Goal: Task Accomplishment & Management: Complete application form

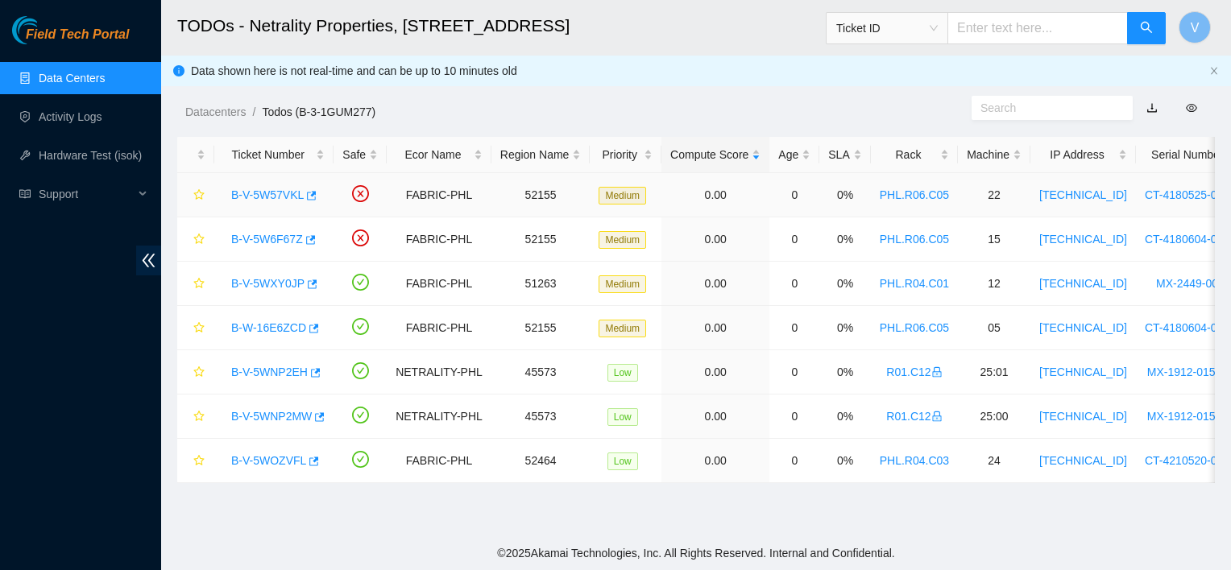
click at [291, 197] on link "B-V-5W57VKL" at bounding box center [267, 195] width 73 height 13
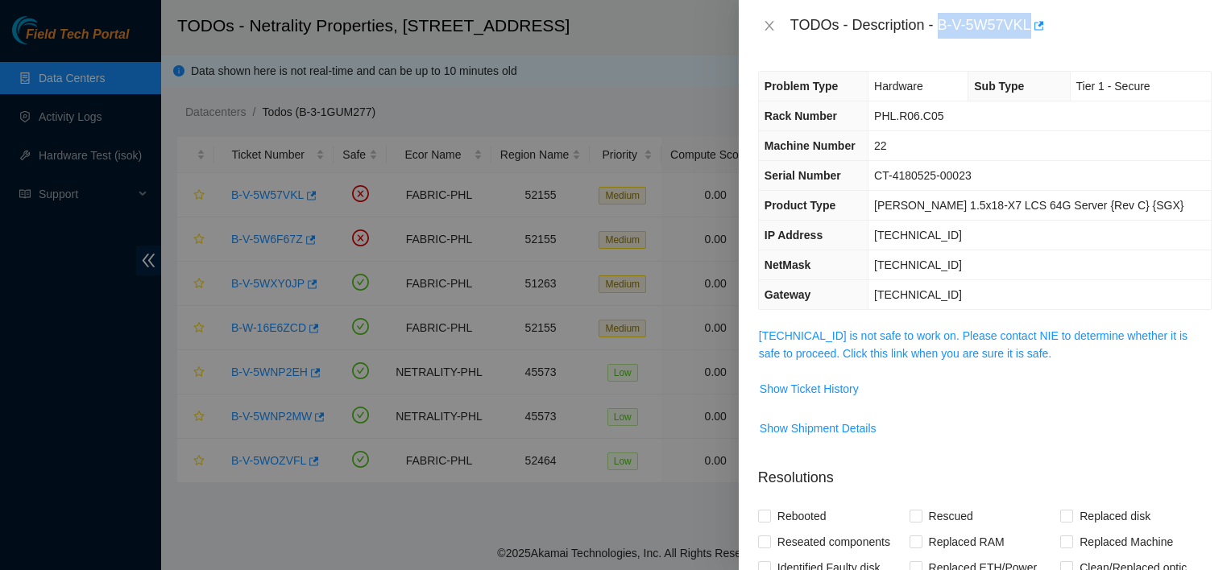
drag, startPoint x: 1030, startPoint y: 25, endPoint x: 943, endPoint y: 27, distance: 87.1
click at [943, 27] on div "TODOs - Description - B-V-5W57VKL" at bounding box center [1000, 26] width 421 height 26
copy div "B-V-5W57VKL"
click at [763, 23] on icon "close" at bounding box center [769, 25] width 13 height 13
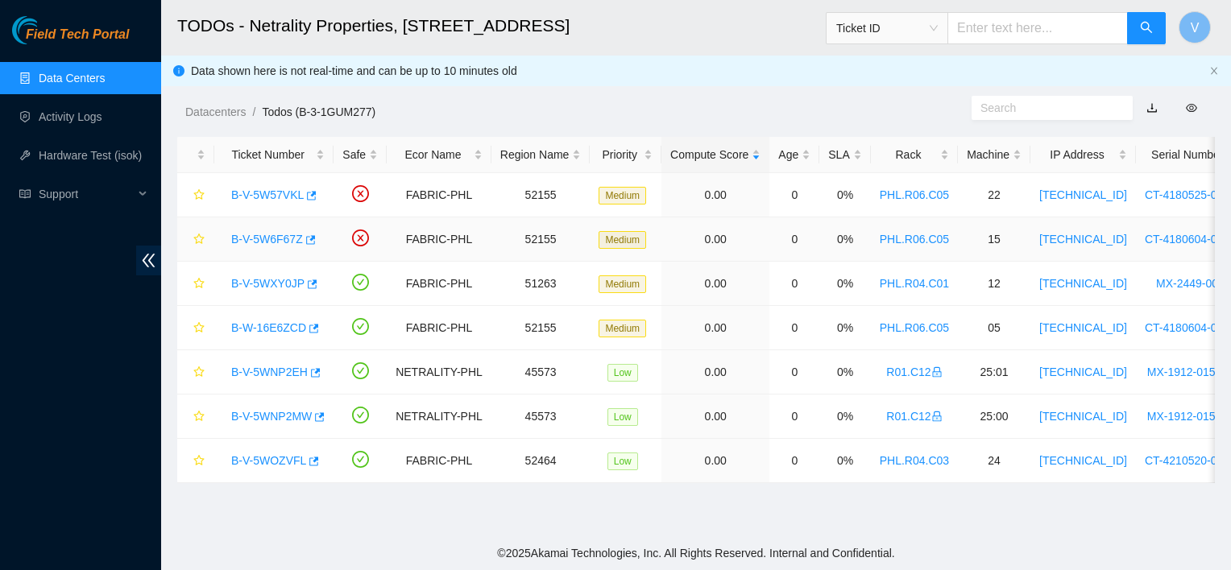
click at [290, 241] on link "B-V-5W6F67Z" at bounding box center [267, 239] width 72 height 13
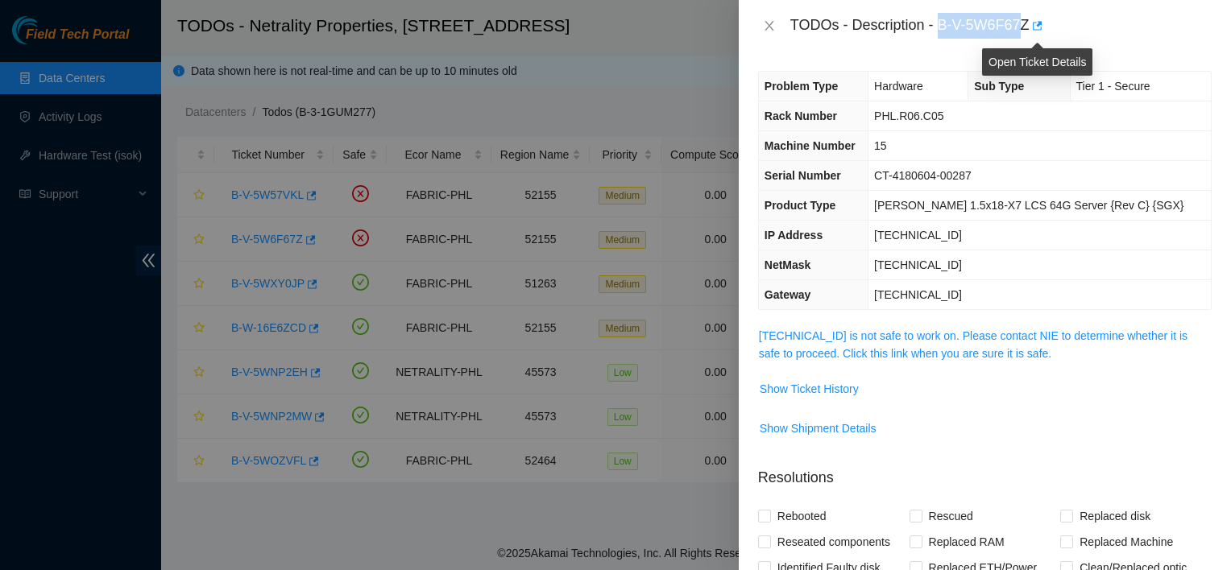
drag, startPoint x: 939, startPoint y: 26, endPoint x: 1025, endPoint y: 16, distance: 86.8
click at [1025, 16] on div "TODOs - Description - B-V-5W6F67Z" at bounding box center [1000, 26] width 421 height 26
drag, startPoint x: 1025, startPoint y: 16, endPoint x: 969, endPoint y: 29, distance: 57.1
click at [969, 29] on div "TODOs - Description - B-V-5W6F67Z" at bounding box center [1000, 26] width 421 height 26
click at [935, 39] on div "TODOs - Description - B-V-5W6F67Z" at bounding box center [985, 26] width 492 height 52
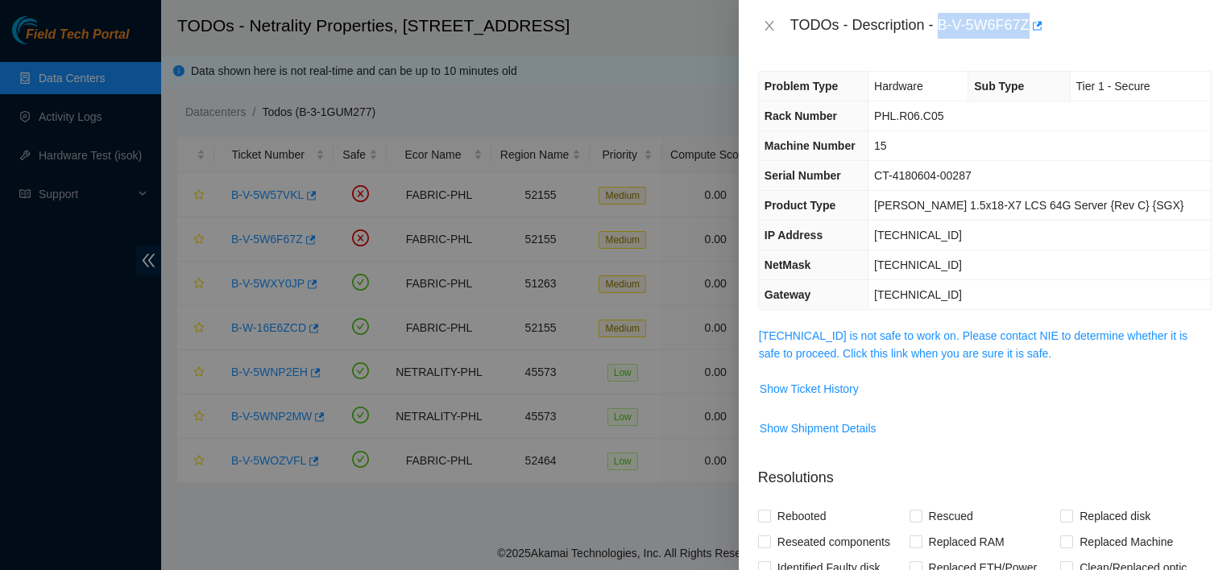
drag, startPoint x: 941, startPoint y: 26, endPoint x: 1028, endPoint y: 23, distance: 87.1
click at [1028, 23] on div "TODOs - Description - B-V-5W6F67Z" at bounding box center [1000, 26] width 421 height 26
copy div "B-V-5W6F67Z"
click at [548, 71] on div at bounding box center [615, 285] width 1231 height 570
click at [770, 26] on icon "close" at bounding box center [769, 26] width 9 height 10
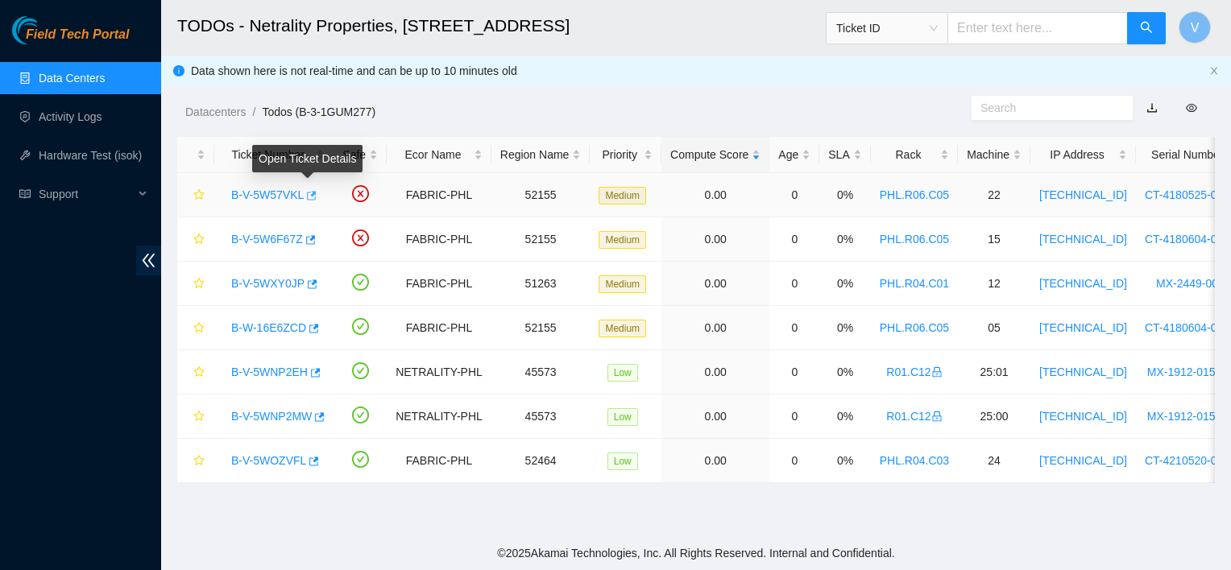
click at [309, 200] on icon "button" at bounding box center [312, 195] width 10 height 9
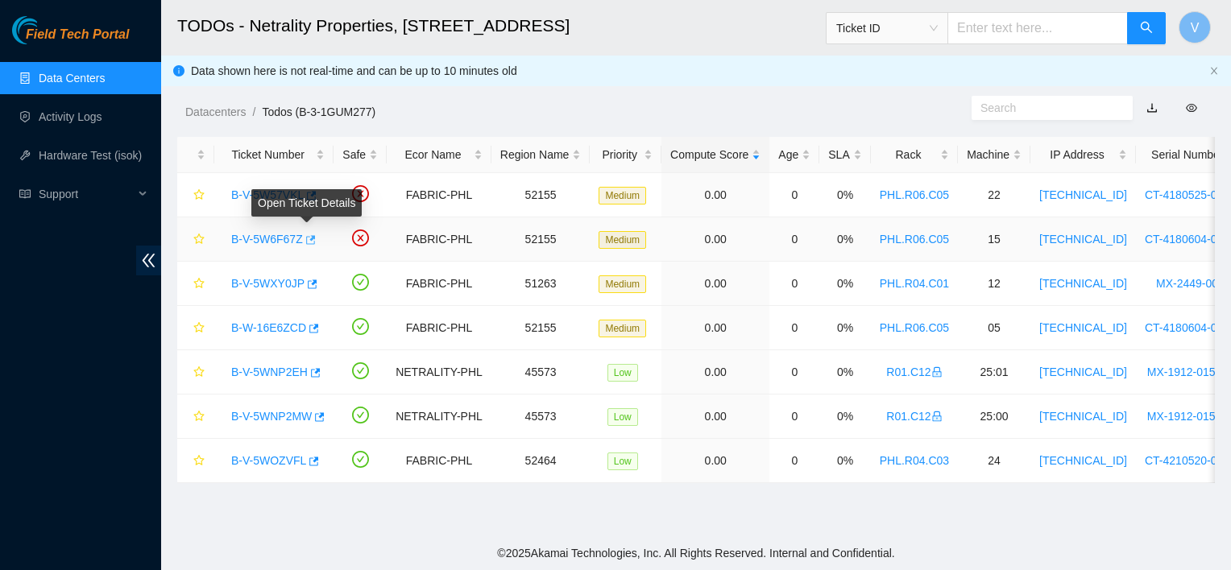
click at [308, 240] on icon "button" at bounding box center [311, 239] width 10 height 9
click at [275, 278] on link "B-V-5WXY0JP" at bounding box center [267, 283] width 73 height 13
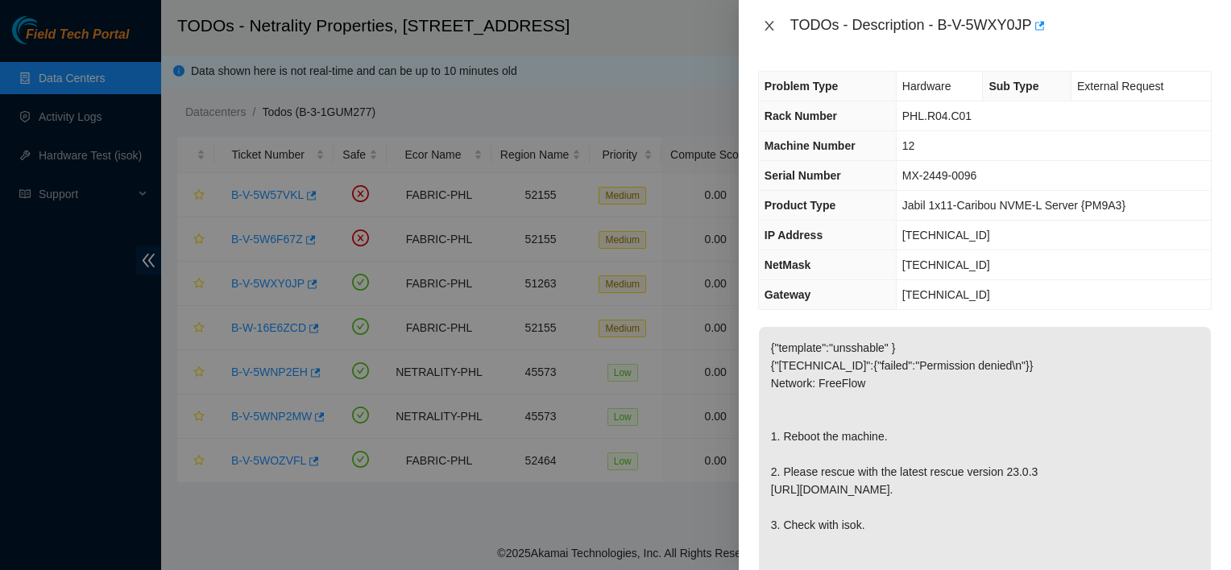
click at [771, 23] on icon "close" at bounding box center [769, 26] width 9 height 10
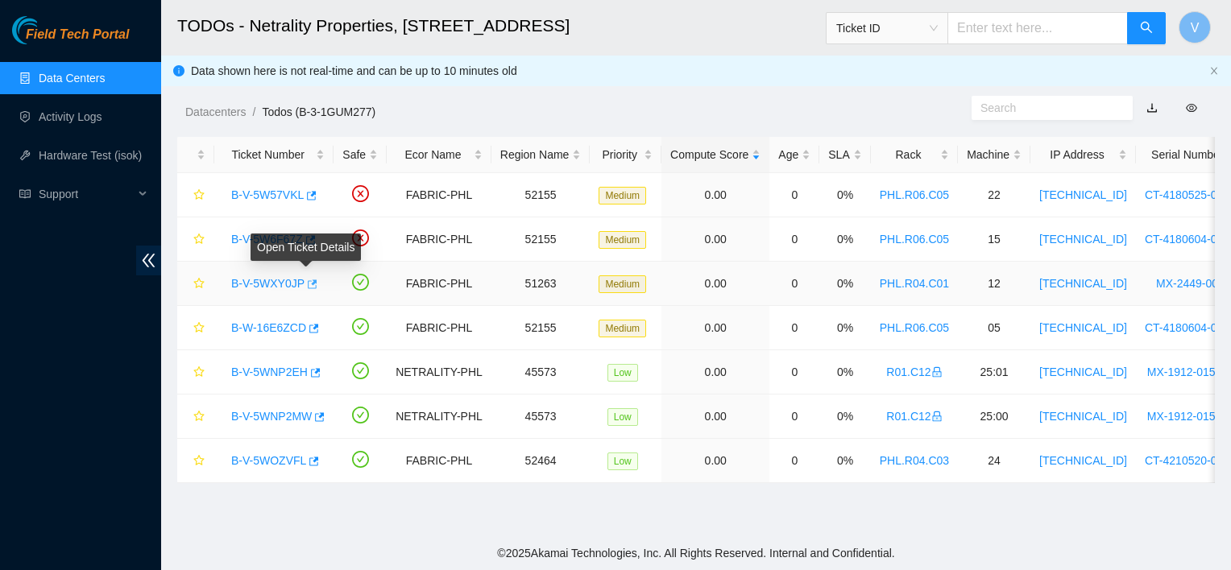
click at [308, 281] on icon "button" at bounding box center [310, 284] width 11 height 11
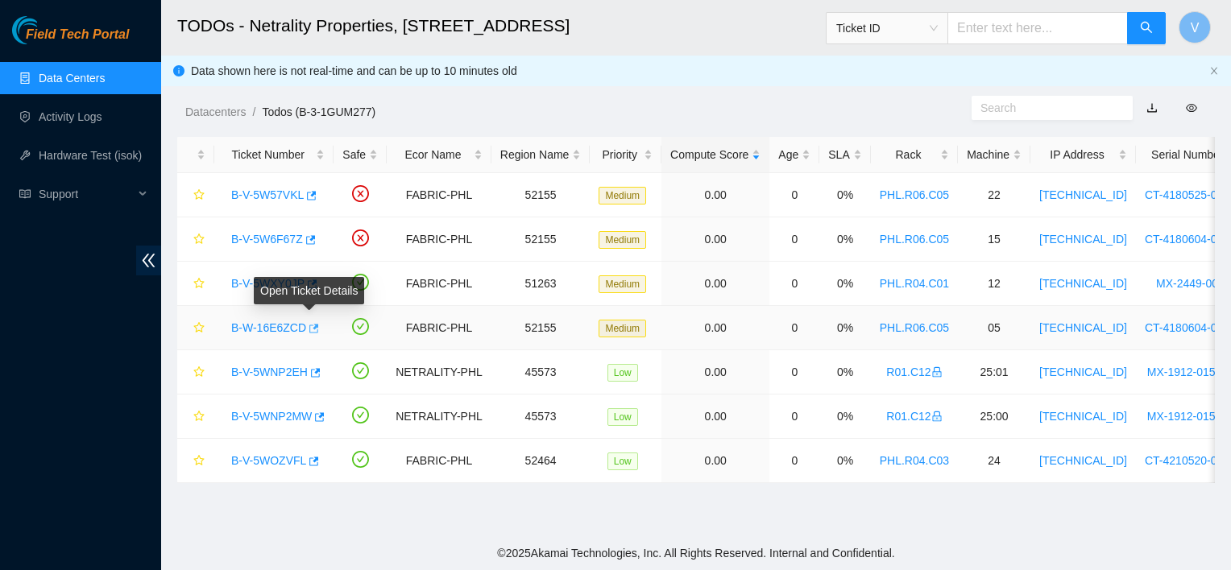
click at [307, 327] on icon "button" at bounding box center [312, 328] width 11 height 11
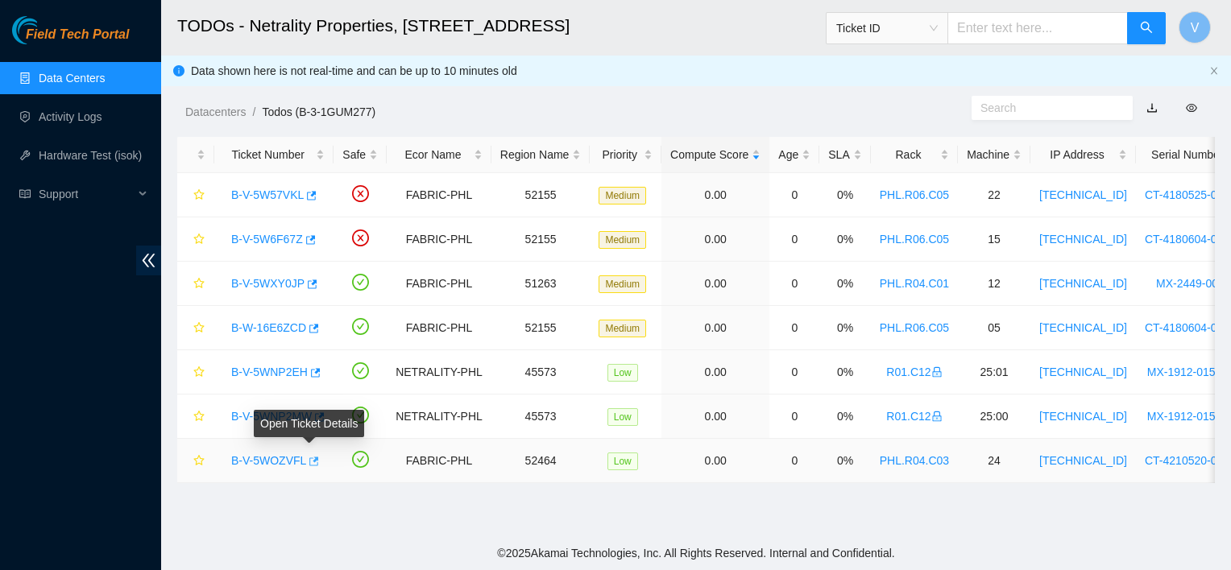
click at [312, 463] on icon "button" at bounding box center [312, 461] width 11 height 11
click at [280, 280] on link "B-V-5WXY0JP" at bounding box center [267, 283] width 73 height 13
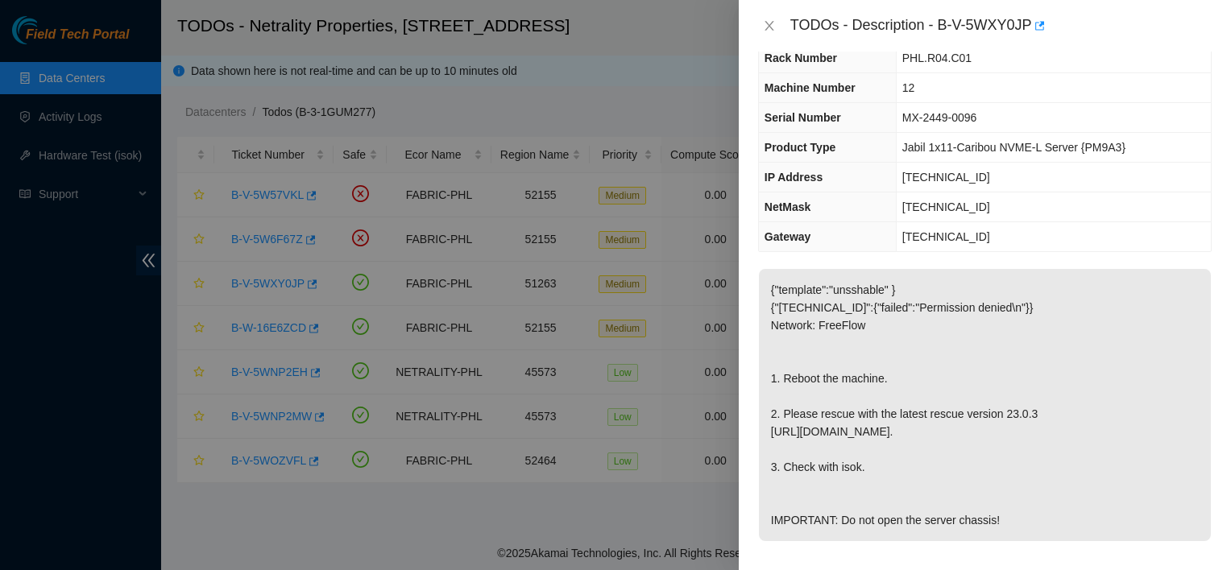
scroll to position [58, 0]
click at [776, 29] on button "Close" at bounding box center [769, 26] width 23 height 15
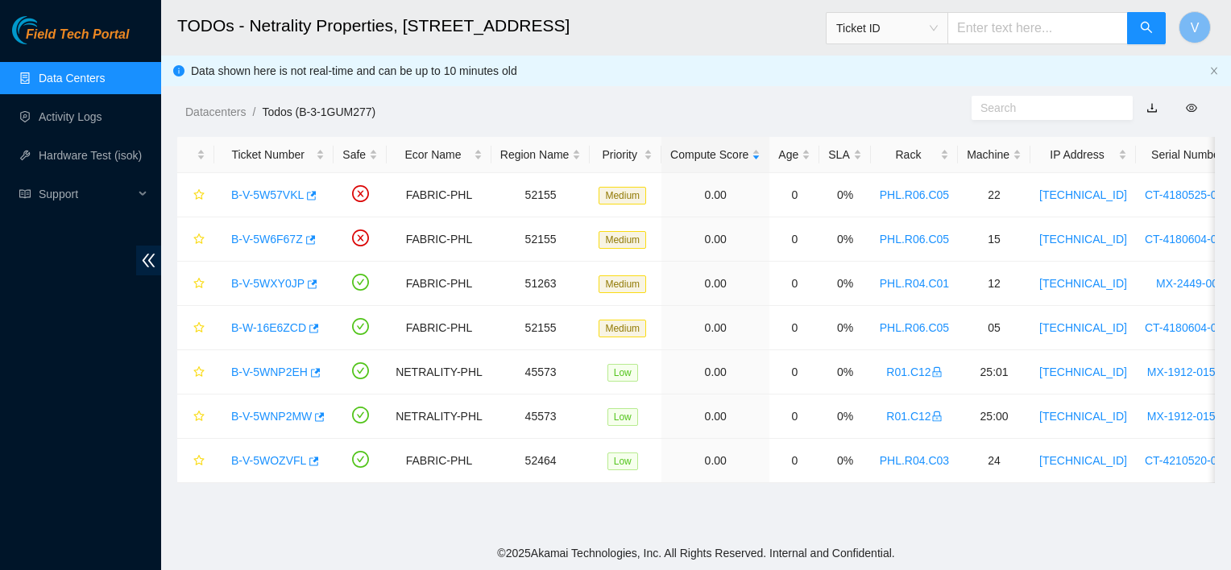
scroll to position [75, 0]
click at [280, 466] on link "B-V-5WOZVFL" at bounding box center [268, 460] width 75 height 13
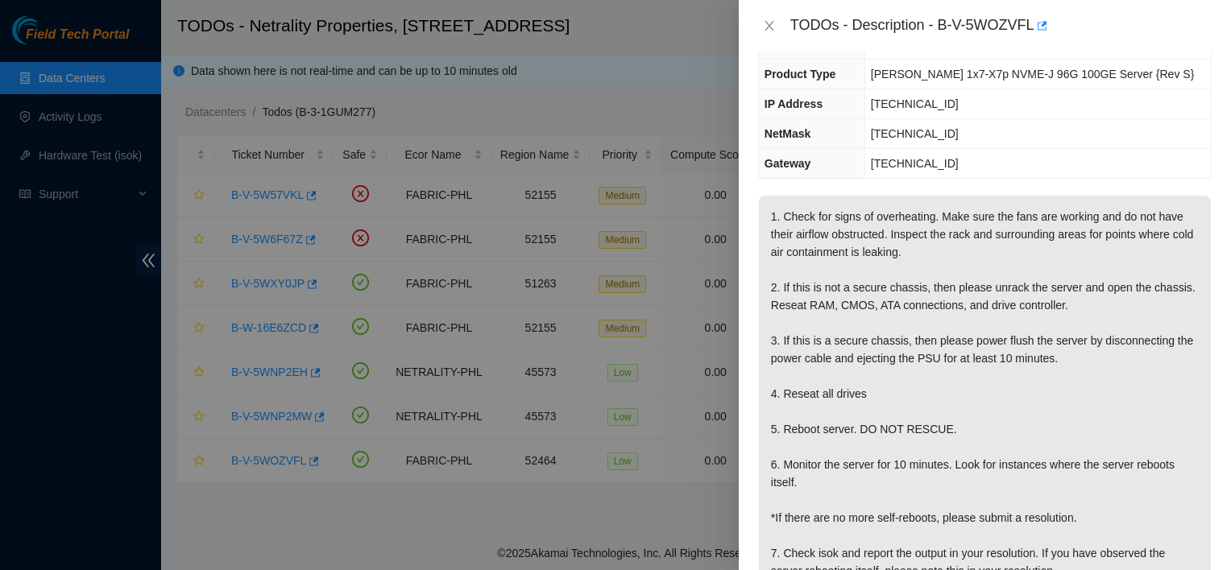
scroll to position [113, 0]
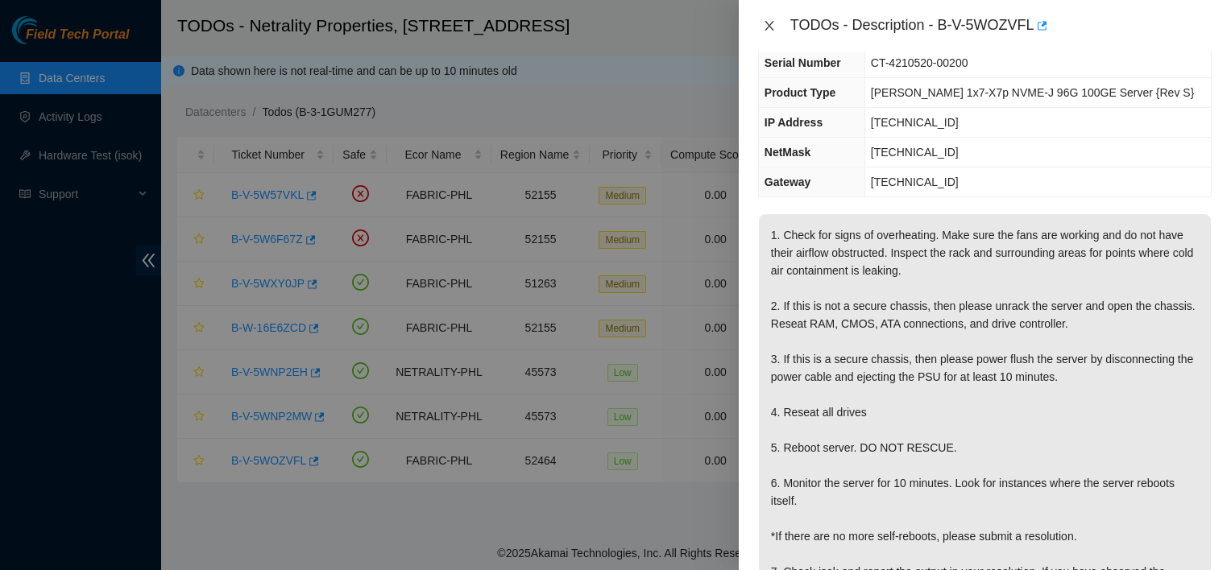
click at [774, 27] on icon "close" at bounding box center [769, 25] width 13 height 13
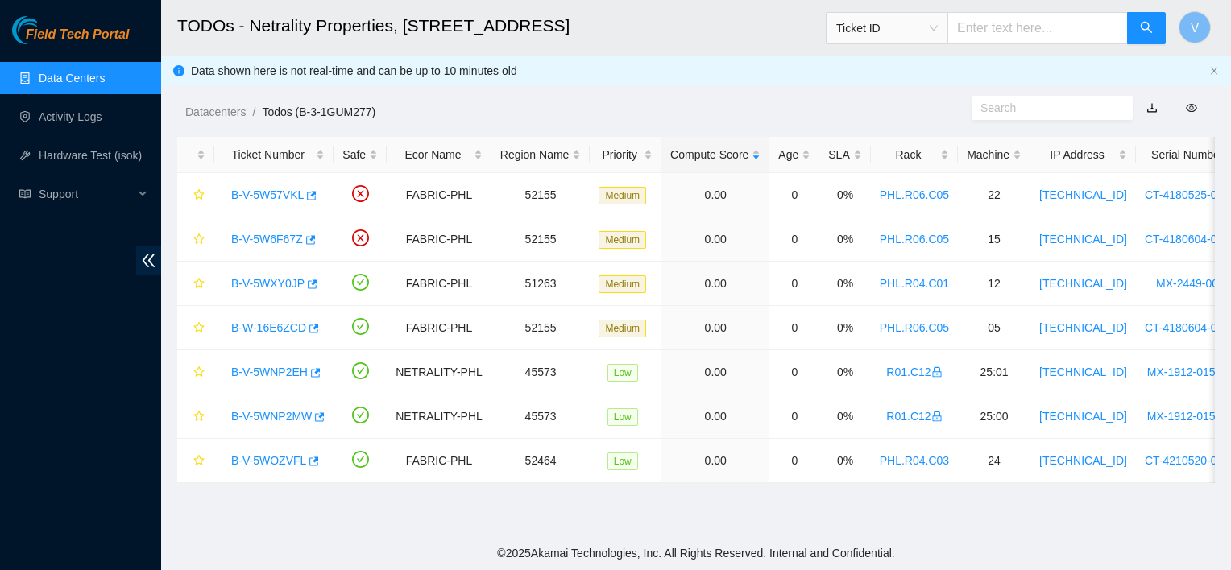
scroll to position [165, 0]
click at [258, 461] on link "B-V-5WOZVFL" at bounding box center [268, 460] width 75 height 13
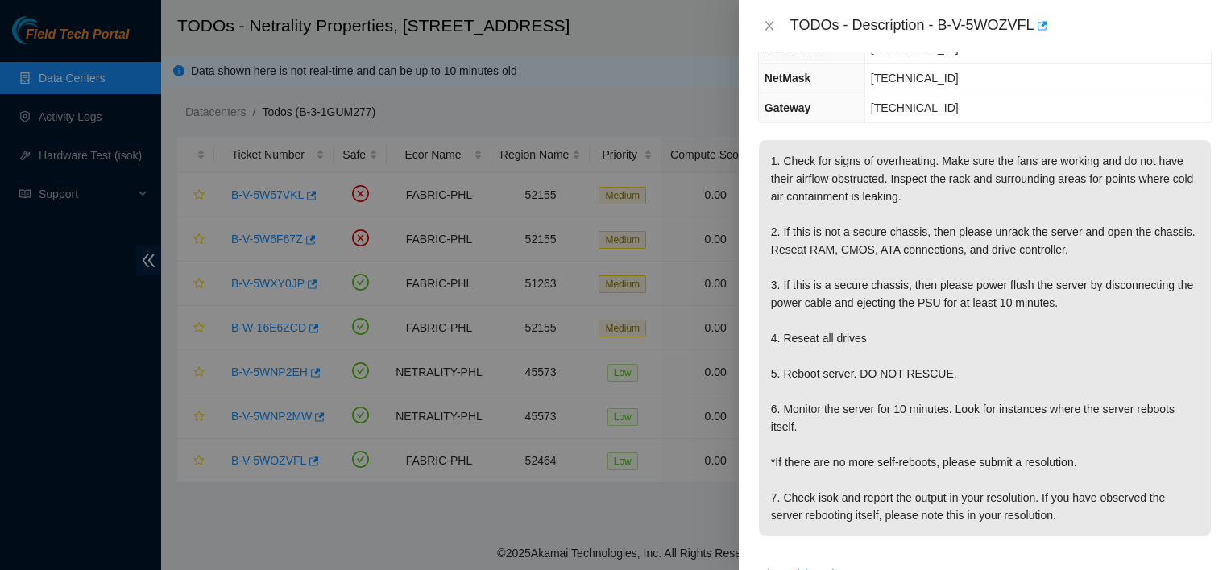
scroll to position [187, 0]
click at [770, 16] on div "TODOs - Description - B-V-5WOZVFL" at bounding box center [985, 26] width 454 height 26
click at [771, 32] on button "Close" at bounding box center [769, 26] width 23 height 15
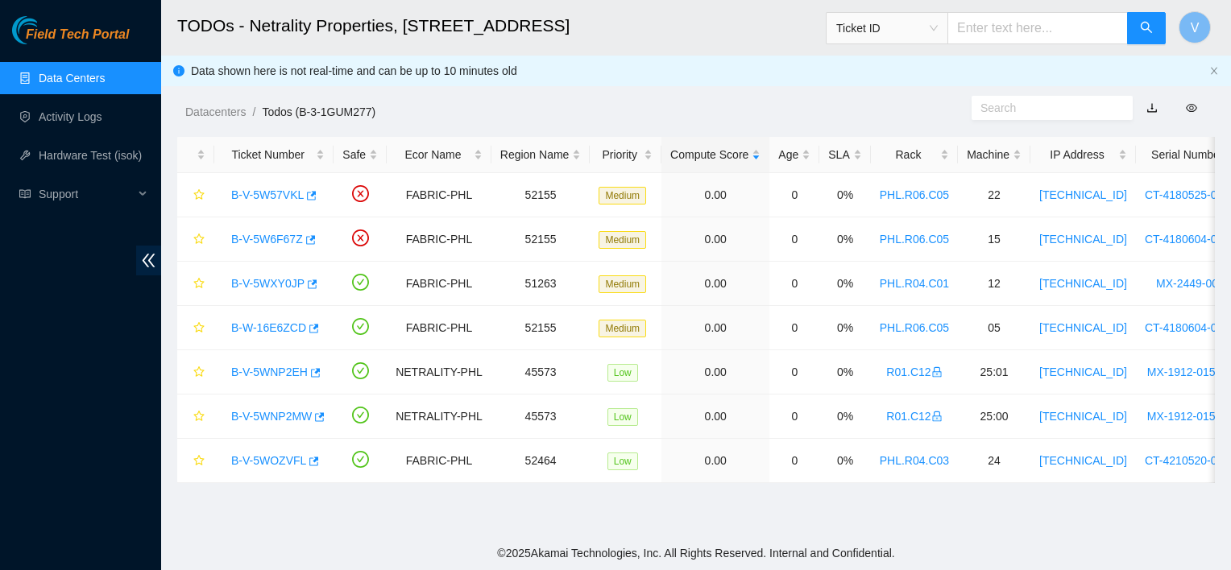
scroll to position [239, 0]
click at [92, 74] on link "Data Centers" at bounding box center [72, 78] width 66 height 13
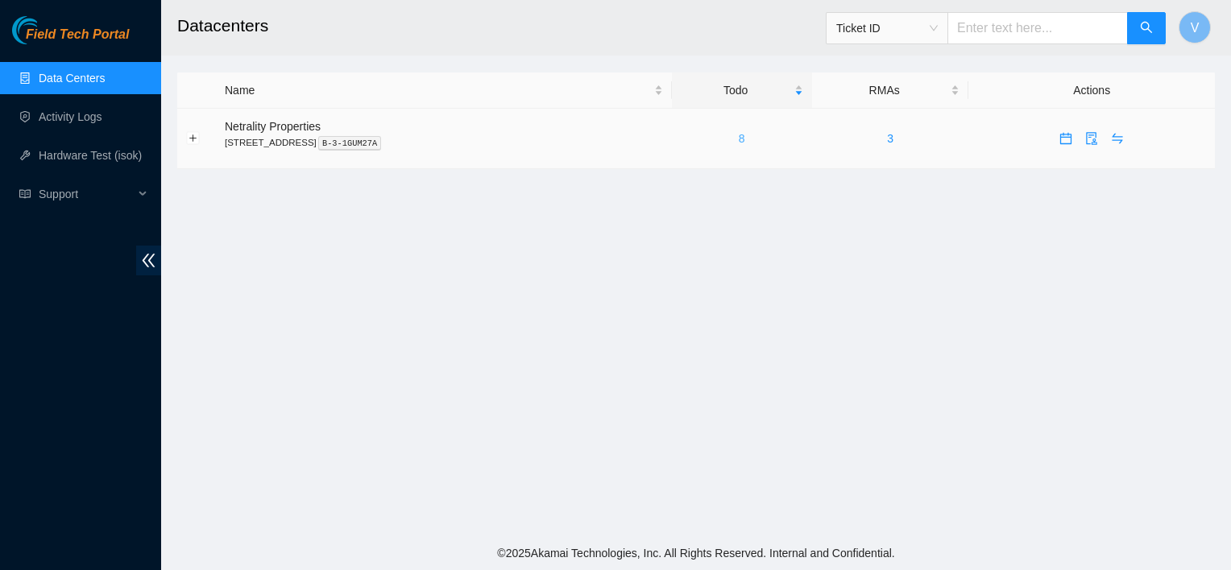
click at [745, 140] on link "8" at bounding box center [742, 138] width 6 height 13
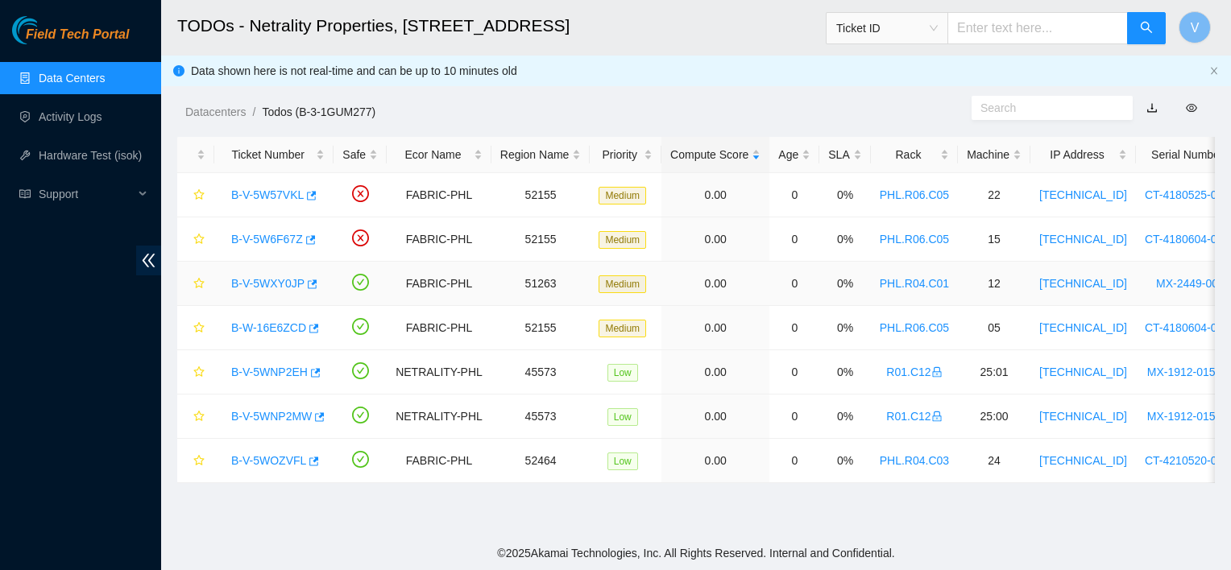
click at [269, 285] on link "B-V-5WXY0JP" at bounding box center [267, 283] width 73 height 13
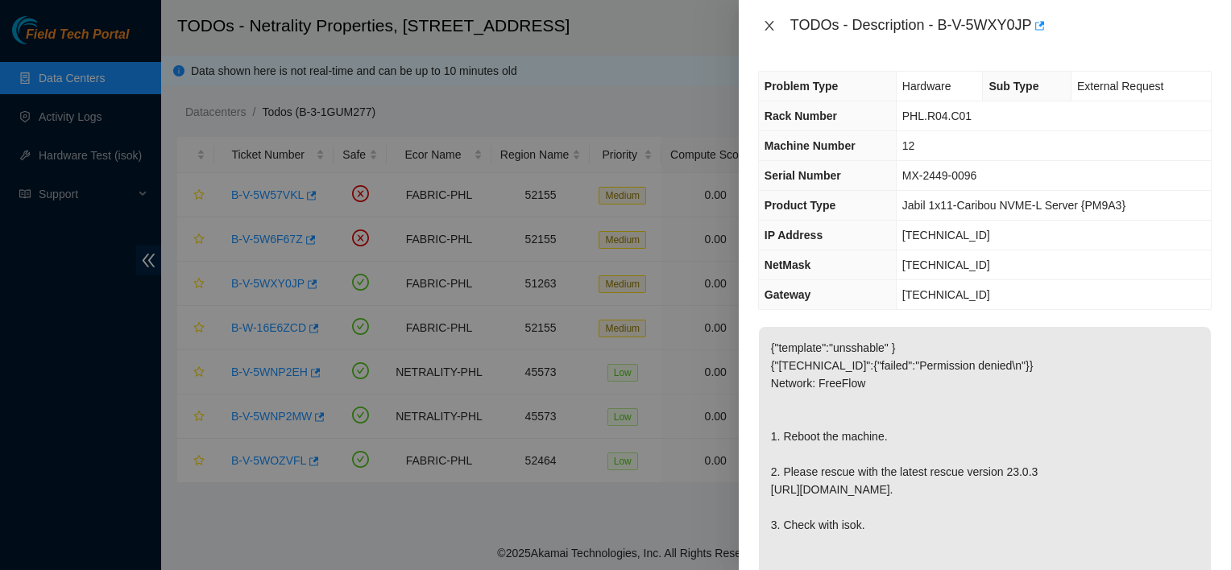
click at [769, 32] on icon "close" at bounding box center [769, 25] width 13 height 13
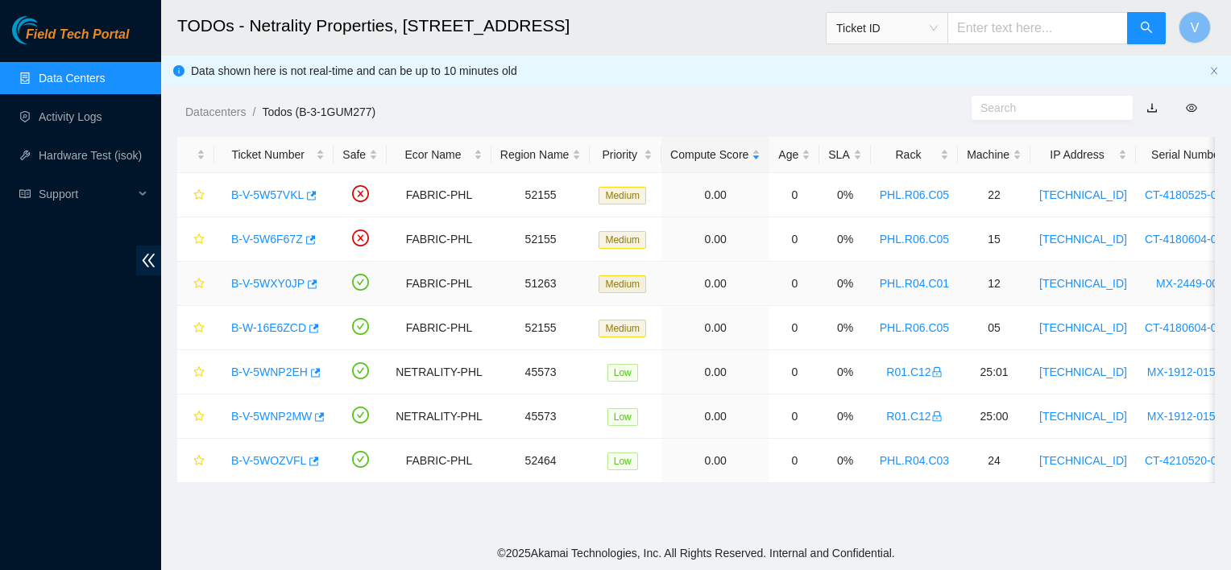
click at [276, 280] on link "B-V-5WXY0JP" at bounding box center [267, 283] width 73 height 13
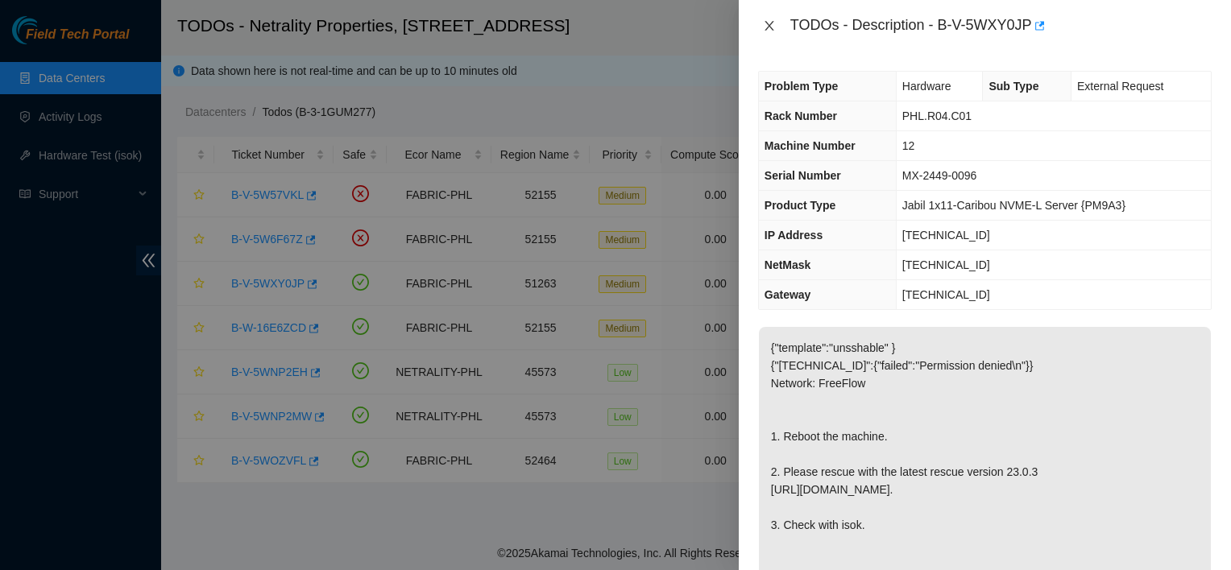
click at [770, 27] on icon "close" at bounding box center [769, 25] width 13 height 13
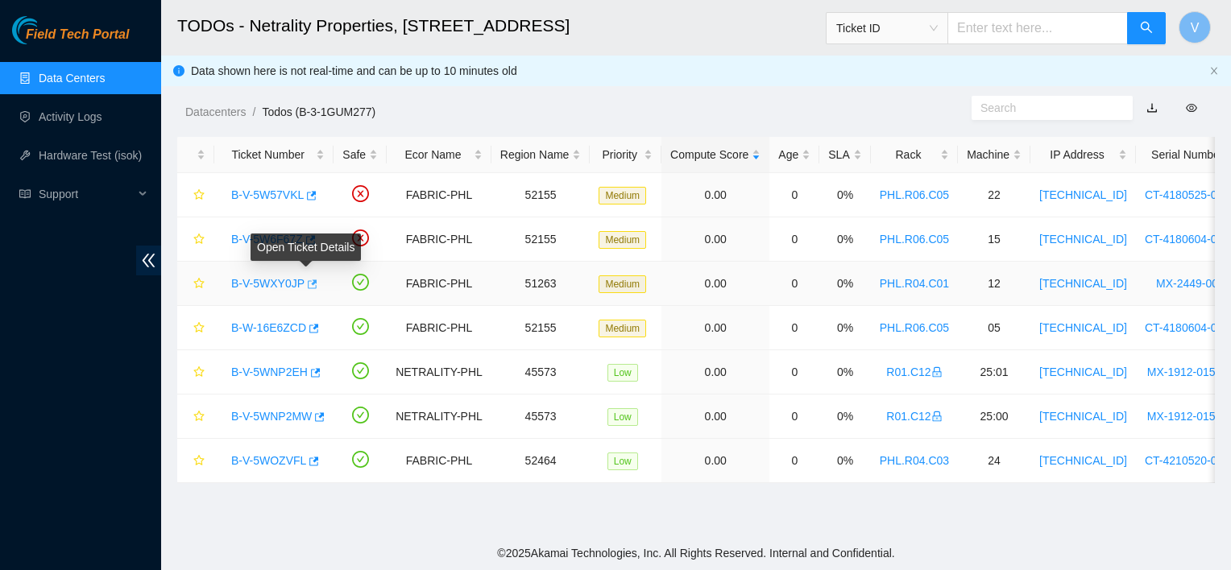
click at [308, 288] on icon "button" at bounding box center [313, 284] width 10 height 9
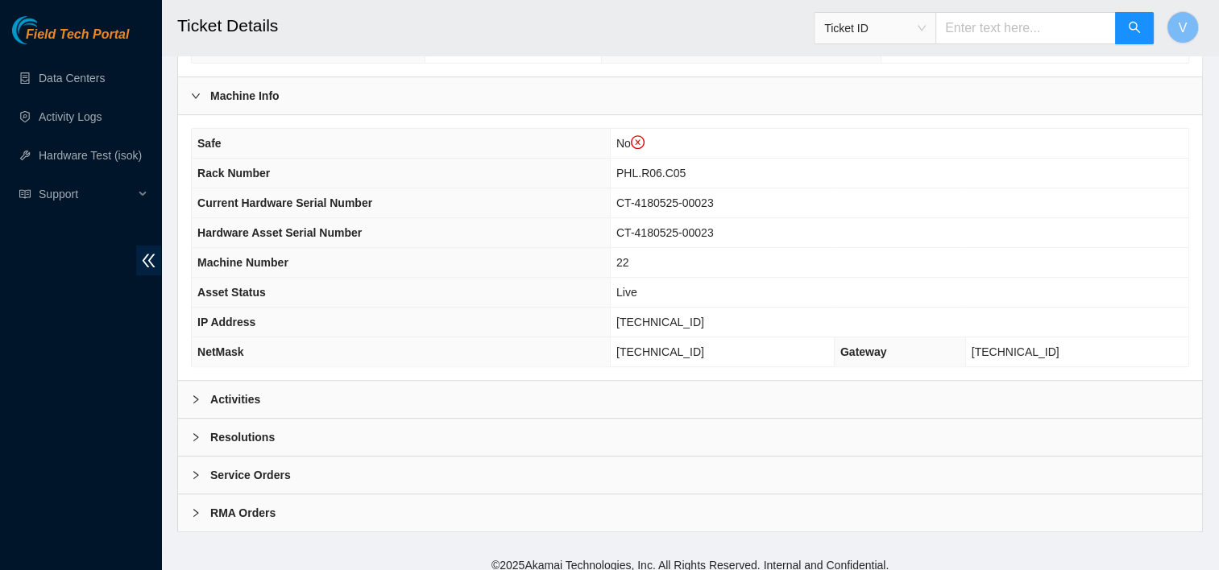
scroll to position [548, 0]
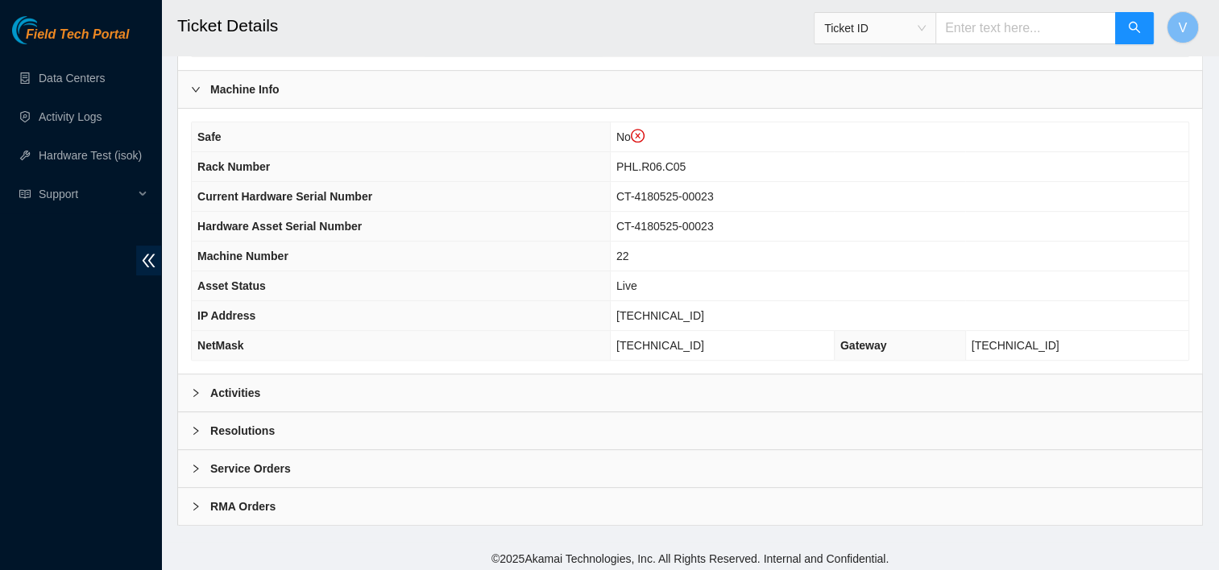
click at [328, 381] on div "Activities" at bounding box center [690, 393] width 1024 height 37
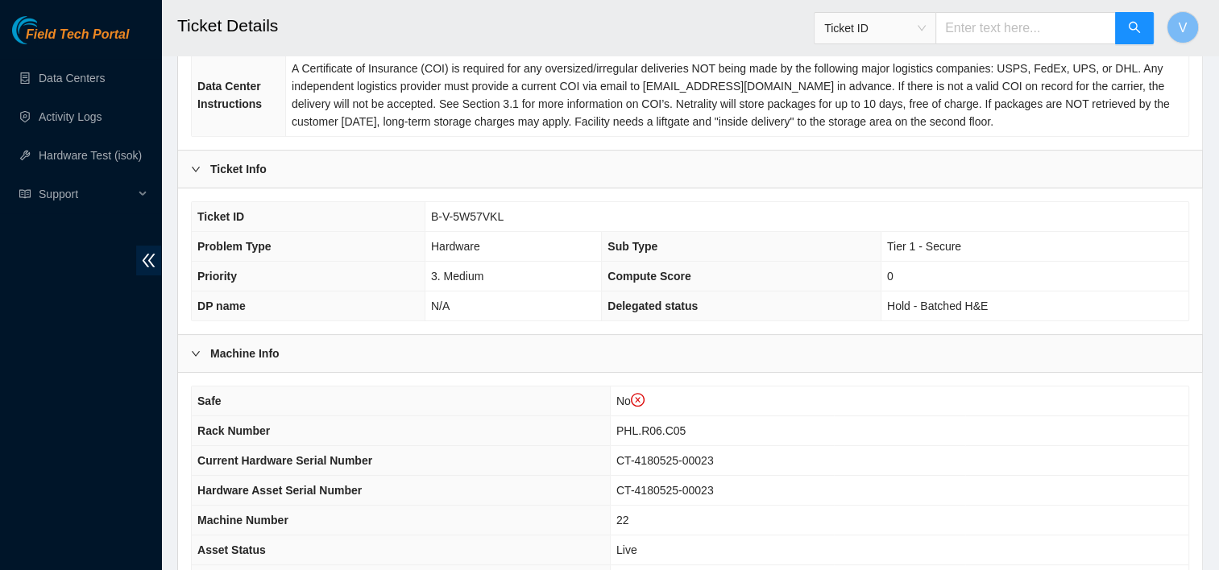
scroll to position [278, 0]
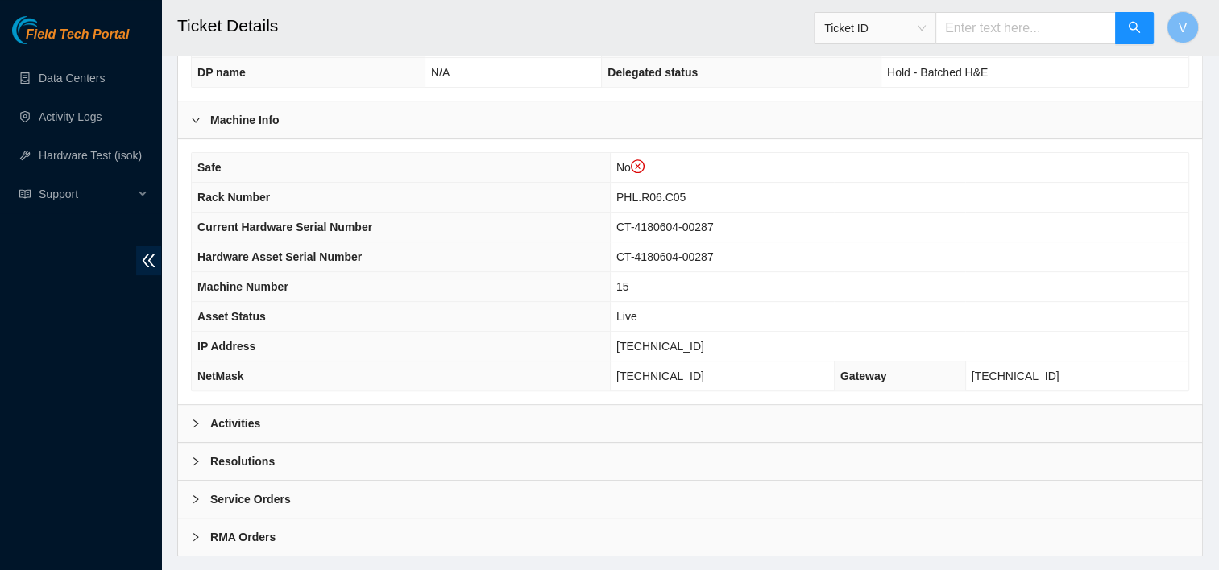
scroll to position [548, 0]
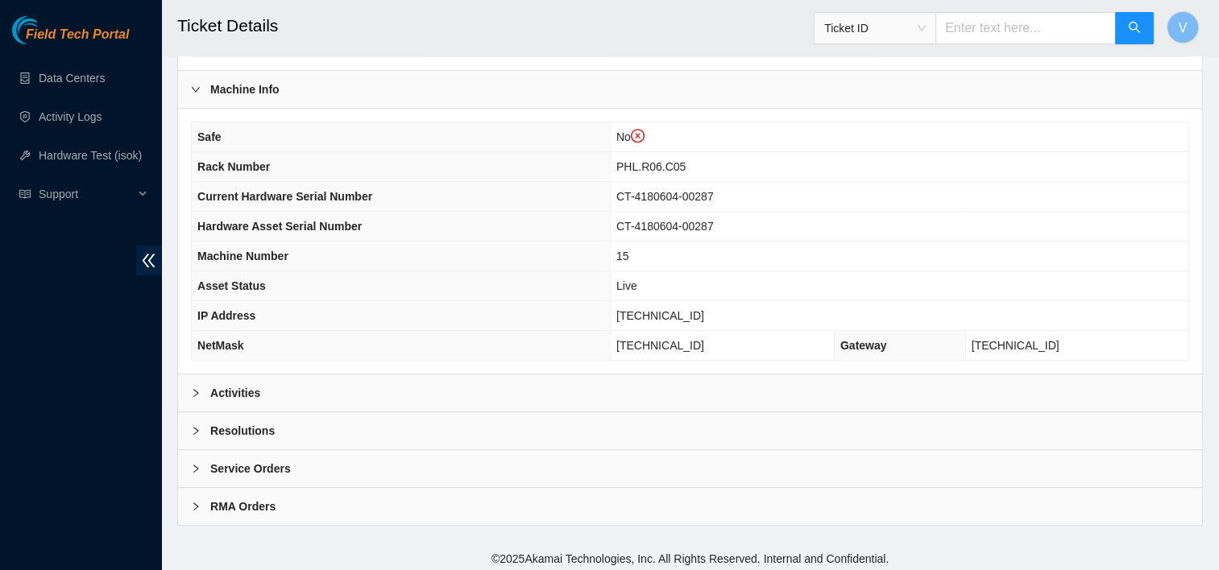
click at [293, 378] on div "Activities" at bounding box center [690, 393] width 1024 height 37
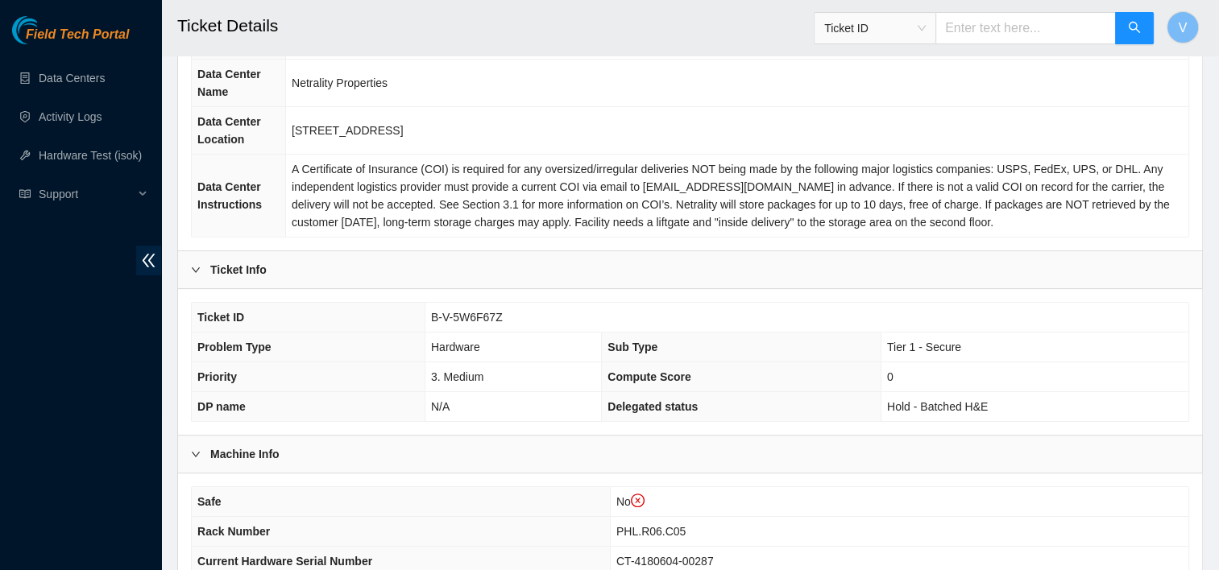
scroll to position [183, 0]
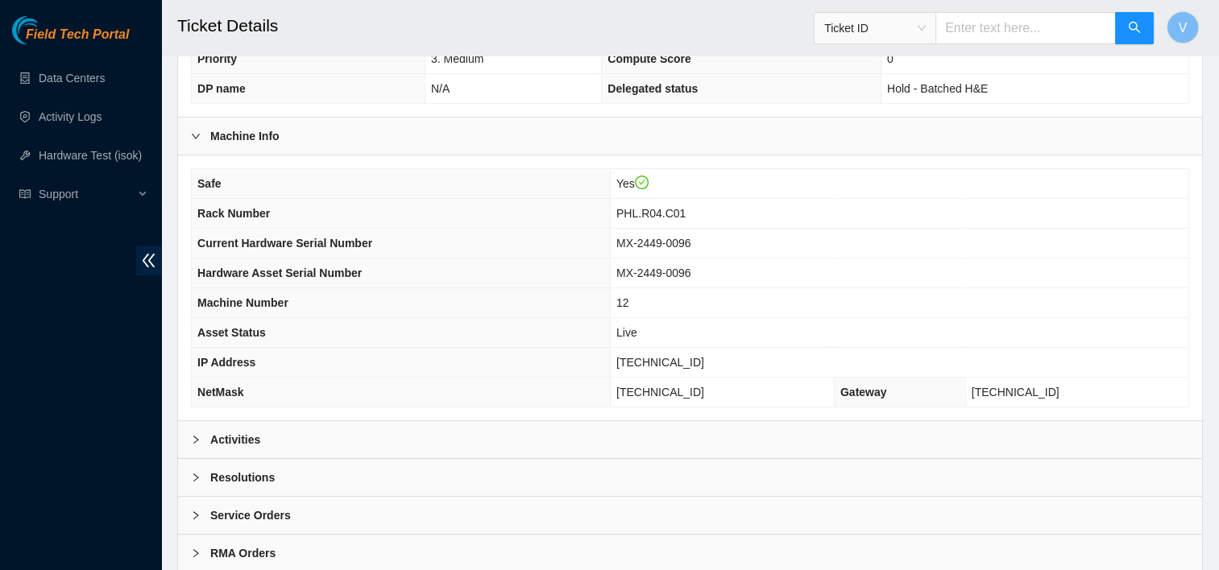
scroll to position [518, 0]
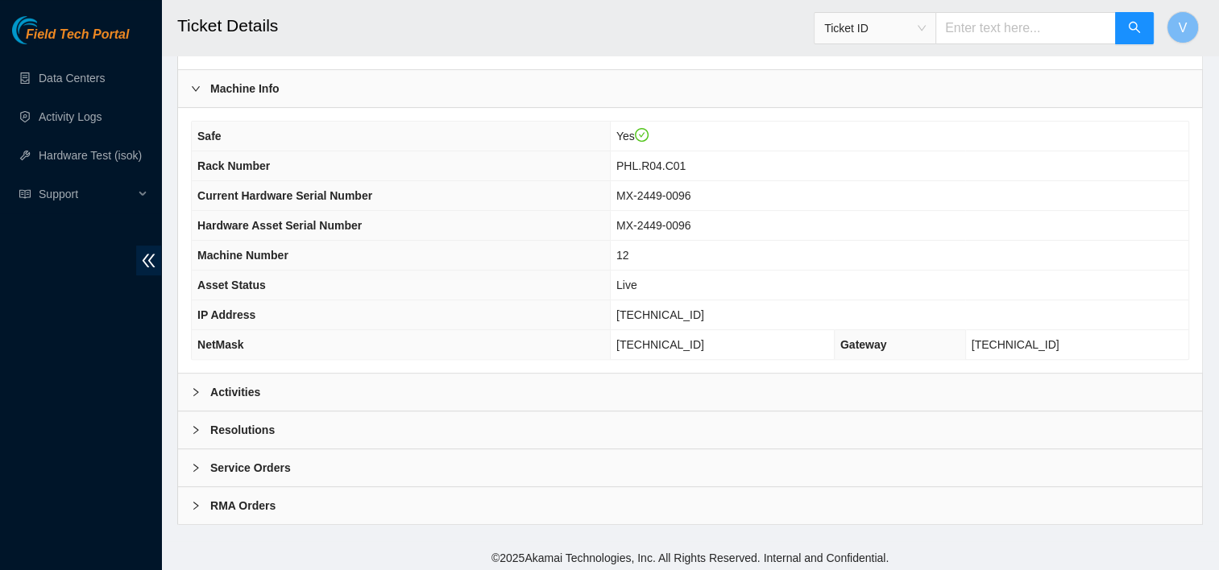
click at [247, 390] on b "Activities" at bounding box center [235, 393] width 50 height 18
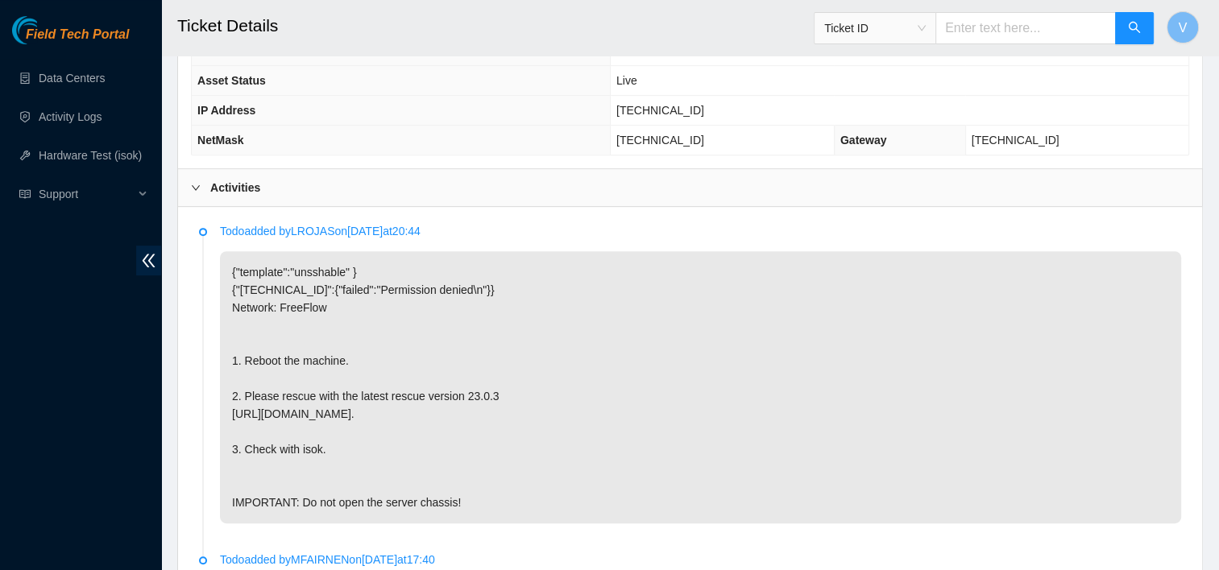
scroll to position [734, 0]
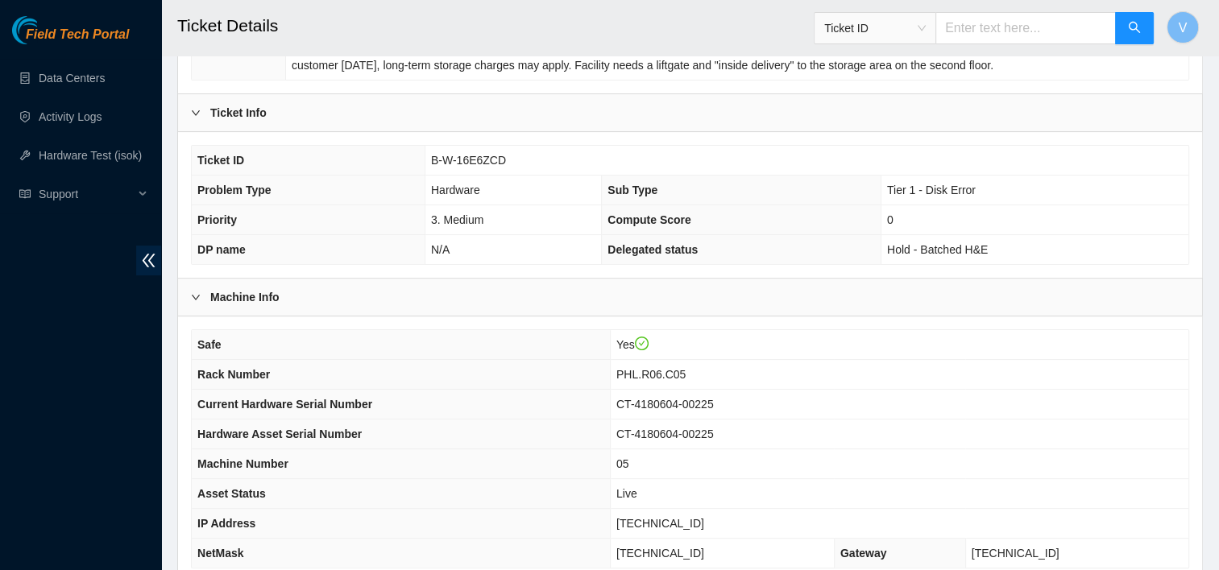
scroll to position [518, 0]
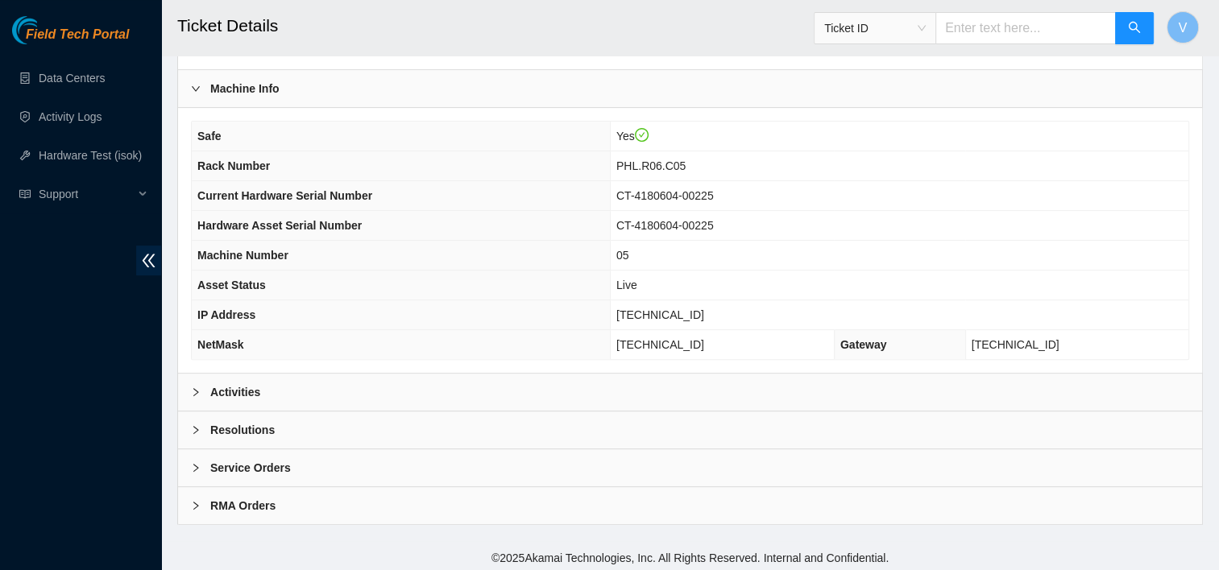
click at [271, 377] on div "Activities" at bounding box center [690, 392] width 1024 height 37
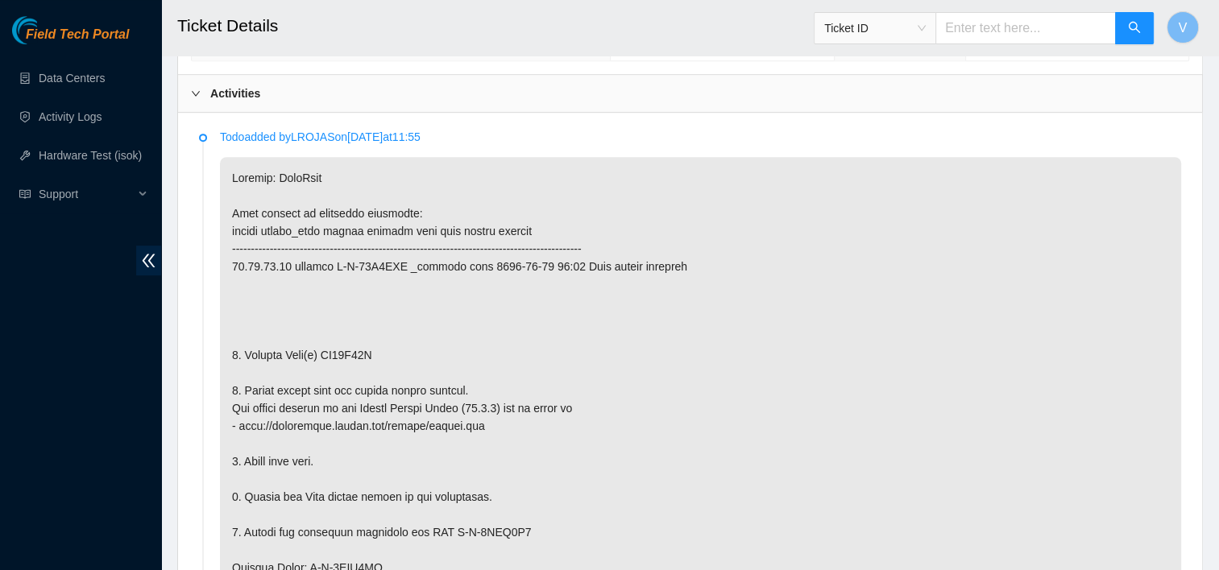
scroll to position [810, 0]
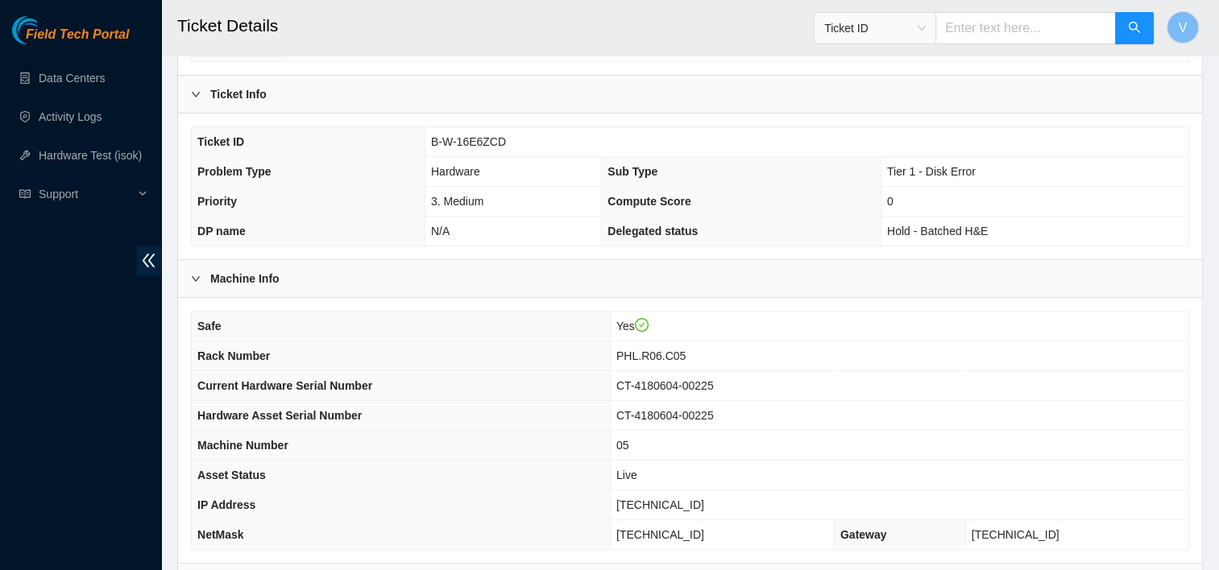
scroll to position [333, 0]
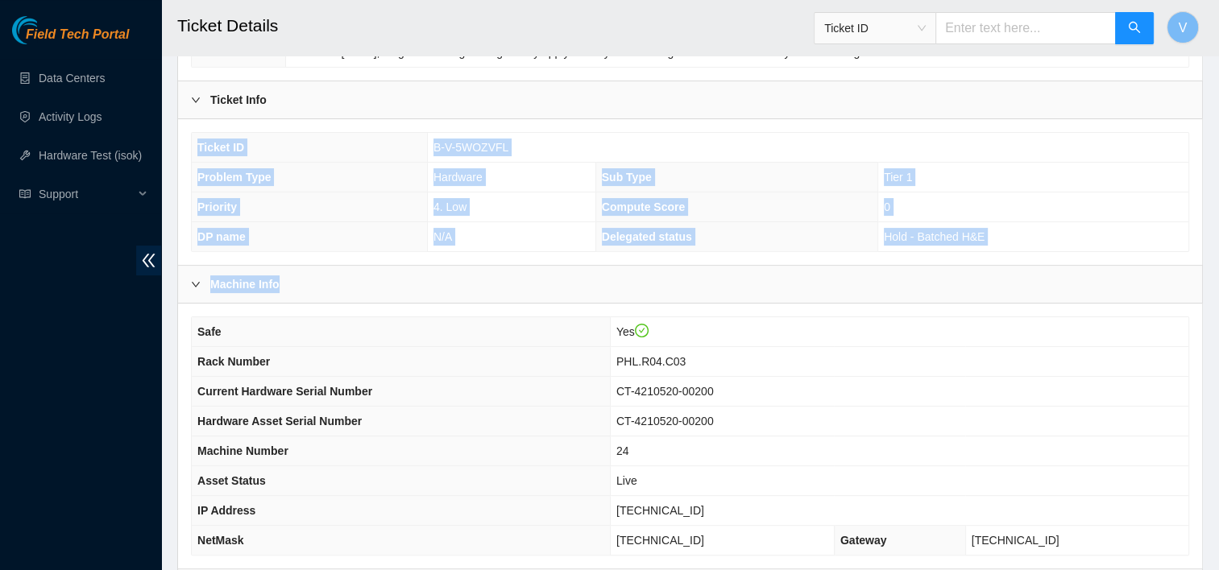
drag, startPoint x: 495, startPoint y: 284, endPoint x: 491, endPoint y: 222, distance: 61.4
click at [491, 222] on div "Data Center Info Data Center ID B-3-1GUM277 Data Center Name Netrality Properti…" at bounding box center [690, 264] width 1026 height 914
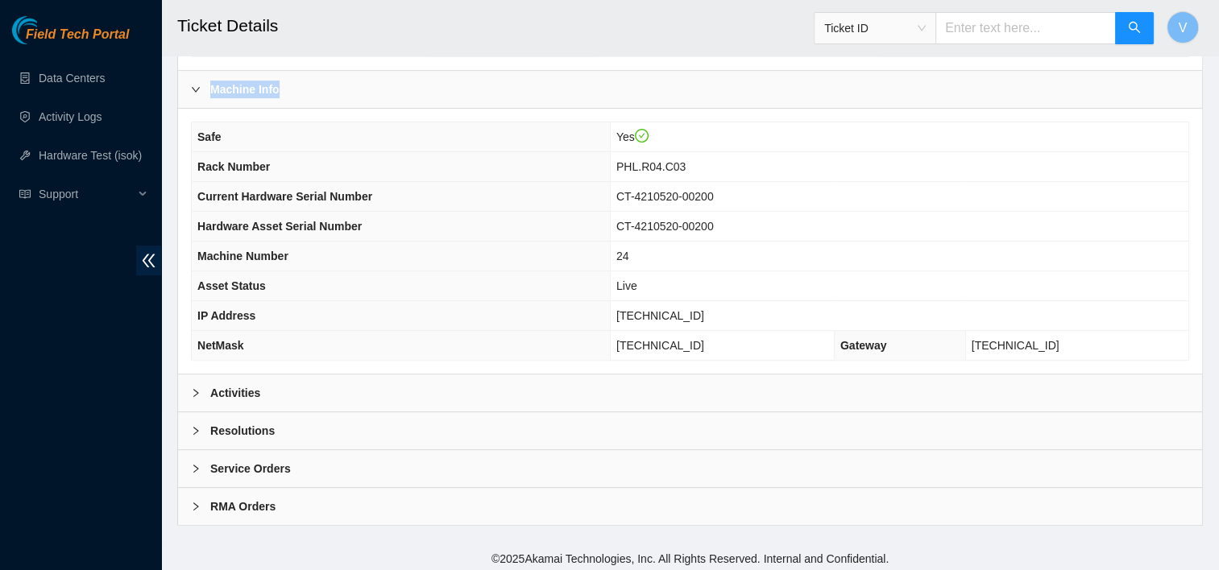
scroll to position [518, 0]
click at [304, 380] on div "Activities" at bounding box center [690, 392] width 1024 height 37
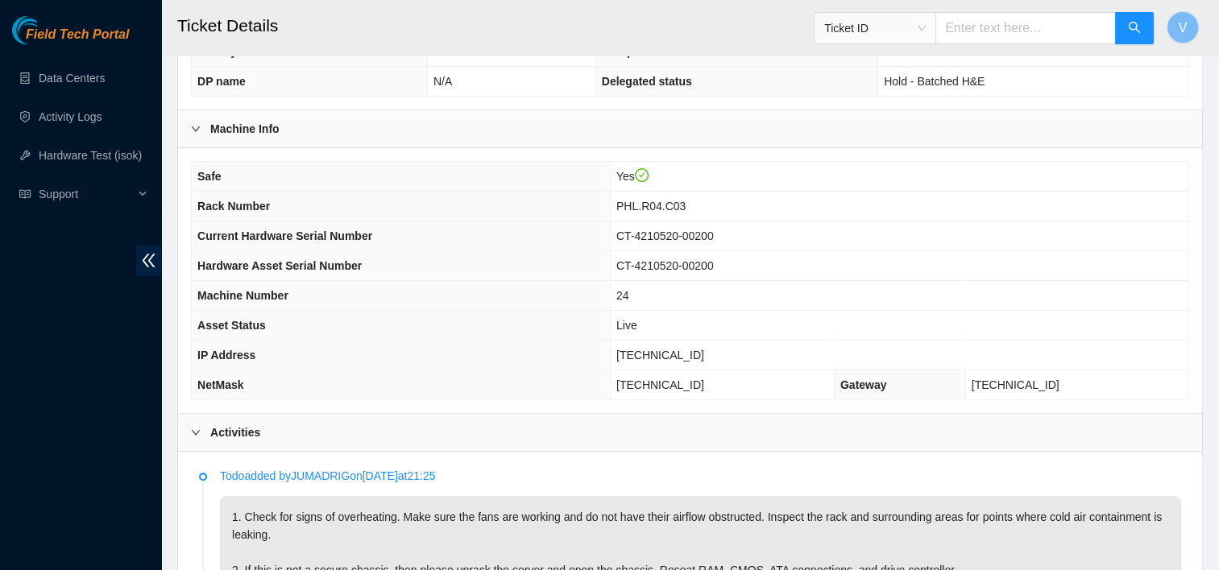
scroll to position [466, 0]
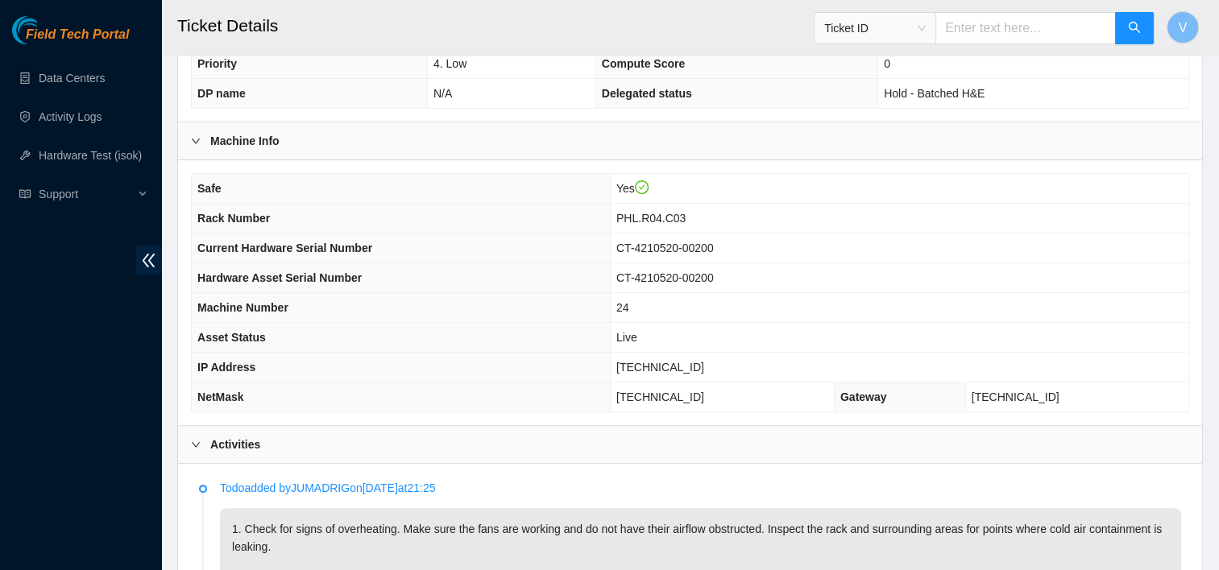
click at [247, 445] on b "Activities" at bounding box center [235, 445] width 50 height 18
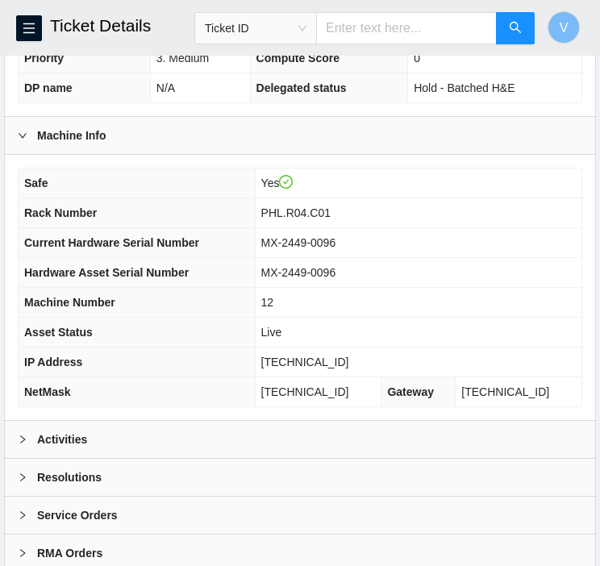
scroll to position [600, 0]
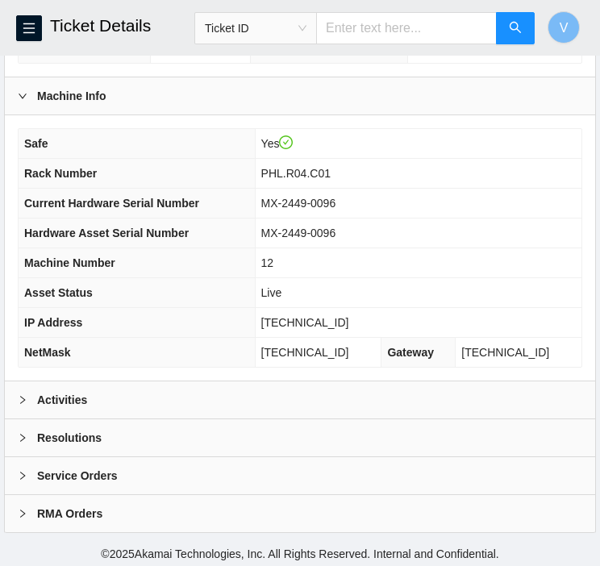
click at [200, 388] on div "Activities" at bounding box center [300, 399] width 590 height 37
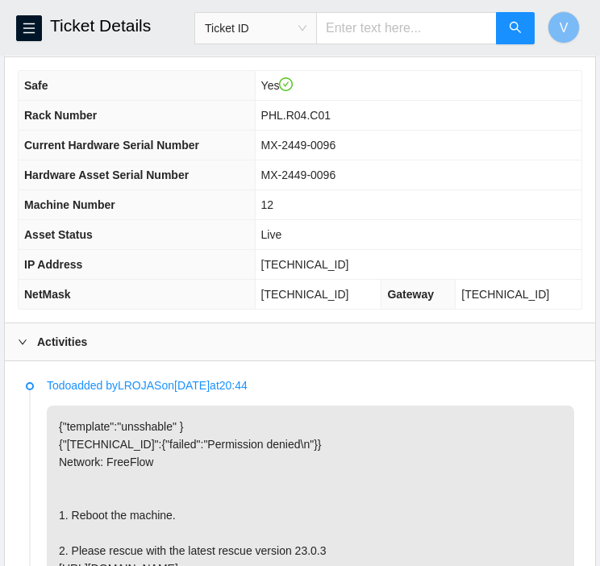
scroll to position [662, 0]
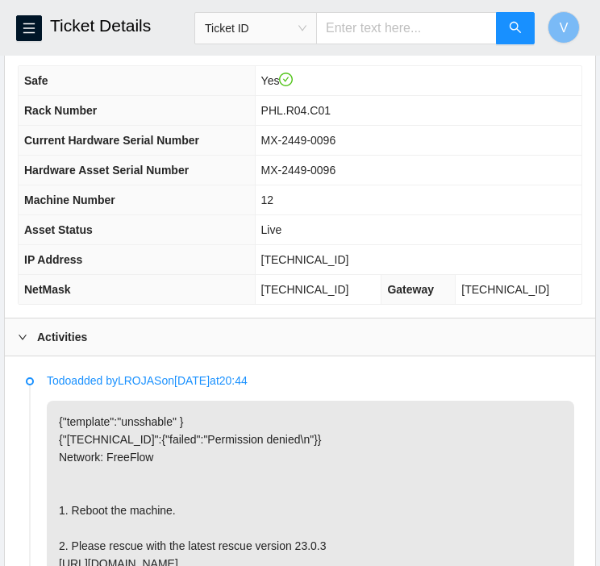
click at [303, 253] on span "[TECHNICAL_ID]" at bounding box center [305, 259] width 88 height 13
copy span "[TECHNICAL_ID]"
click at [34, 23] on icon "menu" at bounding box center [28, 28] width 11 height 10
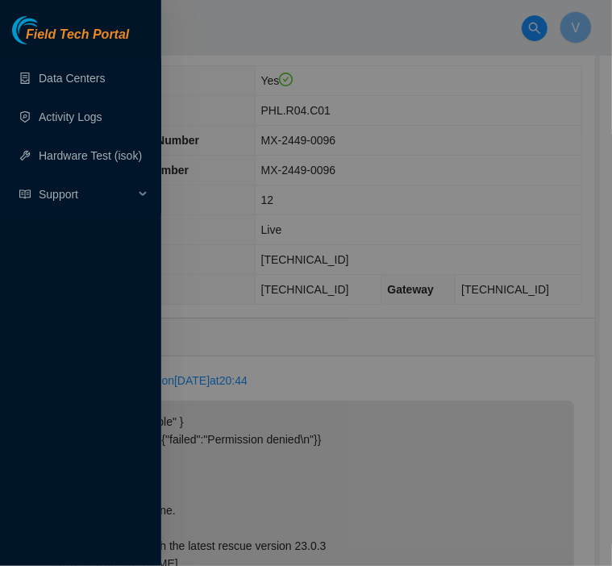
click at [419, 211] on div at bounding box center [306, 283] width 612 height 566
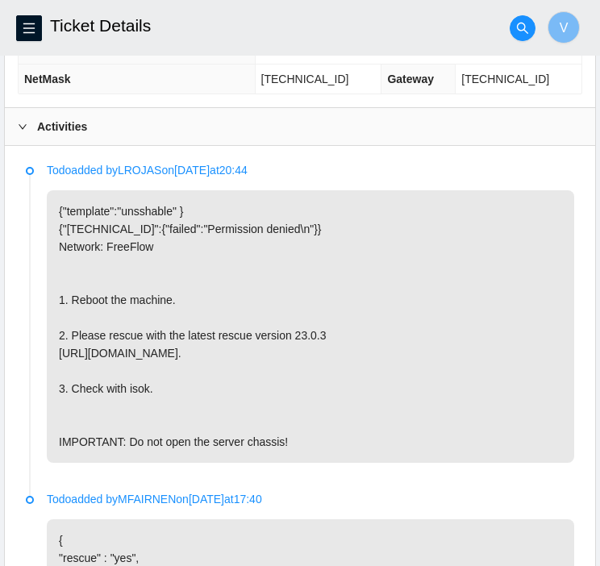
scroll to position [806, 0]
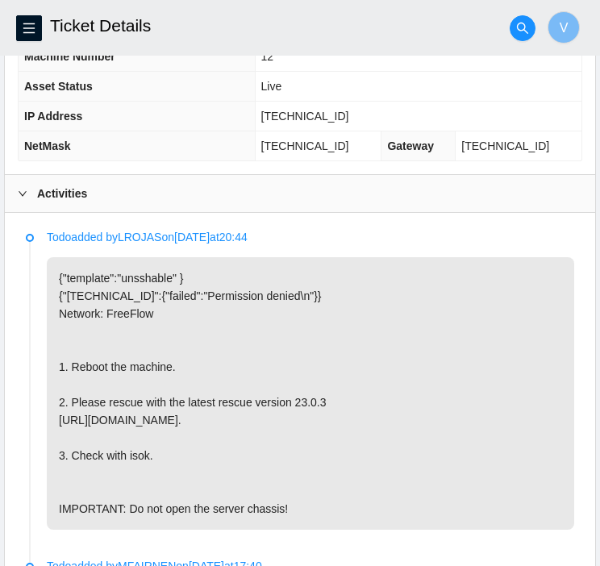
click at [31, 193] on div at bounding box center [27, 194] width 19 height 18
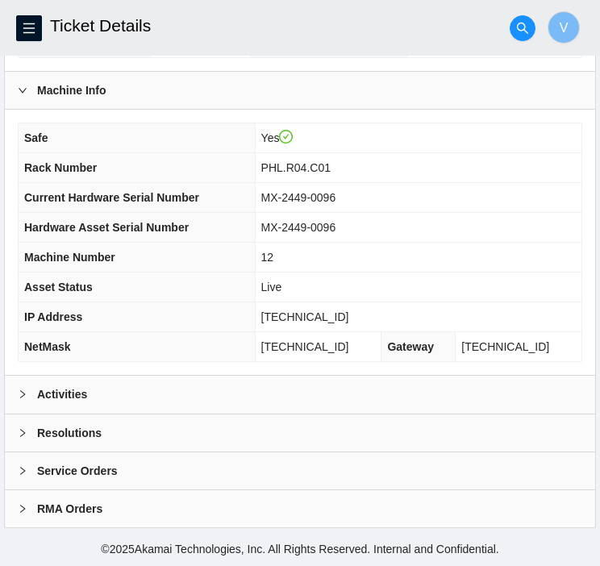
scroll to position [600, 0]
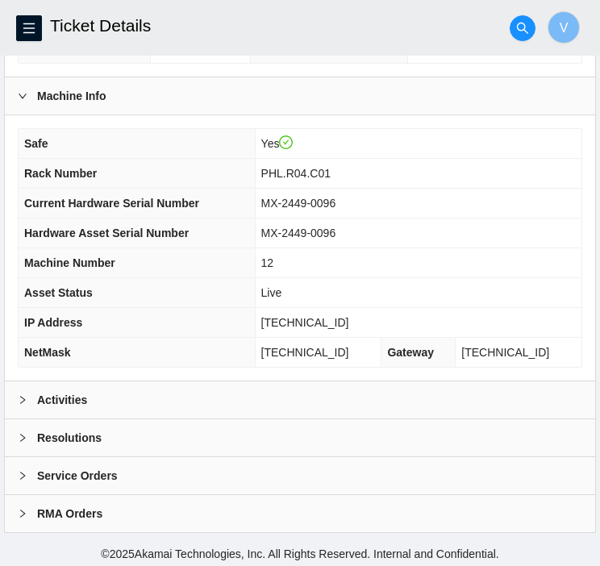
click at [87, 420] on div "Resolutions" at bounding box center [300, 437] width 590 height 37
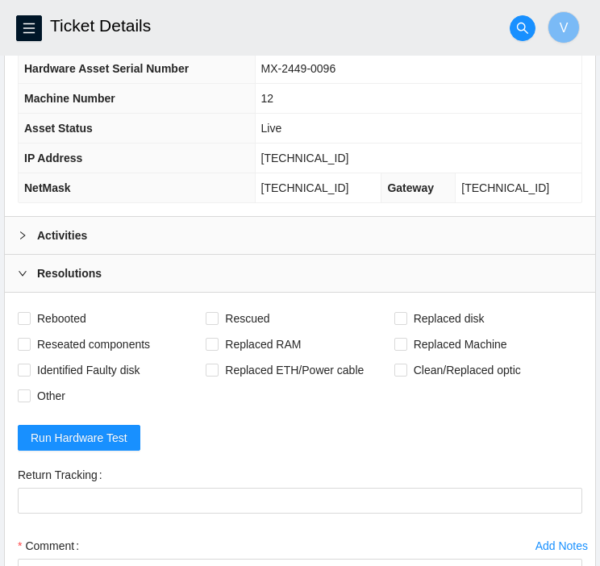
scroll to position [767, 0]
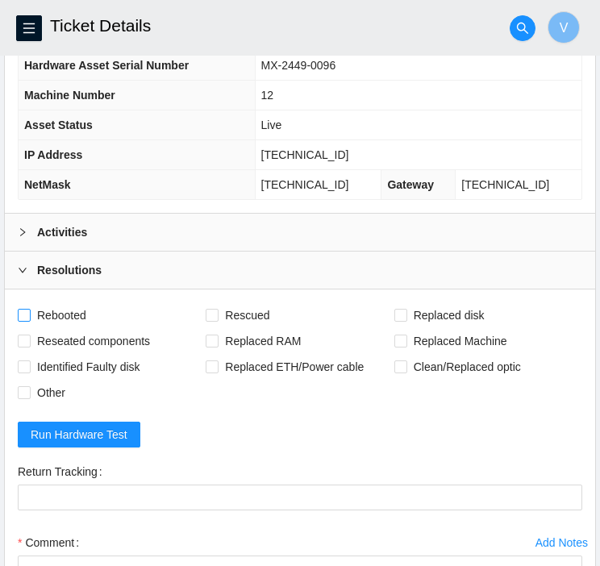
click at [58, 307] on span "Rebooted" at bounding box center [62, 315] width 62 height 26
click at [29, 309] on input "Rebooted" at bounding box center [23, 314] width 11 height 11
checkbox input "true"
click at [219, 313] on span "Rescued" at bounding box center [246, 315] width 57 height 26
click at [217, 313] on input "Rescued" at bounding box center [210, 314] width 11 height 11
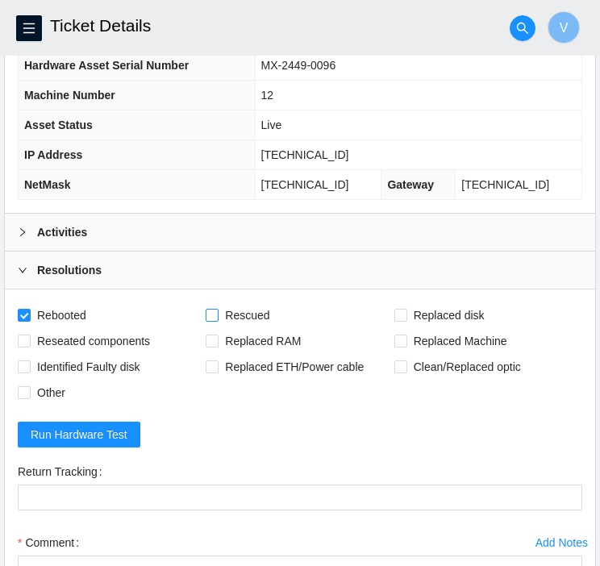
checkbox input "true"
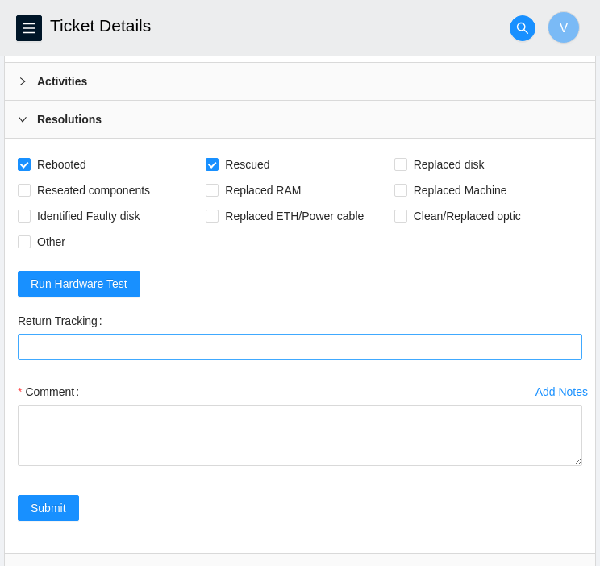
scroll to position [917, 0]
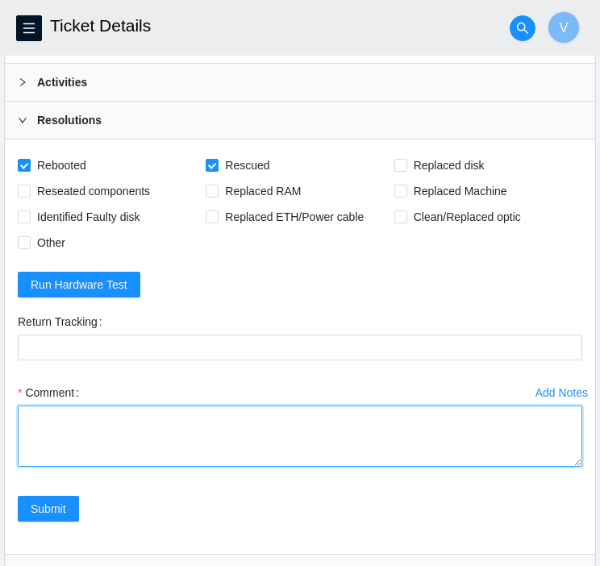
click at [142, 436] on textarea "Comment" at bounding box center [300, 435] width 564 height 61
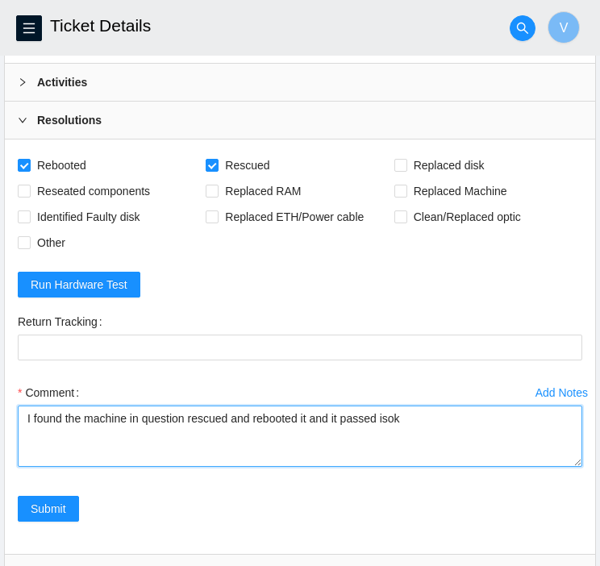
paste textarea "23.45.232.207 : passed: ok"
type textarea "I found the machine in question rescued and rebooted it and it passed isok 23.4…"
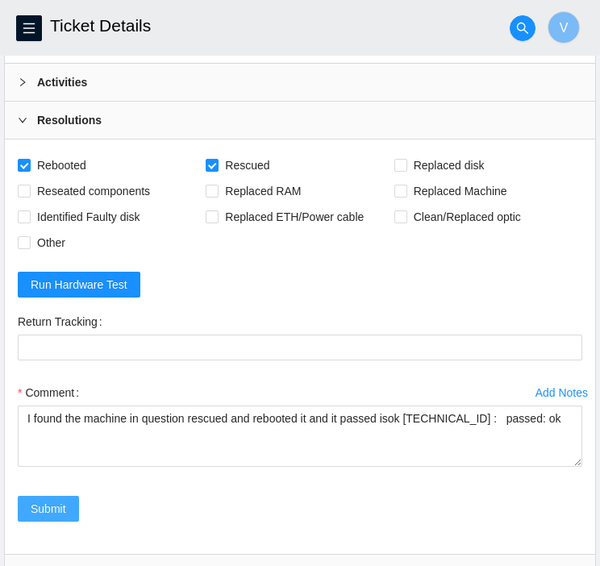
click at [58, 503] on span "Submit" at bounding box center [48, 509] width 35 height 18
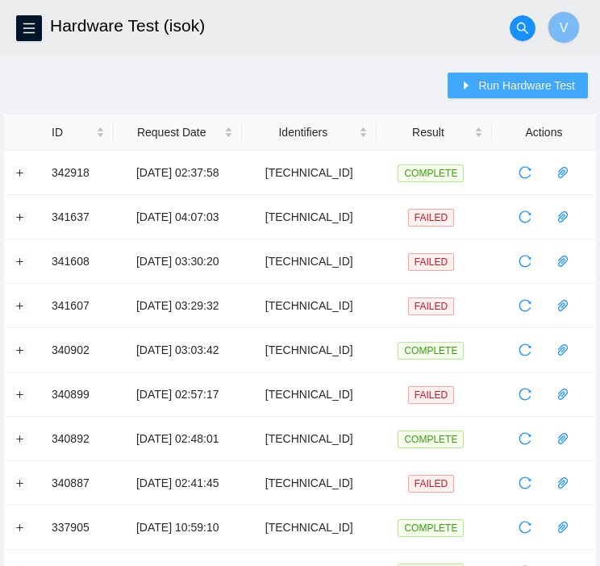
click at [503, 88] on span "Run Hardware Test" at bounding box center [526, 86] width 97 height 18
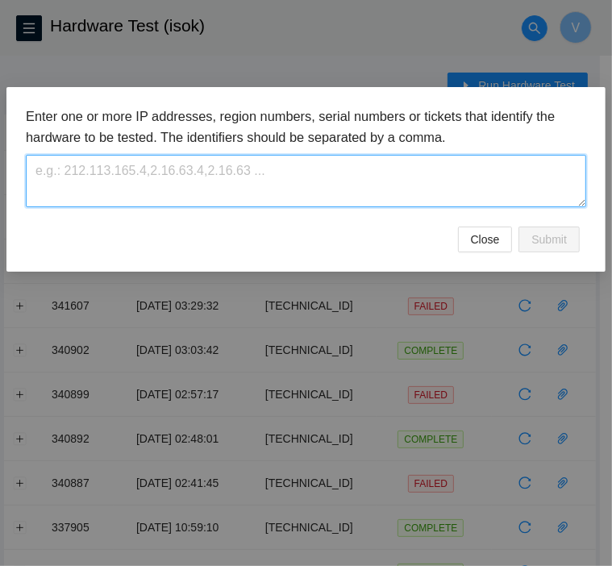
click at [326, 193] on textarea at bounding box center [306, 181] width 560 height 52
paste textarea "[TECHNICAL_ID]"
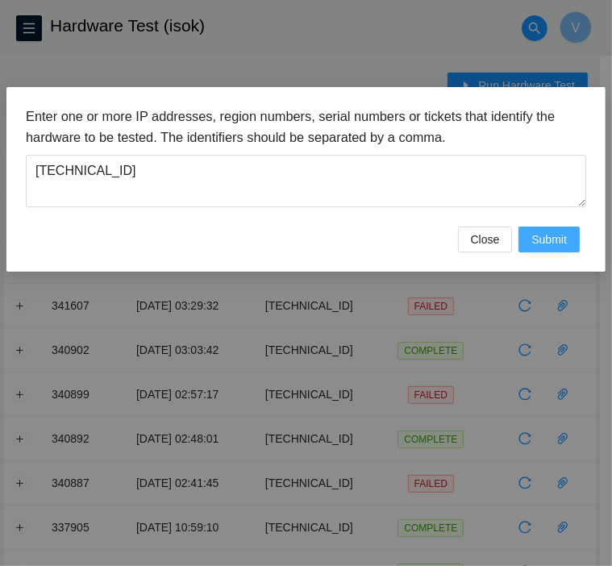
click at [560, 233] on span "Submit" at bounding box center [548, 239] width 35 height 18
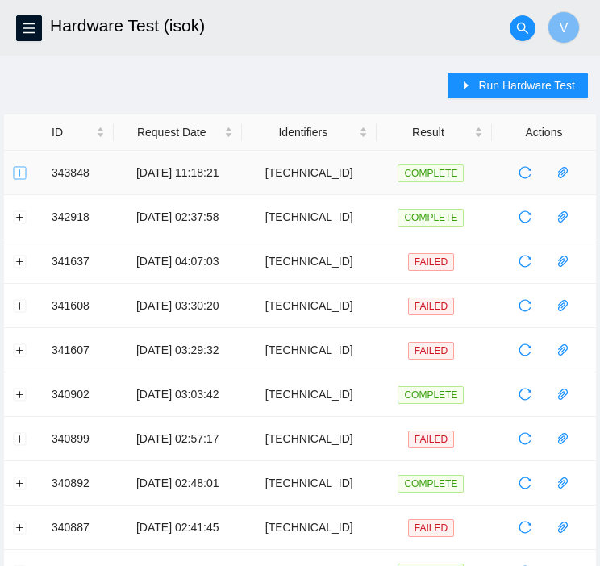
click at [14, 176] on button "Expand row" at bounding box center [20, 172] width 13 height 13
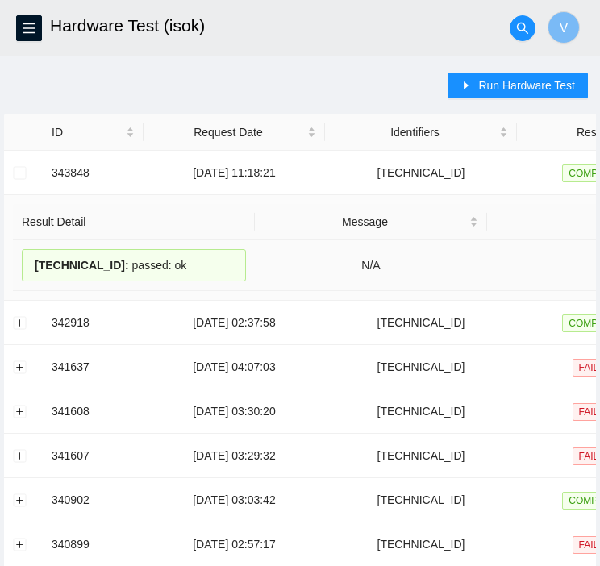
drag, startPoint x: 184, startPoint y: 266, endPoint x: 34, endPoint y: 263, distance: 149.9
click at [34, 263] on div "23.45.232.207 : passed: ok" at bounding box center [134, 265] width 224 height 32
copy div "23.45.232.207 : passed: ok"
click at [27, 176] on td at bounding box center [23, 173] width 39 height 44
click at [19, 172] on button "Collapse row" at bounding box center [20, 172] width 13 height 13
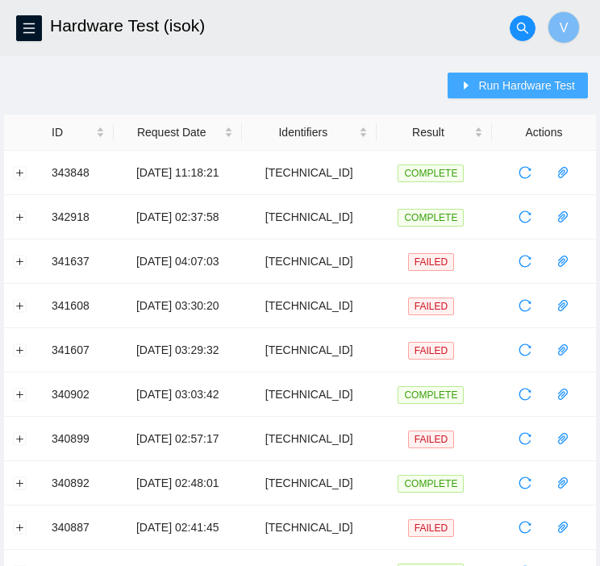
click at [506, 80] on span "Run Hardware Test" at bounding box center [526, 86] width 97 height 18
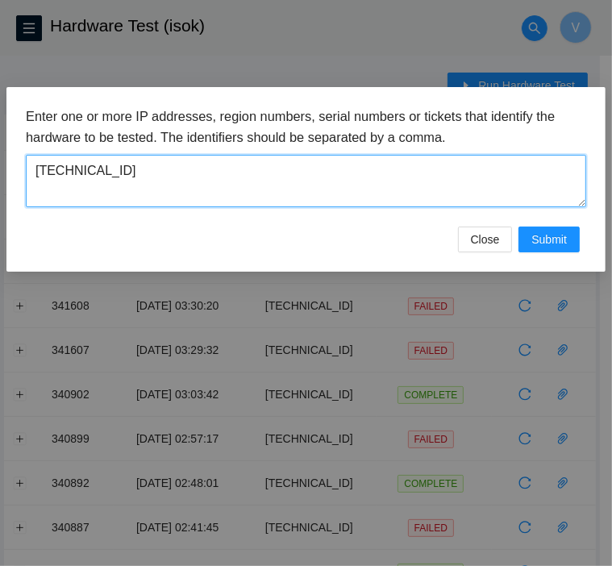
click at [358, 180] on textarea "23.45.232.207" at bounding box center [306, 181] width 560 height 52
paste textarea "[TECHNICAL_ID]"
click at [346, 187] on textarea "[TECHNICAL_ID]" at bounding box center [306, 181] width 560 height 52
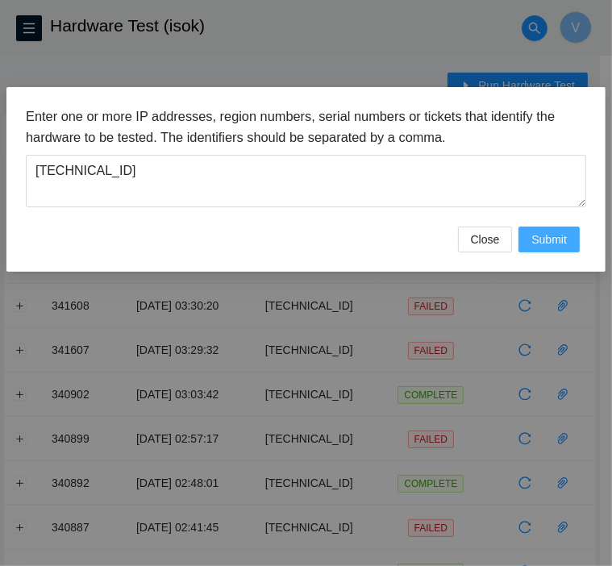
click at [546, 243] on span "Submit" at bounding box center [548, 239] width 35 height 18
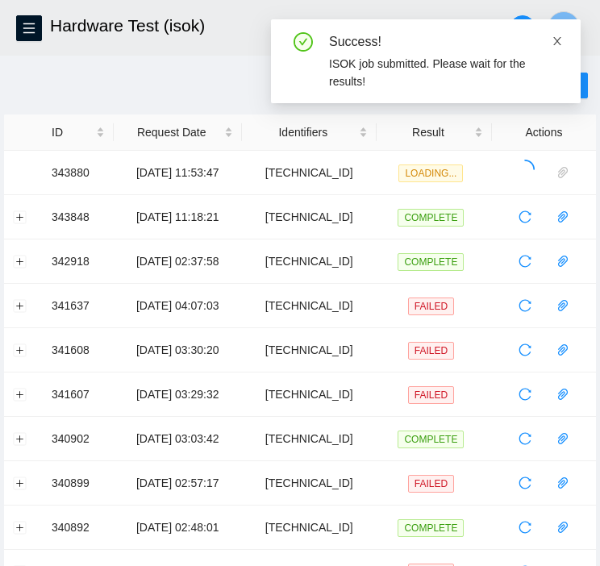
click at [553, 41] on icon "close" at bounding box center [556, 40] width 11 height 11
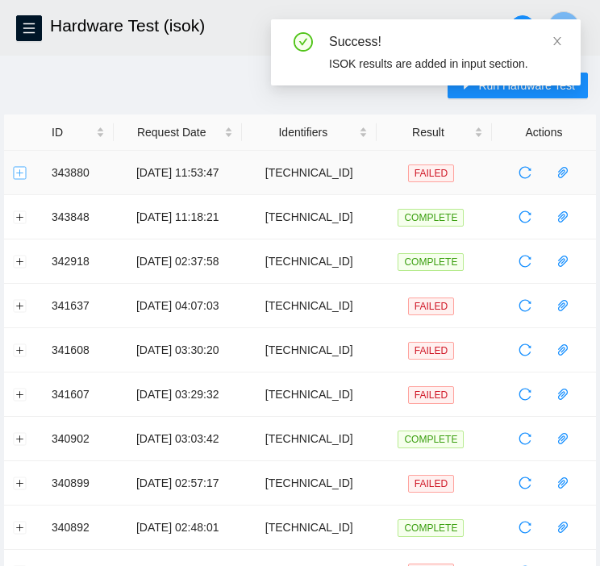
click at [15, 166] on button "Expand row" at bounding box center [20, 172] width 13 height 13
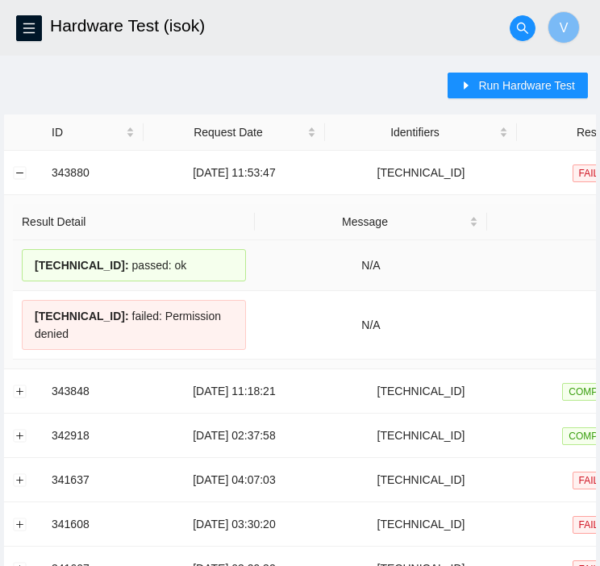
drag, startPoint x: 187, startPoint y: 267, endPoint x: 33, endPoint y: 263, distance: 154.0
click at [33, 263] on div "184.25.204.142 : passed: ok" at bounding box center [134, 265] width 224 height 32
copy div "184.25.204.142 : passed: ok"
click at [239, 268] on div "184.25.204.142 : passed: ok" at bounding box center [134, 265] width 224 height 32
click at [19, 172] on button "Collapse row" at bounding box center [20, 172] width 13 height 13
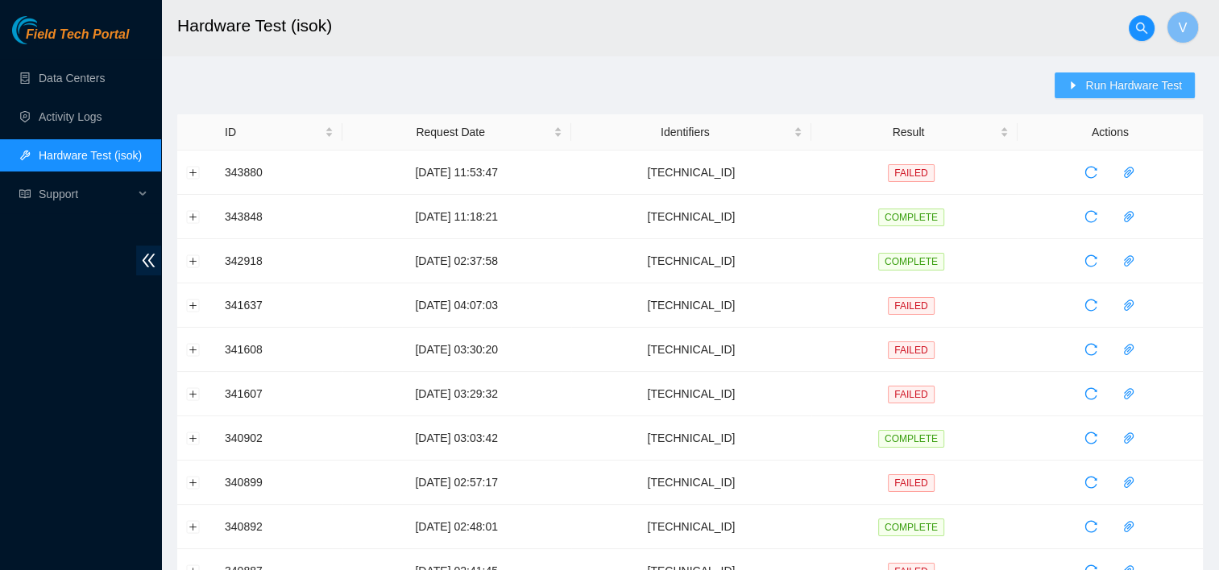
click at [611, 84] on span "Run Hardware Test" at bounding box center [1133, 86] width 97 height 18
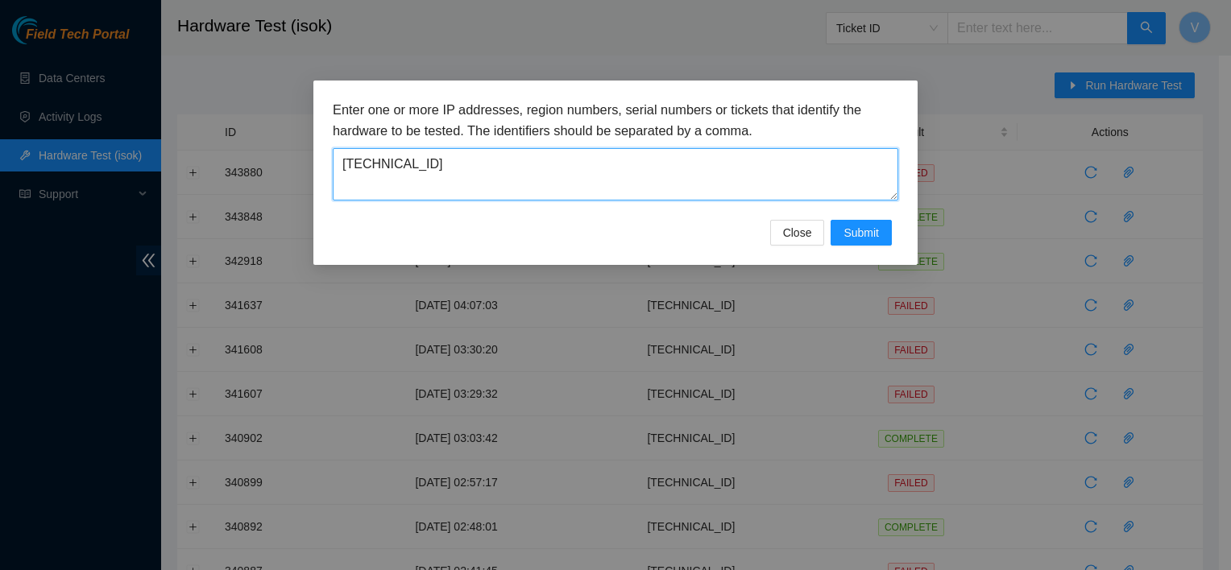
click at [558, 171] on textarea "184.25.204.142" at bounding box center [616, 174] width 566 height 52
paste textarea "23.46.12.57"
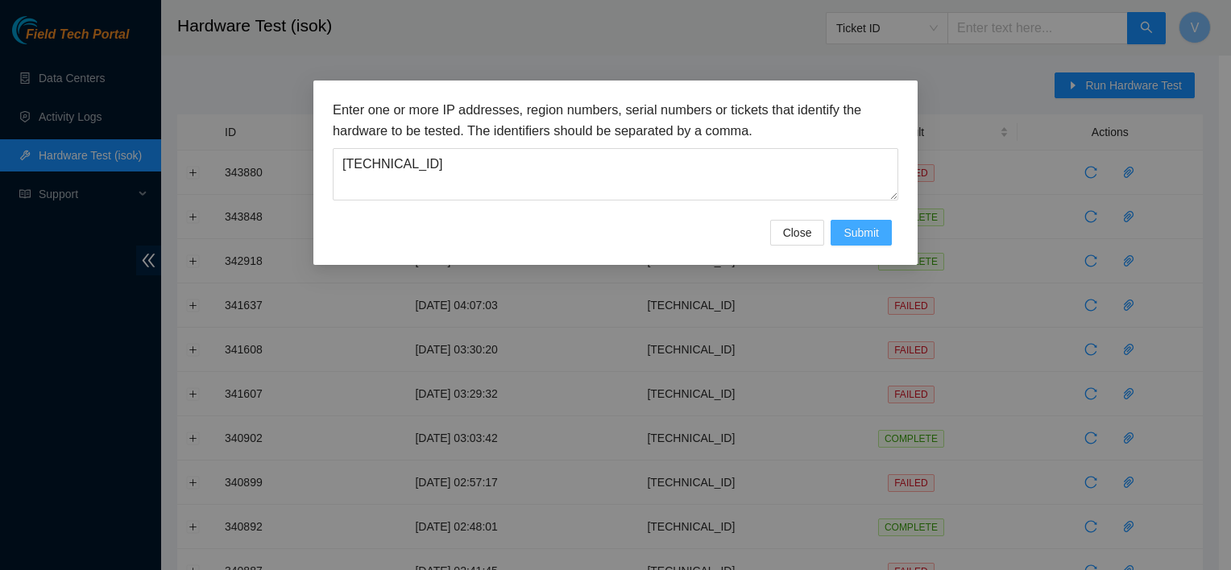
click at [611, 226] on span "Submit" at bounding box center [861, 233] width 35 height 18
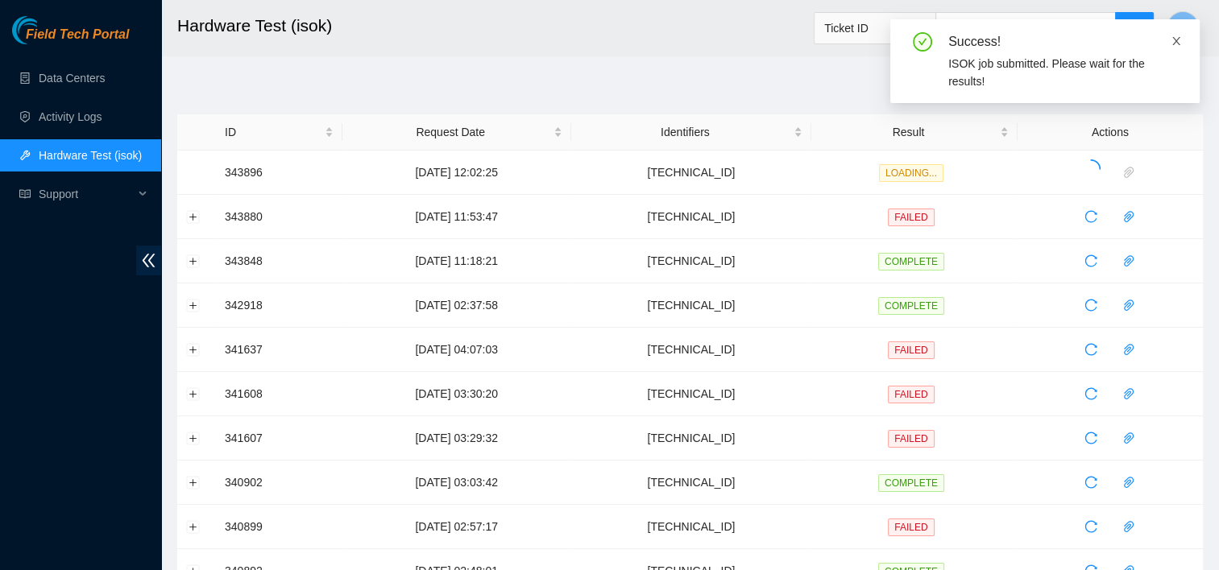
click at [611, 45] on icon "close" at bounding box center [1176, 40] width 11 height 11
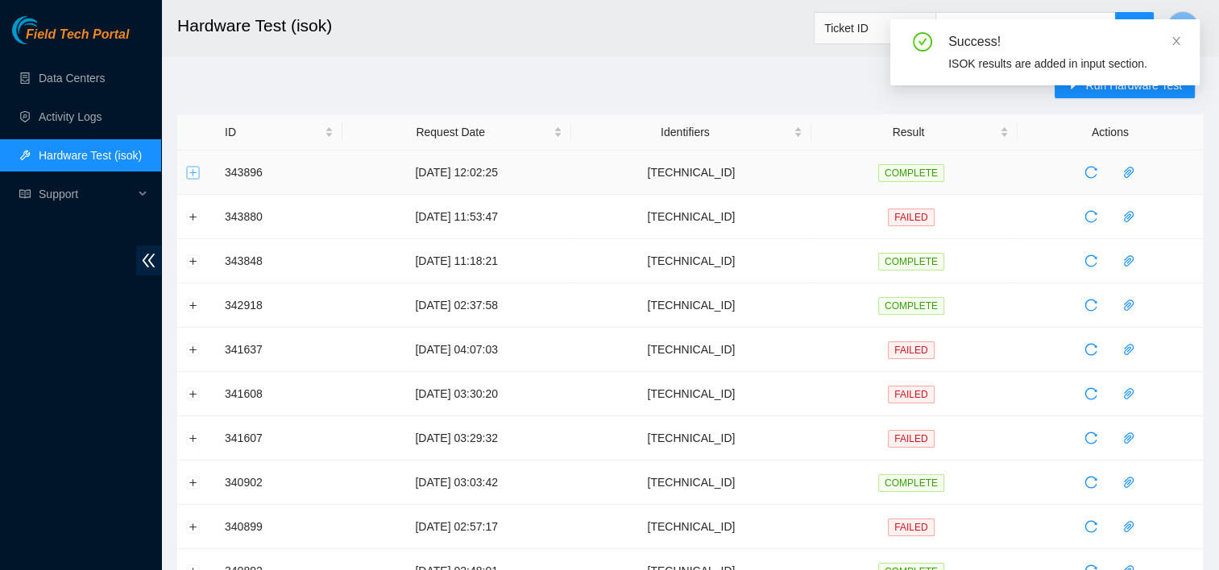
click at [189, 175] on button "Expand row" at bounding box center [193, 172] width 13 height 13
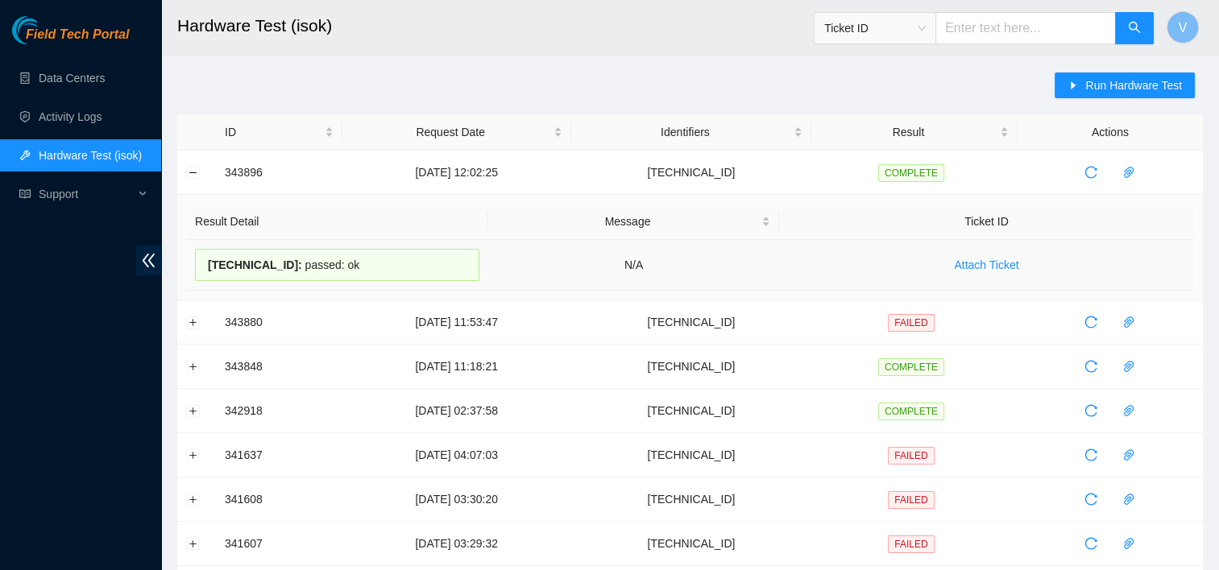
drag, startPoint x: 346, startPoint y: 259, endPoint x: 208, endPoint y: 271, distance: 139.1
click at [208, 271] on div "23.46.12.57 : passed: ok" at bounding box center [337, 265] width 284 height 32
copy div "23.46.12.57 : passed: ok"
click at [193, 177] on button "Collapse row" at bounding box center [193, 172] width 13 height 13
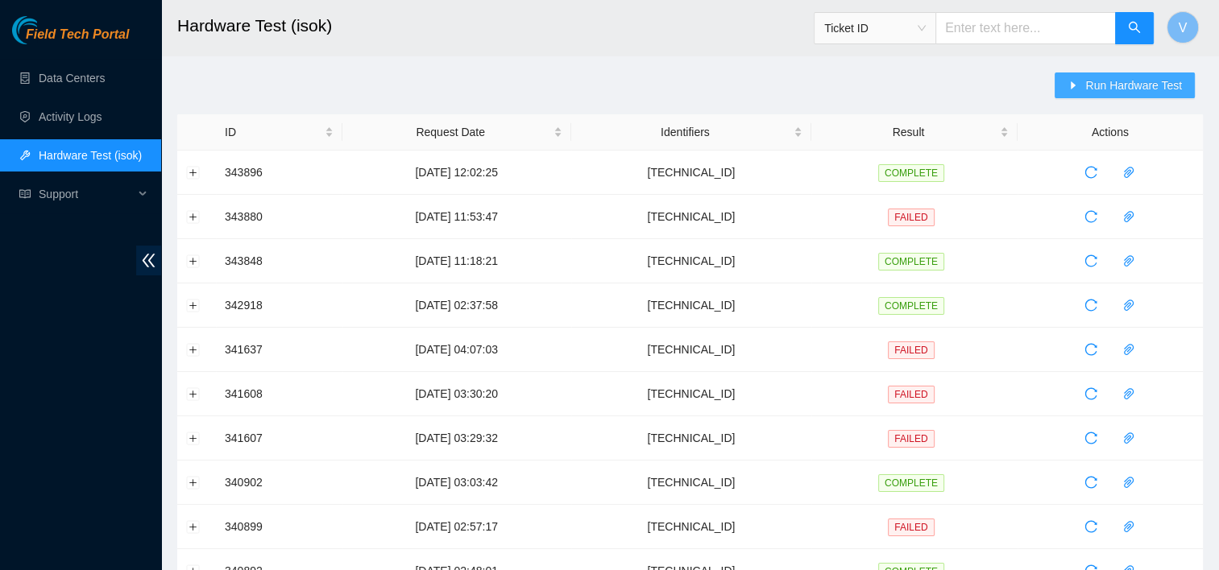
click at [611, 85] on span "Run Hardware Test" at bounding box center [1133, 86] width 97 height 18
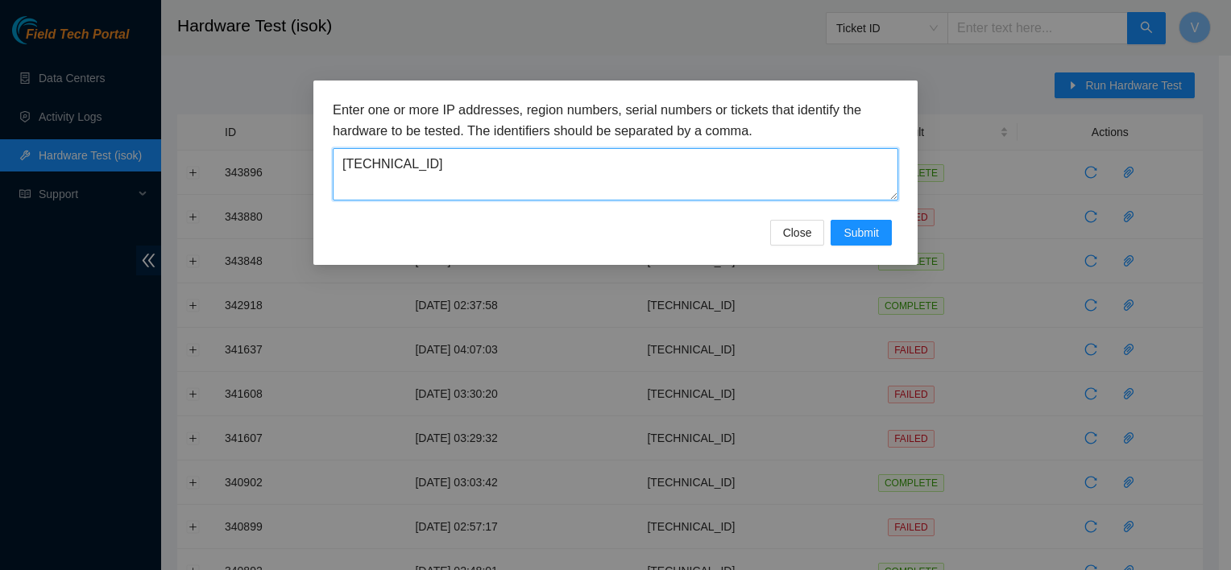
click at [611, 153] on textarea "23.46.12.57" at bounding box center [616, 174] width 566 height 52
paste textarea "0"
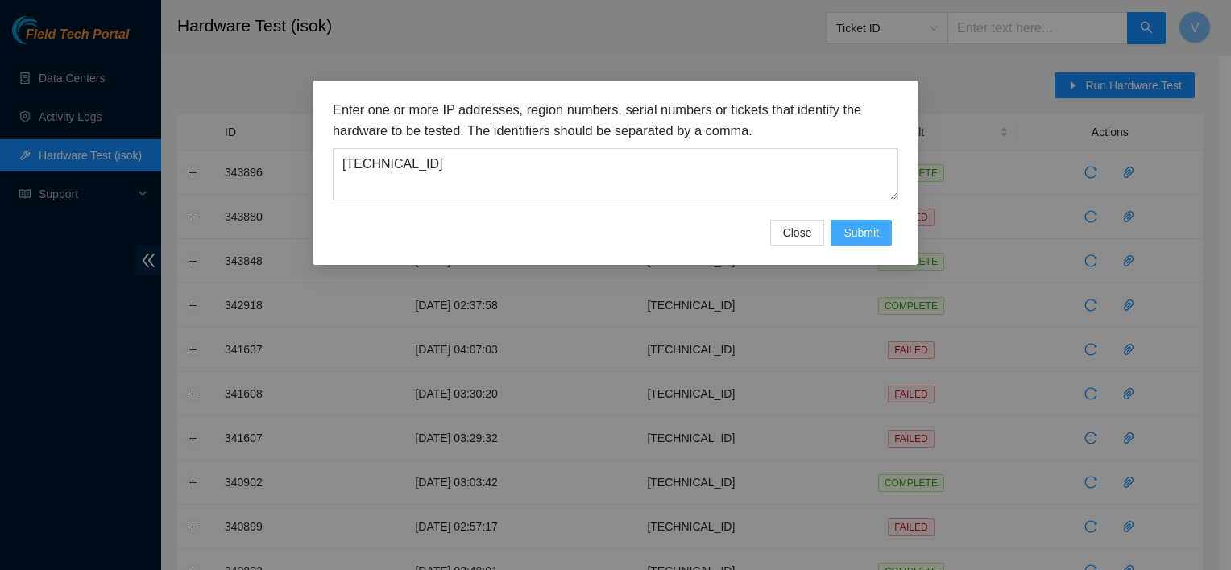
click at [611, 238] on button "Submit" at bounding box center [861, 233] width 61 height 26
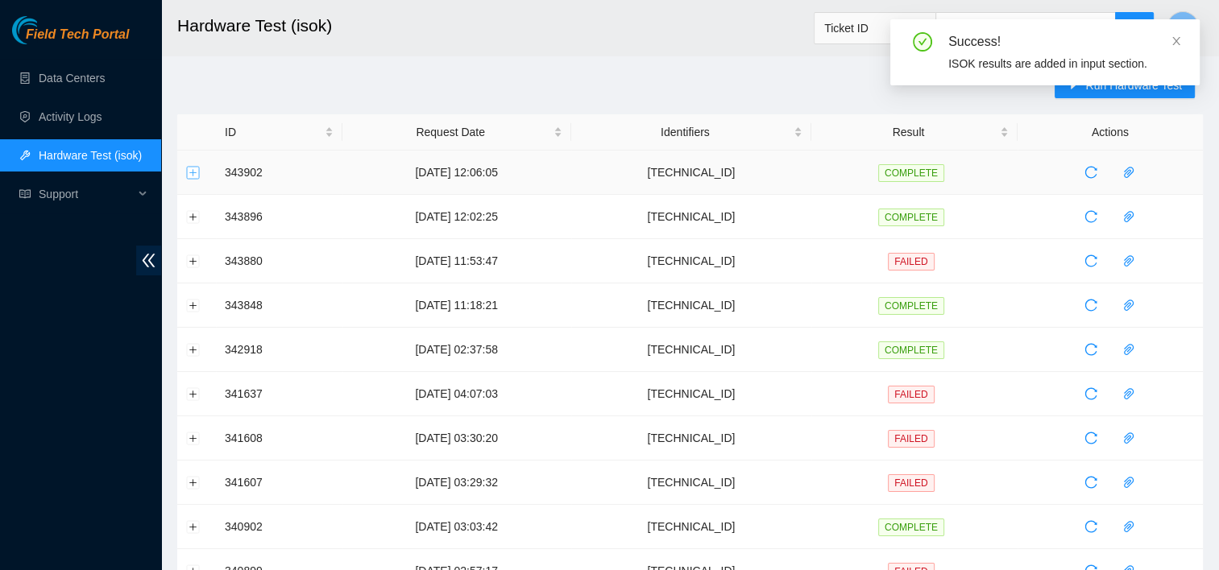
click at [193, 172] on button "Expand row" at bounding box center [193, 172] width 13 height 13
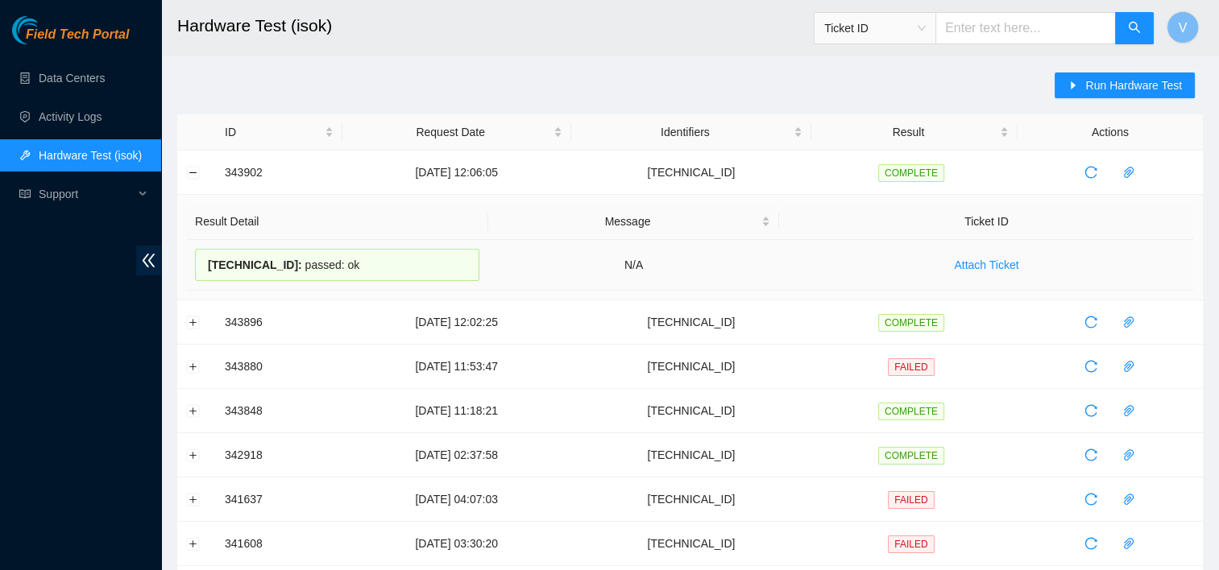
drag, startPoint x: 364, startPoint y: 272, endPoint x: 208, endPoint y: 274, distance: 156.3
click at [208, 274] on div "23.46.12.50 : passed: ok" at bounding box center [337, 265] width 284 height 32
copy div "23.46.12.50 : passed: ok"
click at [193, 168] on button "Collapse row" at bounding box center [193, 172] width 13 height 13
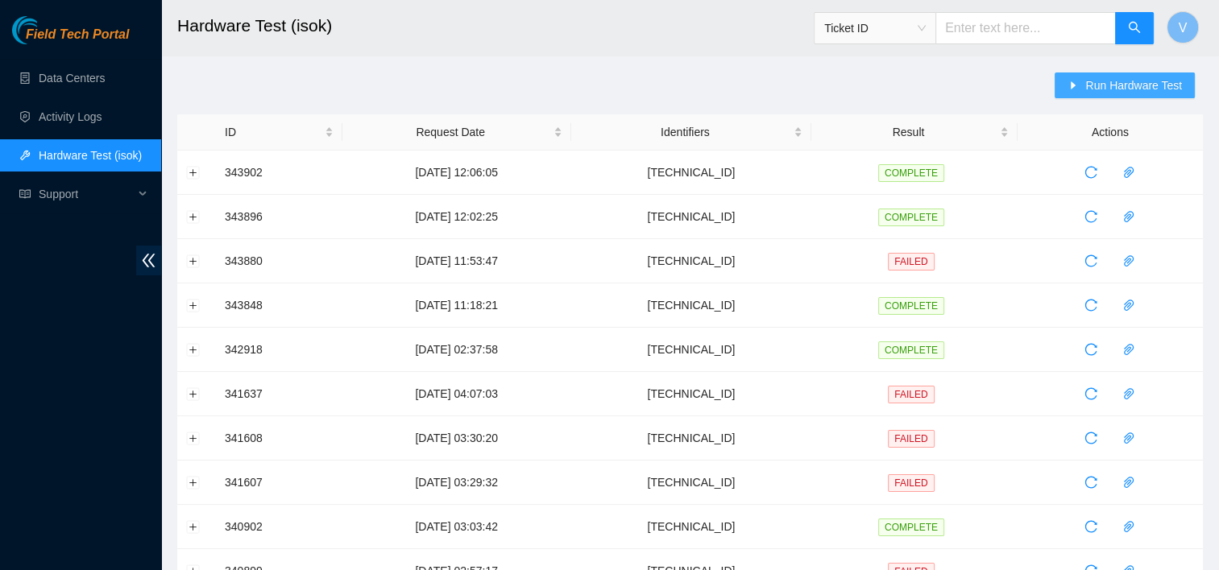
click at [611, 81] on span "Run Hardware Test" at bounding box center [1133, 86] width 97 height 18
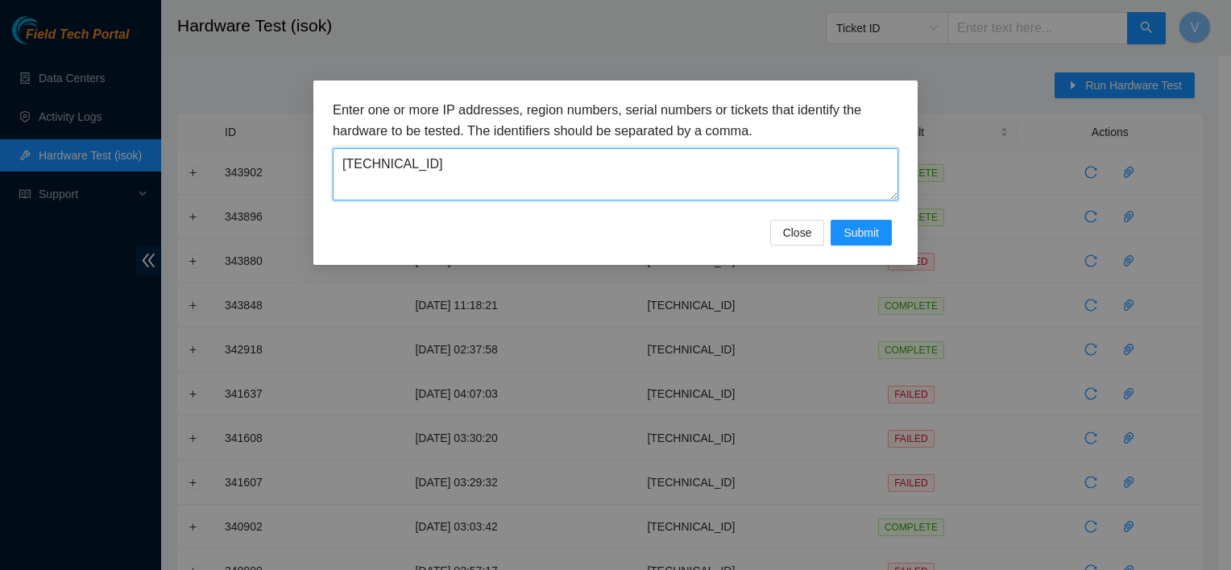
click at [564, 177] on textarea "23.46.12.50" at bounding box center [616, 174] width 566 height 52
paste textarea "4"
type textarea "23.46.12.40"
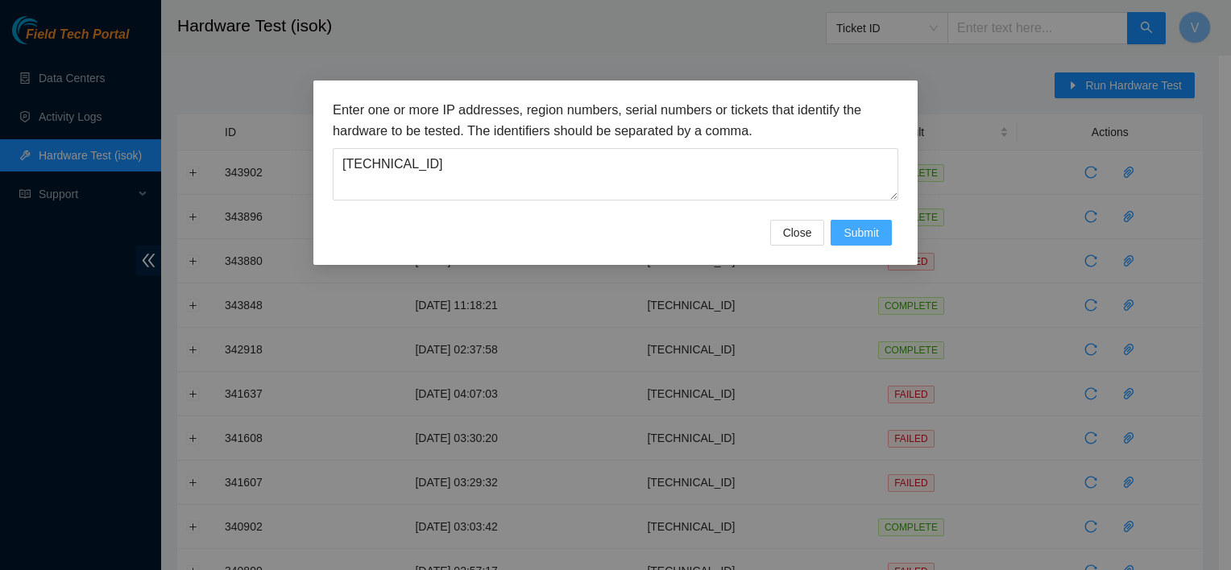
click at [611, 232] on button "Submit" at bounding box center [861, 233] width 61 height 26
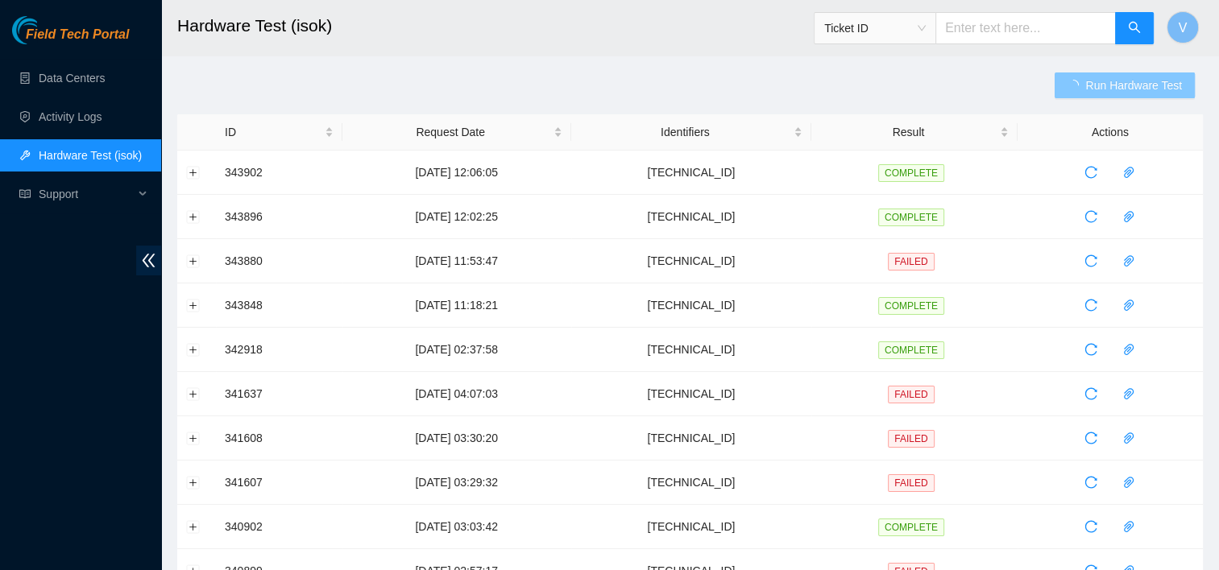
click at [611, 95] on button "Run Hardware Test" at bounding box center [1125, 86] width 140 height 26
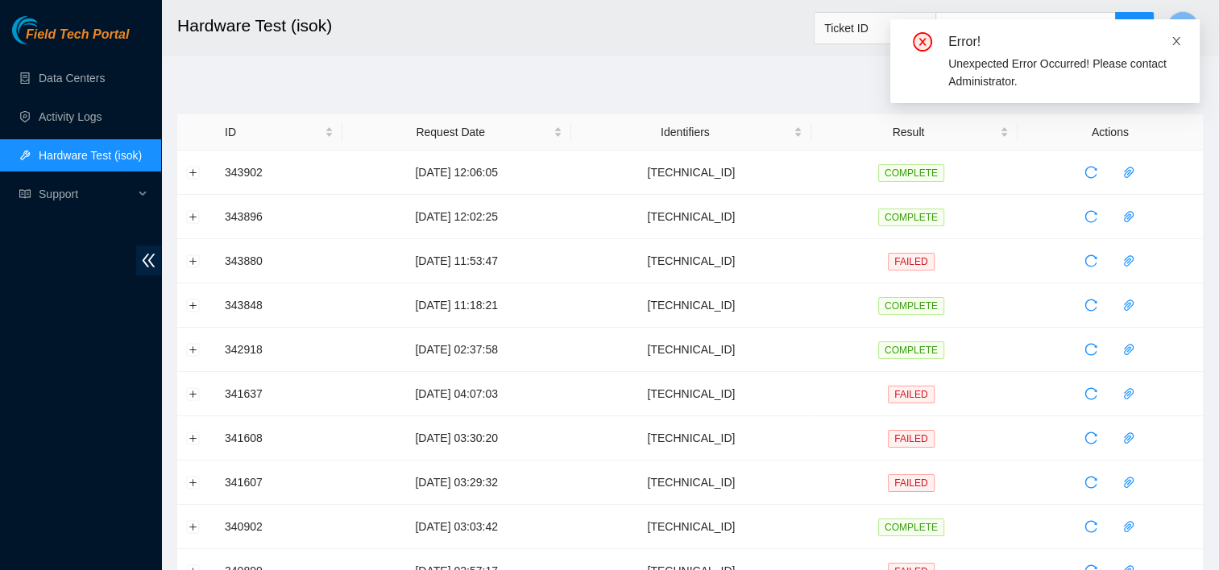
click at [611, 42] on icon "close" at bounding box center [1176, 40] width 11 height 11
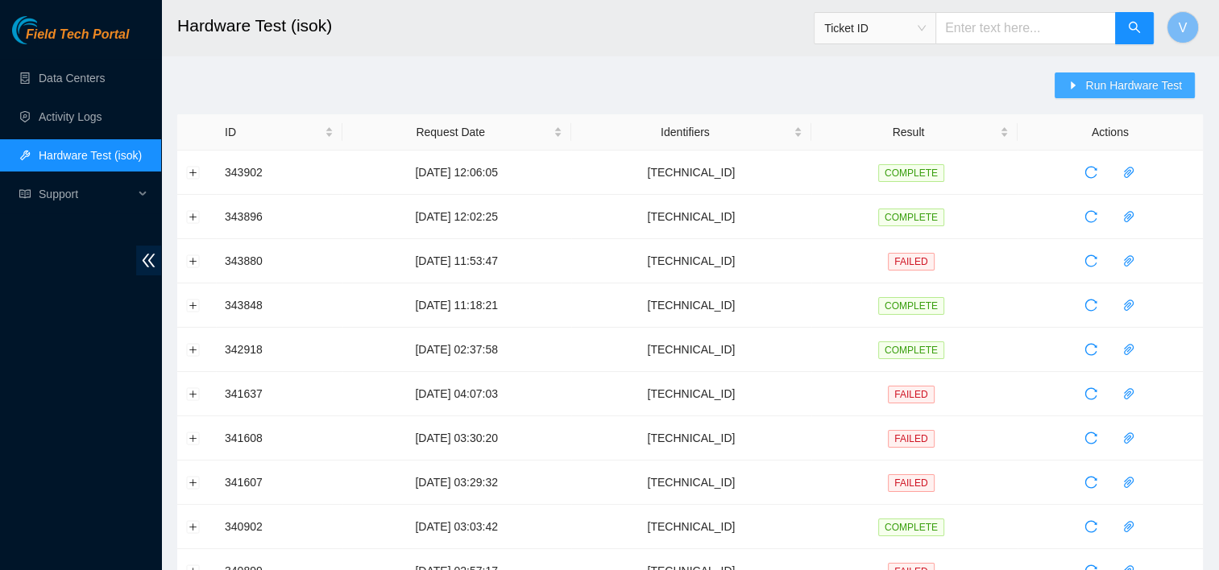
click at [611, 77] on span "Run Hardware Test" at bounding box center [1133, 86] width 97 height 18
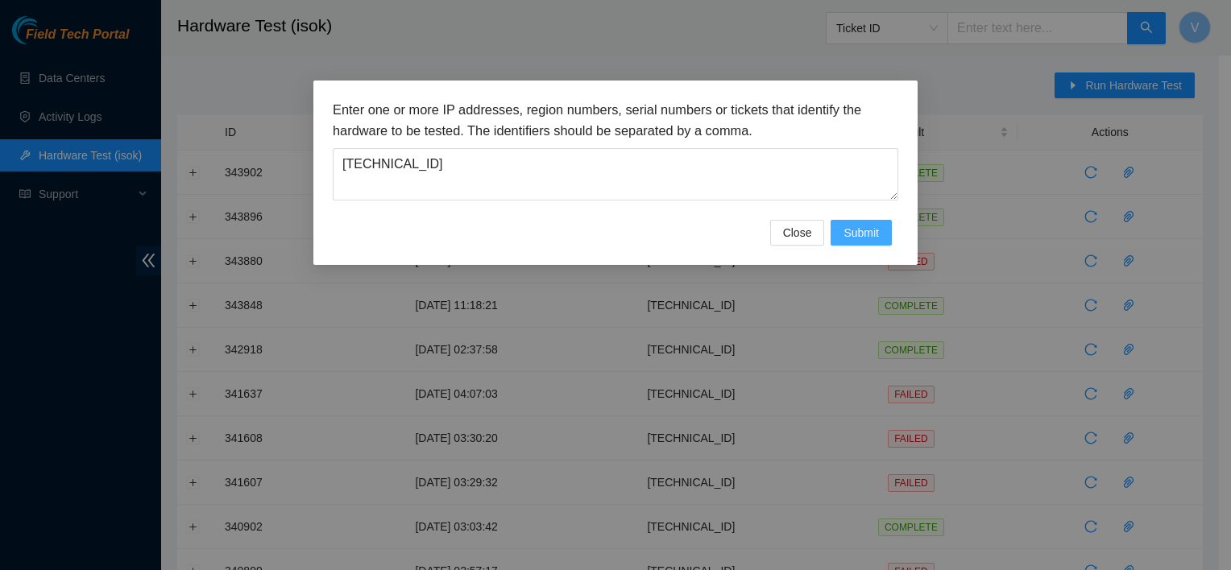
click at [611, 234] on span "Submit" at bounding box center [861, 233] width 35 height 18
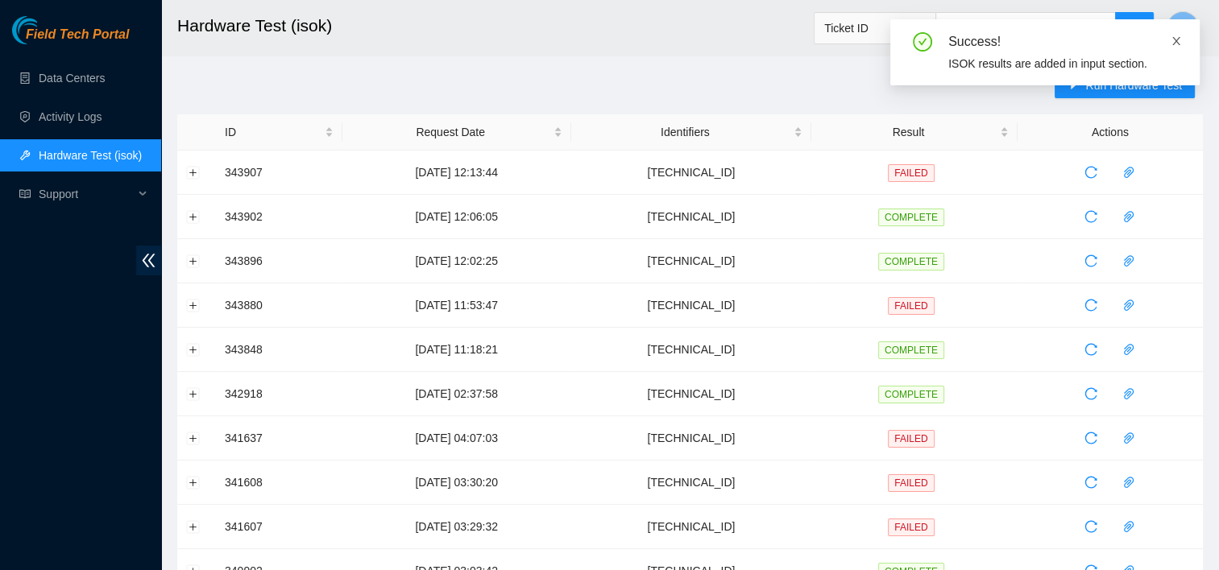
click at [611, 35] on icon "close" at bounding box center [1176, 40] width 11 height 11
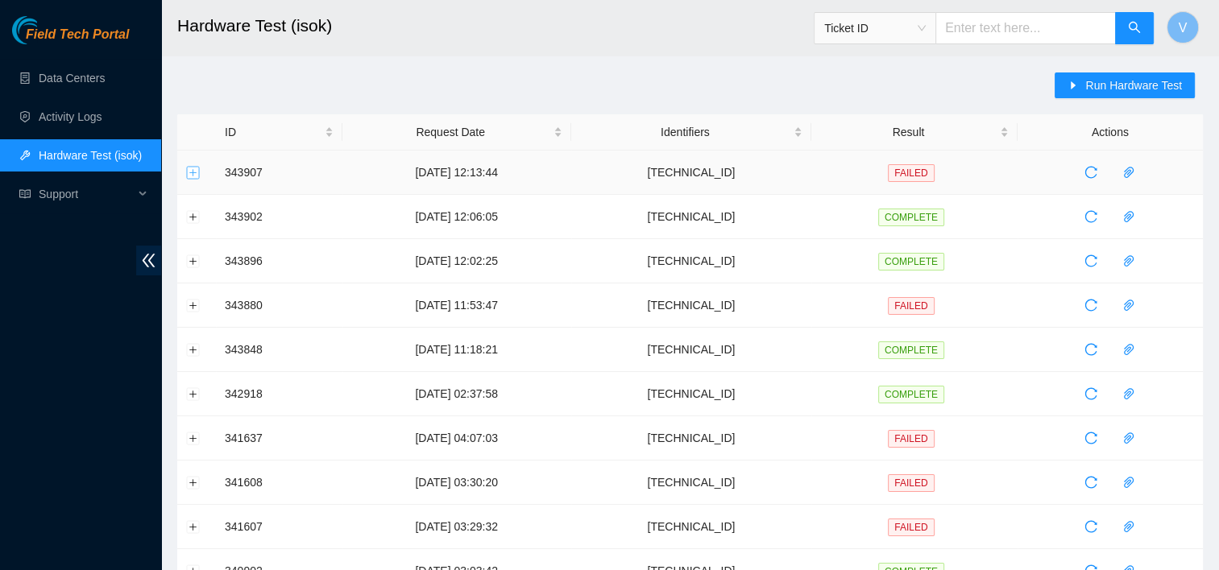
click at [197, 168] on button "Expand row" at bounding box center [193, 172] width 13 height 13
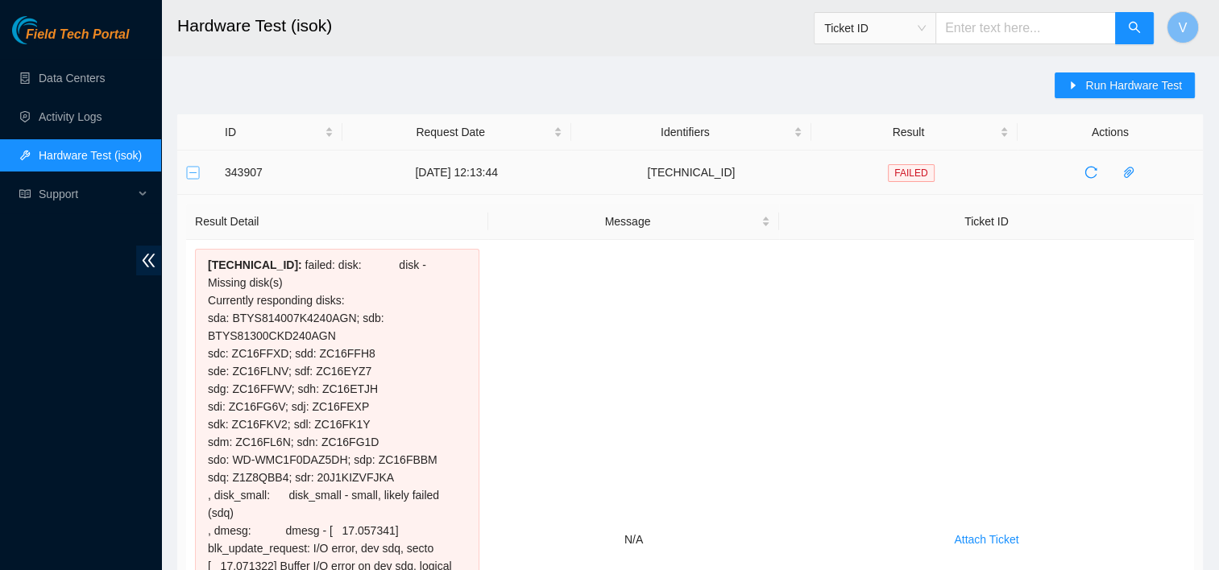
click at [189, 172] on button "Collapse row" at bounding box center [193, 172] width 13 height 13
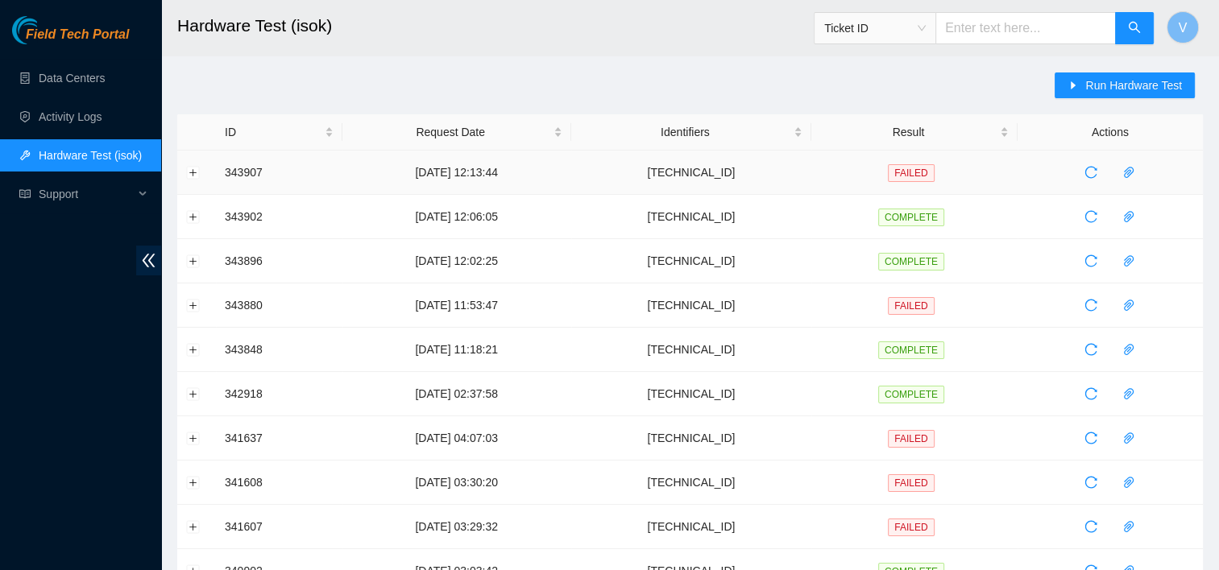
click at [502, 160] on td "30-09-2025 12:13:44" at bounding box center [456, 173] width 229 height 44
click at [195, 171] on button "Expand row" at bounding box center [193, 172] width 13 height 13
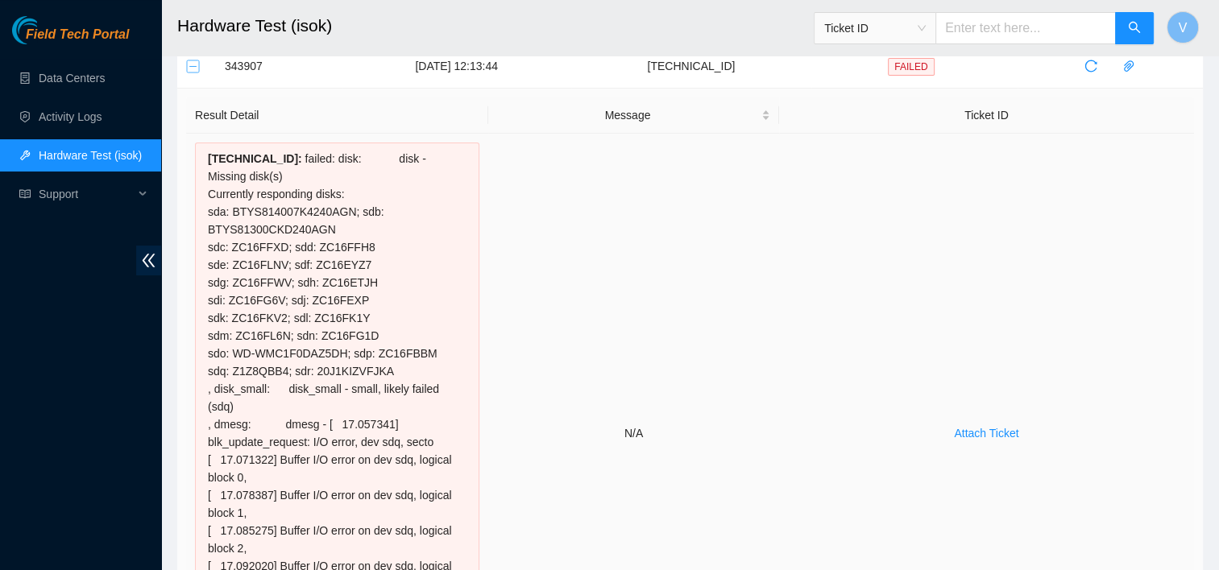
scroll to position [79, 0]
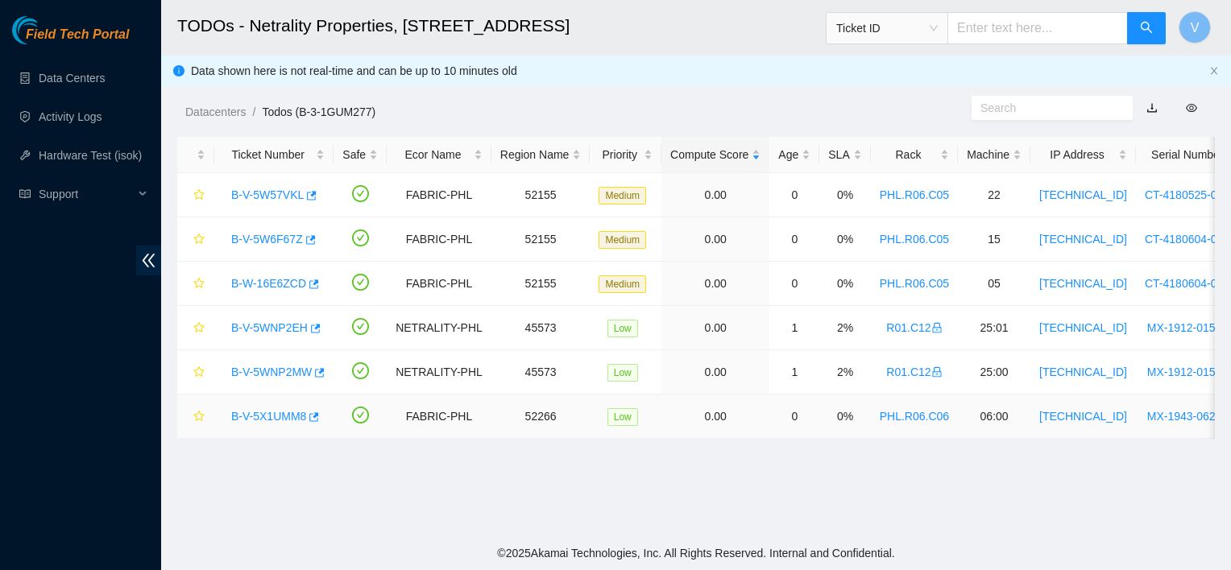
click at [299, 417] on link "B-V-5X1UMM8" at bounding box center [268, 416] width 75 height 13
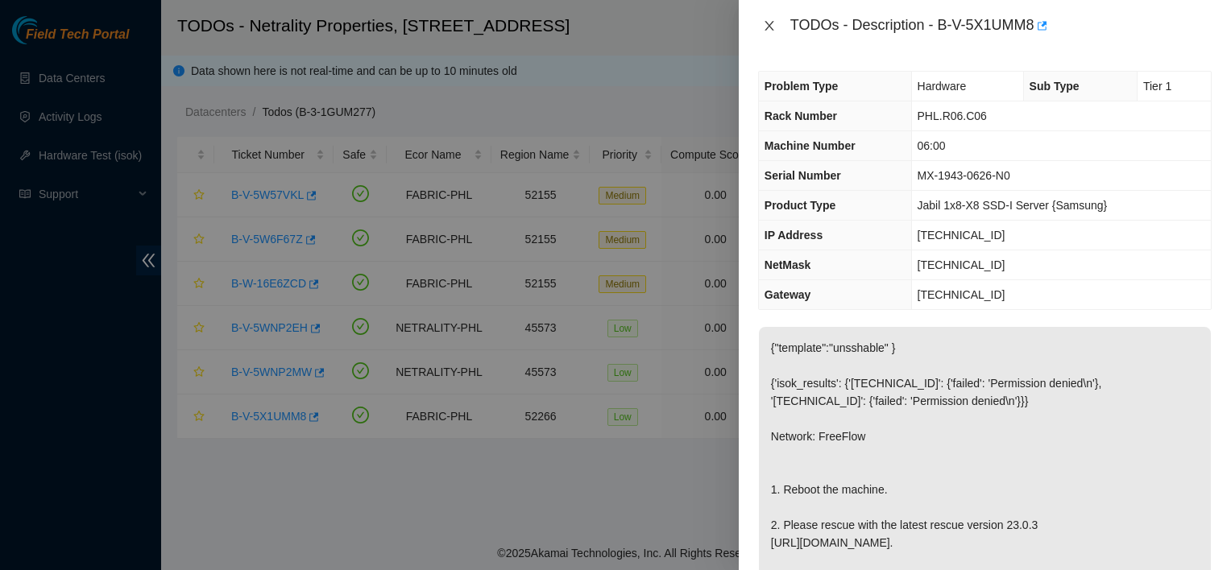
click at [765, 29] on icon "close" at bounding box center [769, 25] width 13 height 13
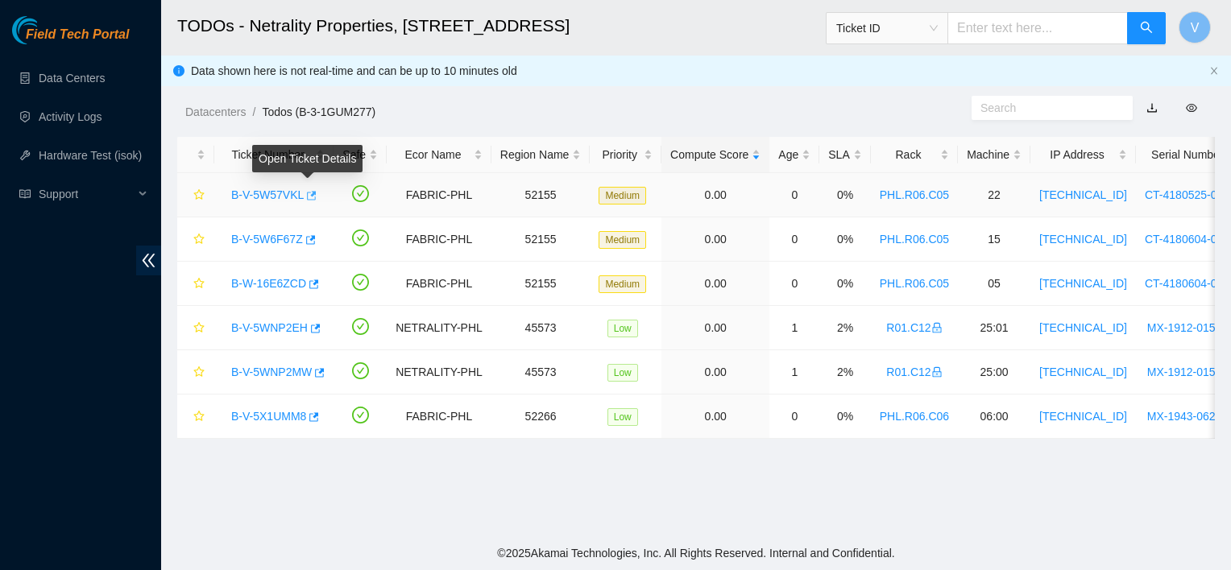
click at [306, 197] on icon "button" at bounding box center [310, 195] width 11 height 11
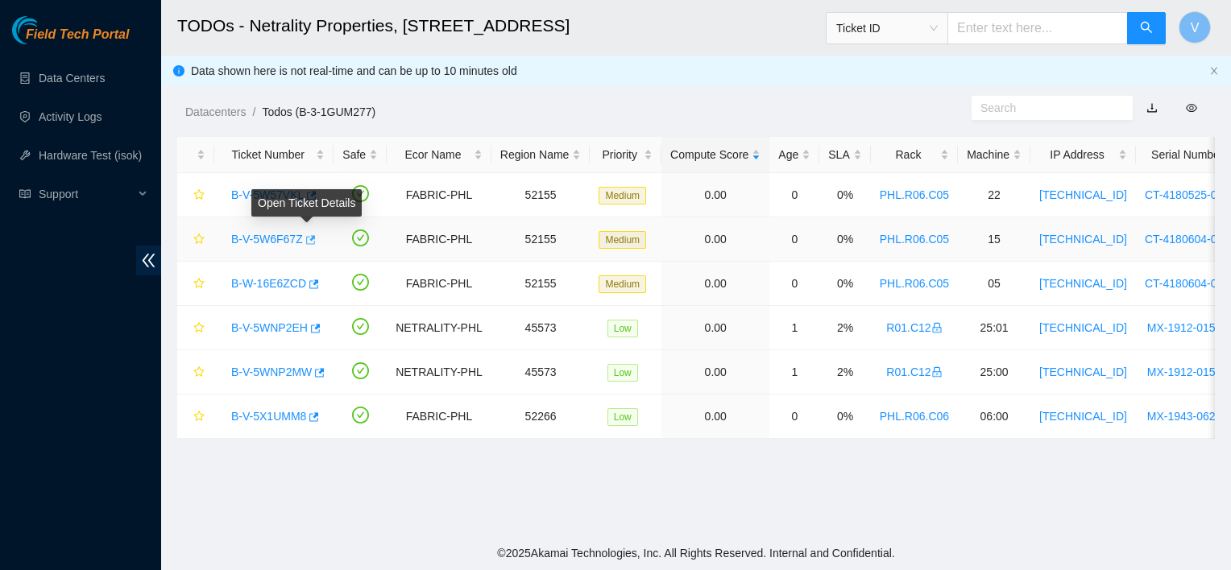
click at [304, 241] on icon "button" at bounding box center [309, 239] width 11 height 11
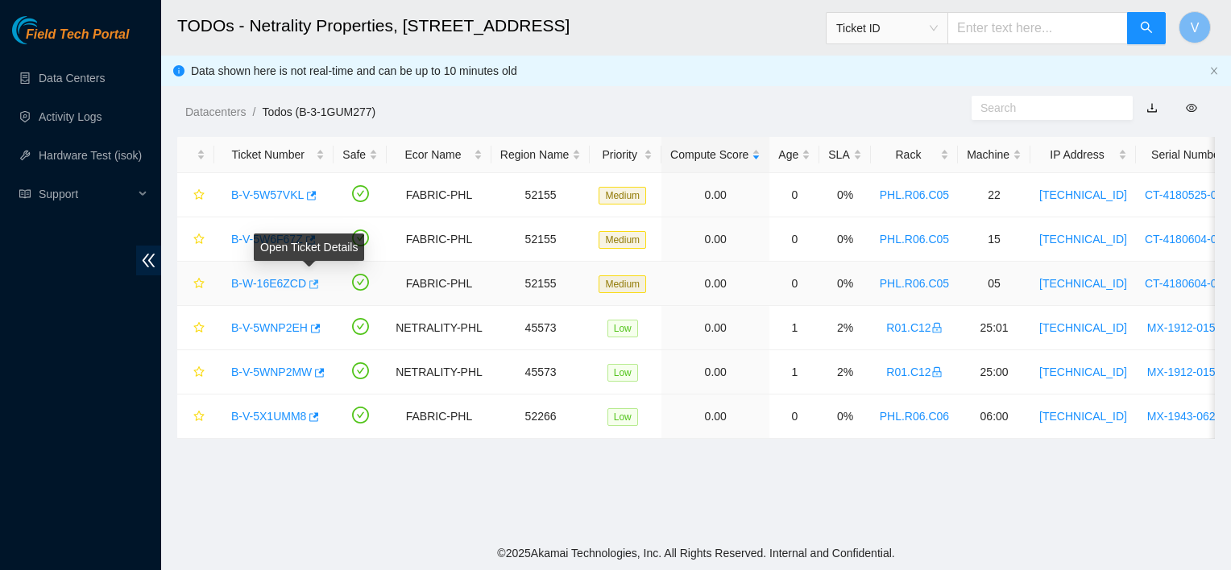
click at [311, 287] on icon "button" at bounding box center [312, 284] width 11 height 11
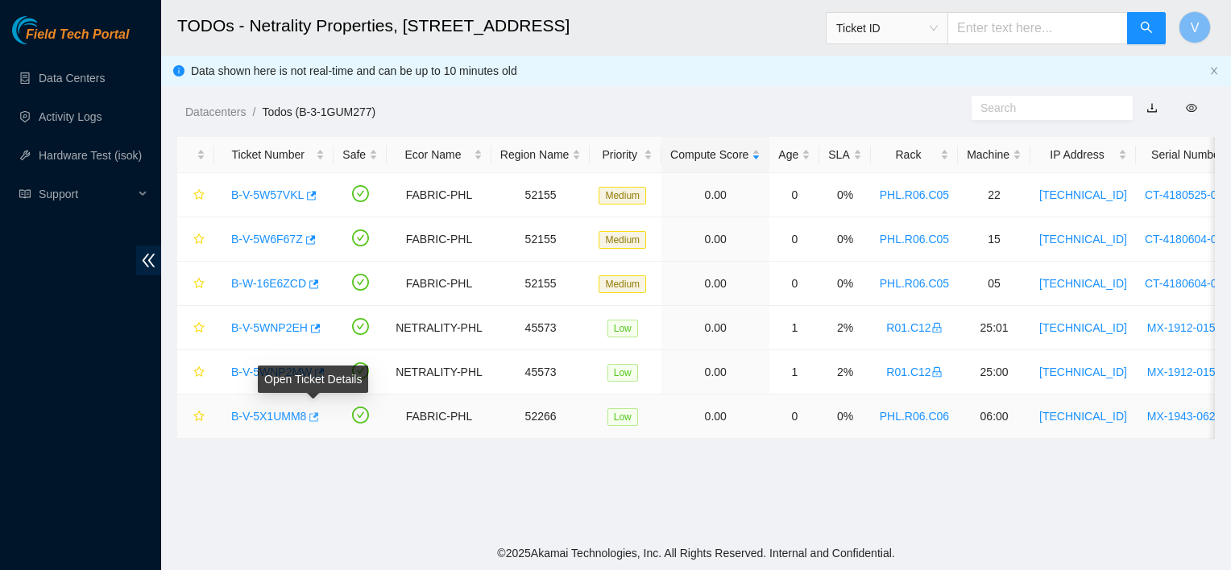
click at [316, 419] on icon "button" at bounding box center [312, 417] width 11 height 11
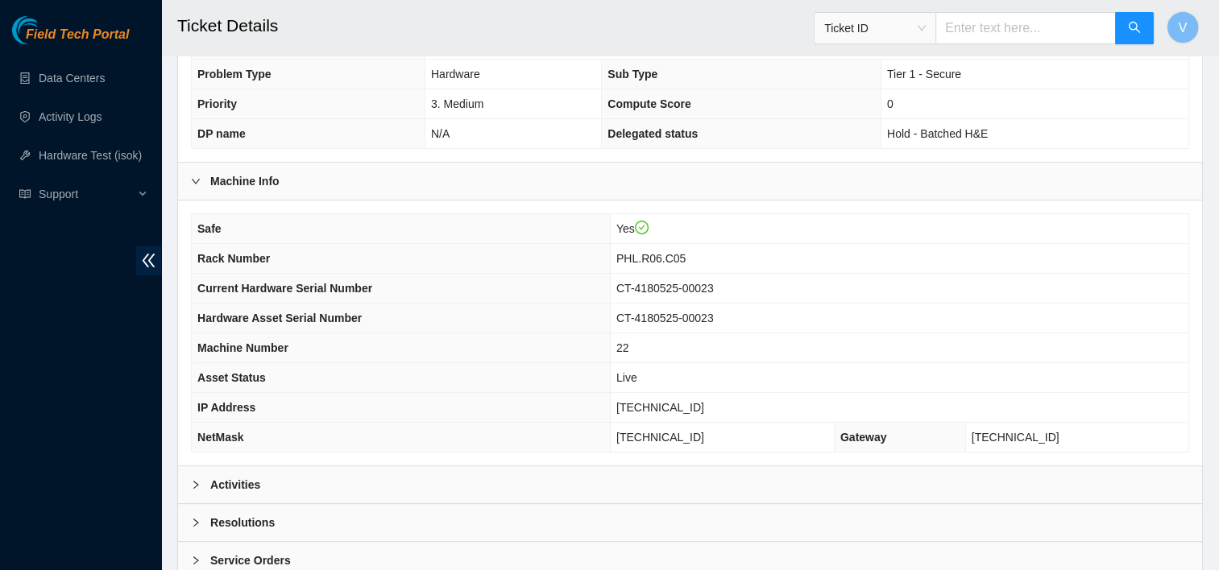
scroll to position [518, 0]
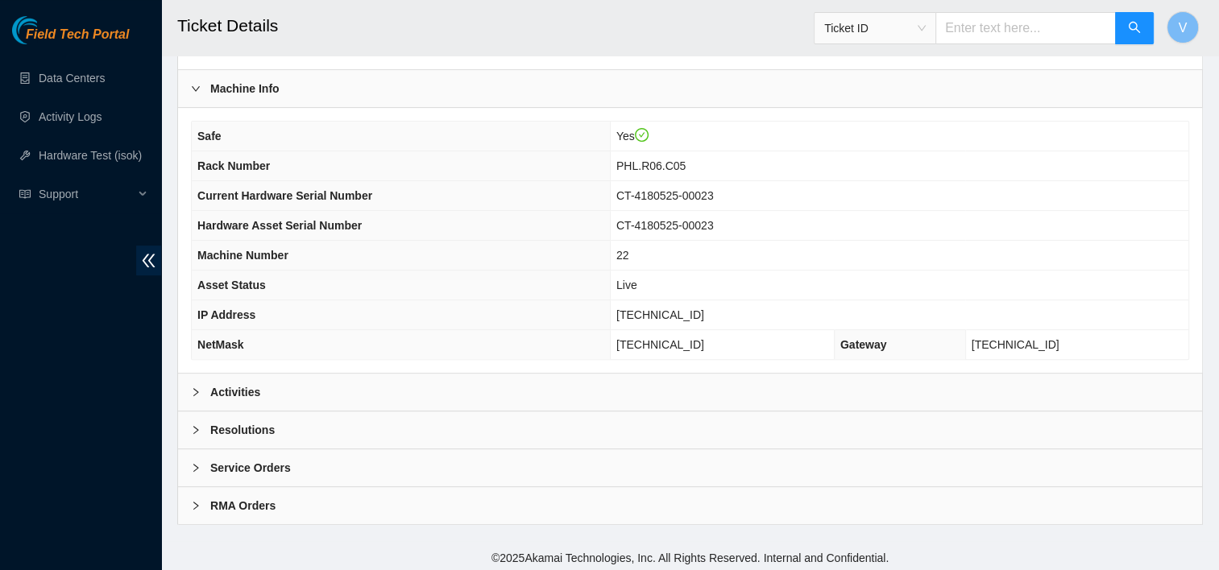
click at [278, 415] on div "Resolutions" at bounding box center [690, 430] width 1024 height 37
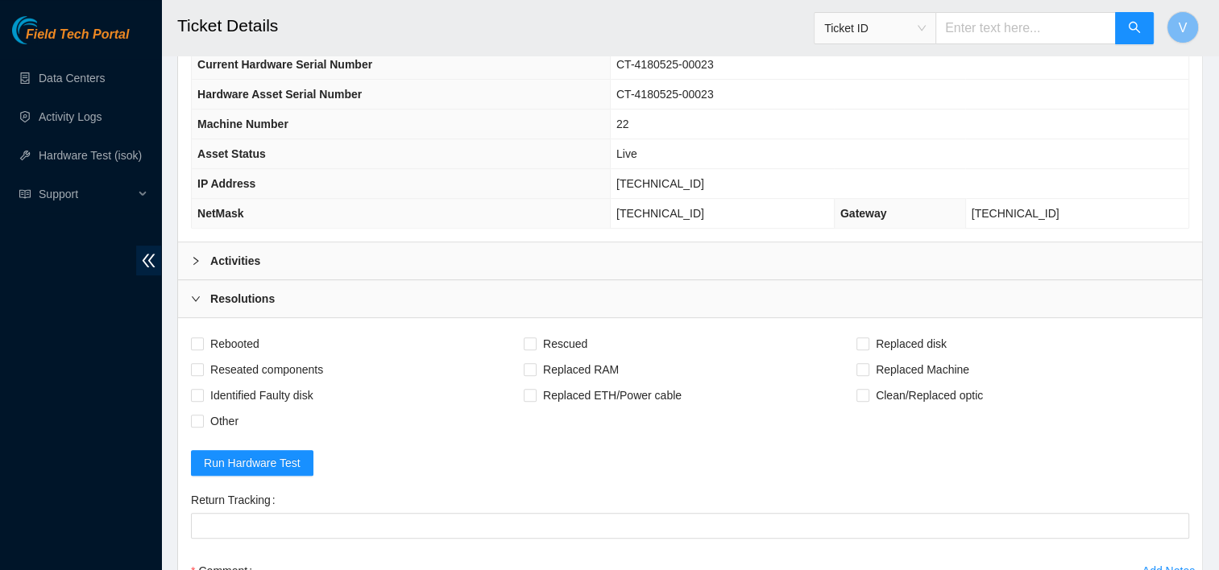
scroll to position [591, 0]
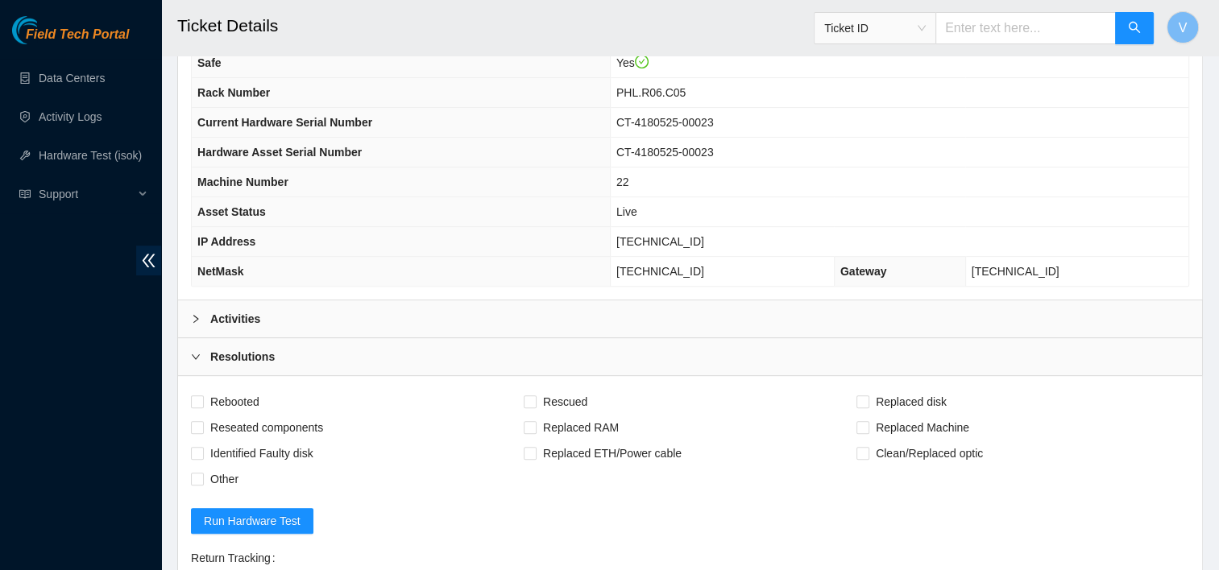
click at [320, 353] on div "Resolutions" at bounding box center [690, 356] width 1024 height 37
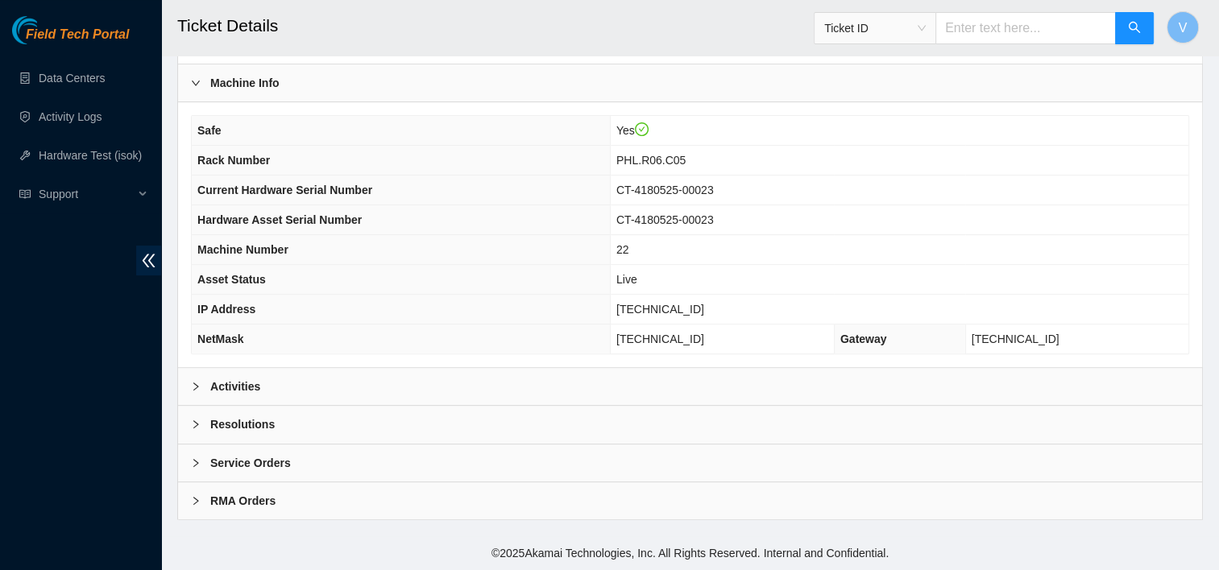
scroll to position [518, 0]
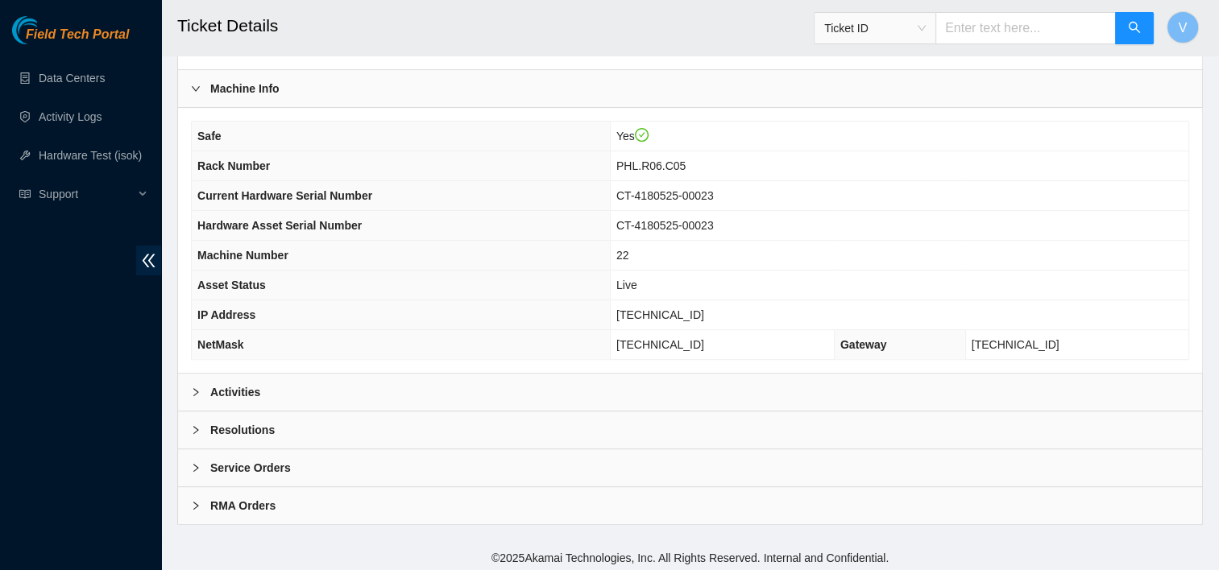
click at [272, 396] on div "Activities" at bounding box center [690, 392] width 1024 height 37
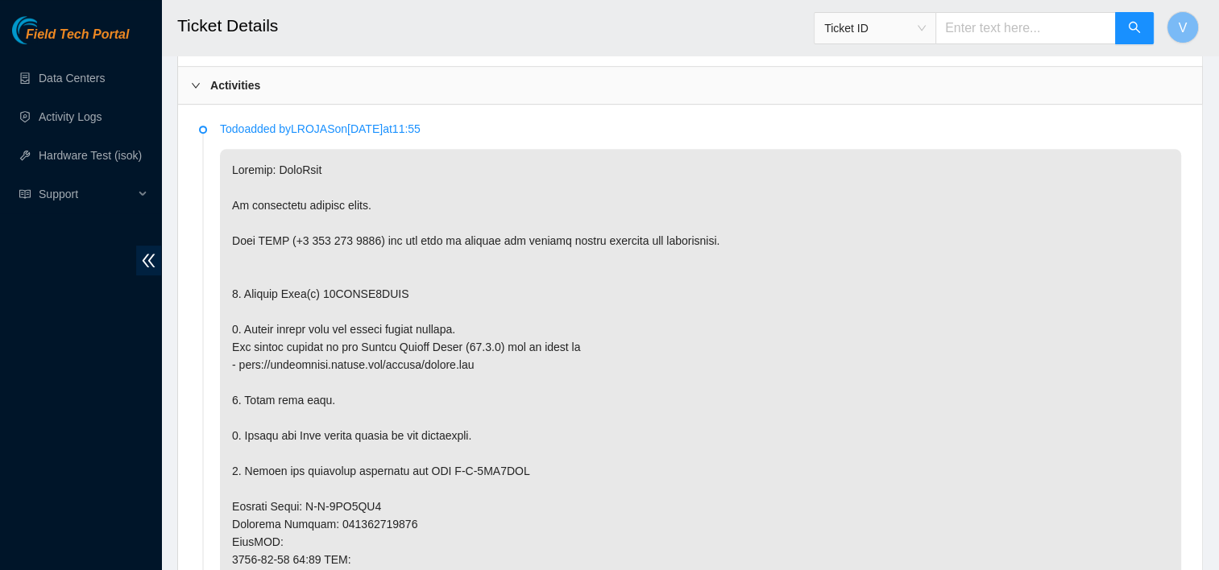
scroll to position [856, 0]
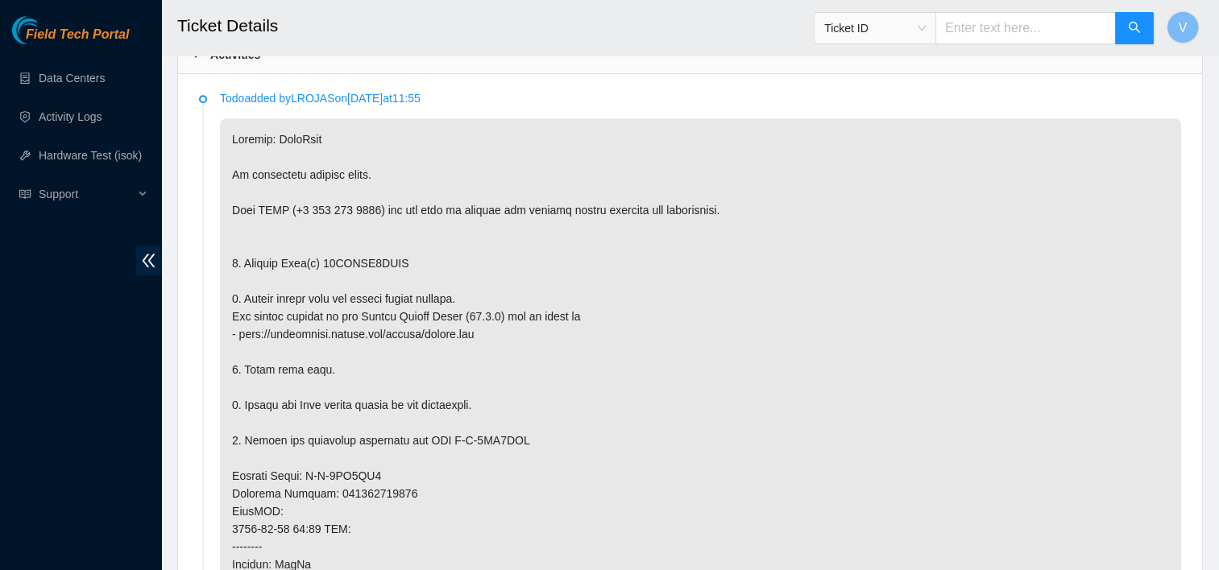
click at [464, 313] on p at bounding box center [700, 520] width 961 height 804
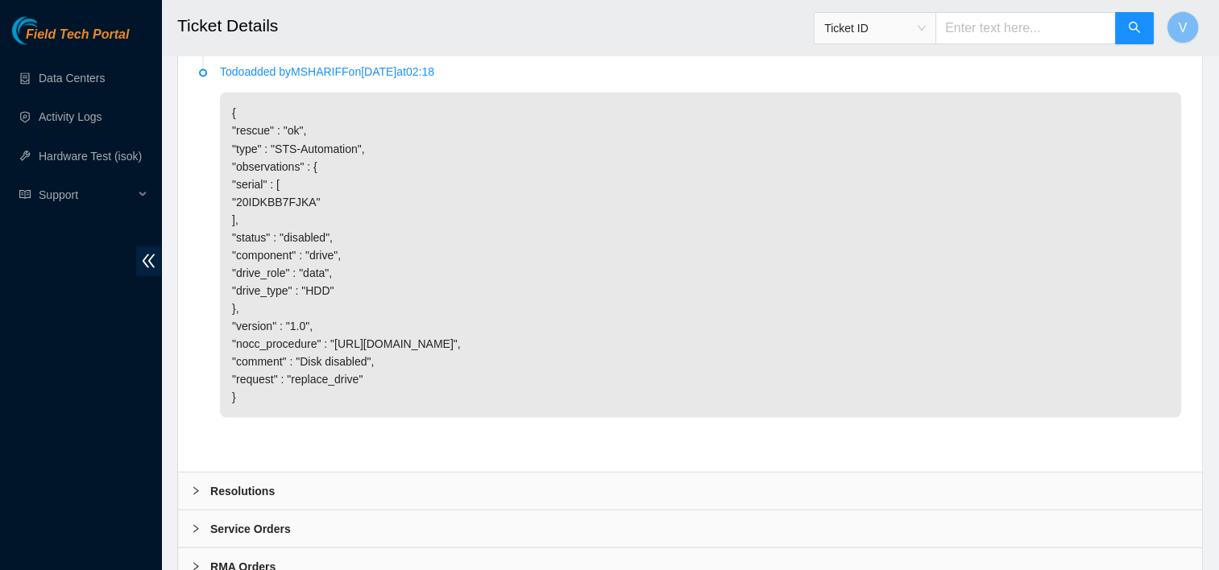
scroll to position [2956, 0]
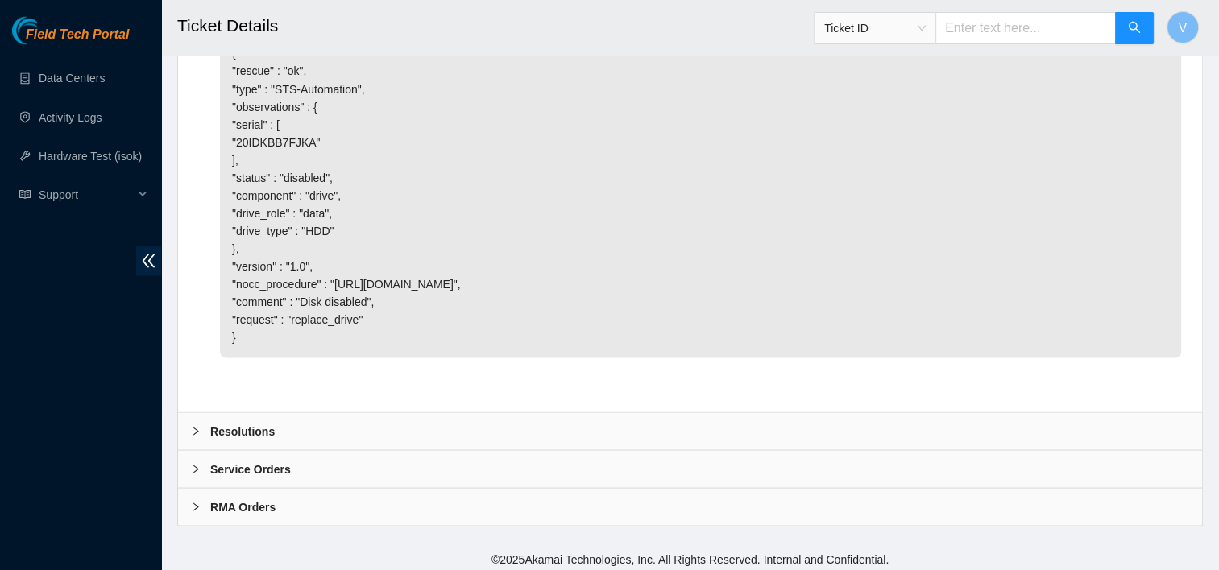
click at [392, 438] on div "Resolutions" at bounding box center [690, 431] width 1024 height 37
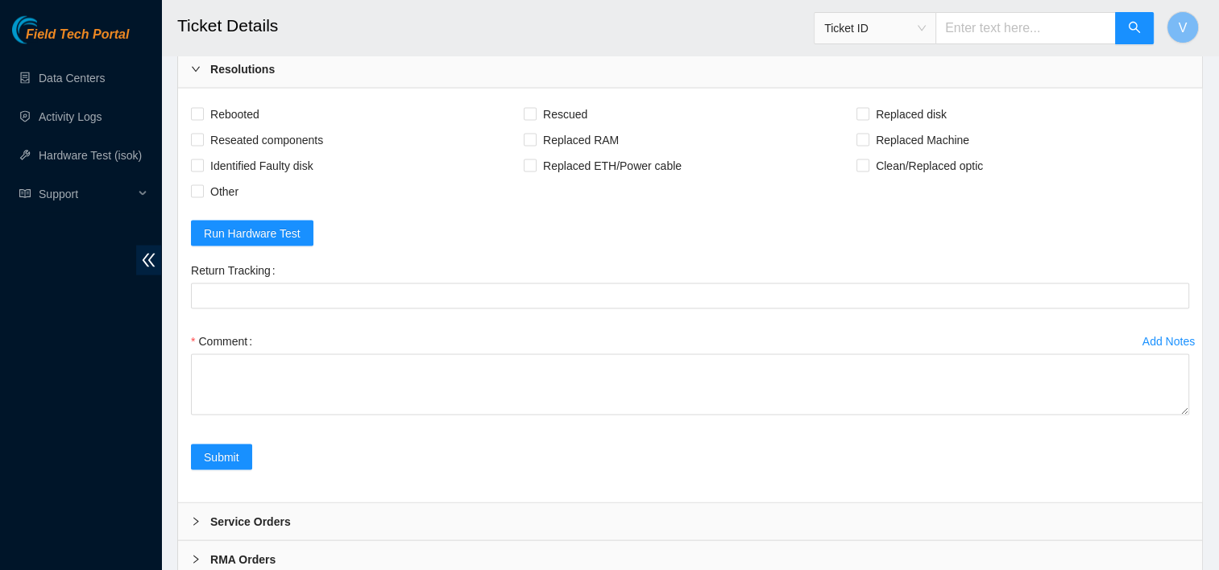
scroll to position [3320, 0]
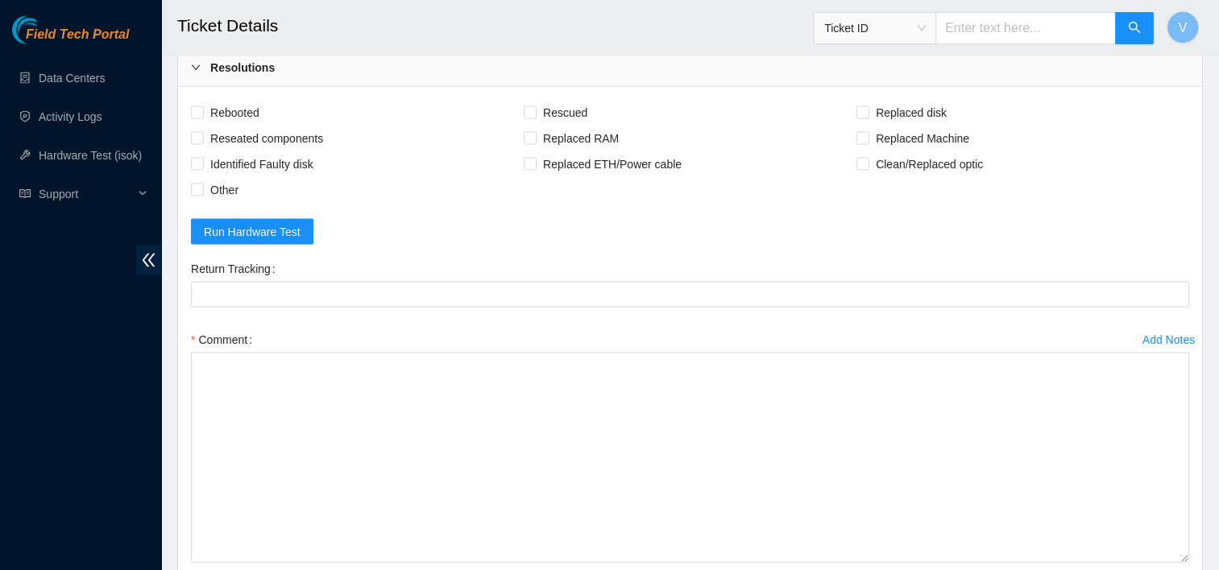
drag, startPoint x: 1183, startPoint y: 405, endPoint x: 1206, endPoint y: 564, distance: 160.5
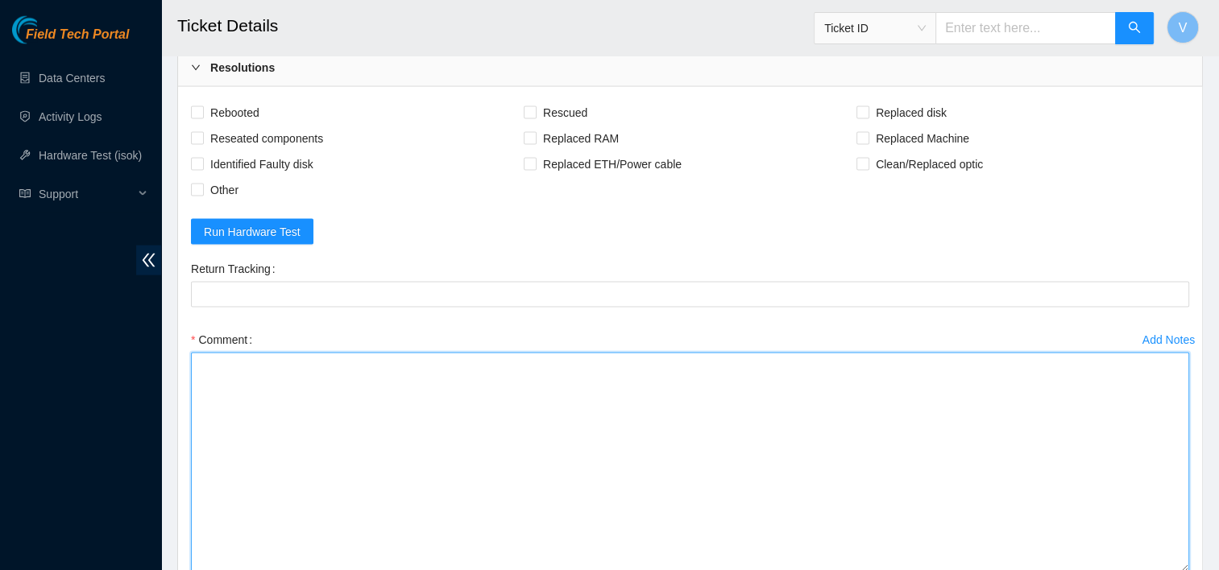
click at [637, 452] on textarea "Comment" at bounding box center [690, 463] width 998 height 220
paste textarea "Removed faulty disk s/n: (), replaced with new disk s/n: () -RMA Return: -Retur…"
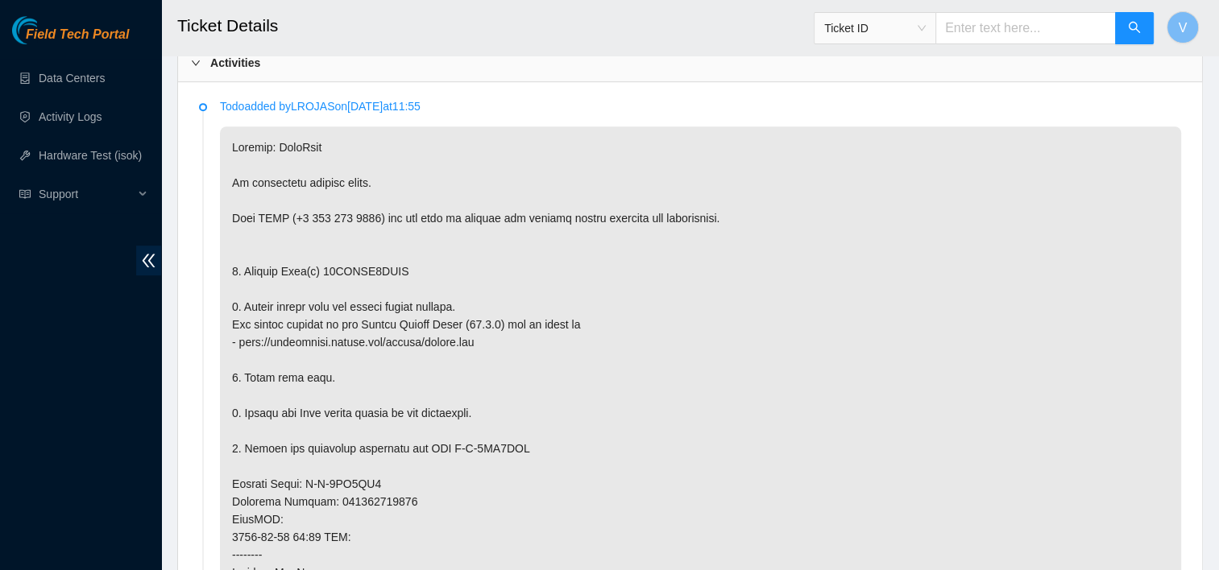
scroll to position [868, 0]
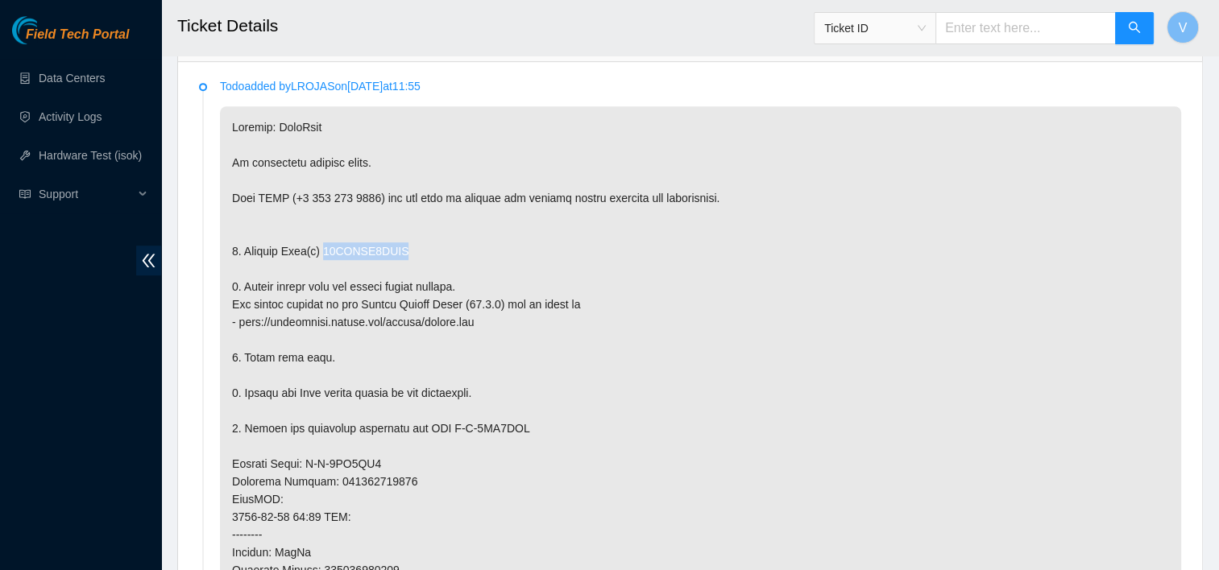
drag, startPoint x: 322, startPoint y: 245, endPoint x: 392, endPoint y: 251, distance: 69.6
click at [392, 251] on p at bounding box center [700, 508] width 961 height 804
copy p "20IDKBB7FJKA"
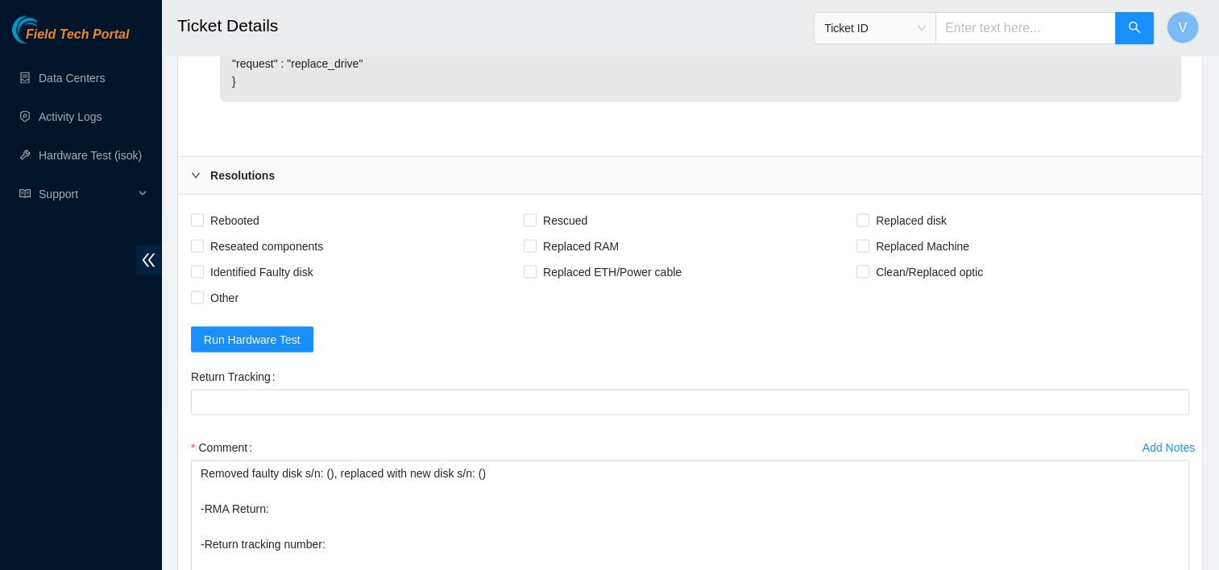
scroll to position [3213, 0]
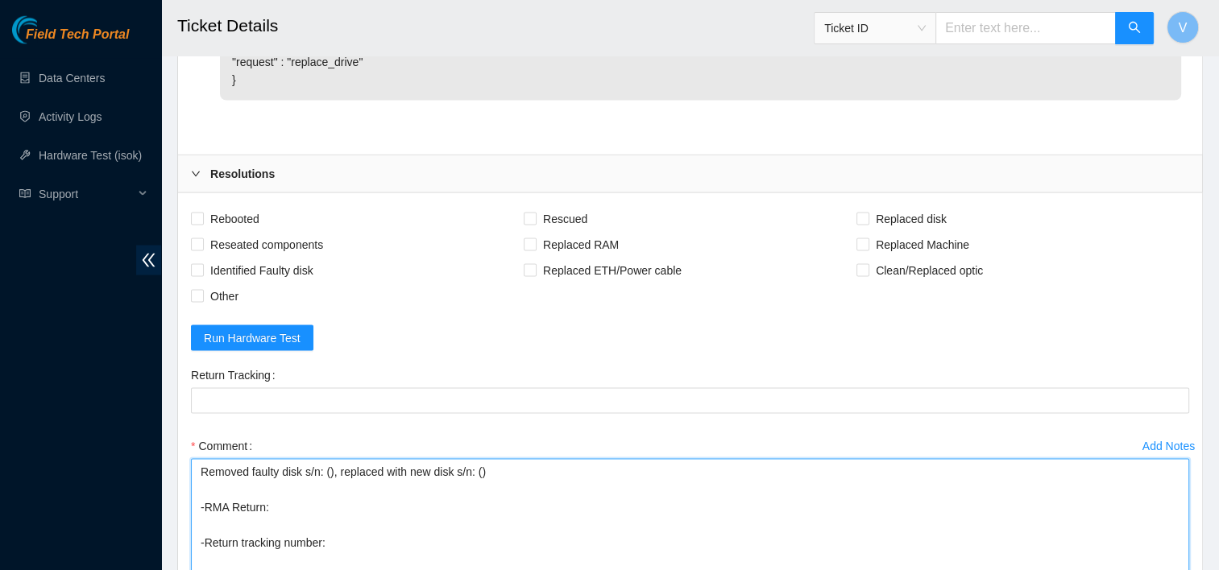
click at [327, 467] on textarea "Removed faulty disk s/n: (), replaced with new disk s/n: () -RMA Return: -Retur…" at bounding box center [690, 569] width 998 height 220
paste textarea "20IDKBB7FJKA"
type textarea "Removed faulty disk s/n: (20IDKBB7FJKA), replaced with new disk s/n: () -RMA Re…"
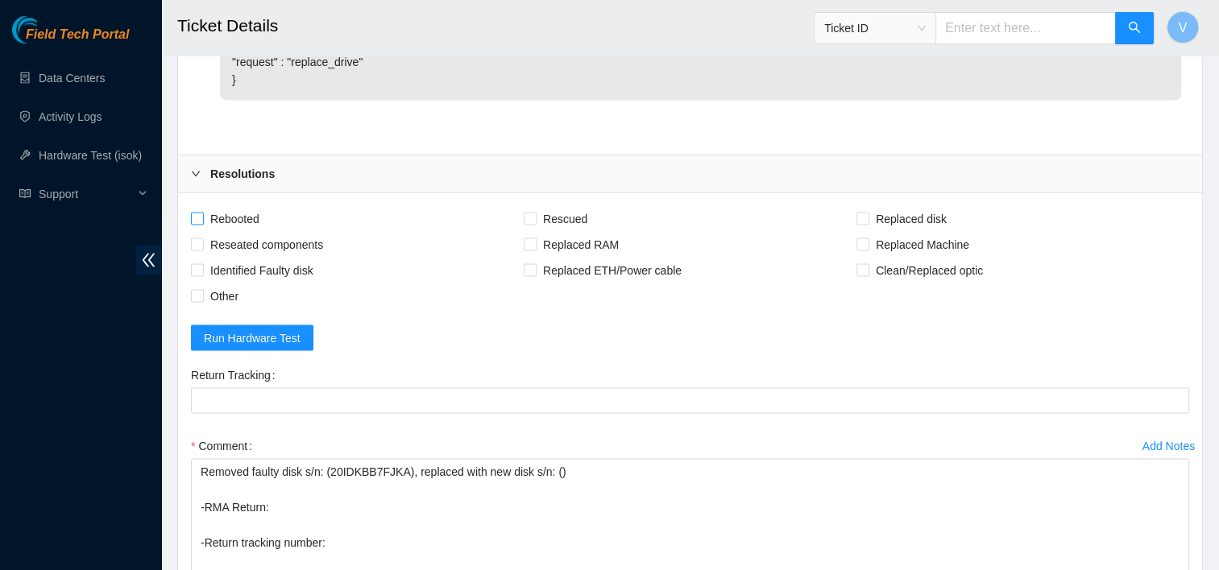
click at [243, 210] on span "Rebooted" at bounding box center [235, 219] width 62 height 26
click at [202, 213] on input "Rebooted" at bounding box center [196, 218] width 11 height 11
checkbox input "true"
click at [572, 214] on span "Rescued" at bounding box center [565, 219] width 57 height 26
click at [535, 214] on input "Rescued" at bounding box center [529, 218] width 11 height 11
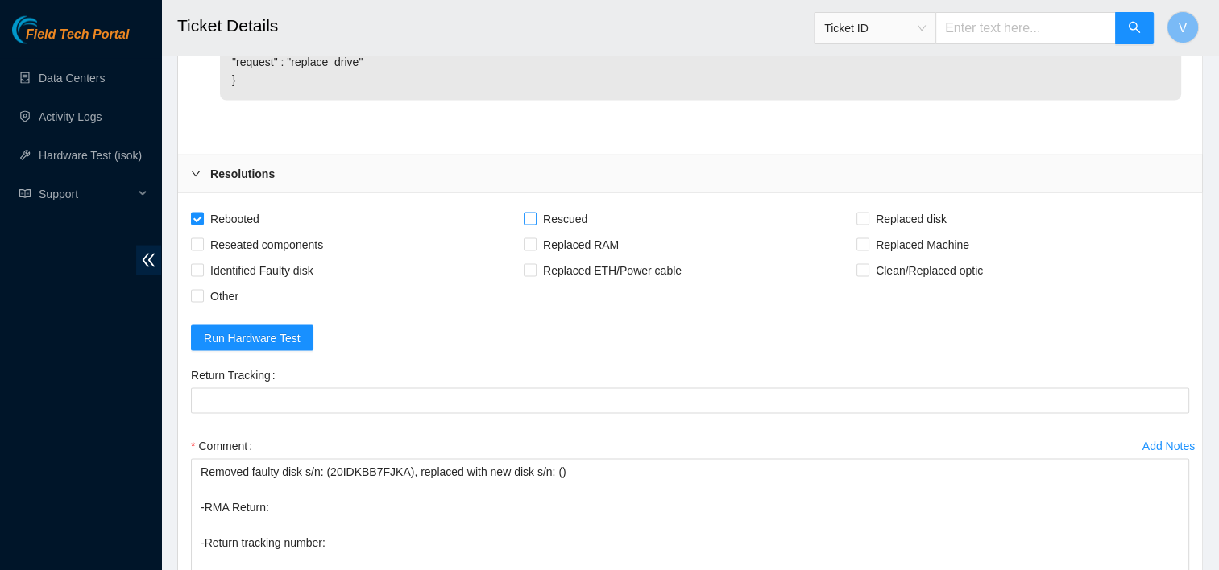
checkbox input "true"
click at [896, 211] on span "Replaced disk" at bounding box center [911, 219] width 84 height 26
click at [868, 213] on input "Replaced disk" at bounding box center [862, 218] width 11 height 11
checkbox input "true"
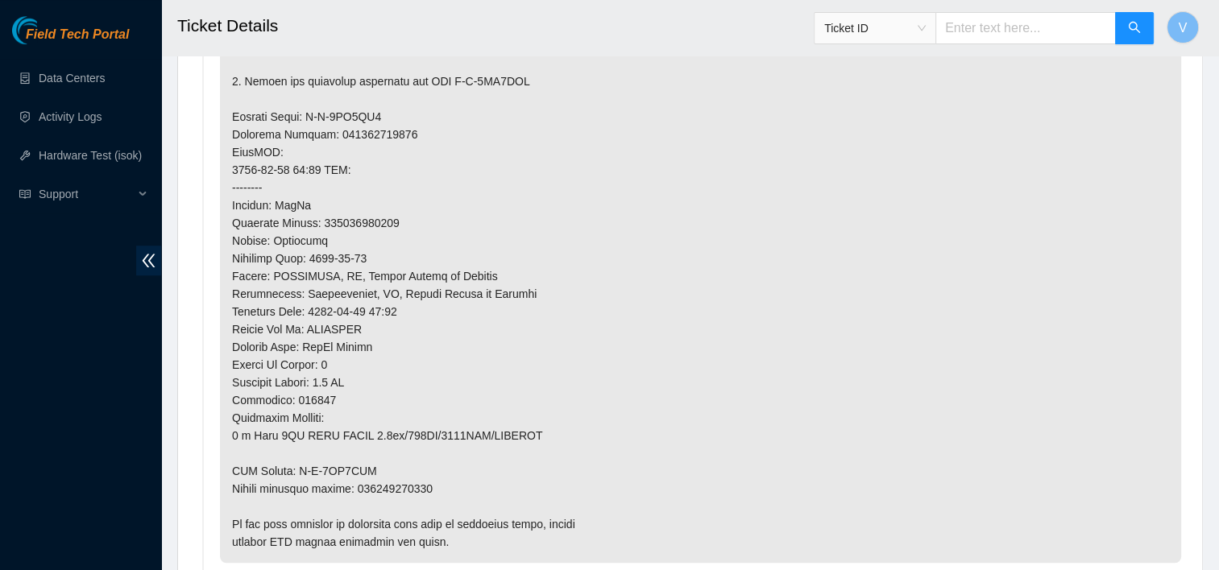
scroll to position [1217, 0]
drag, startPoint x: 297, startPoint y: 464, endPoint x: 378, endPoint y: 460, distance: 81.5
click at [378, 460] on p at bounding box center [700, 159] width 961 height 804
copy p "B-V-5WB0HLD"
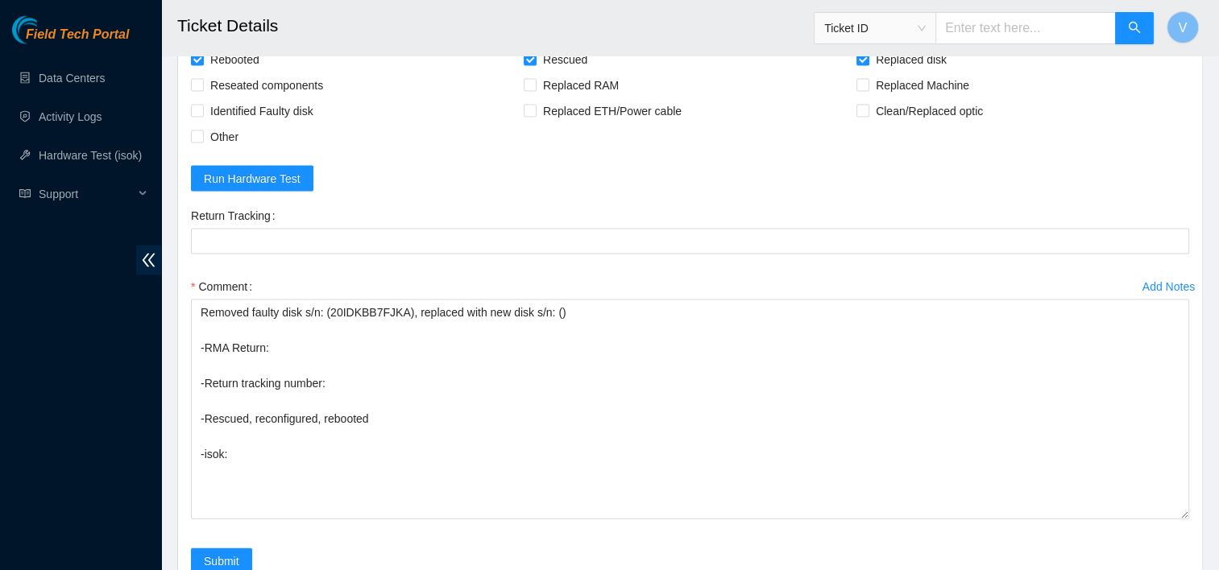
scroll to position [3530, 0]
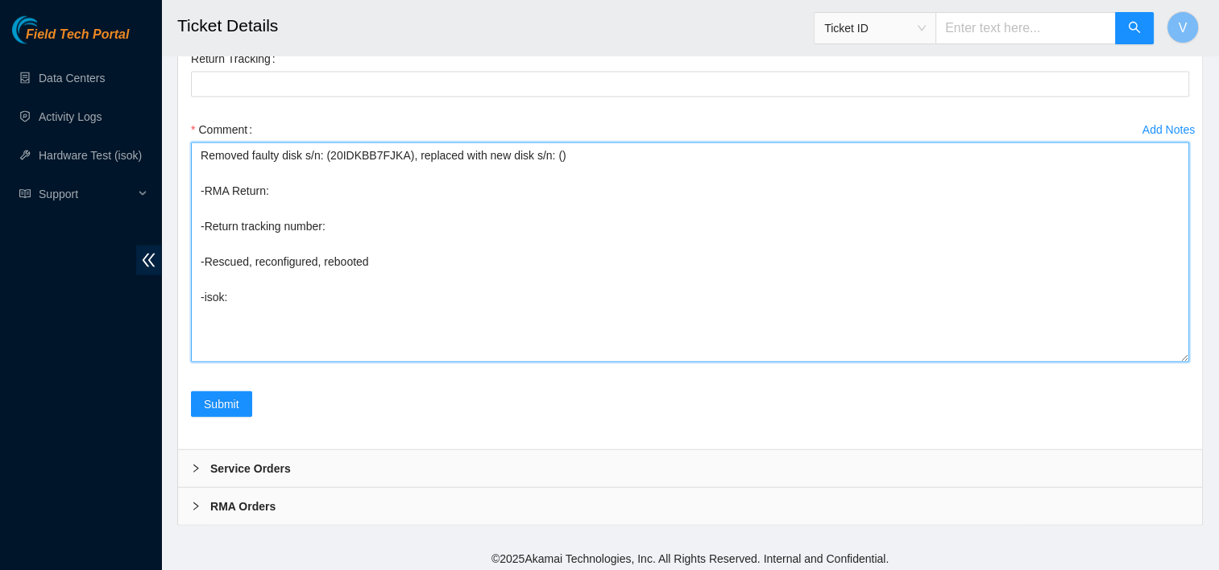
click at [305, 185] on textarea "Removed faulty disk s/n: (20IDKBB7FJKA), replaced with new disk s/n: () -RMA Re…" at bounding box center [690, 253] width 998 height 220
paste textarea "B-V-5WB0HLD"
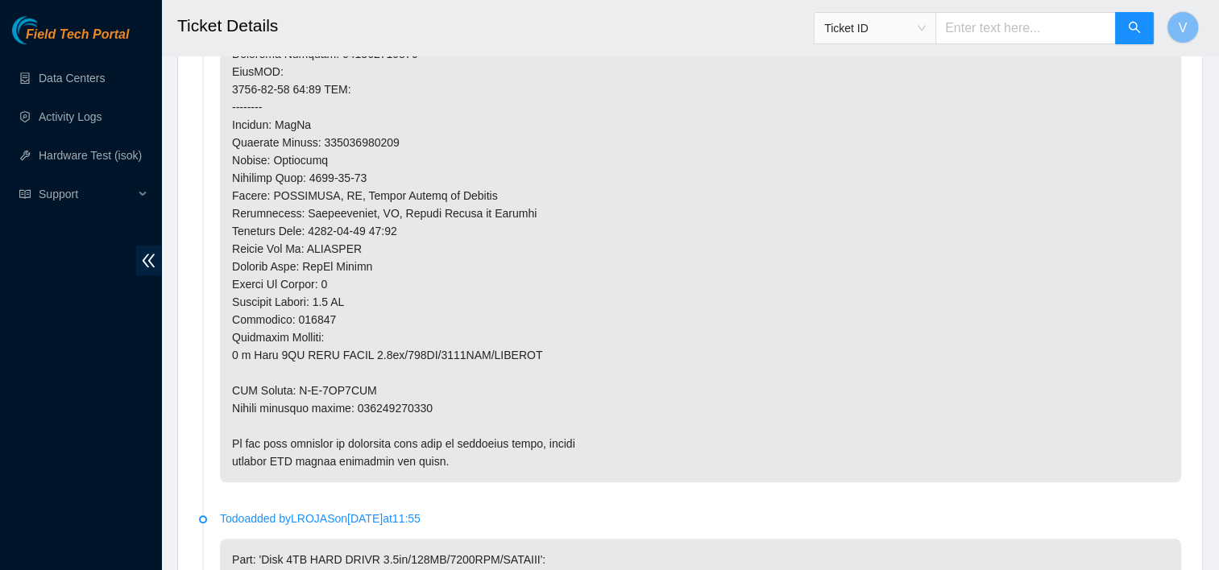
scroll to position [1292, 0]
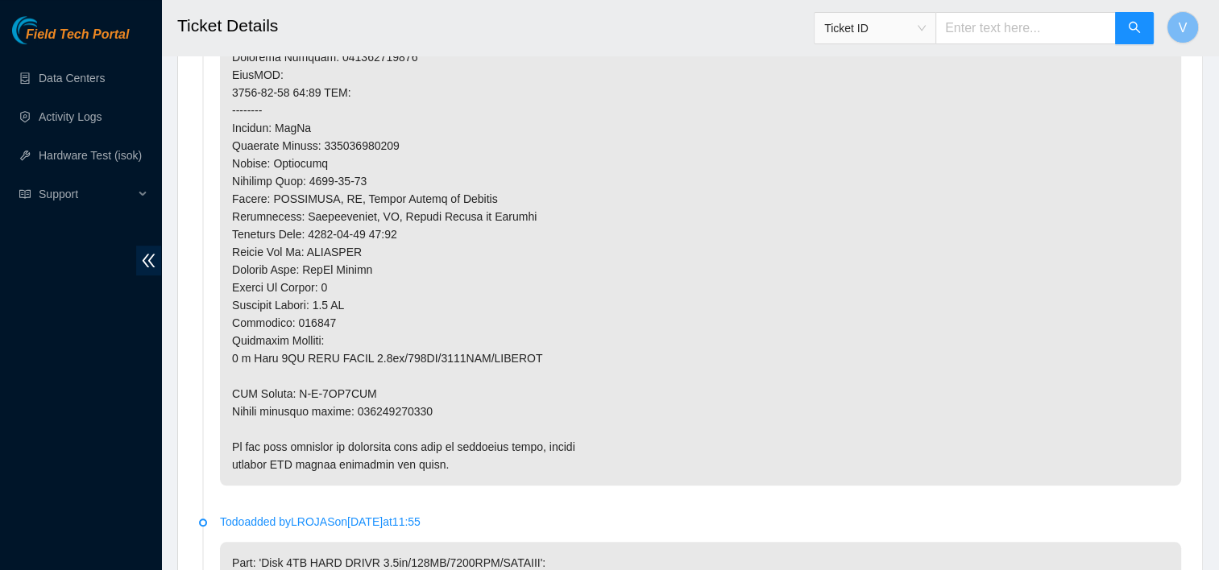
click at [396, 405] on p at bounding box center [700, 84] width 961 height 804
copy p "463470059792"
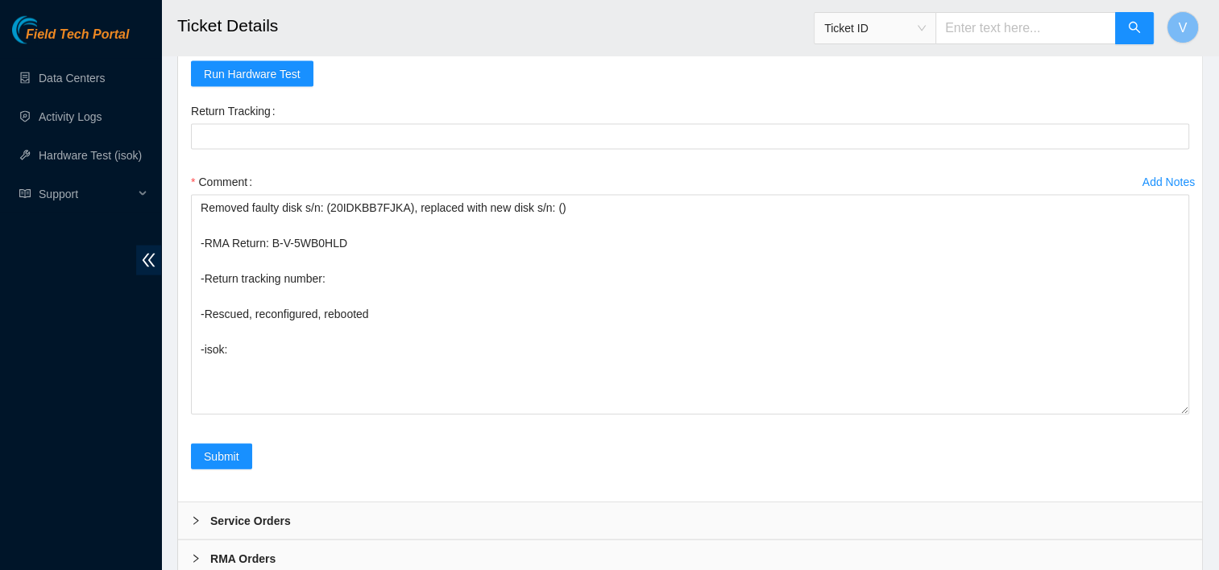
scroll to position [3530, 0]
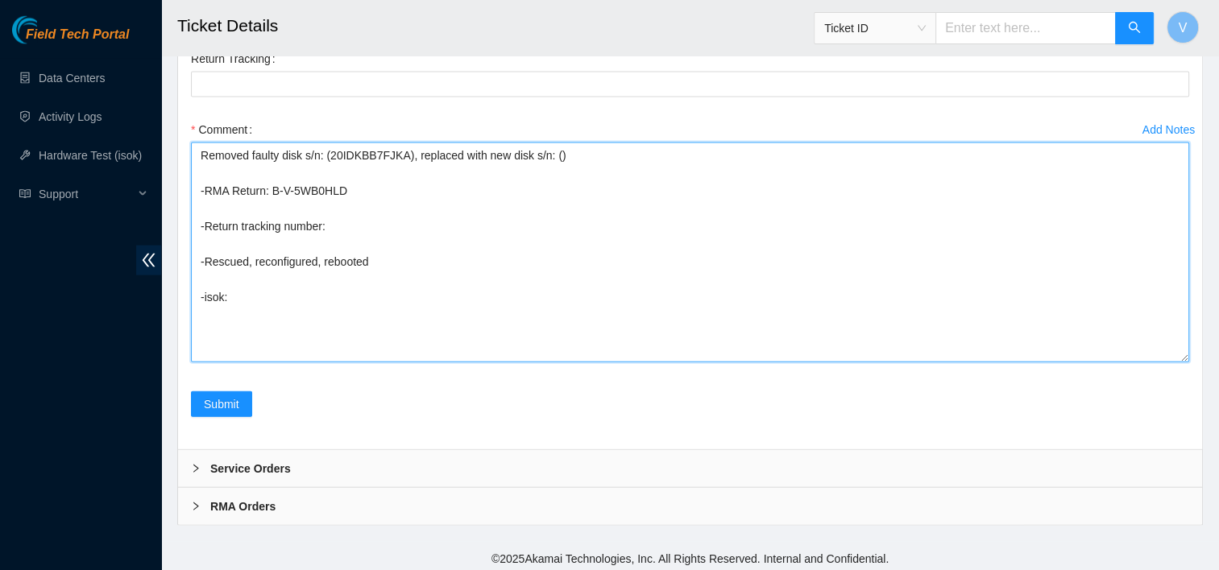
click at [366, 230] on textarea "Removed faulty disk s/n: (20IDKBB7FJKA), replaced with new disk s/n: () -RMA Re…" at bounding box center [690, 253] width 998 height 220
click at [351, 226] on textarea "Removed faulty disk s/n: (20IDKBB7FJKA), replaced with new disk s/n: () -RMA Re…" at bounding box center [690, 253] width 998 height 220
paste textarea "463470059792"
type textarea "Removed faulty disk s/n: (20IDKBB7FJKA), replaced with new disk s/n: () -RMA Re…"
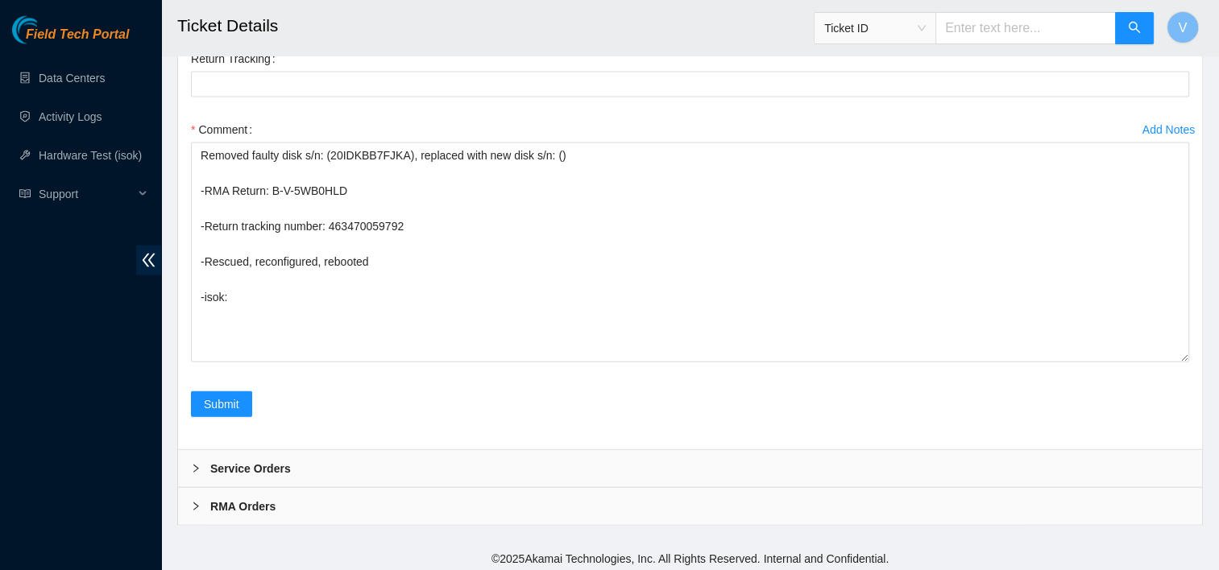
click at [251, 61] on label "Return Tracking" at bounding box center [236, 59] width 91 height 26
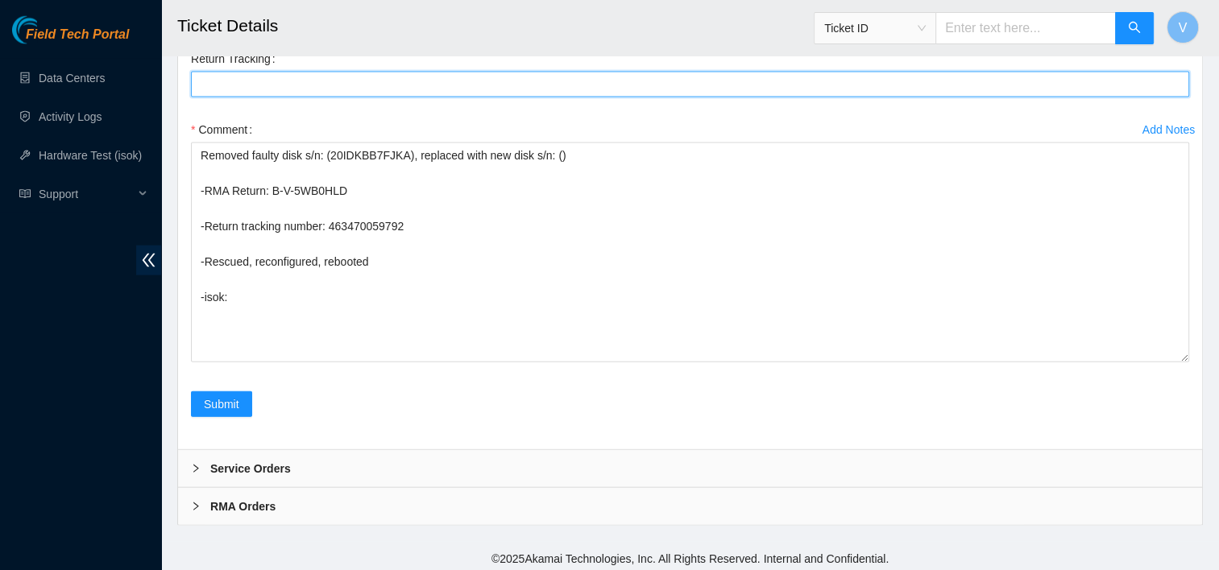
click at [251, 72] on Tracking "Return Tracking" at bounding box center [690, 85] width 998 height 26
paste Tracking "463470059792"
type Tracking "463470059792"
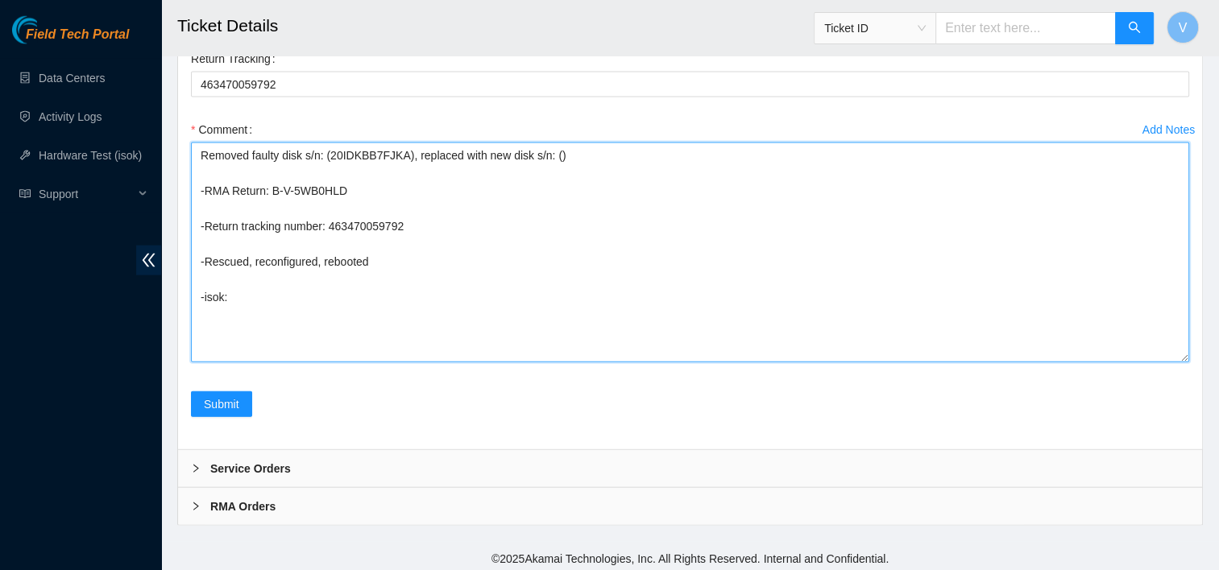
click at [550, 151] on textarea "Removed faulty disk s/n: (20IDKBB7FJKA), replaced with new disk s/n: () -RMA Re…" at bounding box center [690, 253] width 998 height 220
click at [254, 289] on textarea "Removed faulty disk s/n: (20IDKBB7FJKA), replaced with new disk s/n: (Z1Z7LTWQ)…" at bounding box center [690, 253] width 998 height 220
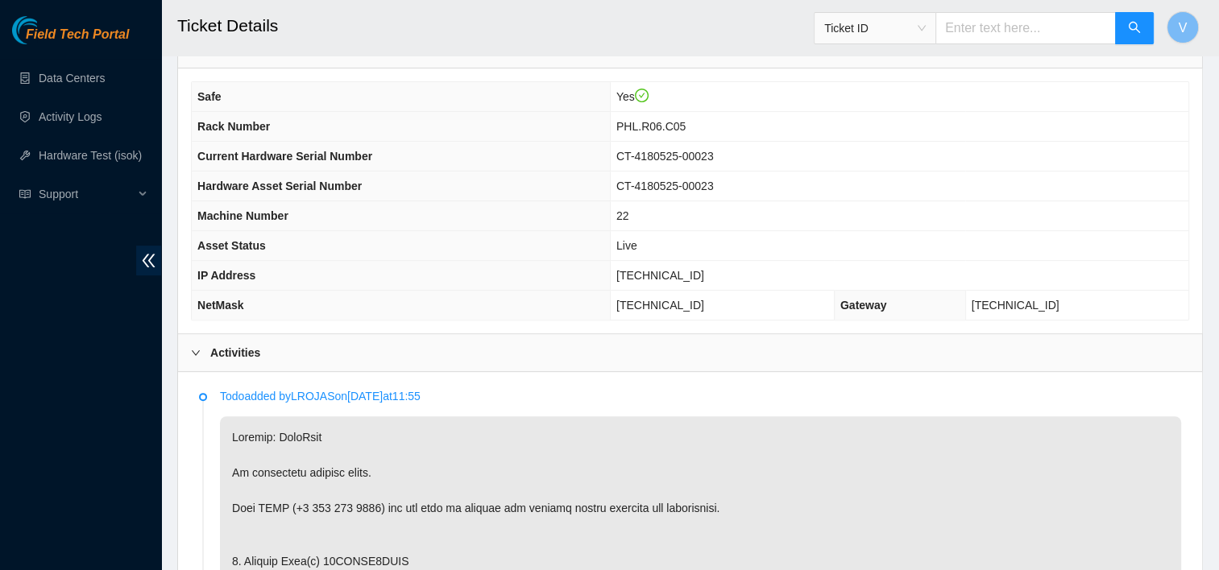
scroll to position [593, 0]
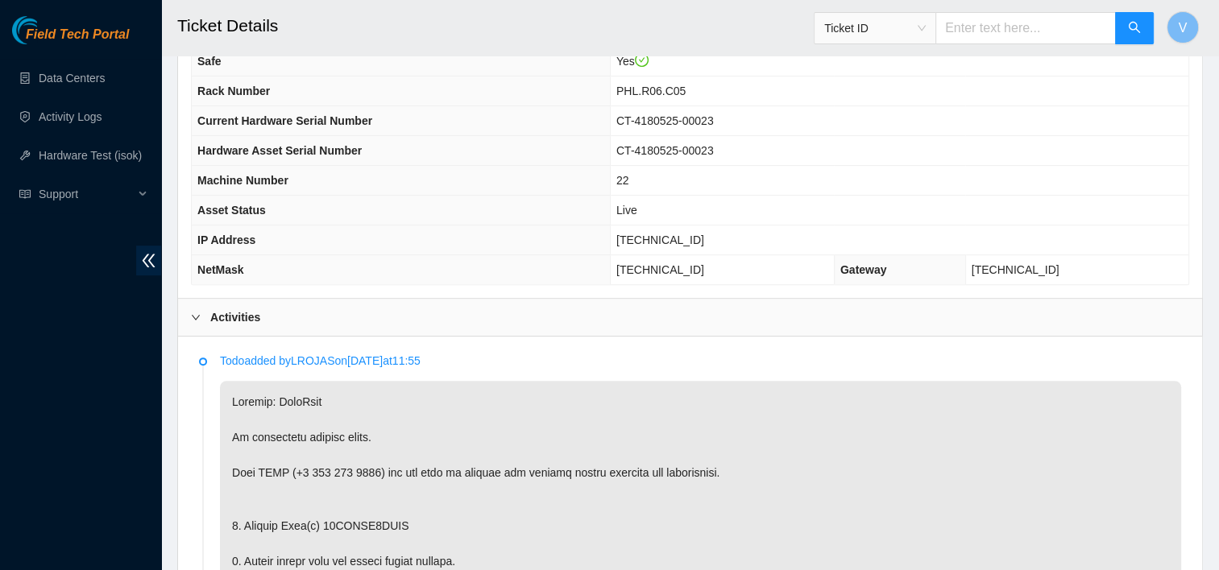
click at [258, 309] on b "Activities" at bounding box center [235, 318] width 50 height 18
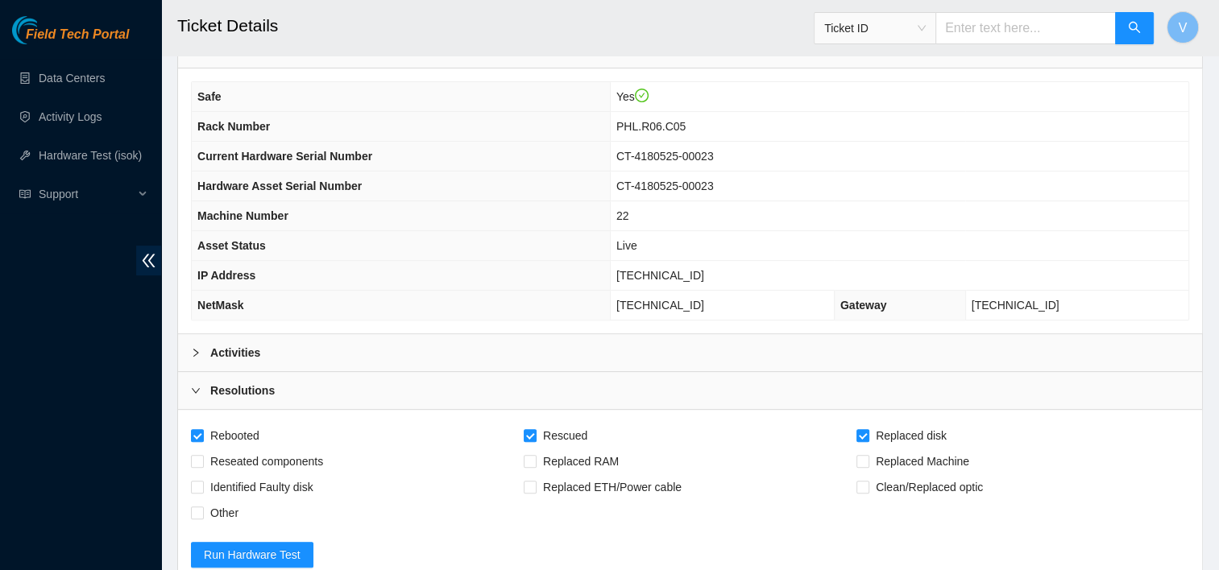
scroll to position [564, 0]
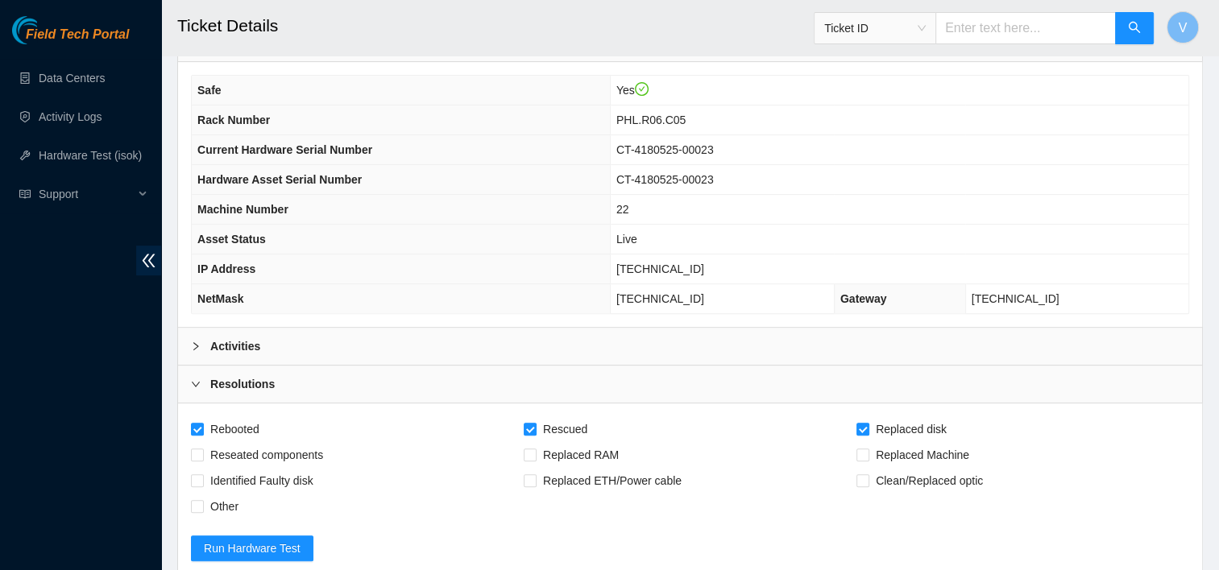
click at [686, 266] on span "[TECHNICAL_ID]" at bounding box center [660, 269] width 88 height 13
copy span "[TECHNICAL_ID]"
click at [768, 269] on td "[TECHNICAL_ID]" at bounding box center [899, 270] width 579 height 30
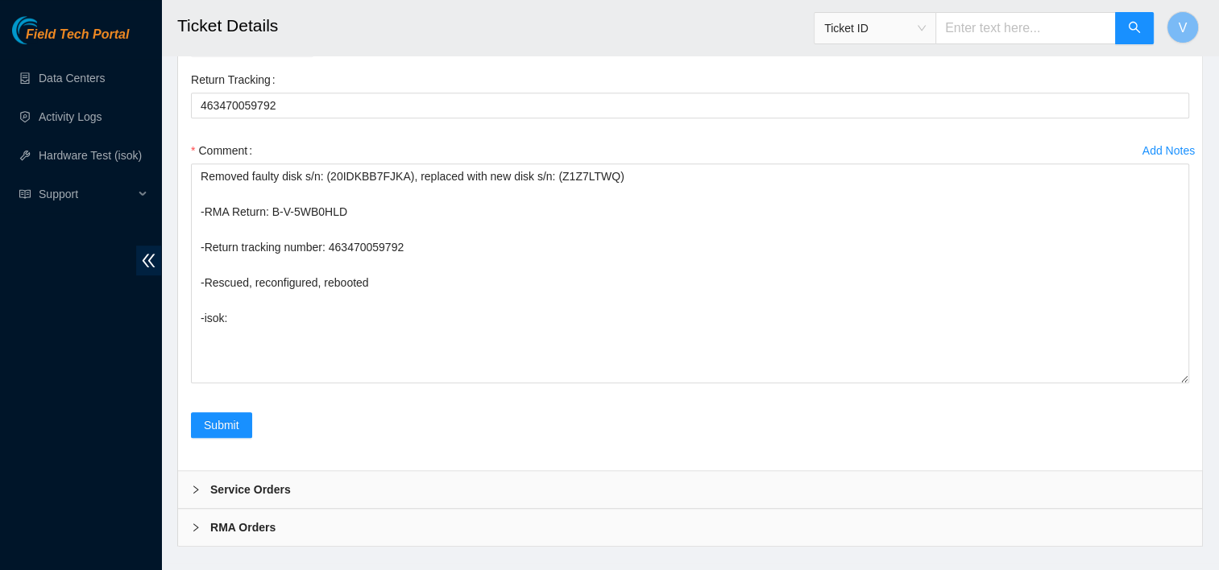
scroll to position [1091, 0]
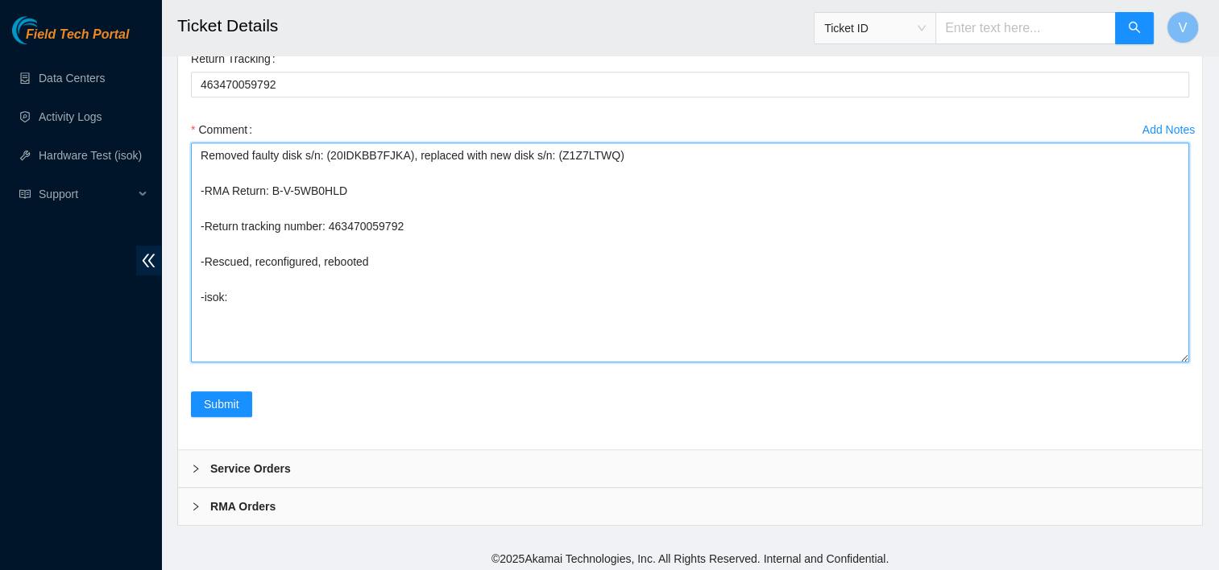
click at [346, 309] on textarea "Removed faulty disk s/n: (20IDKBB7FJKA), replaced with new disk s/n: (Z1Z7LTWQ)…" at bounding box center [690, 253] width 998 height 220
click at [235, 288] on textarea "Removed faulty disk s/n: (20IDKBB7FJKA), replaced with new disk s/n: (Z1Z7LTWQ)…" at bounding box center [690, 253] width 998 height 220
paste textarea "23.46.12.57 : passed: ok"
type textarea "Removed faulty disk s/n: (20IDKBB7FJKA), replaced with new disk s/n: (Z1Z7LTWQ)…"
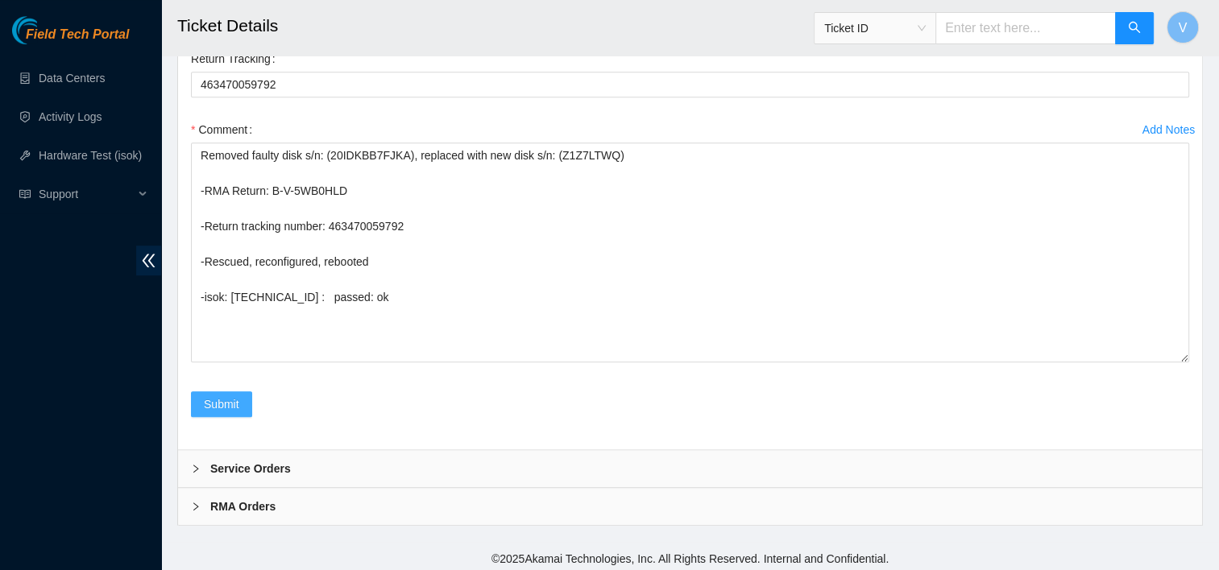
click at [226, 402] on span "Submit" at bounding box center [221, 405] width 35 height 18
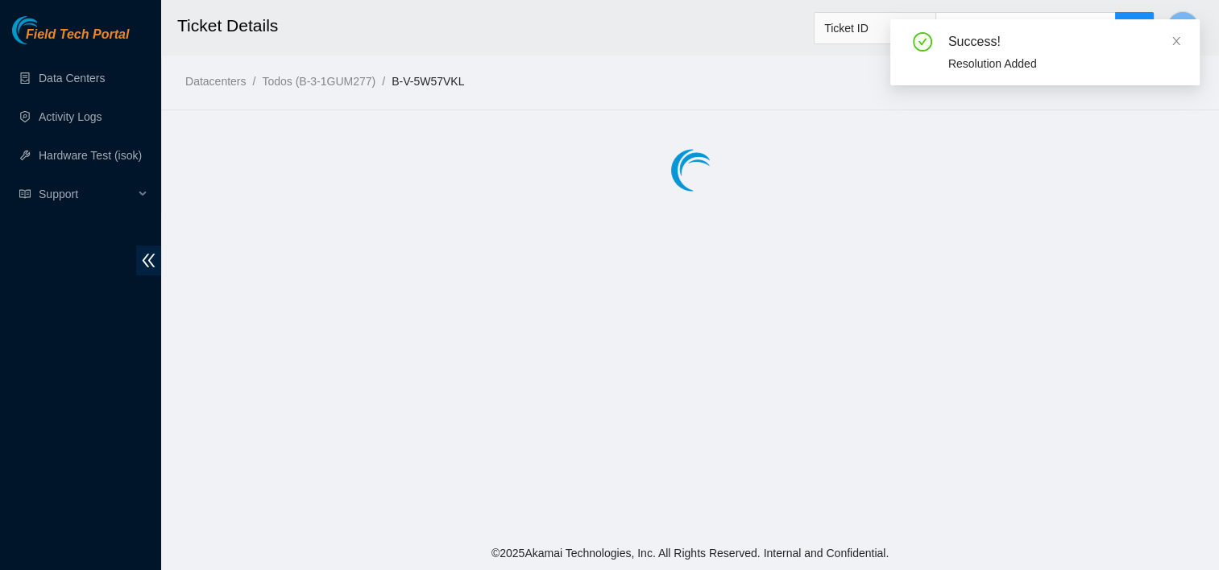
scroll to position [0, 0]
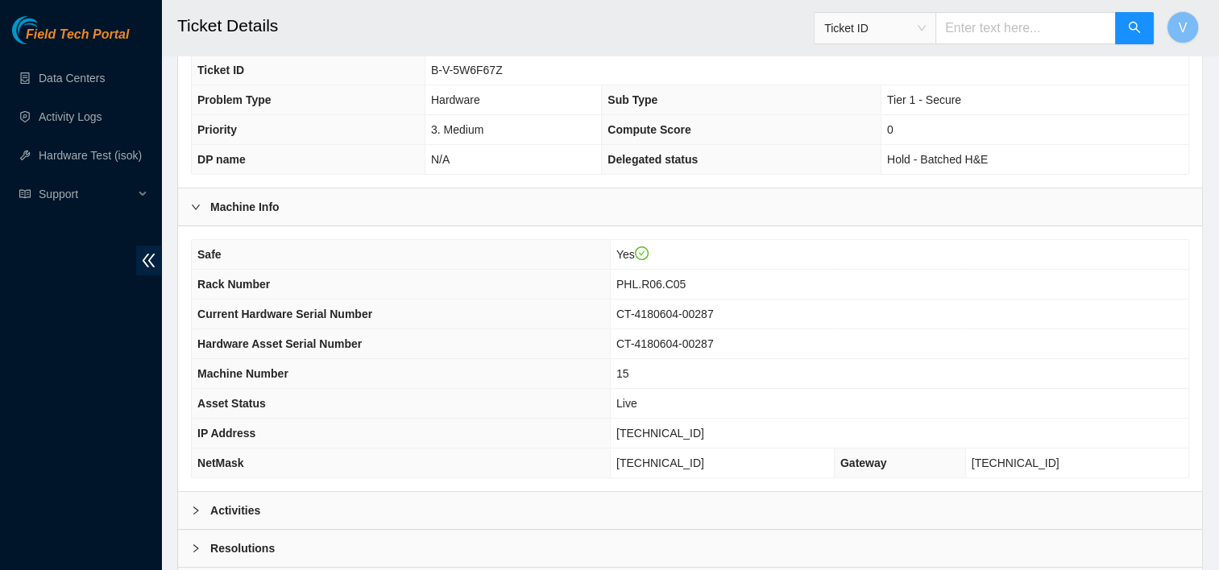
scroll to position [402, 0]
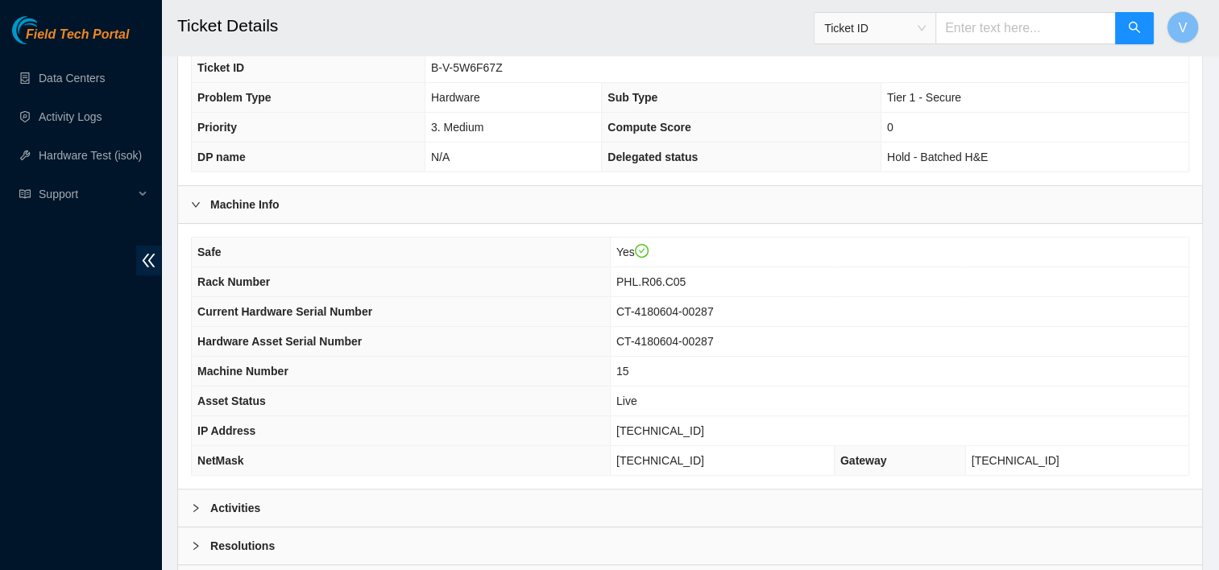
click at [344, 516] on div "Activities" at bounding box center [690, 508] width 1024 height 37
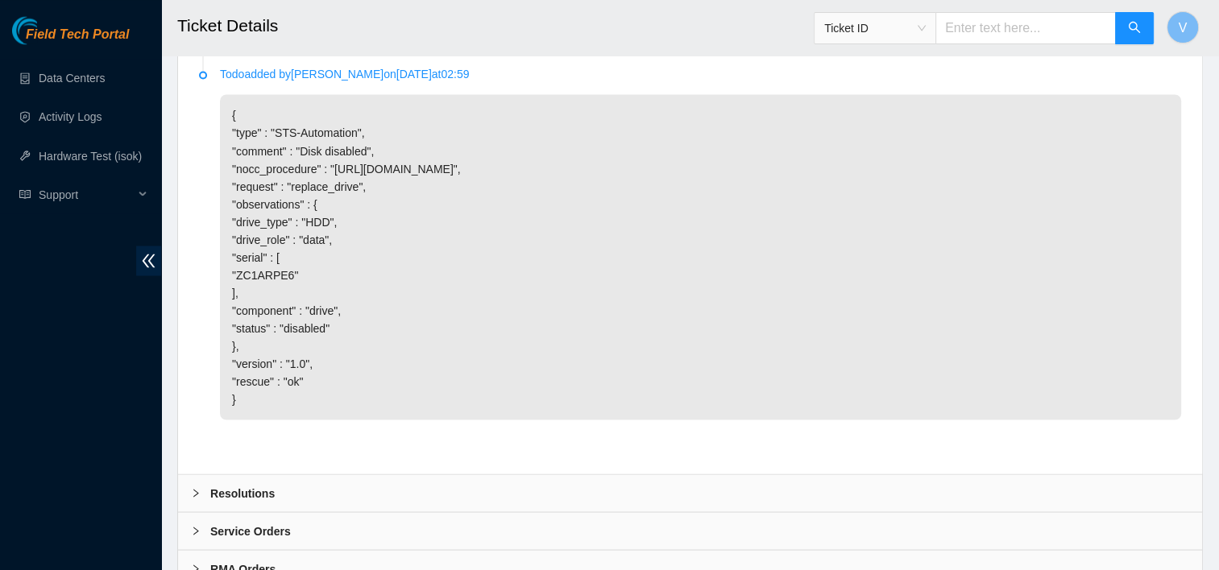
scroll to position [2956, 0]
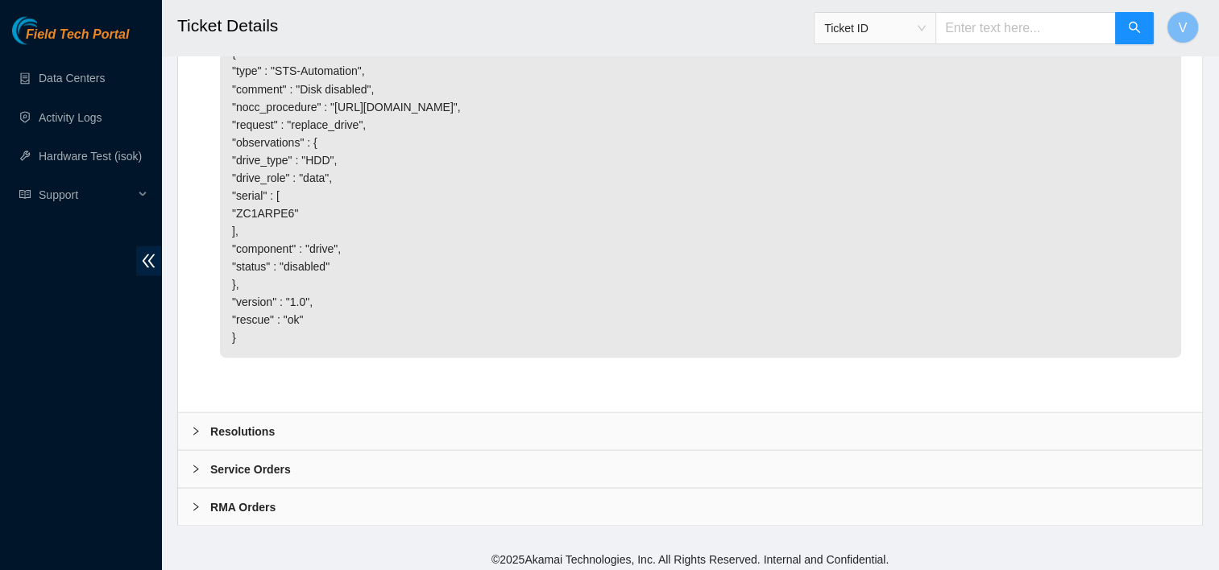
click at [361, 421] on div "Resolutions" at bounding box center [690, 431] width 1024 height 37
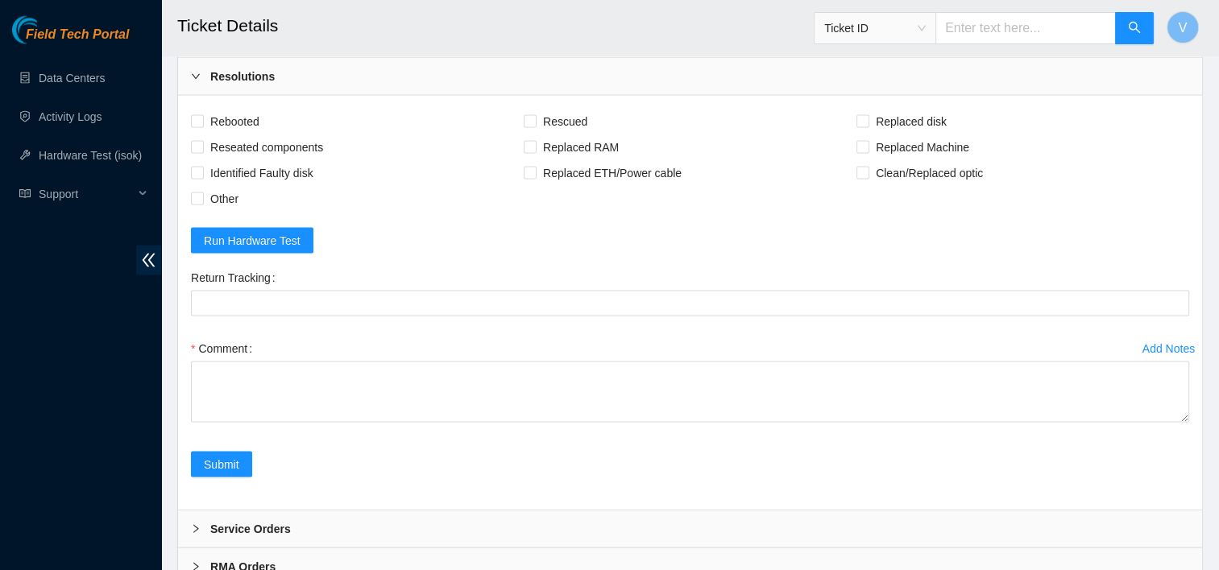
scroll to position [3313, 0]
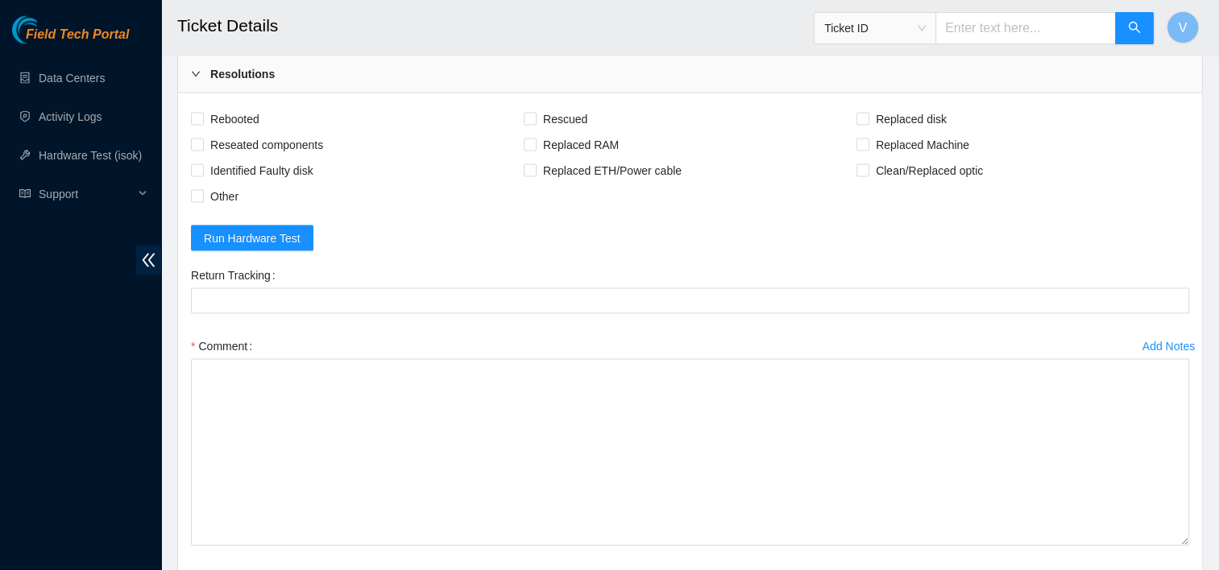
drag, startPoint x: 1185, startPoint y: 410, endPoint x: 1189, endPoint y: 536, distance: 125.8
click at [1189, 536] on div "Add Notes Comment" at bounding box center [690, 455] width 1011 height 242
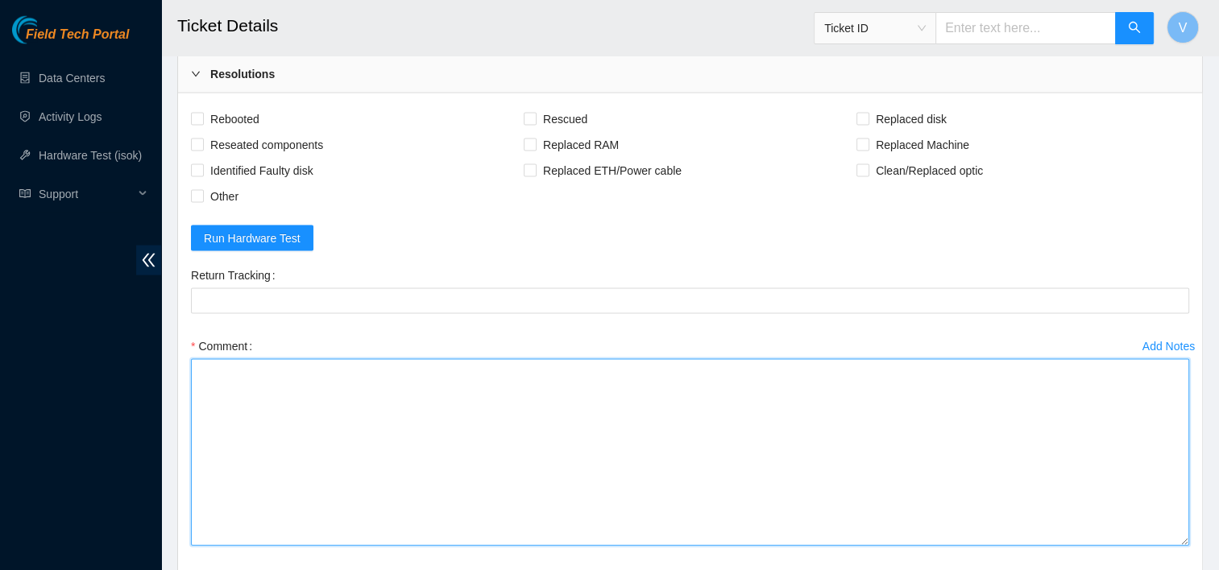
click at [653, 419] on textarea "Comment" at bounding box center [690, 452] width 998 height 187
paste textarea "Removed faulty disk s/n: (), replaced with new disk s/n: () -RMA Return: -Retur…"
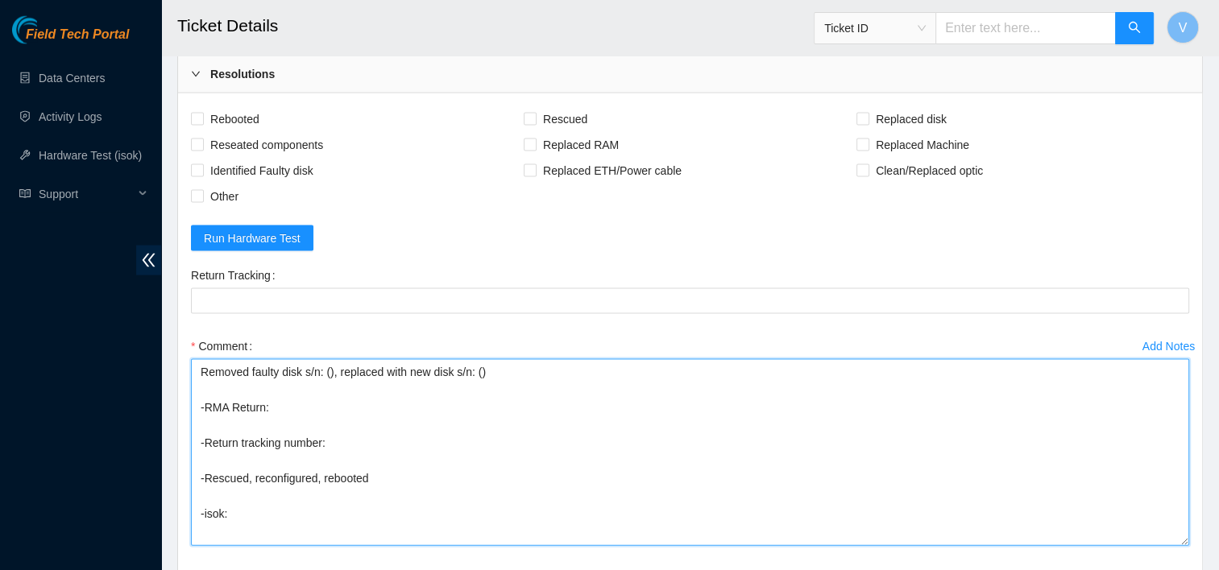
click at [475, 370] on textarea "Removed faulty disk s/n: (), replaced with new disk s/n: () -RMA Return: -Retur…" at bounding box center [690, 452] width 998 height 187
type textarea "Removed faulty disk s/n: (), replaced with new disk s/n: (Z1Z8L72G) -RMA Return…"
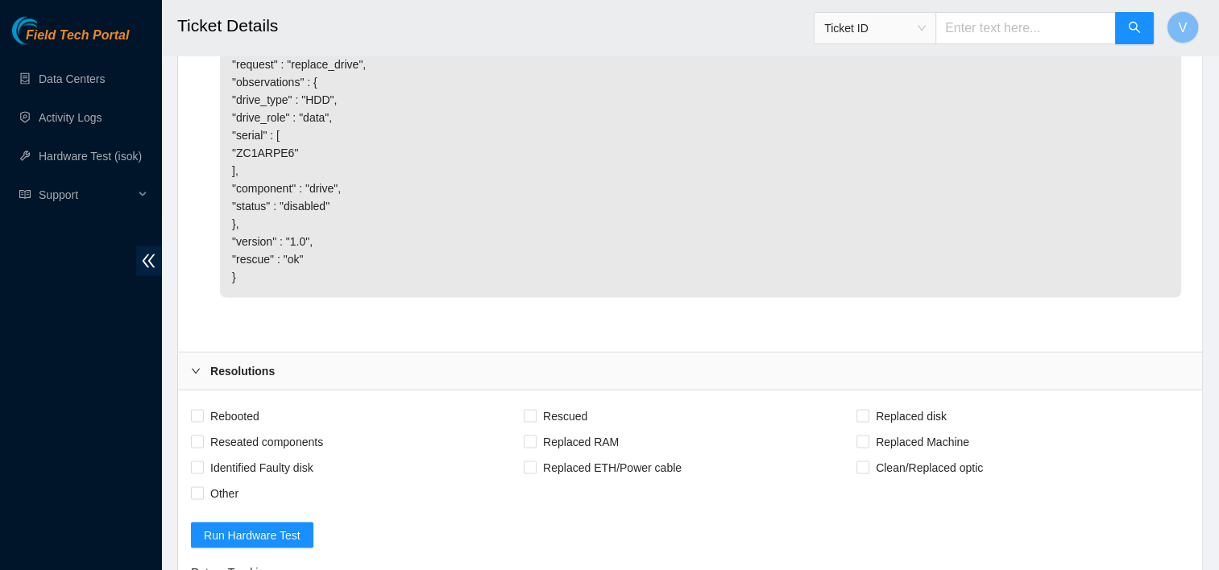
scroll to position [3010, 0]
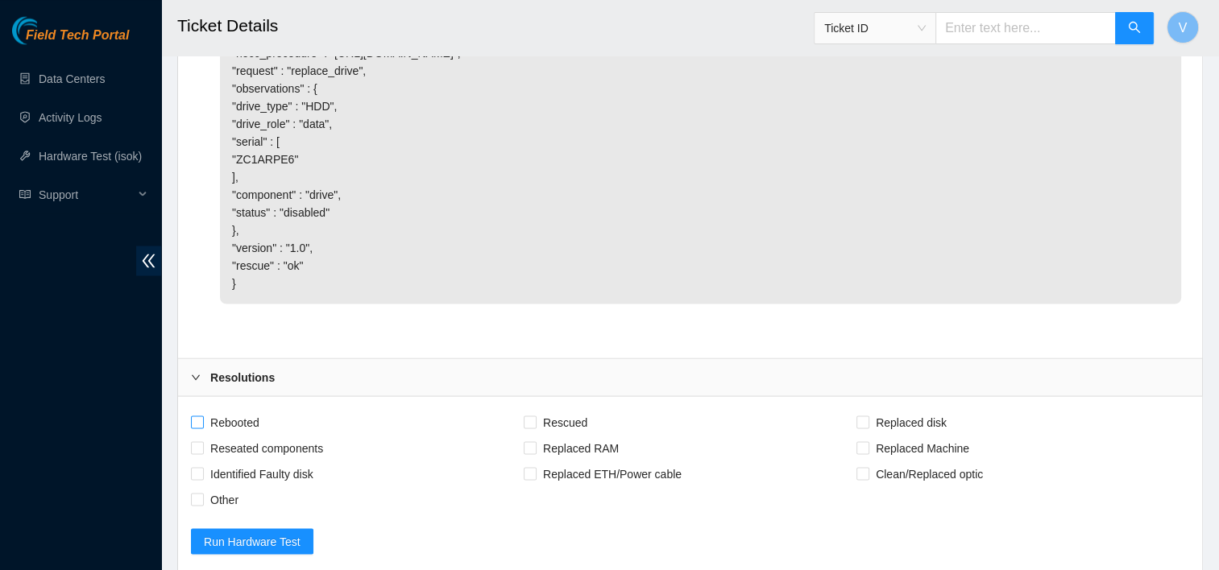
click at [222, 410] on span "Rebooted" at bounding box center [235, 422] width 62 height 26
click at [202, 416] on input "Rebooted" at bounding box center [196, 421] width 11 height 11
checkbox input "true"
click at [548, 420] on span "Rescued" at bounding box center [565, 422] width 57 height 26
click at [535, 420] on input "Rescued" at bounding box center [529, 421] width 11 height 11
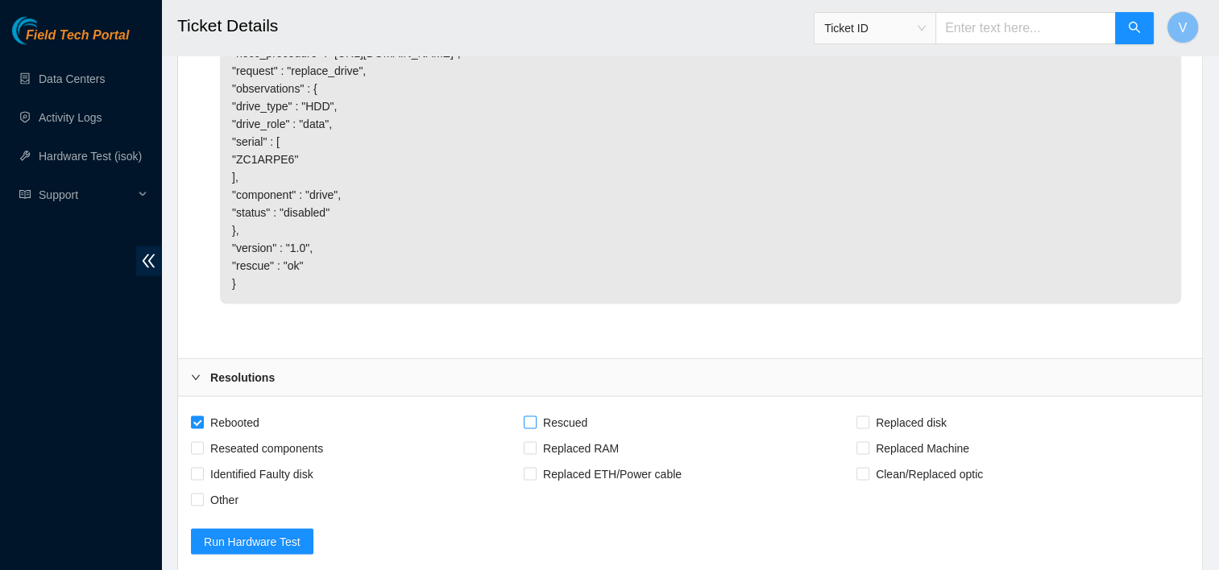
checkbox input "true"
click at [930, 413] on span "Replaced disk" at bounding box center [911, 422] width 84 height 26
click at [868, 416] on input "Replaced disk" at bounding box center [862, 421] width 11 height 11
checkbox input "true"
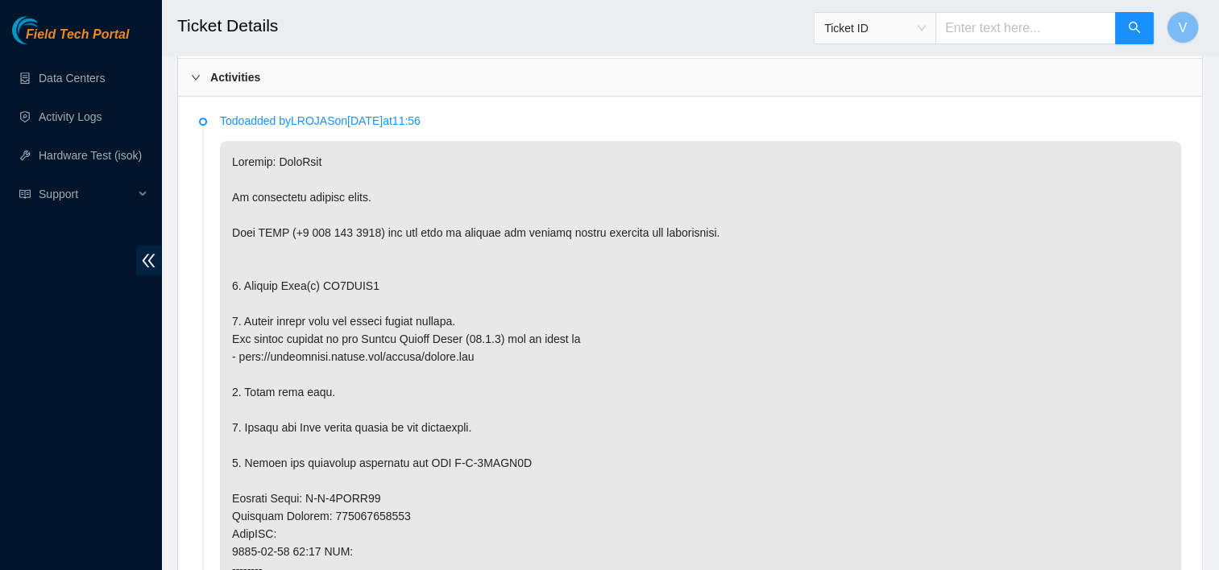
scroll to position [819, 0]
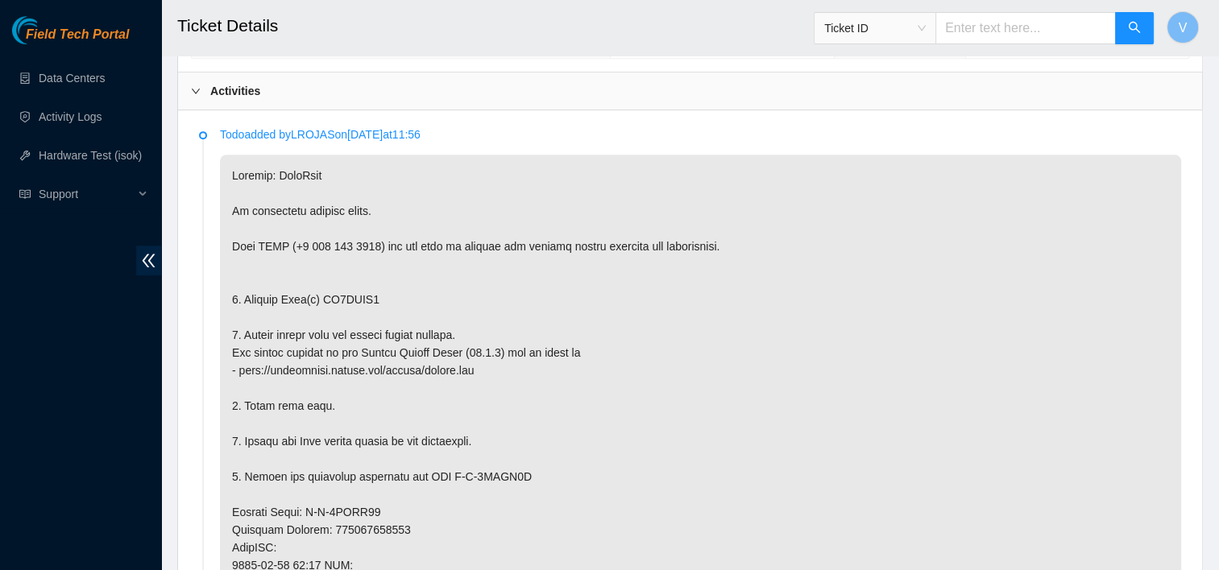
click at [343, 300] on p at bounding box center [700, 557] width 961 height 804
copy p "ZC1ARPE6"
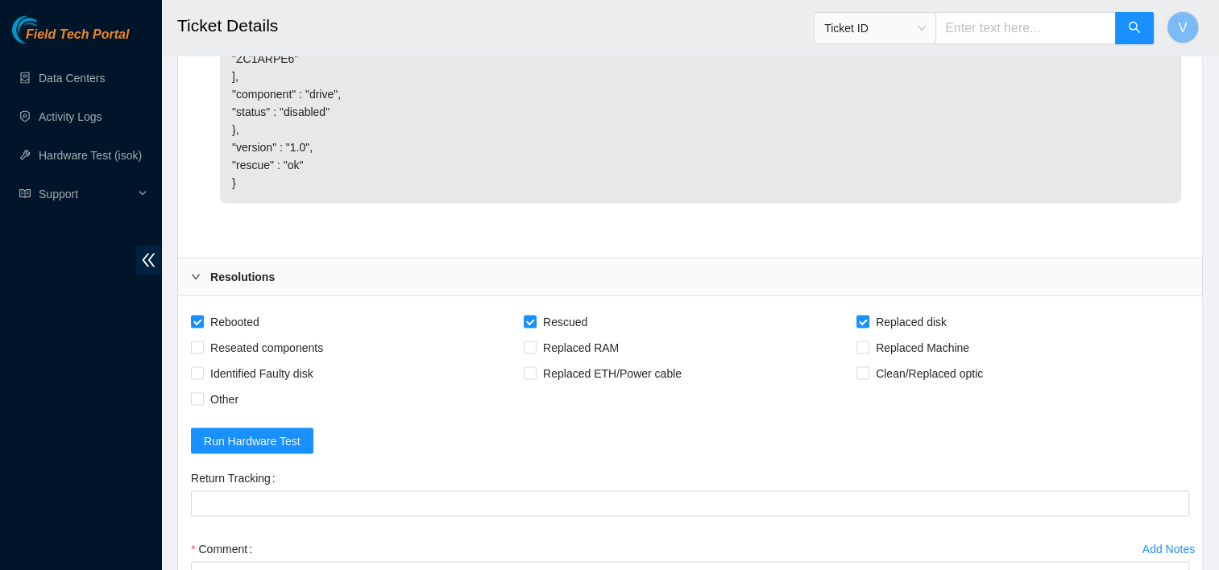
scroll to position [3497, 0]
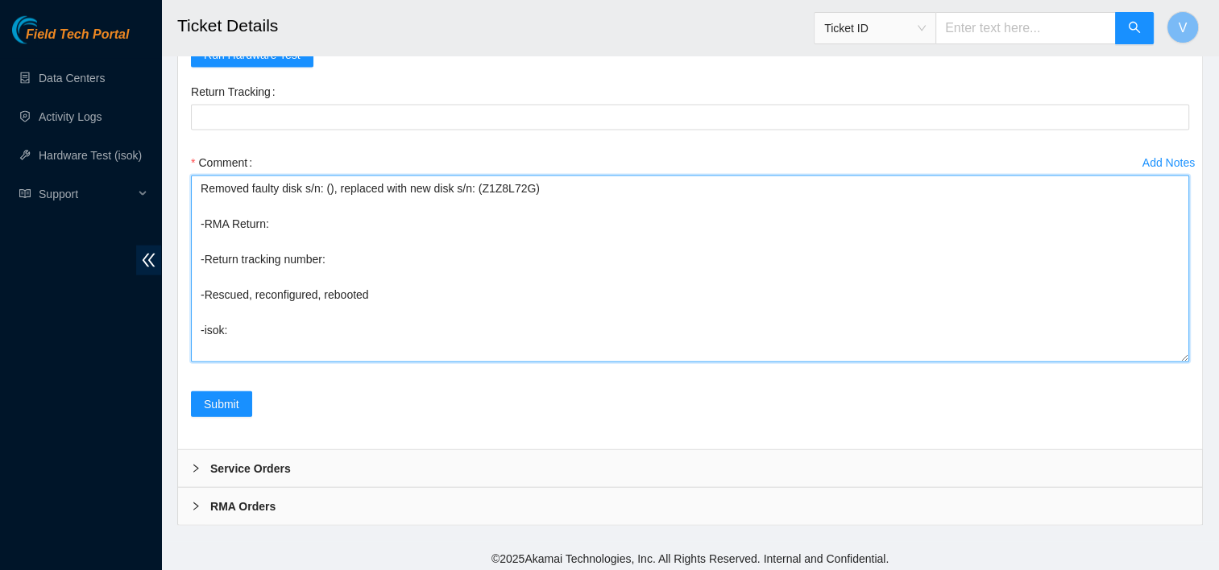
click at [328, 184] on textarea "Removed faulty disk s/n: (), replaced with new disk s/n: (Z1Z8L72G) -RMA Return…" at bounding box center [690, 269] width 998 height 187
paste textarea "ZC1ARPE6"
click at [290, 216] on textarea "Removed faulty disk s/n: (ZC1ARPE6), replaced with new disk s/n: (Z1Z8L72G) -RM…" at bounding box center [690, 269] width 998 height 187
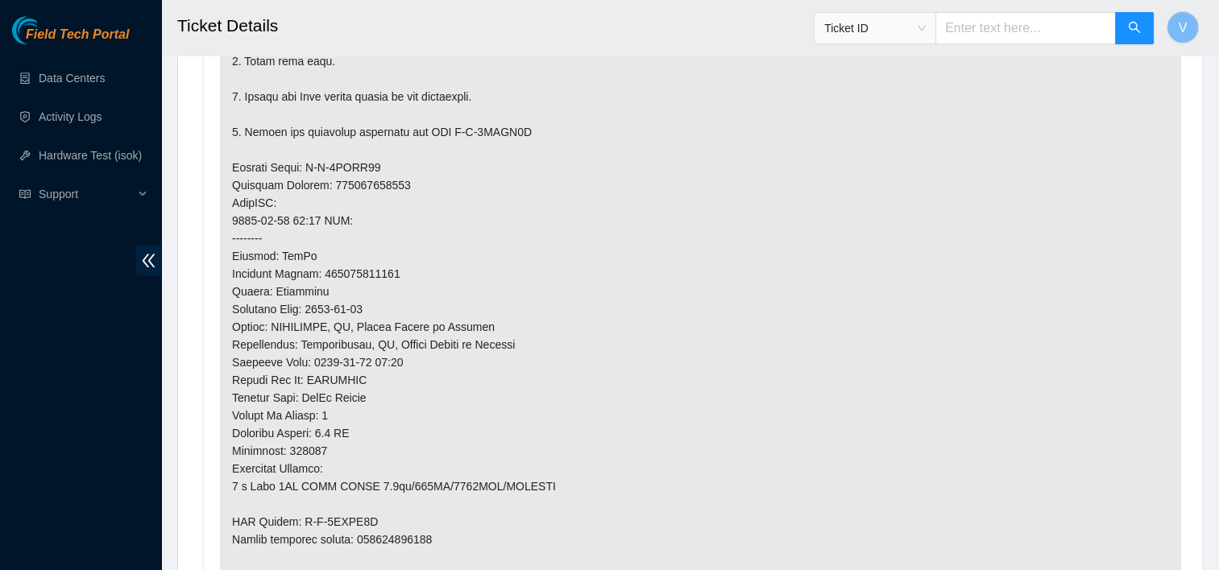
scroll to position [1243, 0]
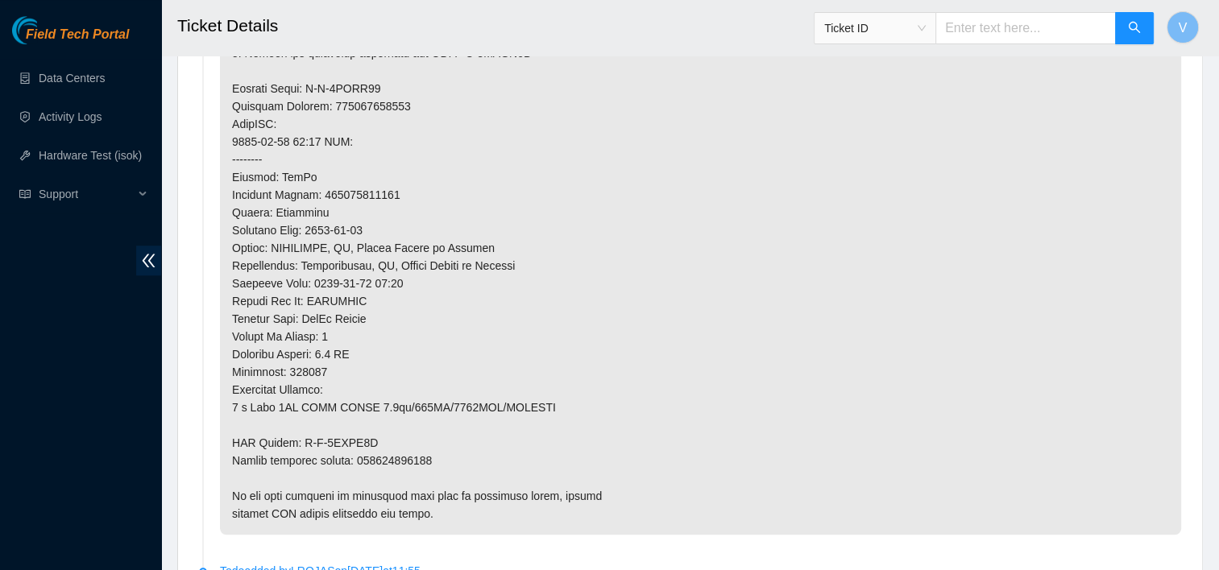
click at [338, 438] on p at bounding box center [700, 133] width 961 height 804
drag, startPoint x: 338, startPoint y: 438, endPoint x: 305, endPoint y: 438, distance: 33.8
click at [305, 438] on p at bounding box center [700, 133] width 961 height 804
drag, startPoint x: 296, startPoint y: 436, endPoint x: 376, endPoint y: 438, distance: 80.6
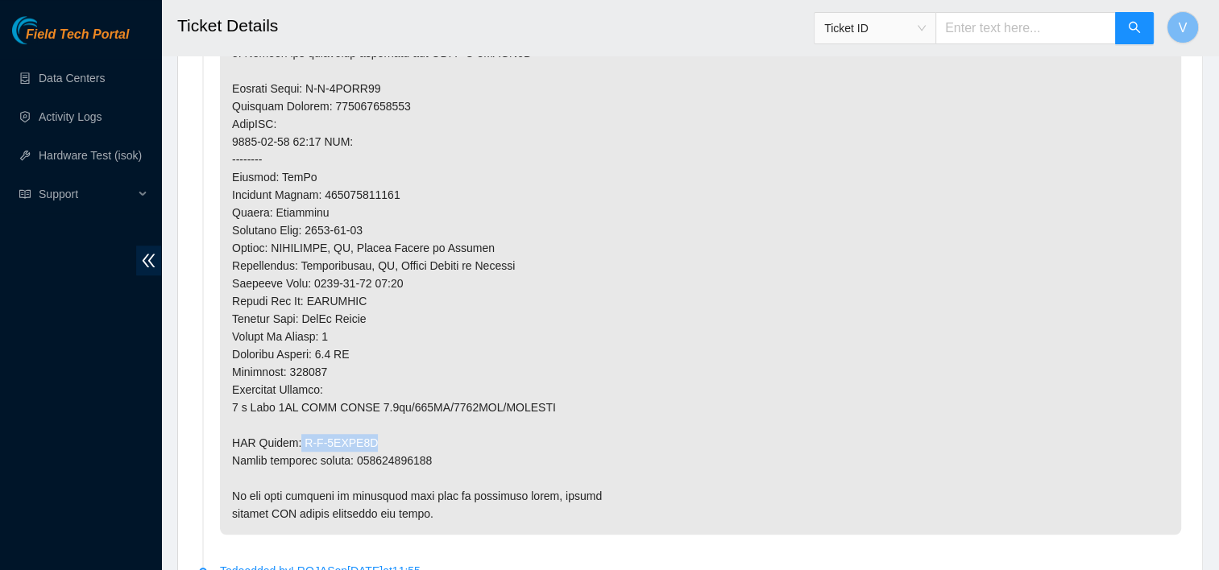
click at [376, 438] on p at bounding box center [700, 133] width 961 height 804
copy p "B-V-5WESV4A"
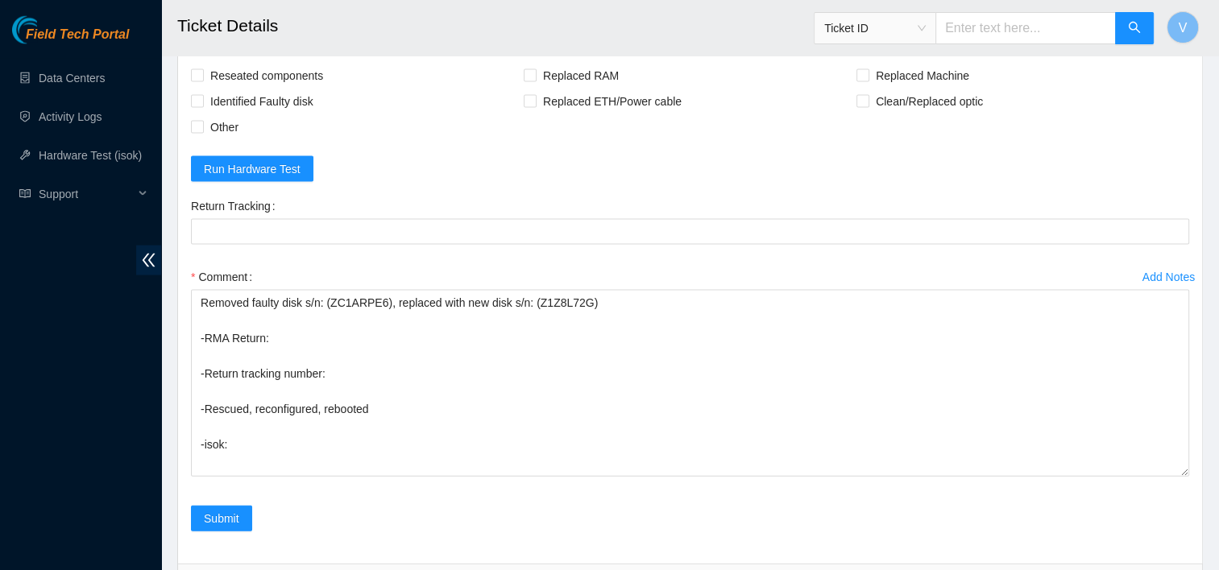
scroll to position [3497, 0]
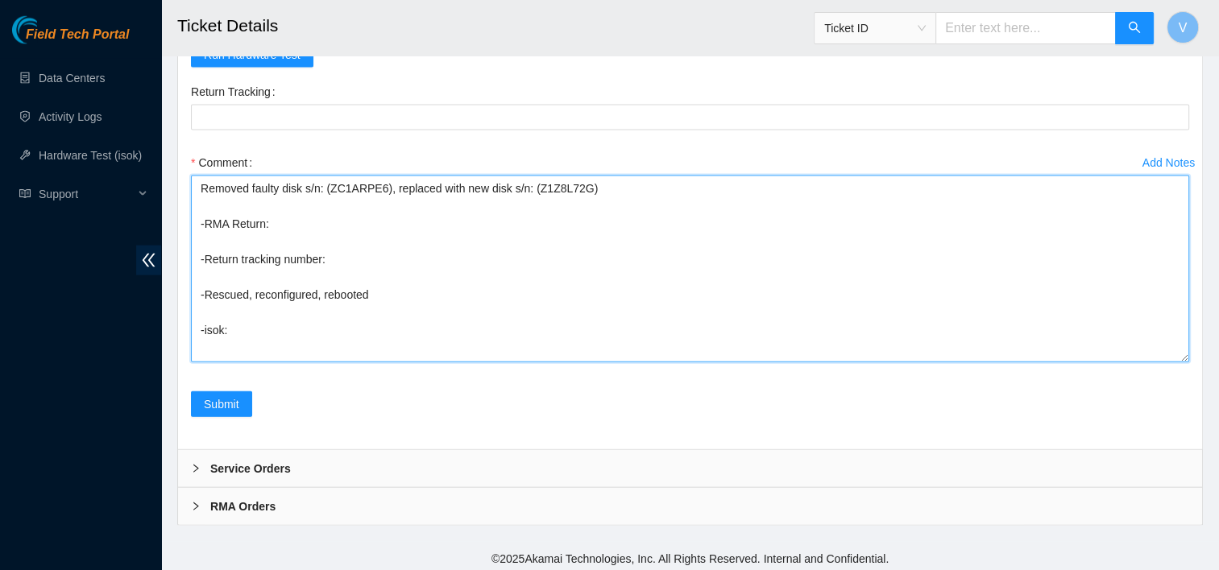
click at [297, 220] on textarea "Removed faulty disk s/n: (ZC1ARPE6), replaced with new disk s/n: (Z1Z8L72G) -RM…" at bounding box center [690, 269] width 998 height 187
paste textarea "B-V-5WESV4A"
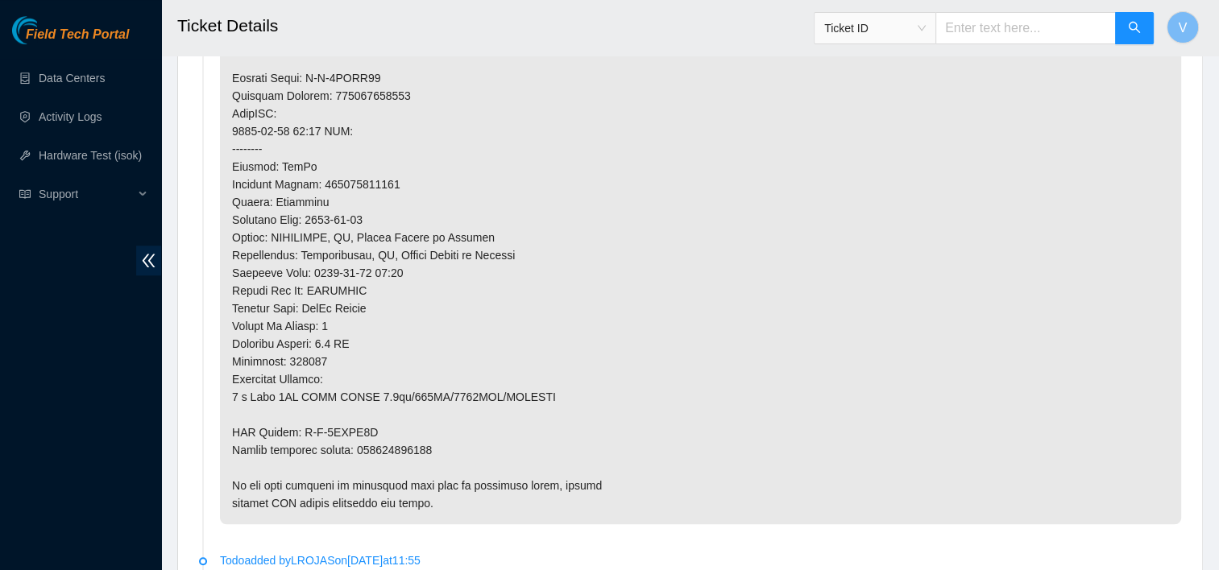
scroll to position [1256, 0]
type textarea "Removed faulty disk s/n: (ZC1ARPE6), replaced with new disk s/n: (Z1Z8L72G) -RM…"
click at [392, 446] on p at bounding box center [700, 120] width 961 height 804
copy p "463470060053"
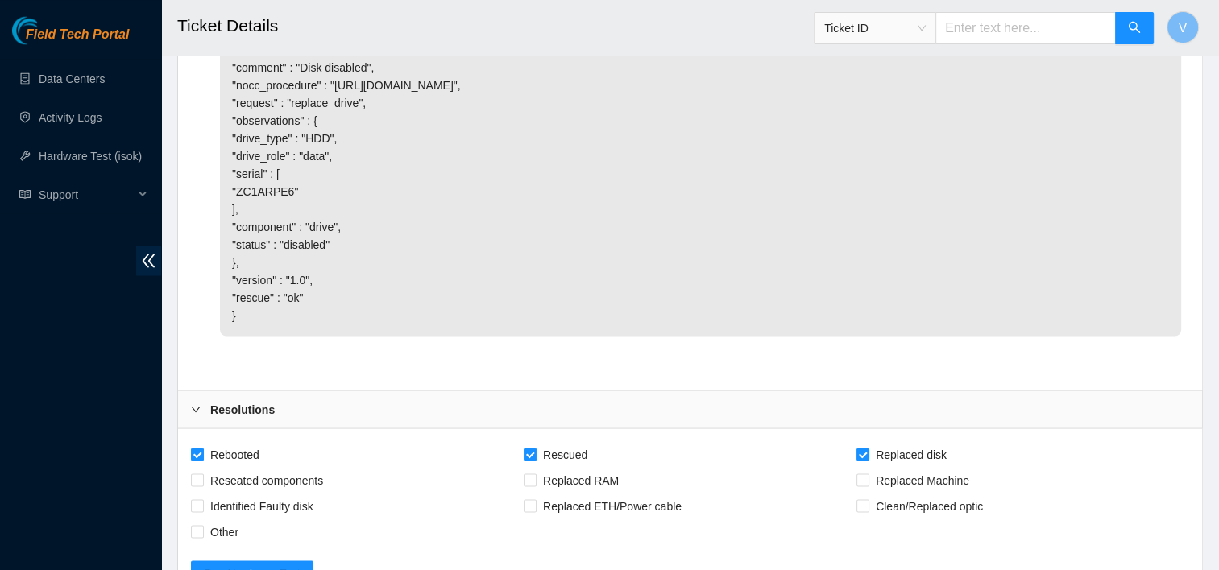
scroll to position [3497, 0]
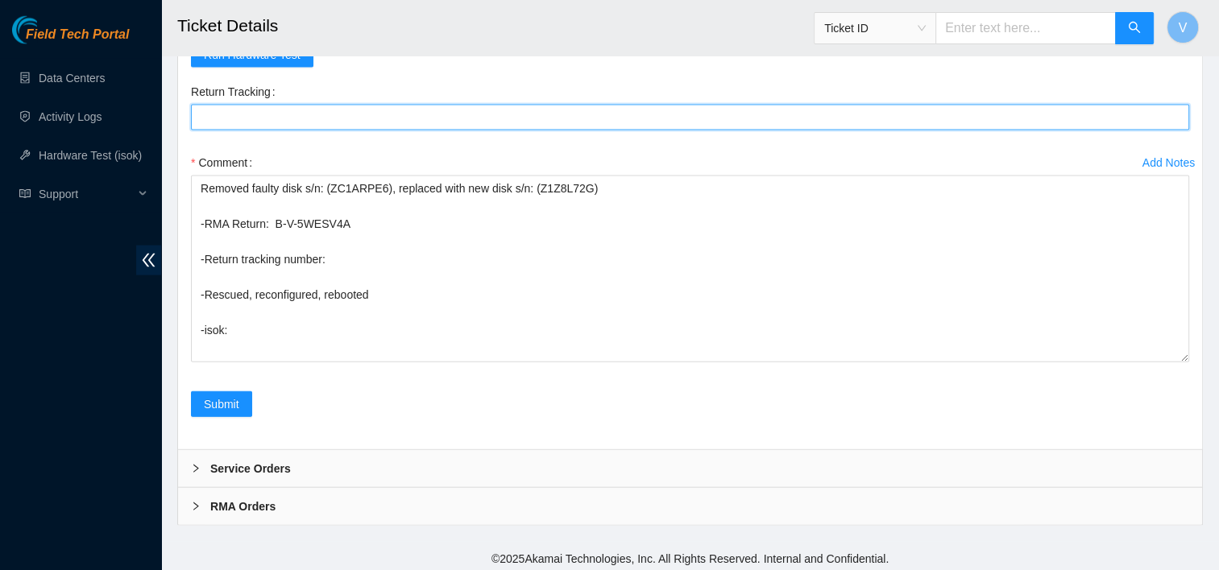
click at [281, 110] on Tracking "Return Tracking" at bounding box center [690, 118] width 998 height 26
paste Tracking "463470060053"
type Tracking "463470060053"
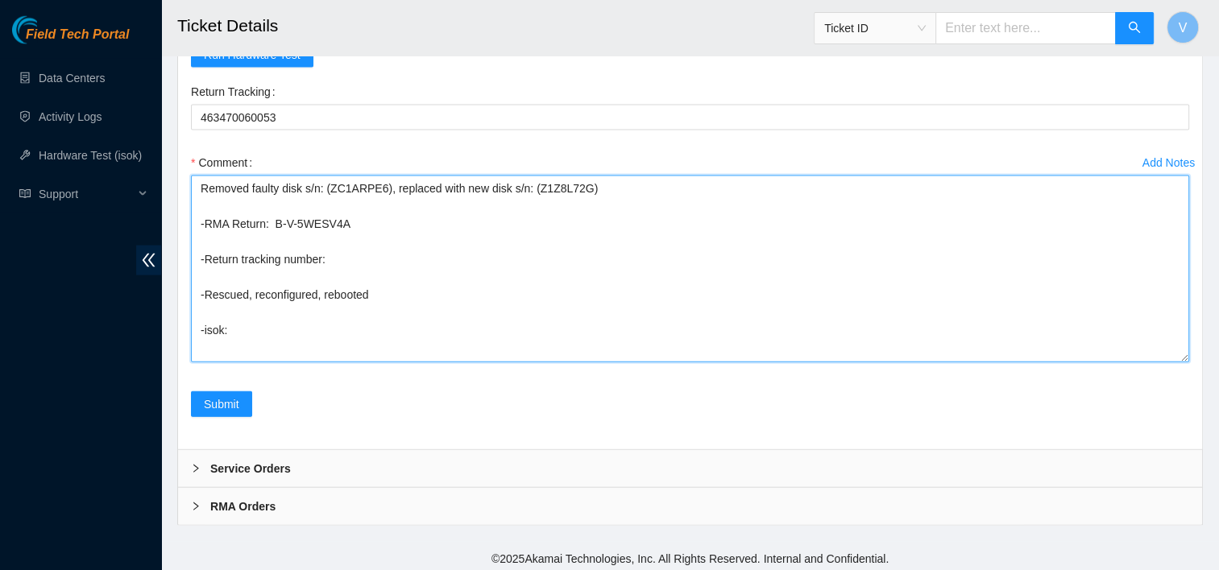
click at [398, 272] on textarea "Removed faulty disk s/n: (ZC1ARPE6), replaced with new disk s/n: (Z1Z8L72G) -RM…" at bounding box center [690, 269] width 998 height 187
click at [364, 264] on textarea "Removed faulty disk s/n: (ZC1ARPE6), replaced with new disk s/n: (Z1Z8L72G) -RM…" at bounding box center [690, 269] width 998 height 187
click at [338, 255] on textarea "Removed faulty disk s/n: (ZC1ARPE6), replaced with new disk s/n: (Z1Z8L72G) -RM…" at bounding box center [690, 269] width 998 height 187
paste textarea "463470060053"
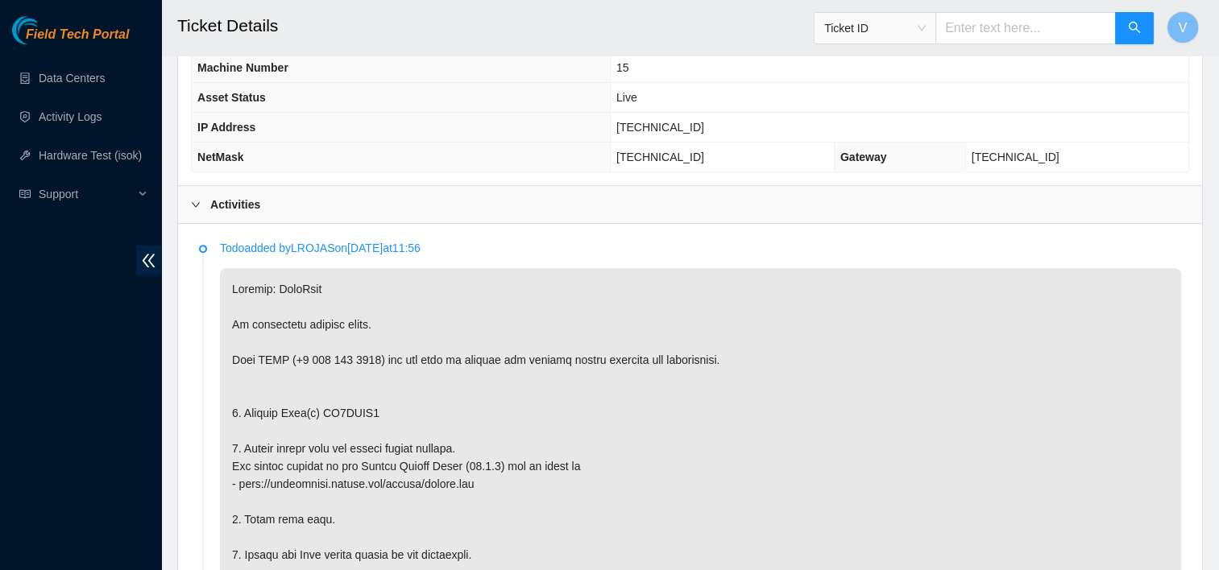
scroll to position [707, 0]
click at [232, 200] on b "Activities" at bounding box center [235, 204] width 50 height 18
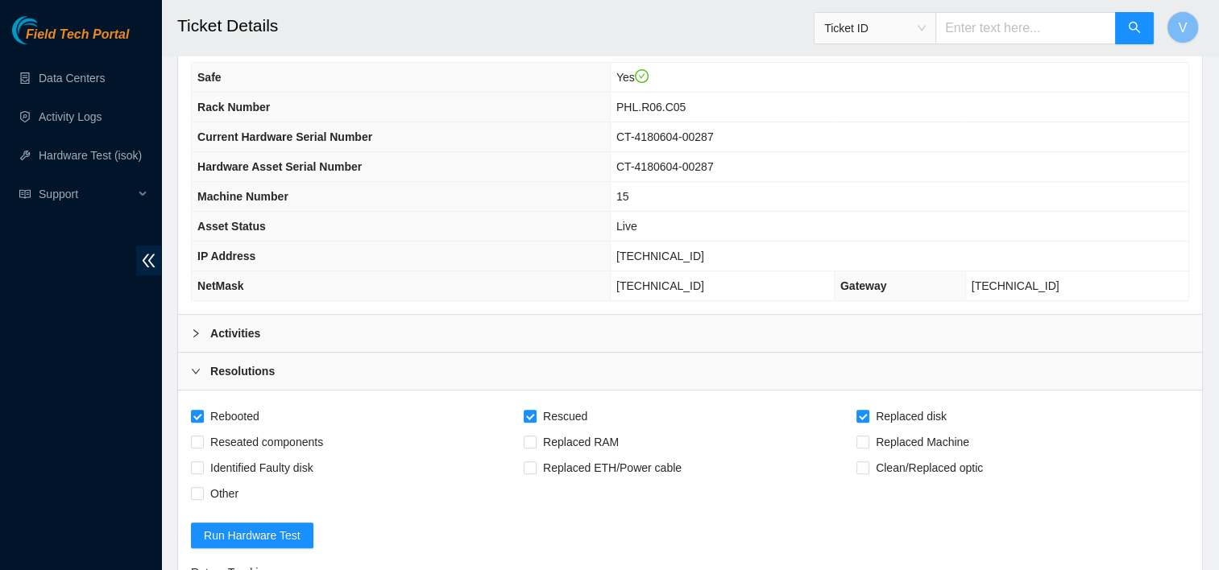
scroll to position [578, 0]
click at [681, 255] on span "23.46.12.50" at bounding box center [660, 255] width 88 height 13
copy span "23.46.12.50"
click at [425, 235] on th "Asset Status" at bounding box center [401, 226] width 418 height 30
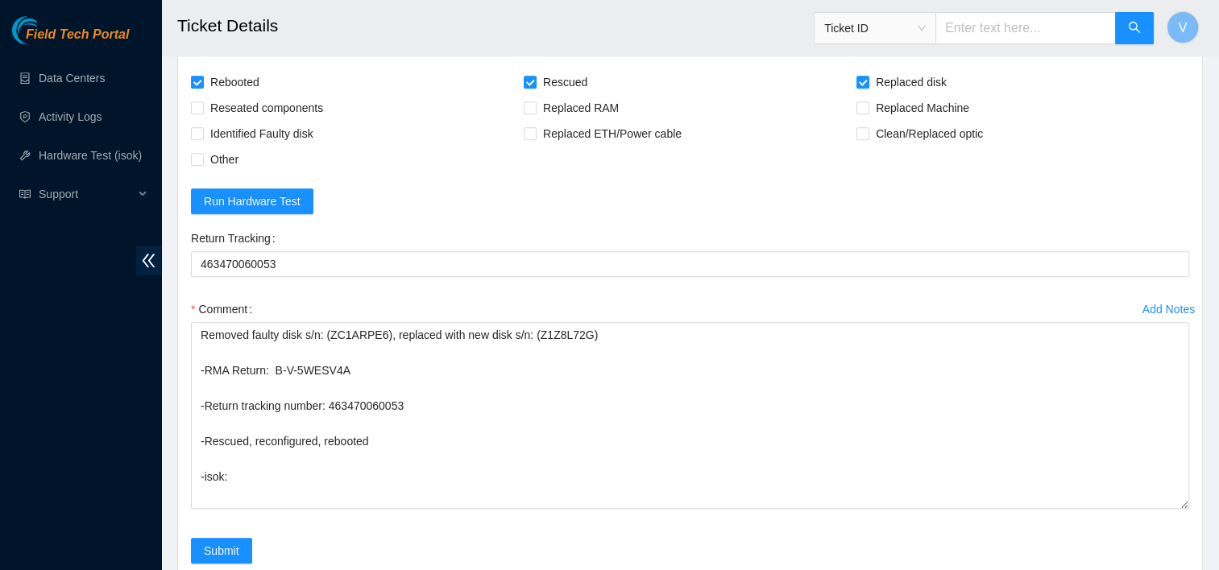
scroll to position [912, 0]
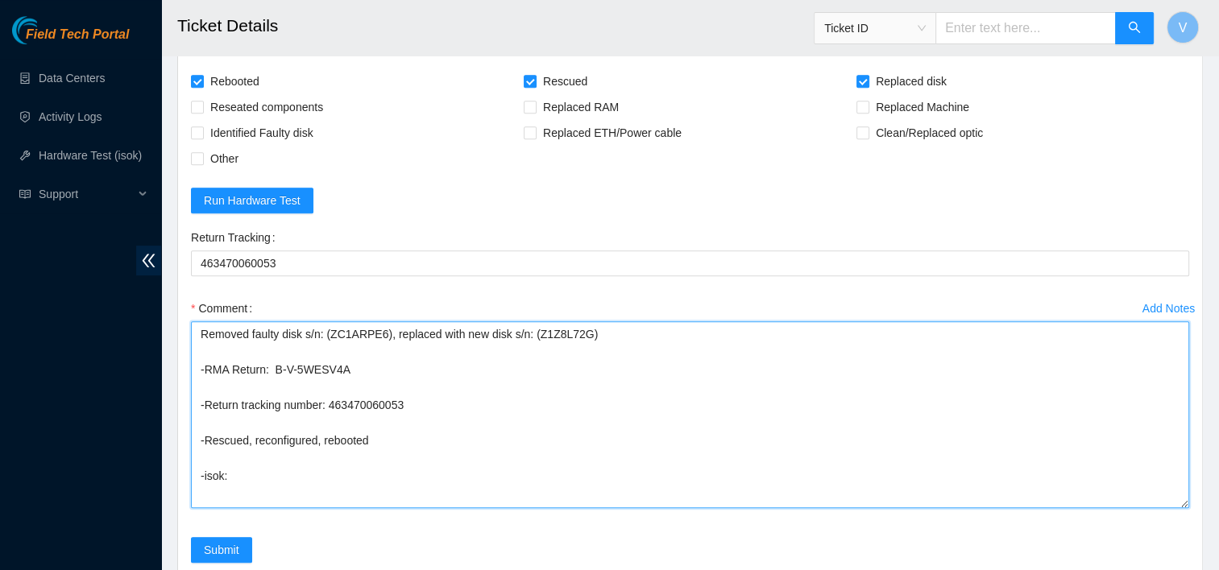
click at [263, 482] on textarea "Removed faulty disk s/n: (ZC1ARPE6), replaced with new disk s/n: (Z1Z8L72G) -RM…" at bounding box center [690, 415] width 998 height 187
click at [251, 476] on textarea "Removed faulty disk s/n: (ZC1ARPE6), replaced with new disk s/n: (Z1Z8L72G) -RM…" at bounding box center [690, 415] width 998 height 187
paste textarea "23.46.12.50 : passed: ok"
type textarea "Removed faulty disk s/n: (ZC1ARPE6), replaced with new disk s/n: (Z1Z8L72G) -RM…"
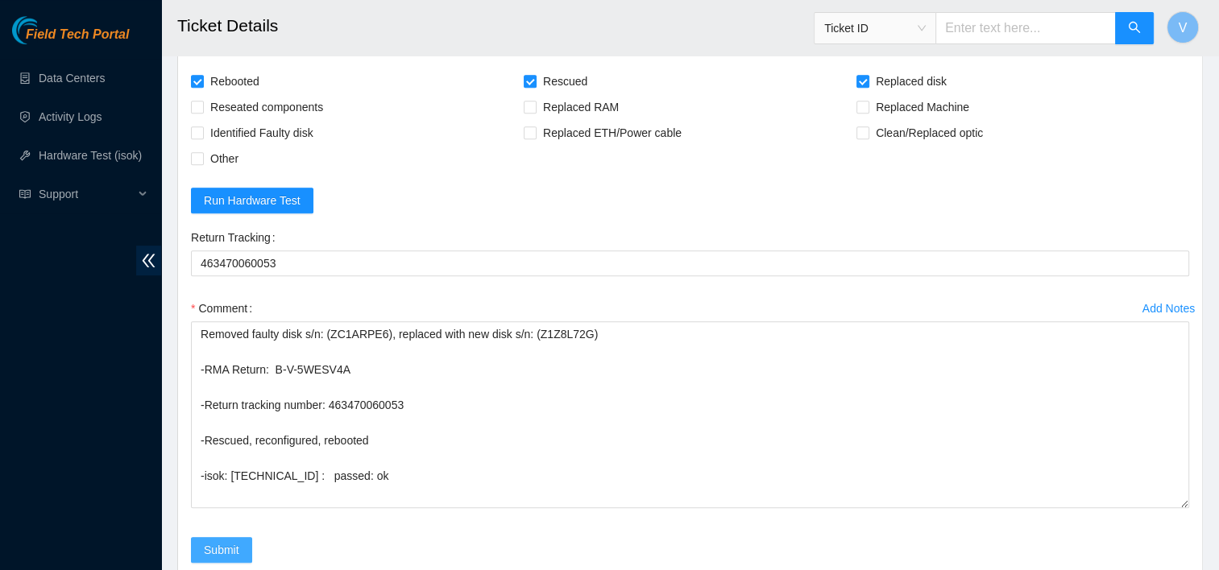
click at [221, 543] on span "Submit" at bounding box center [221, 550] width 35 height 18
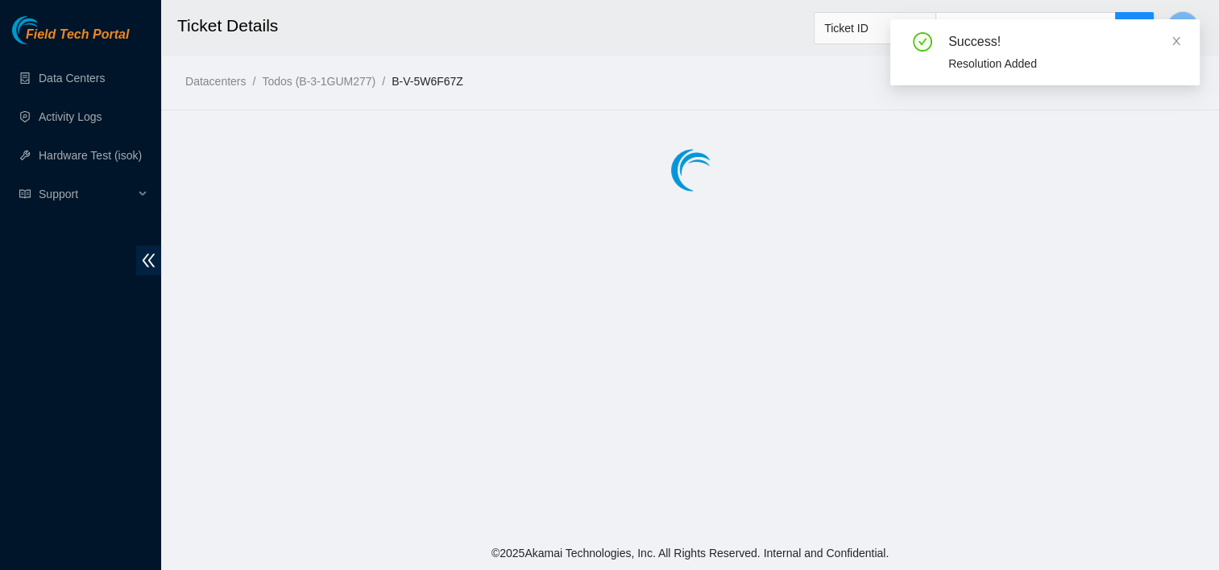
scroll to position [0, 0]
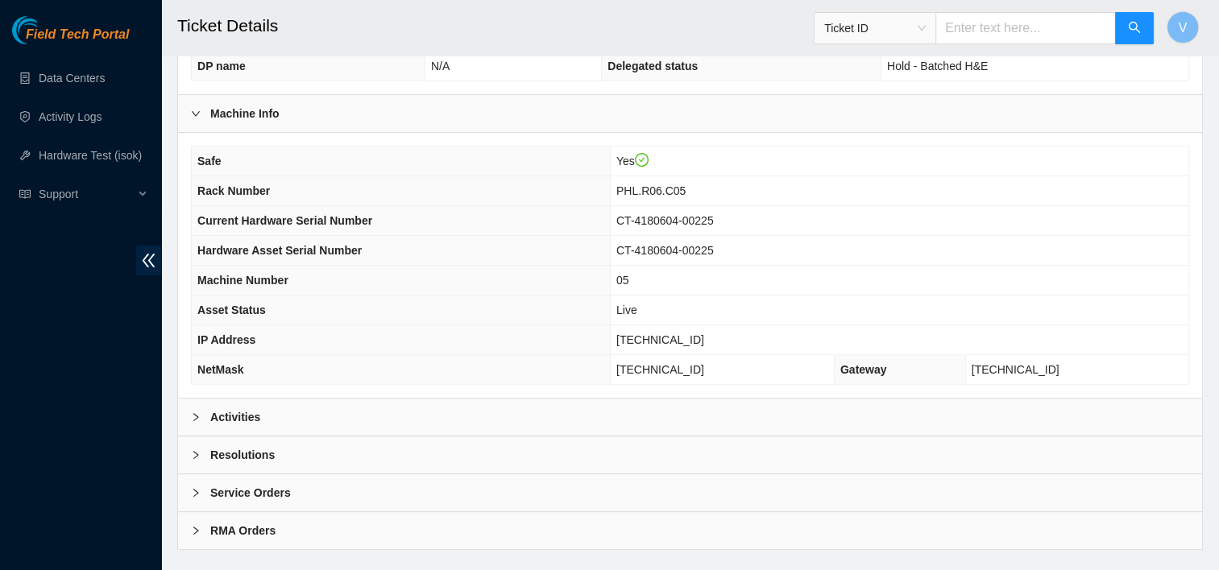
scroll to position [518, 0]
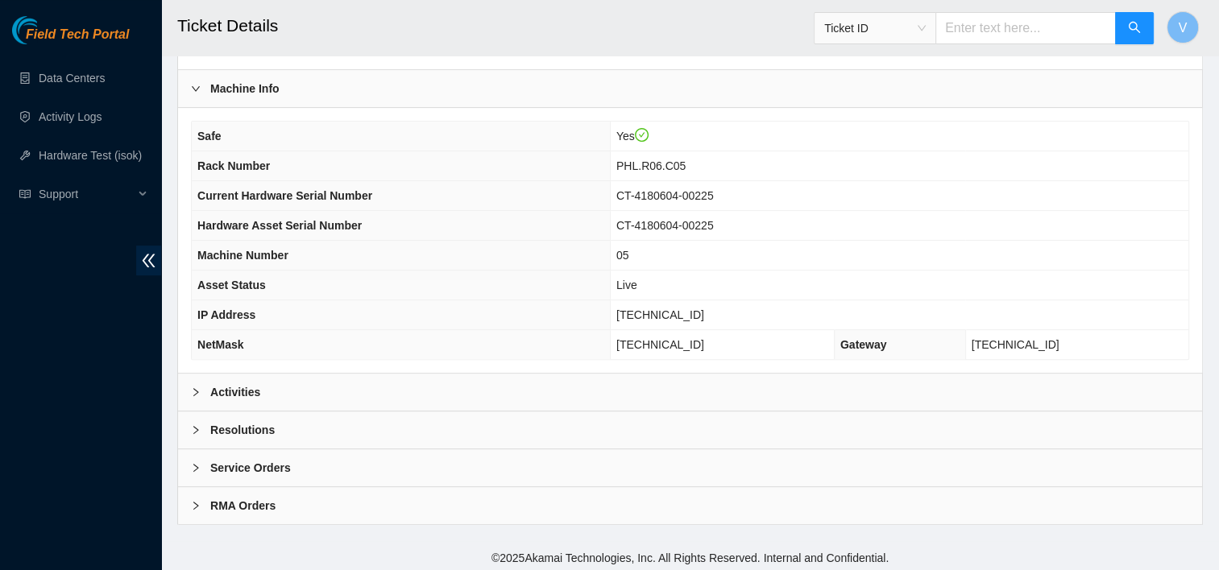
click at [266, 399] on div "Activities" at bounding box center [690, 392] width 1024 height 37
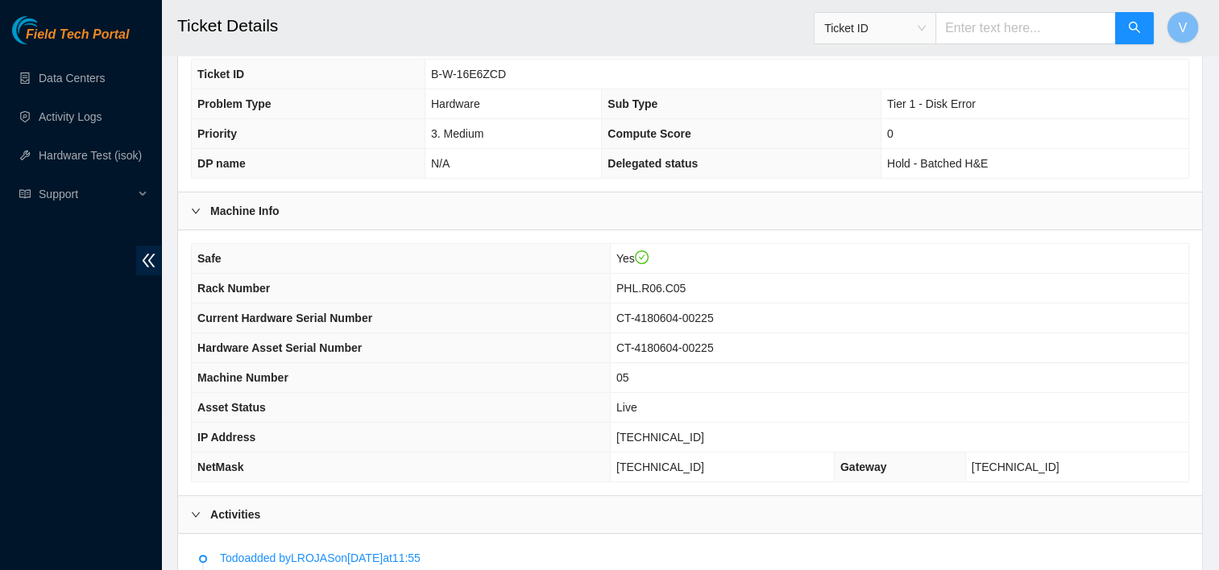
scroll to position [395, 0]
click at [1170, 414] on td "Live" at bounding box center [899, 409] width 579 height 30
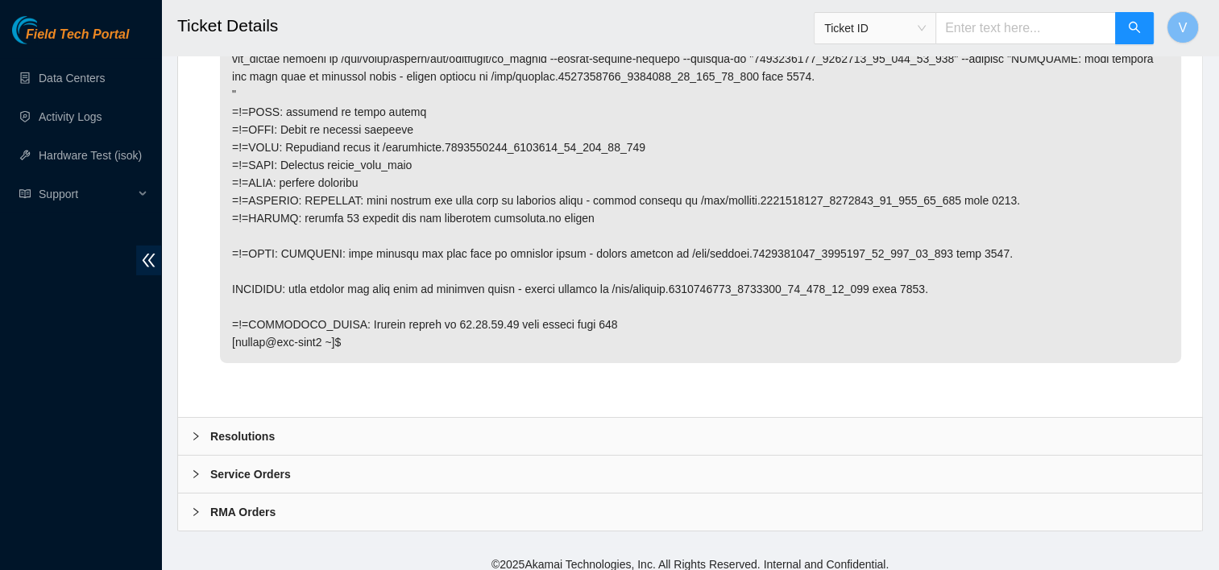
scroll to position [4980, 0]
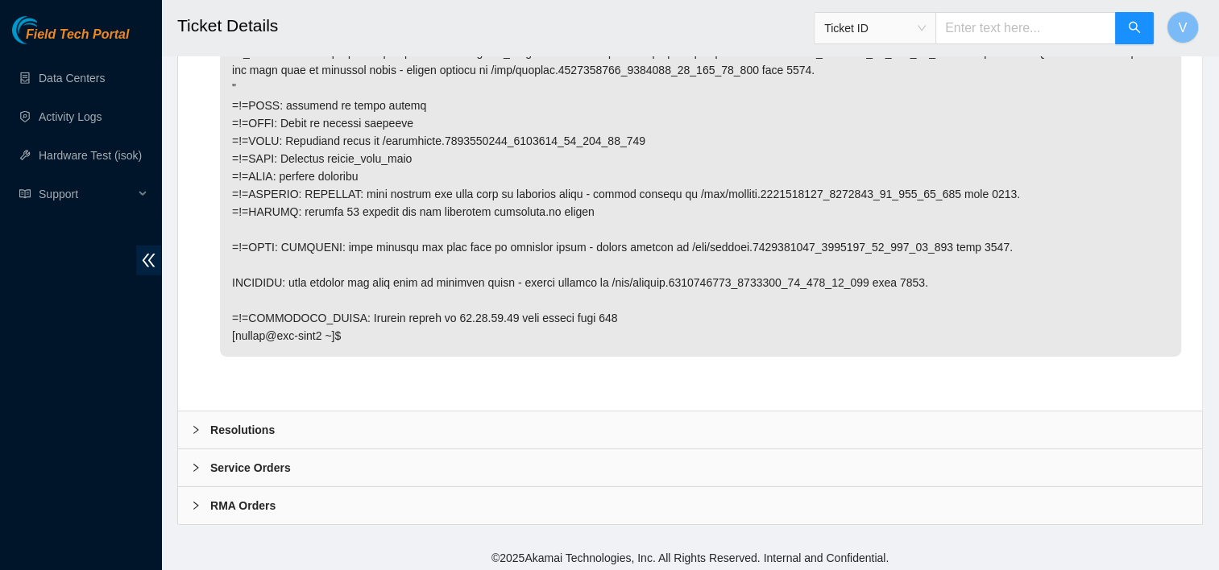
click at [331, 422] on div "Resolutions" at bounding box center [690, 430] width 1024 height 37
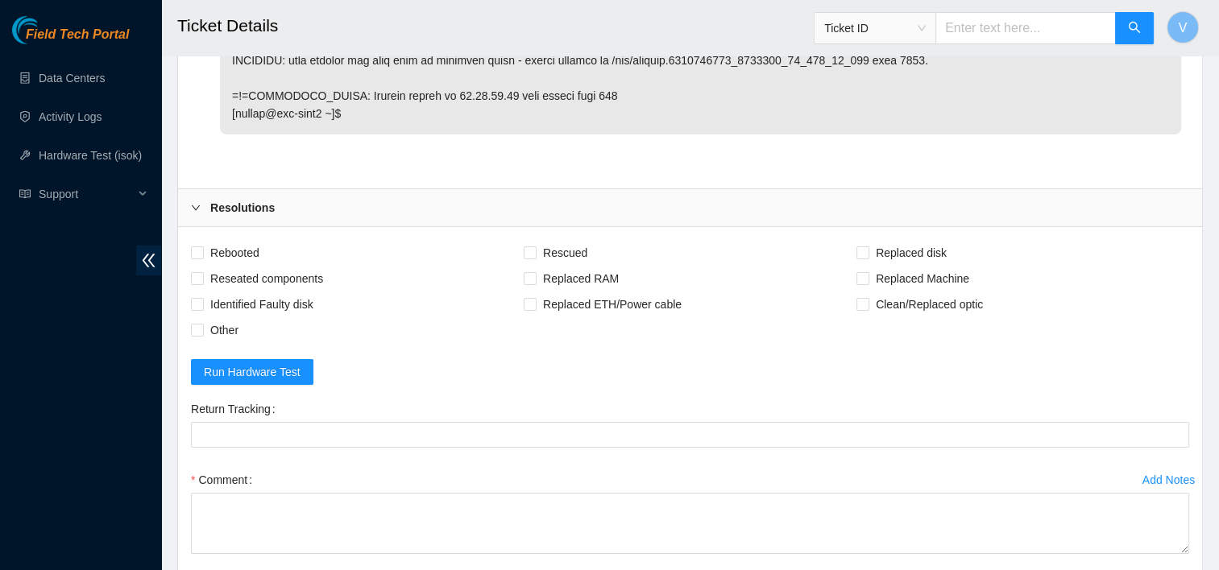
scroll to position [5338, 0]
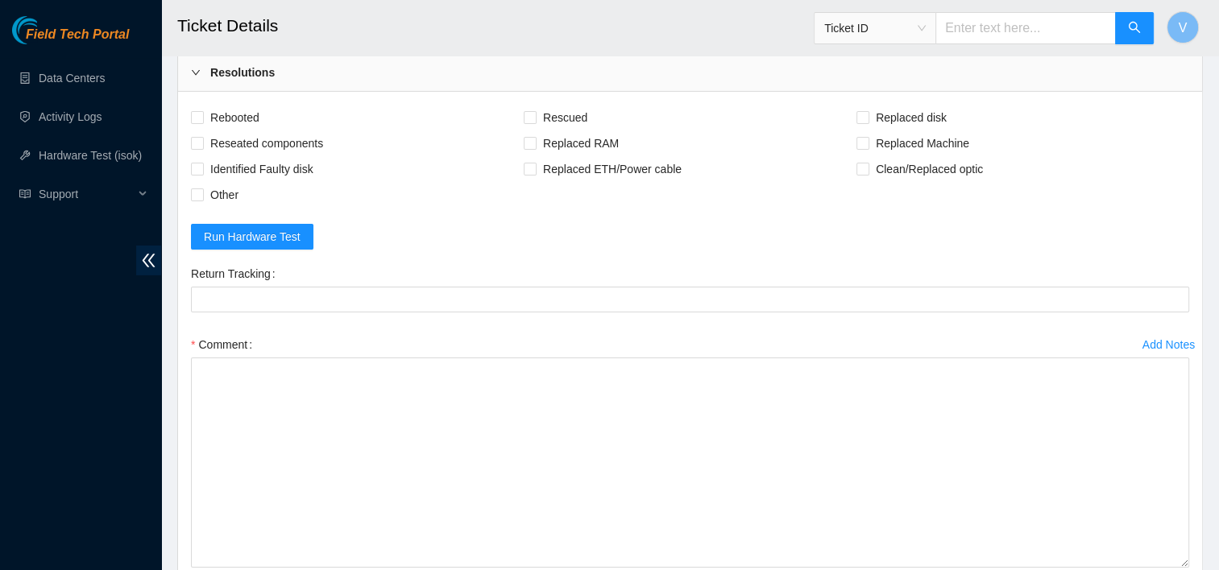
drag, startPoint x: 1186, startPoint y: 409, endPoint x: 1196, endPoint y: 560, distance: 151.0
click at [1196, 560] on div "Rebooted Rescued Replaced disk Reseated components Replaced RAM Replaced Machin…" at bounding box center [690, 373] width 1024 height 563
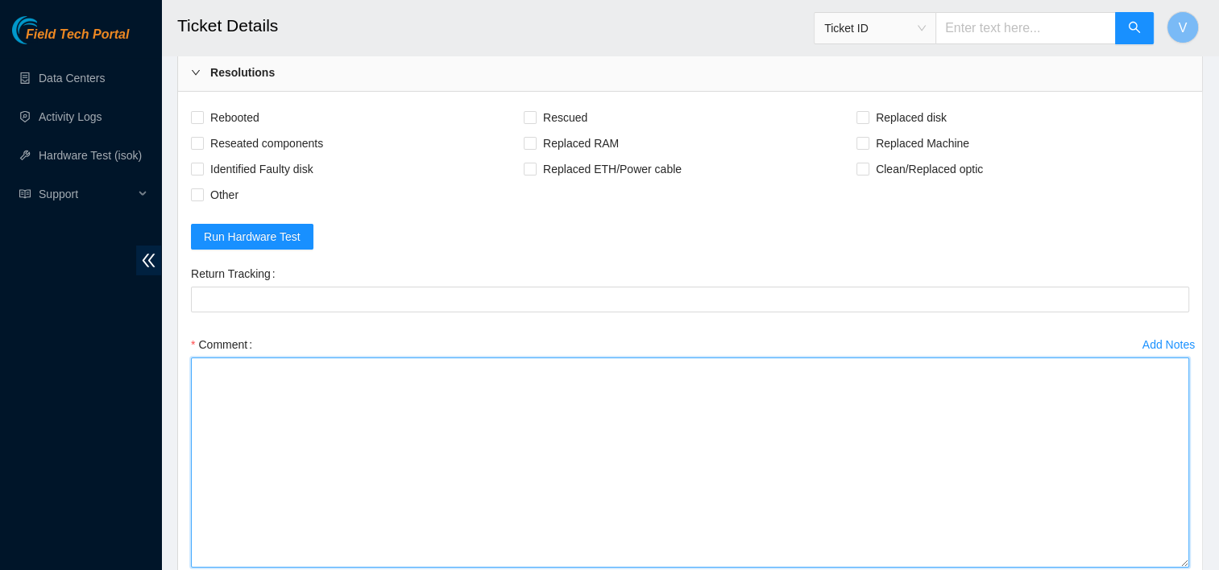
click at [777, 471] on textarea "Comment" at bounding box center [690, 463] width 998 height 210
paste textarea "Removed faulty disk s/n: (), replaced with new disk s/n: () -RMA Return: -Retur…"
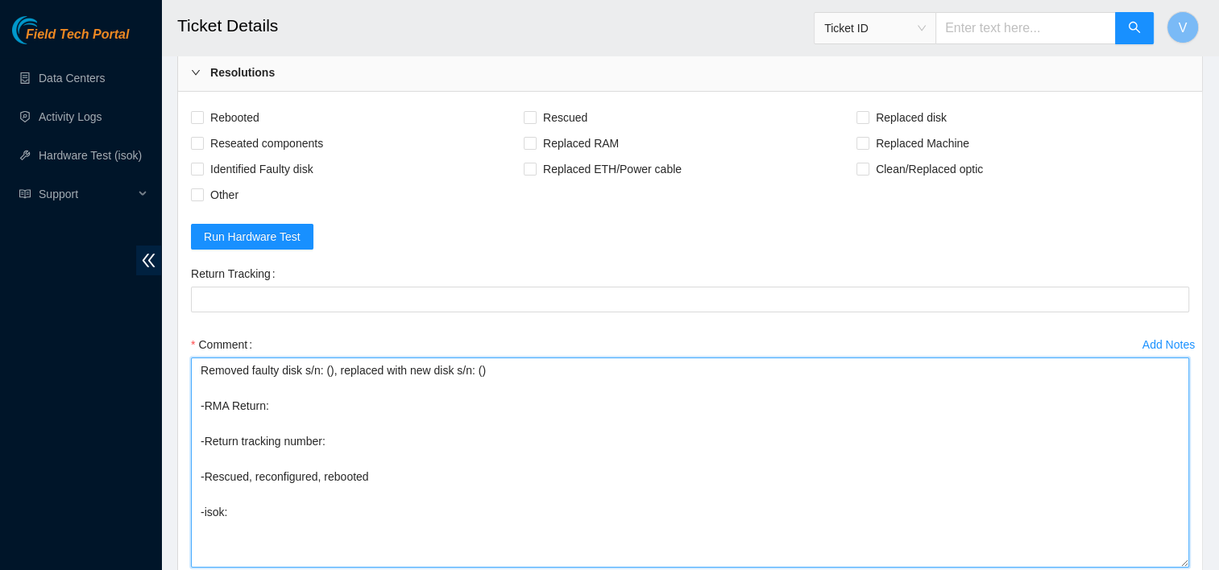
click at [475, 367] on textarea "Removed faulty disk s/n: (), replaced with new disk s/n: () -RMA Return: -Retur…" at bounding box center [690, 463] width 998 height 210
type textarea "Removed faulty disk s/n: (), replaced with new disk s/n: (Z1Z8QBB4) -RMA Return…"
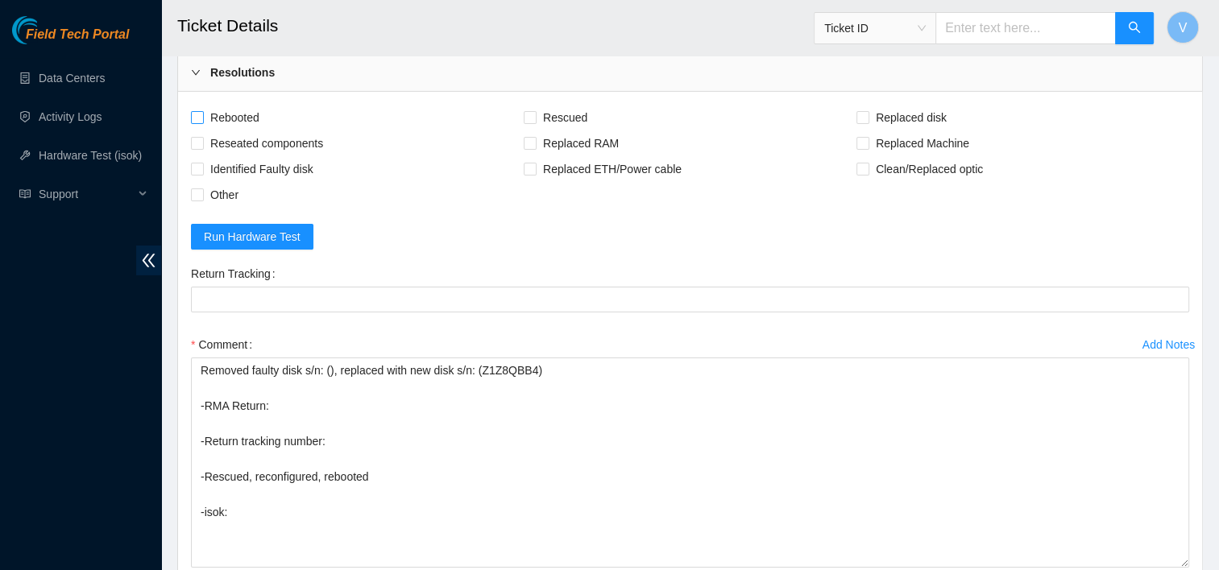
click at [248, 116] on span "Rebooted" at bounding box center [235, 118] width 62 height 26
click at [202, 116] on input "Rebooted" at bounding box center [196, 116] width 11 height 11
checkbox input "true"
click at [551, 106] on span "Rescued" at bounding box center [565, 118] width 57 height 26
click at [535, 111] on input "Rescued" at bounding box center [529, 116] width 11 height 11
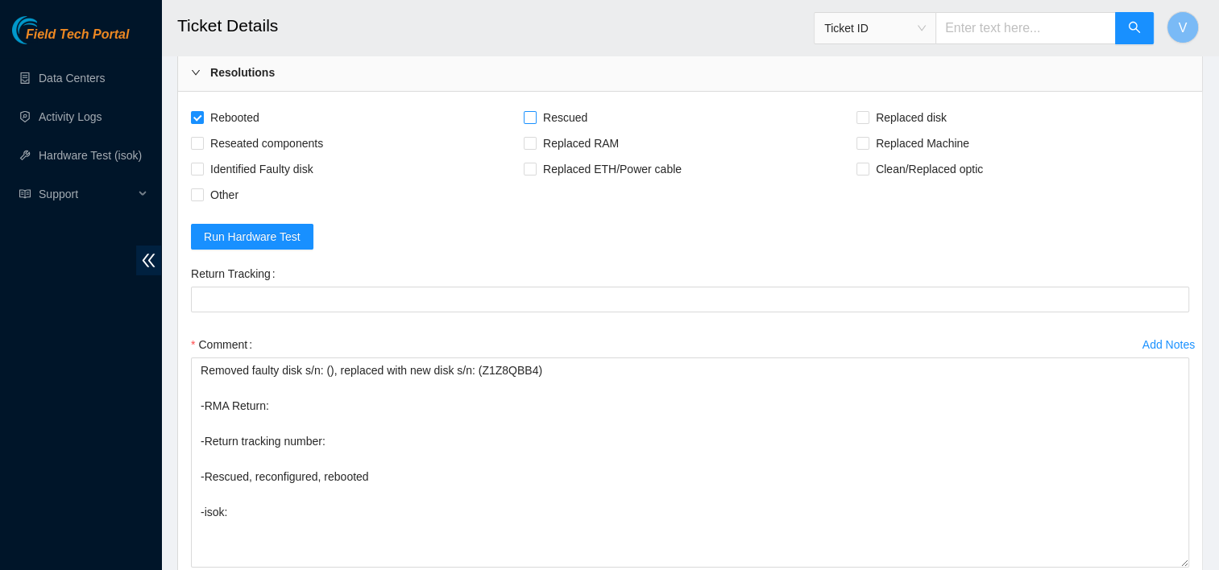
checkbox input "true"
click at [892, 106] on span "Replaced disk" at bounding box center [911, 118] width 84 height 26
click at [868, 111] on input "Replaced disk" at bounding box center [862, 116] width 11 height 11
checkbox input "true"
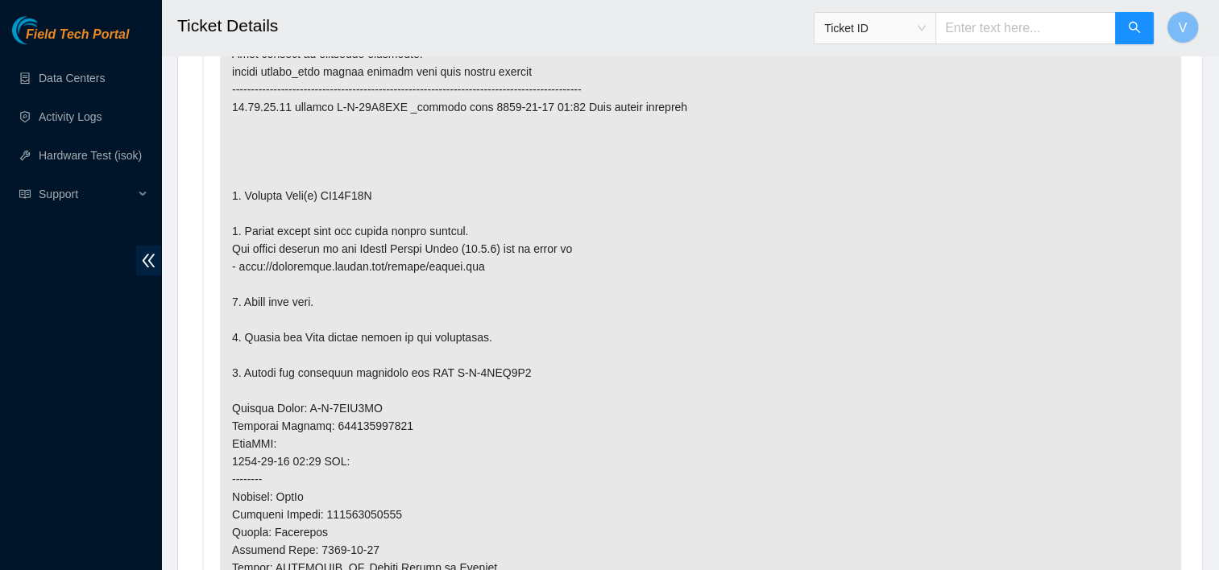
scroll to position [985, 0]
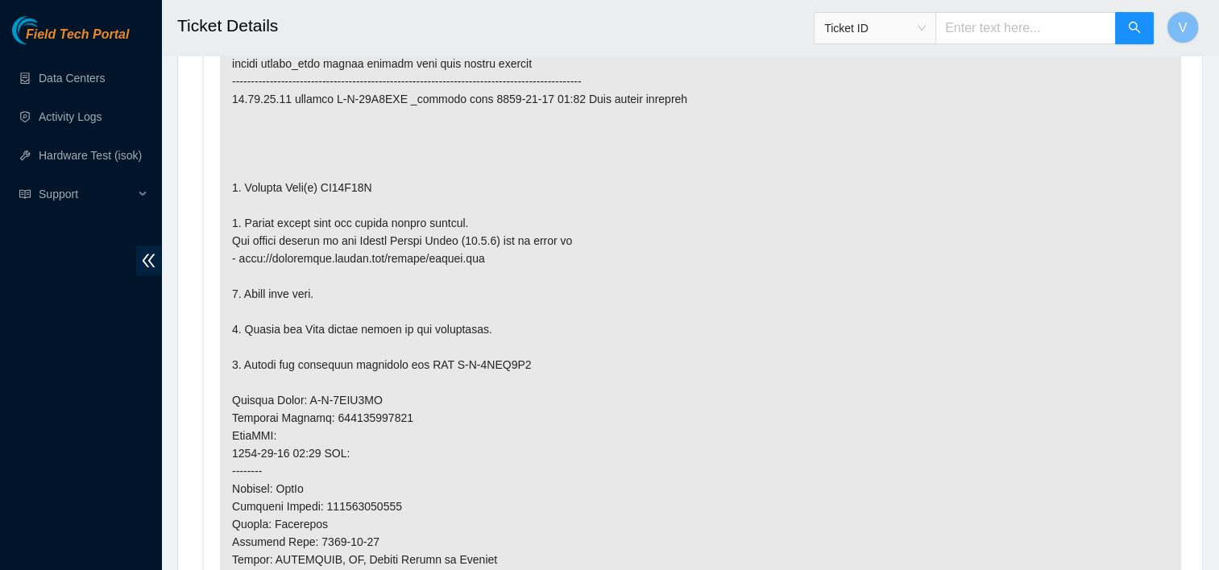
click at [357, 185] on p at bounding box center [700, 418] width 961 height 857
copy p "ZC16F96L"
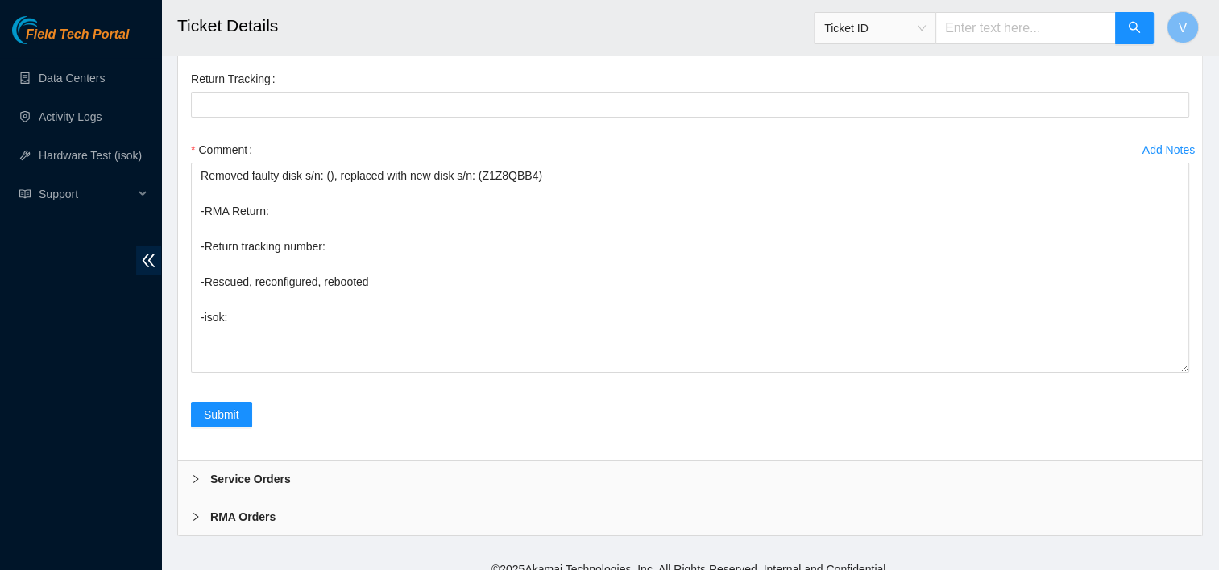
scroll to position [5543, 0]
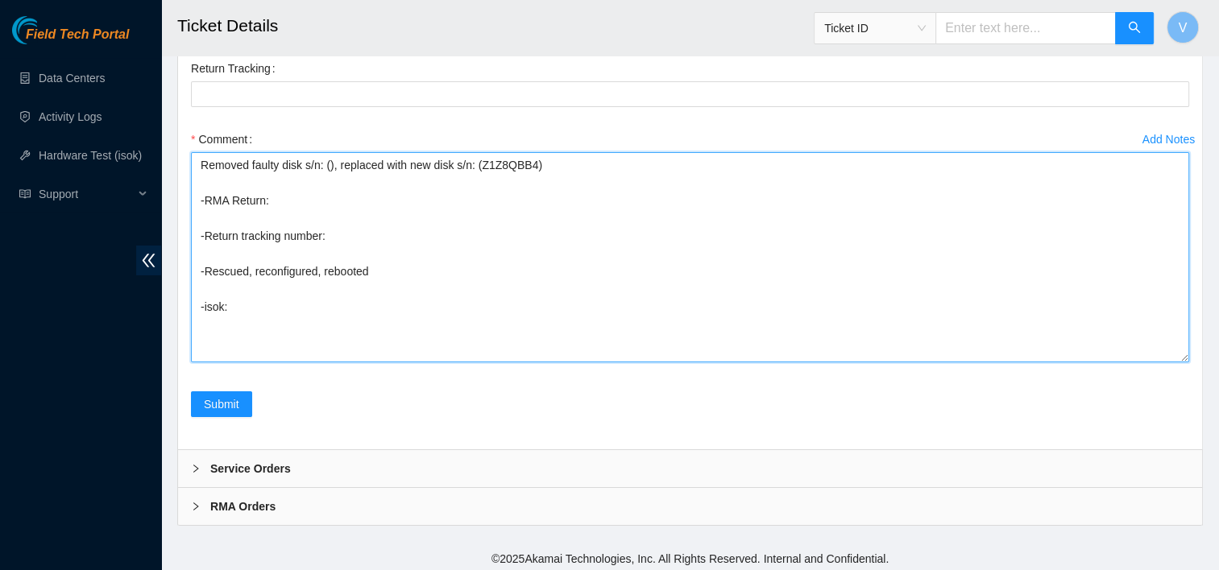
click at [327, 164] on textarea "Removed faulty disk s/n: (), replaced with new disk s/n: (Z1Z8QBB4) -RMA Return…" at bounding box center [690, 257] width 998 height 210
paste textarea "ZC16F96L"
click at [271, 193] on textarea "Removed faulty disk s/n: (ZC16F96L), replaced with new disk s/n: (Z1Z8QBB4) -RM…" at bounding box center [690, 257] width 998 height 210
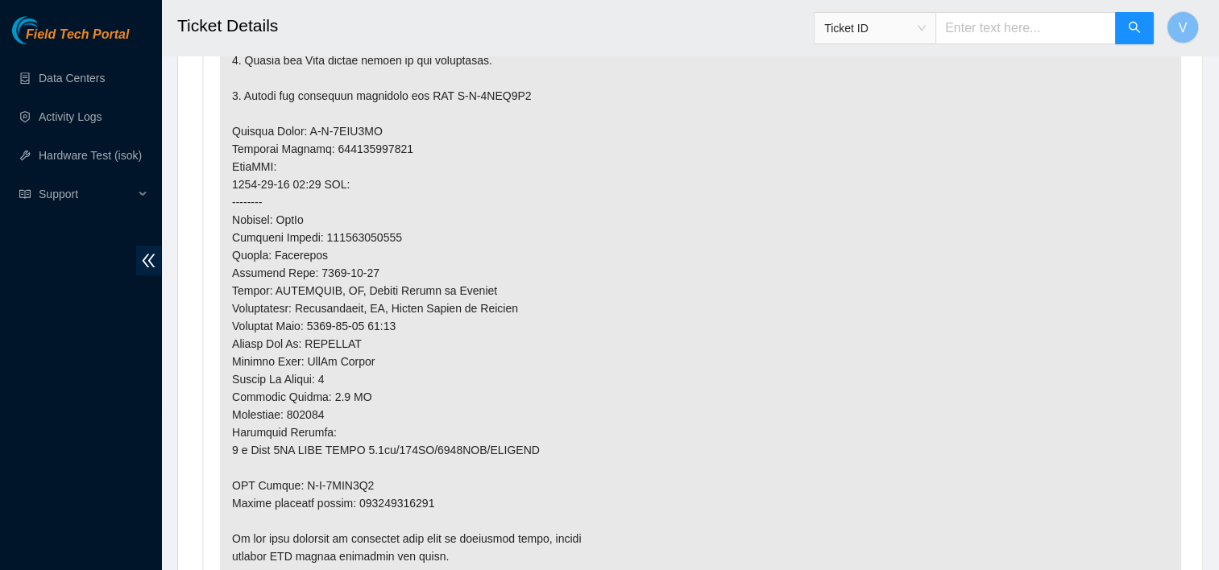
scroll to position [1252, 0]
drag, startPoint x: 299, startPoint y: 482, endPoint x: 371, endPoint y: 480, distance: 71.7
click at [371, 480] on p at bounding box center [700, 150] width 961 height 857
copy p "B-V-5WEL8V5"
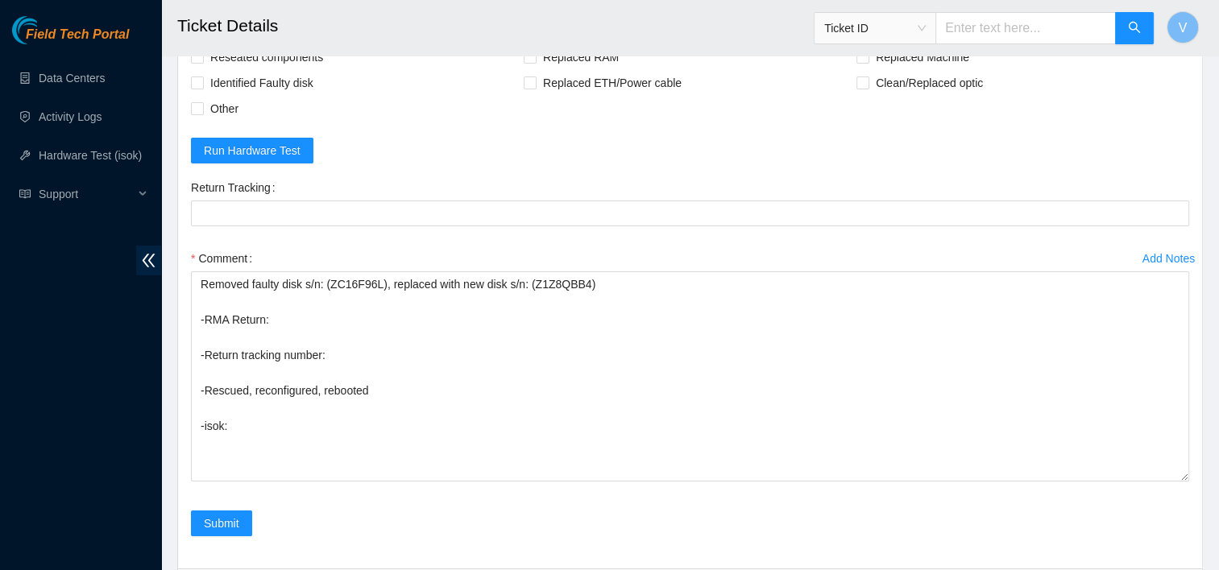
scroll to position [5543, 0]
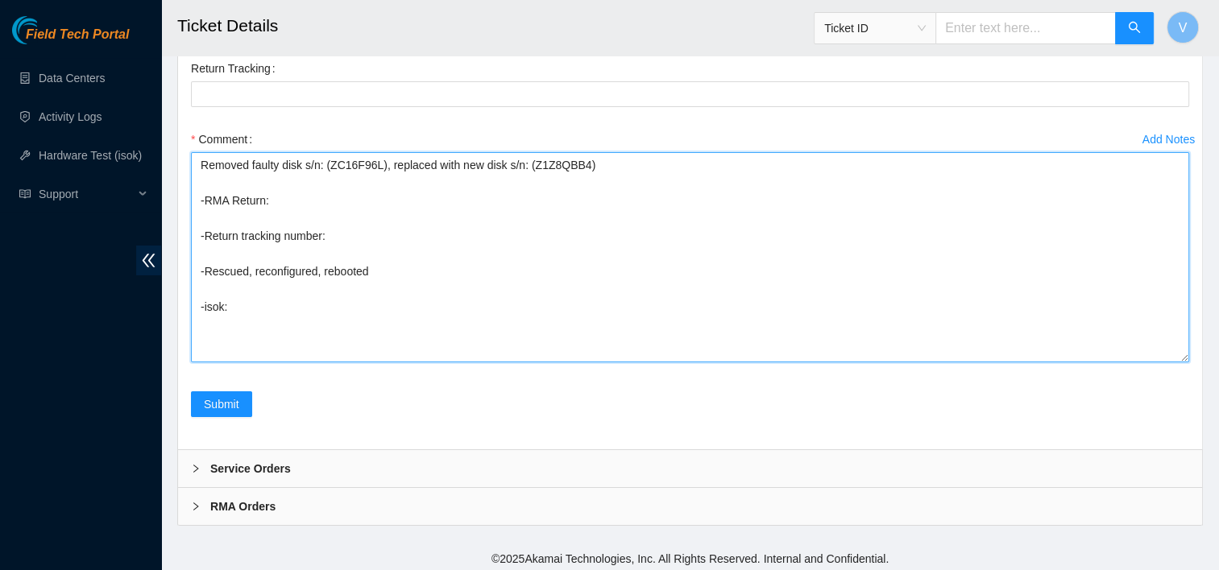
click at [287, 202] on textarea "Removed faulty disk s/n: (ZC16F96L), replaced with new disk s/n: (Z1Z8QBB4) -RM…" at bounding box center [690, 257] width 998 height 210
paste textarea "B-V-5WEL8V5"
click at [337, 236] on textarea "Removed faulty disk s/n: (ZC16F96L), replaced with new disk s/n: (Z1Z8QBB4) -RM…" at bounding box center [690, 257] width 998 height 210
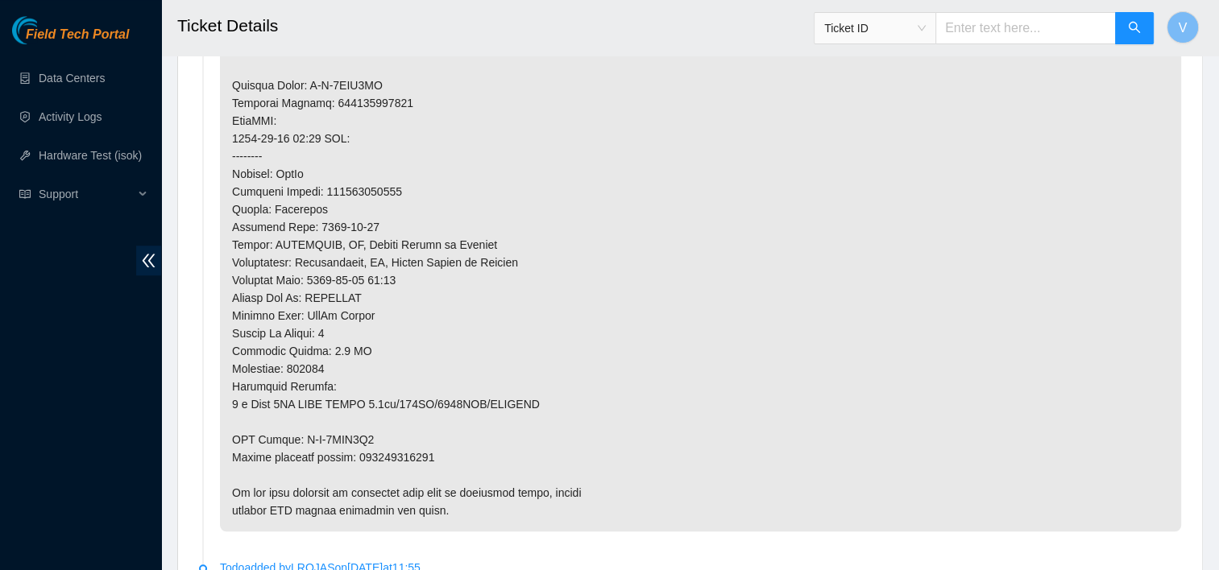
scroll to position [1307, 0]
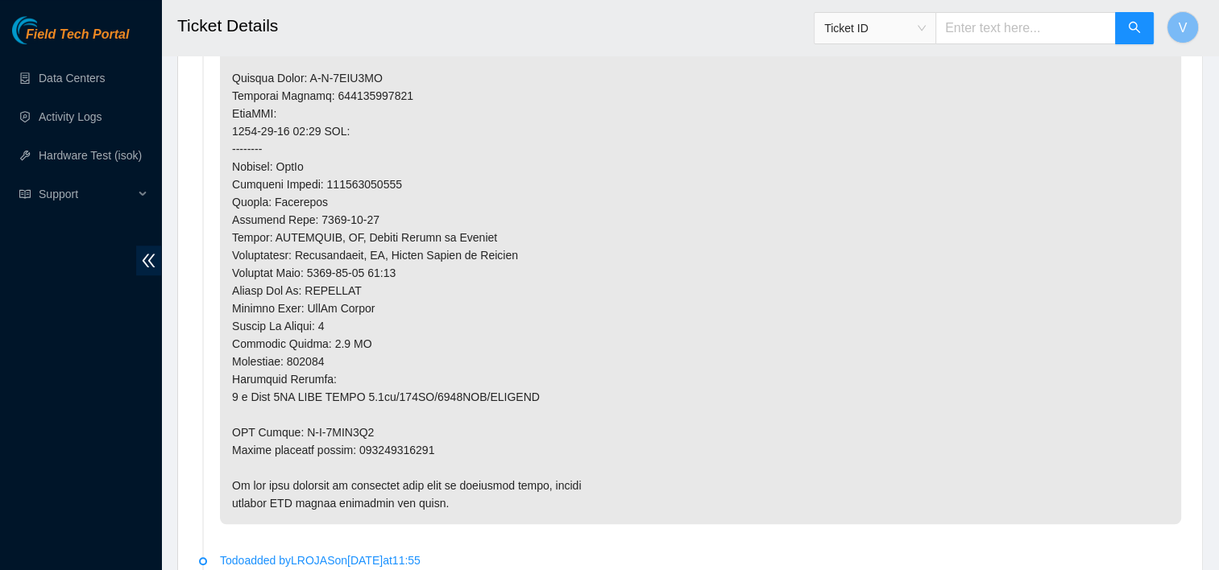
click at [411, 442] on p at bounding box center [700, 95] width 961 height 857
copy p "463470060031"
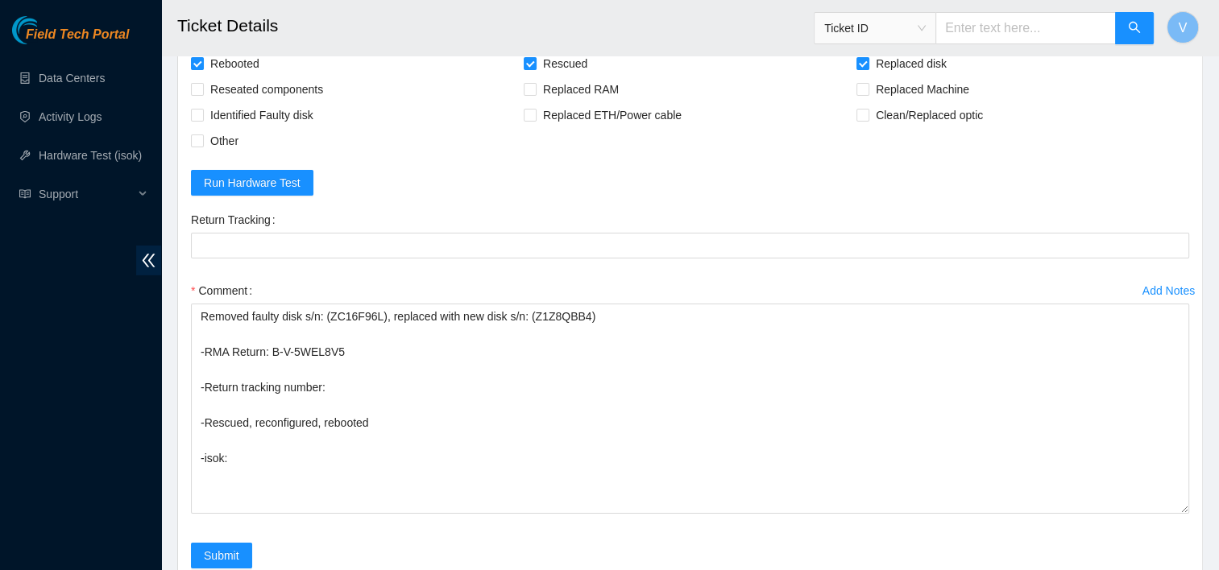
scroll to position [5543, 0]
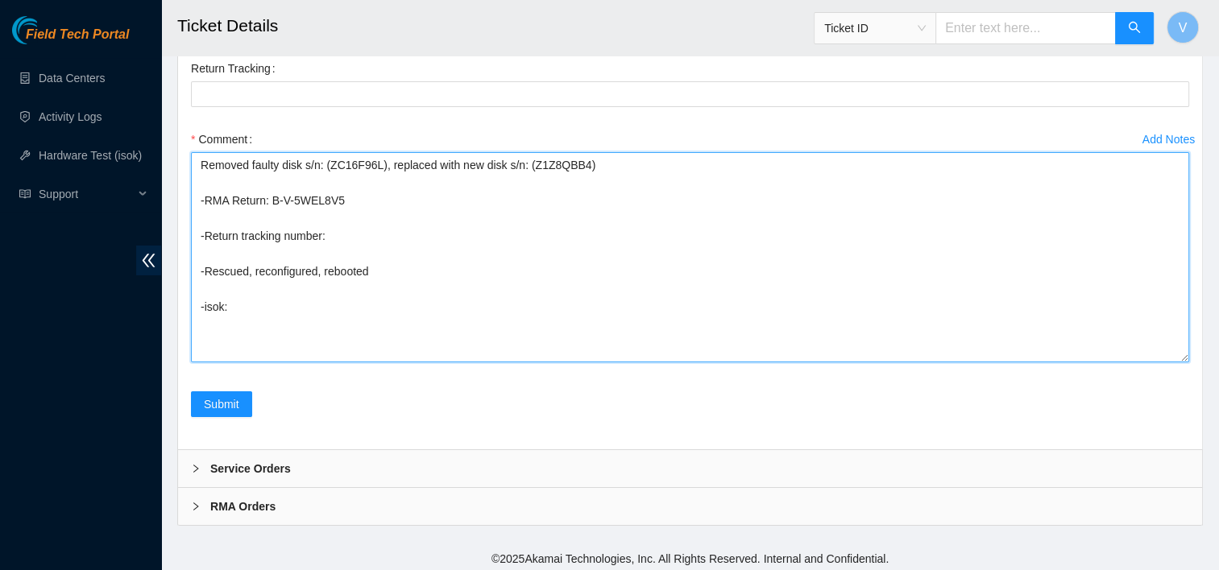
click at [340, 222] on textarea "Removed faulty disk s/n: (ZC16F96L), replaced with new disk s/n: (Z1Z8QBB4) -RM…" at bounding box center [690, 257] width 998 height 210
paste textarea "463470060031"
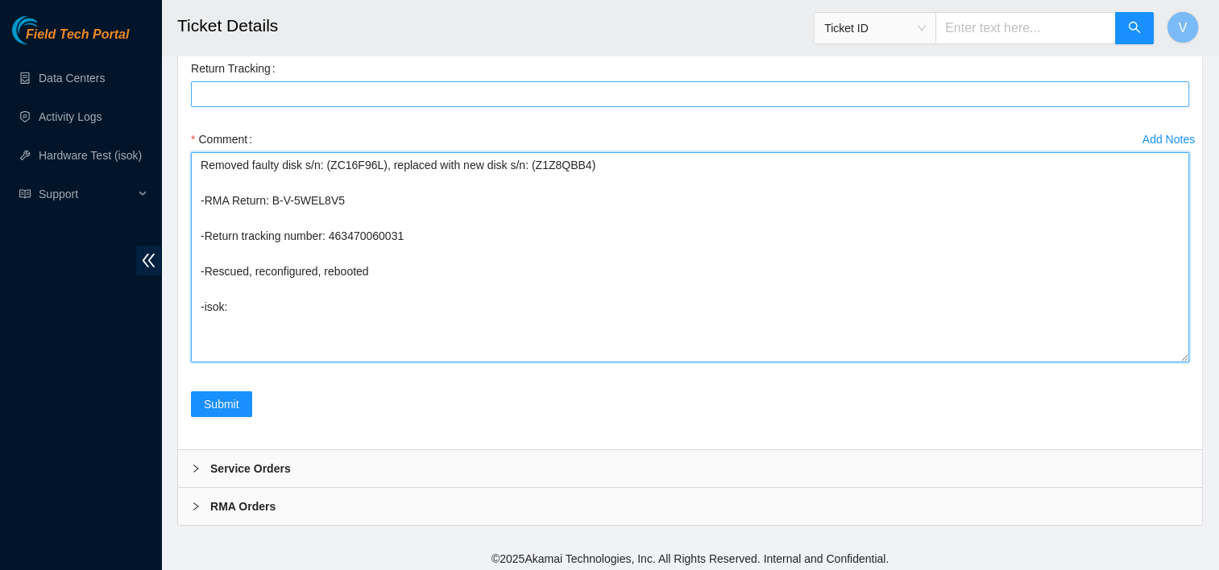
type textarea "Removed faulty disk s/n: (ZC16F96L), replaced with new disk s/n: (Z1Z8QBB4) -RM…"
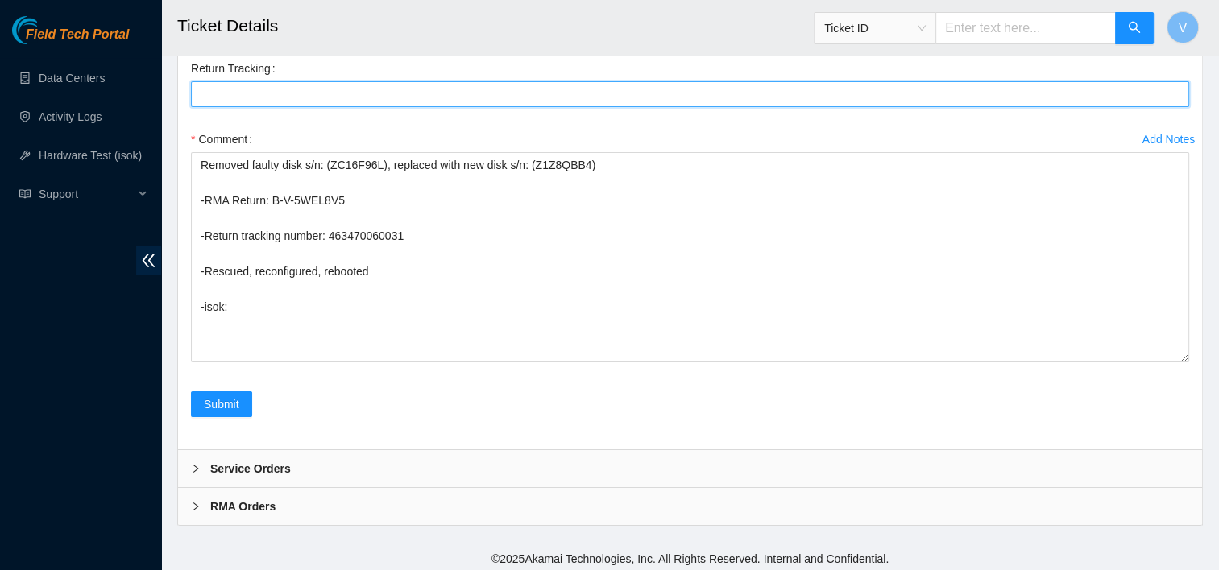
click at [264, 93] on Tracking "Return Tracking" at bounding box center [690, 94] width 998 height 26
paste Tracking "463470060031"
type Tracking "463470060031"
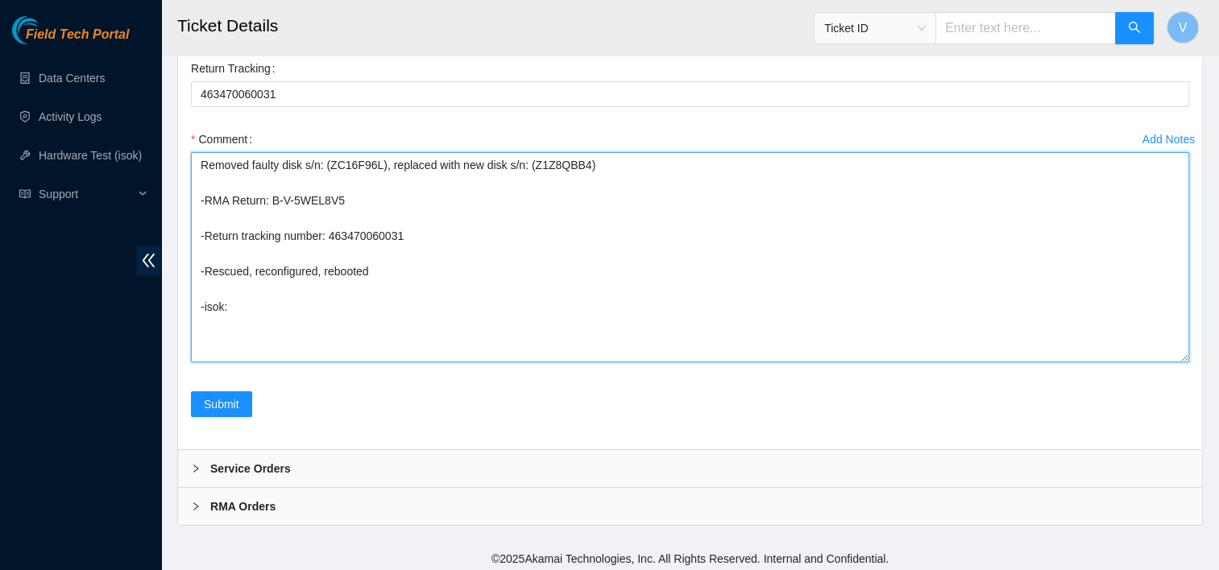
click at [262, 299] on textarea "Removed faulty disk s/n: (ZC16F96L), replaced with new disk s/n: (Z1Z8QBB4) -RM…" at bounding box center [690, 257] width 998 height 210
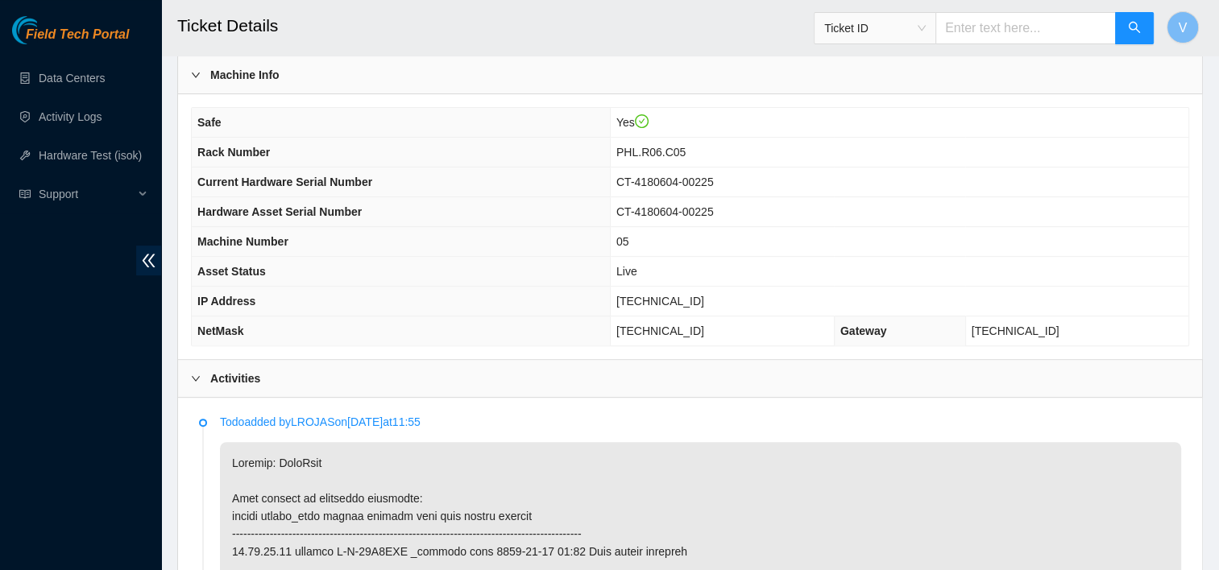
scroll to position [544, 0]
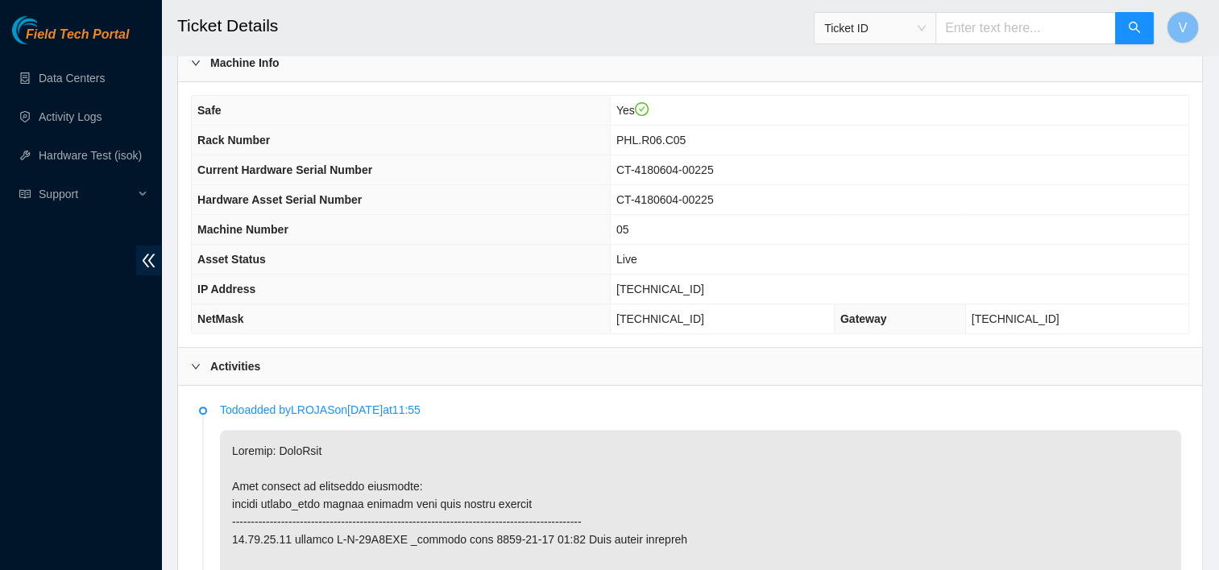
click at [206, 360] on div at bounding box center [200, 367] width 19 height 18
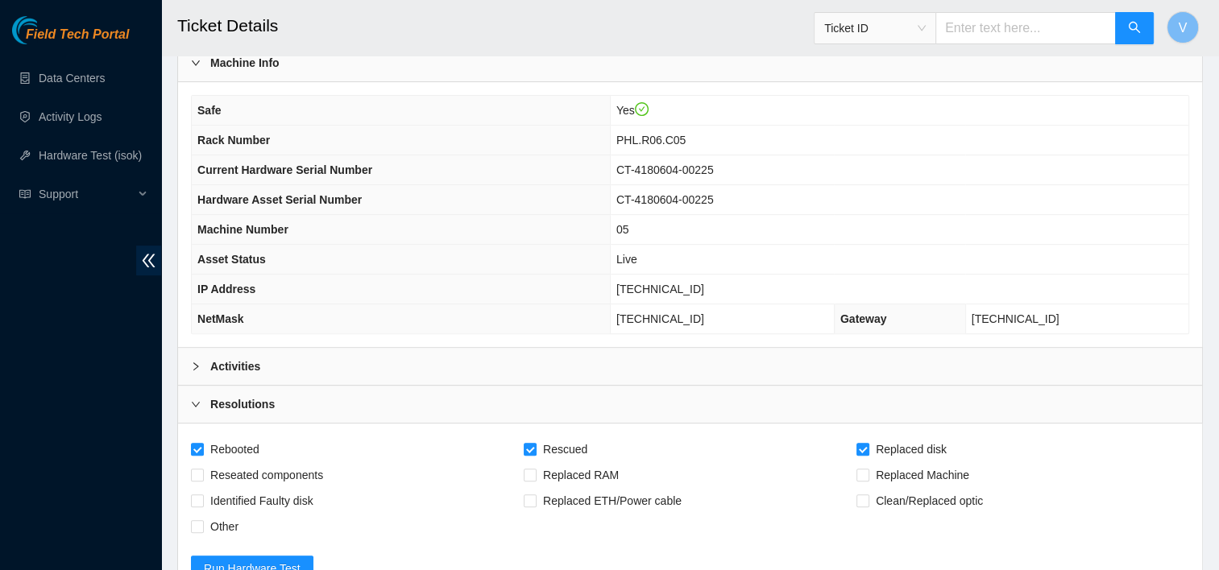
click at [676, 283] on span "[TECHNICAL_ID]" at bounding box center [660, 289] width 88 height 13
copy span "[TECHNICAL_ID]"
click at [773, 222] on td "05" at bounding box center [899, 230] width 579 height 30
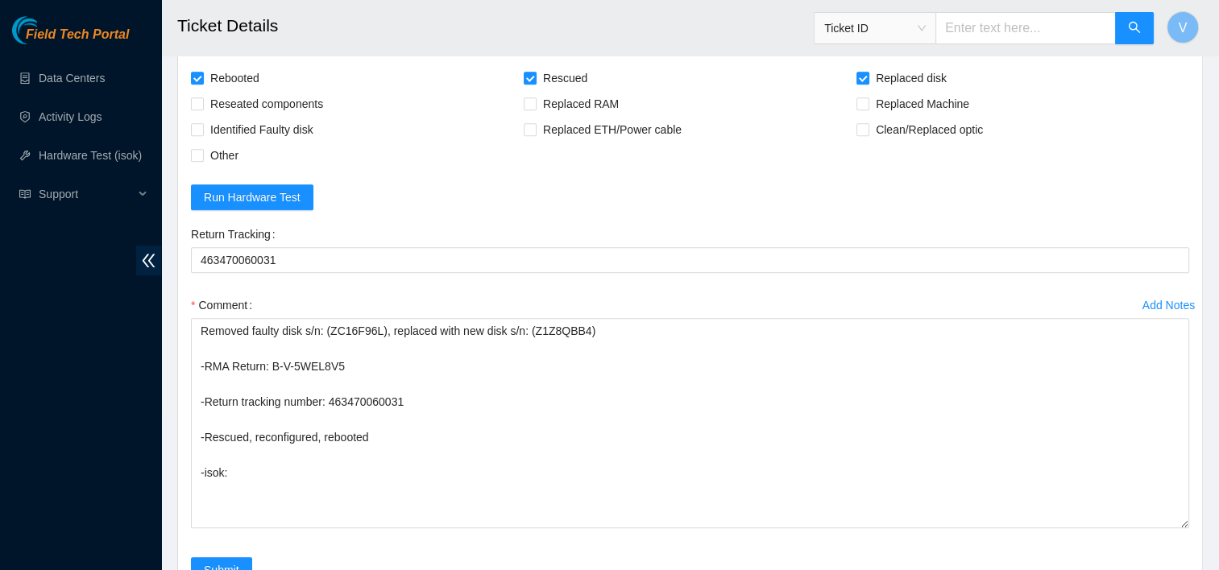
scroll to position [916, 0]
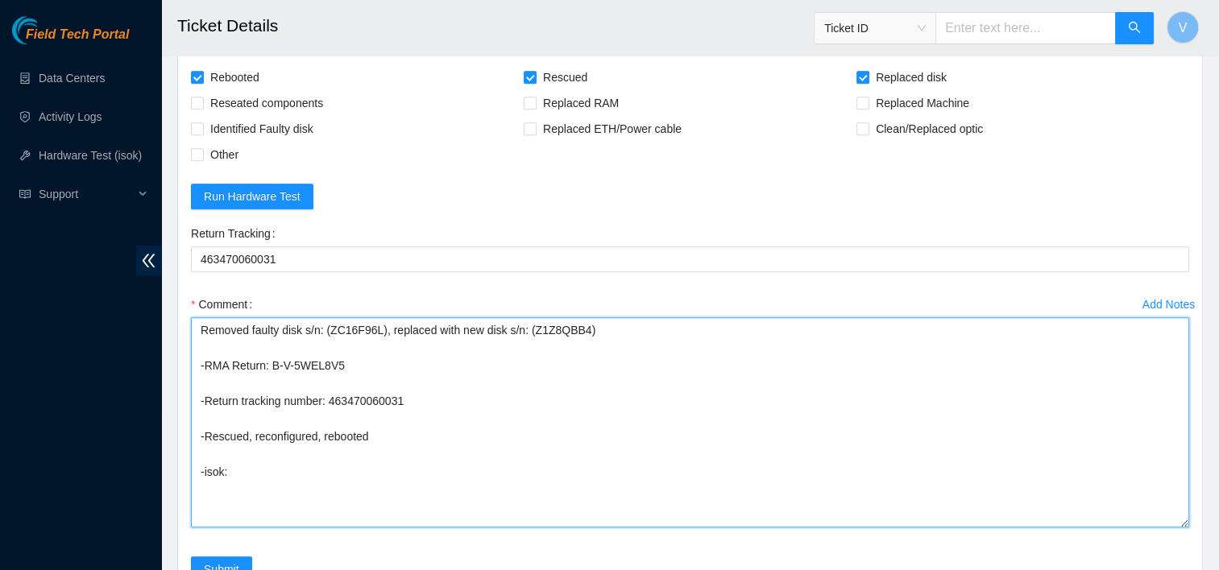
click at [272, 467] on textarea "Removed faulty disk s/n: (ZC16F96L), replaced with new disk s/n: (Z1Z8QBB4) -RM…" at bounding box center [690, 422] width 998 height 210
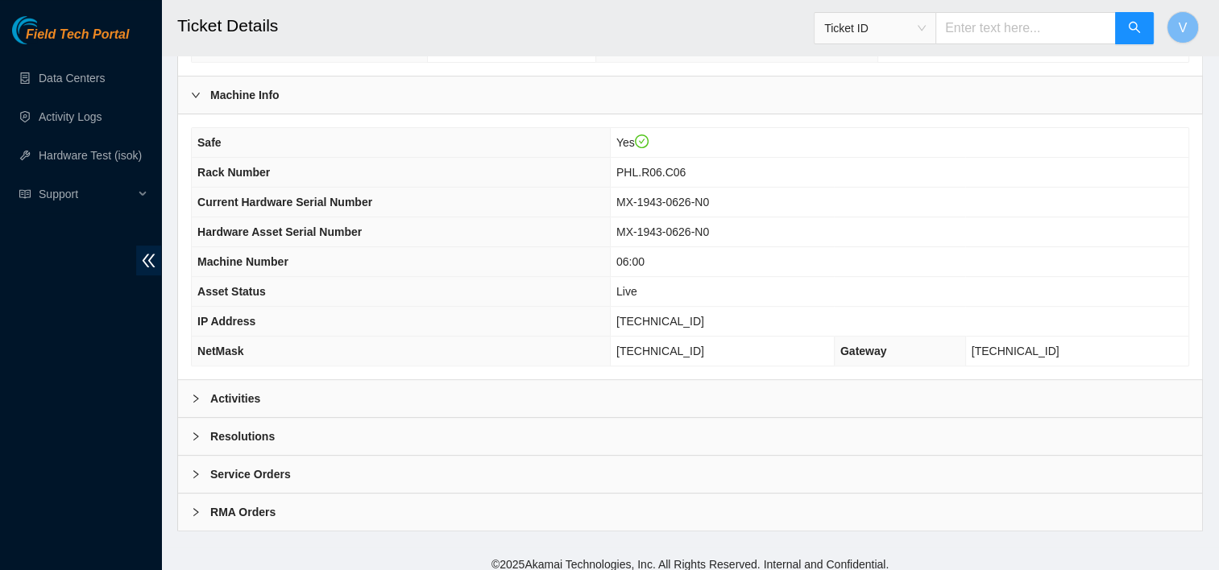
scroll to position [518, 0]
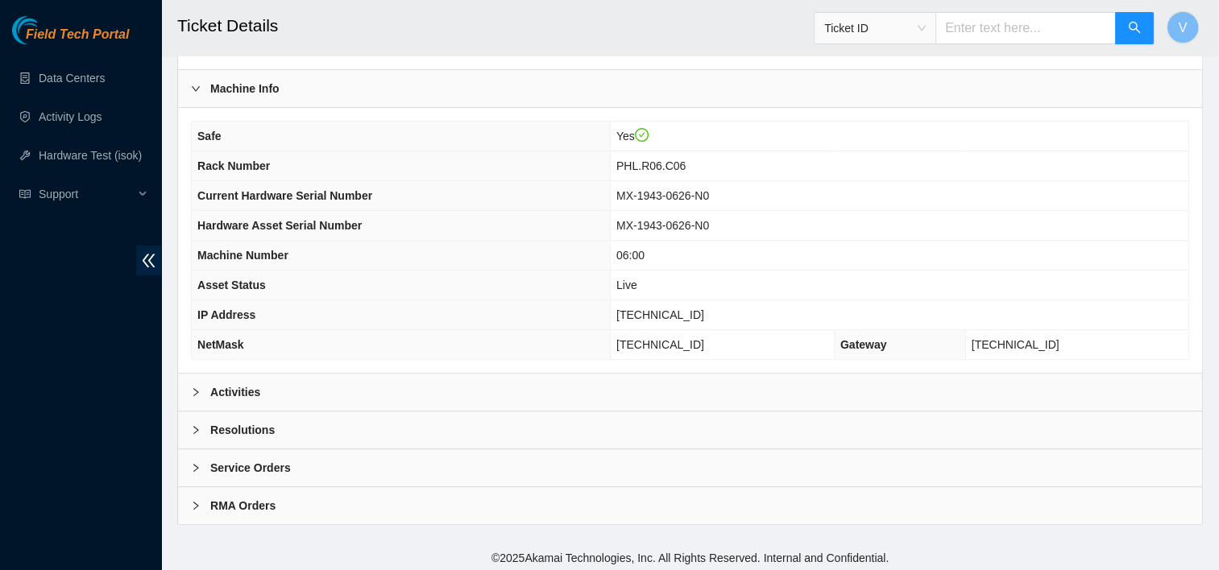
click at [294, 392] on div "Activities" at bounding box center [690, 392] width 1024 height 37
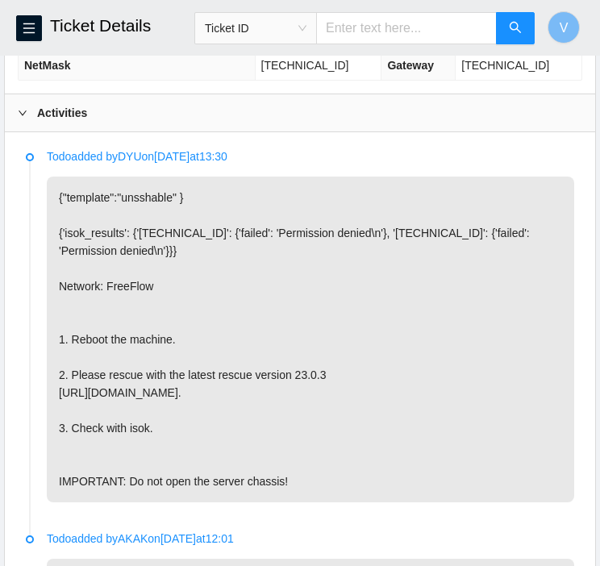
scroll to position [893, 0]
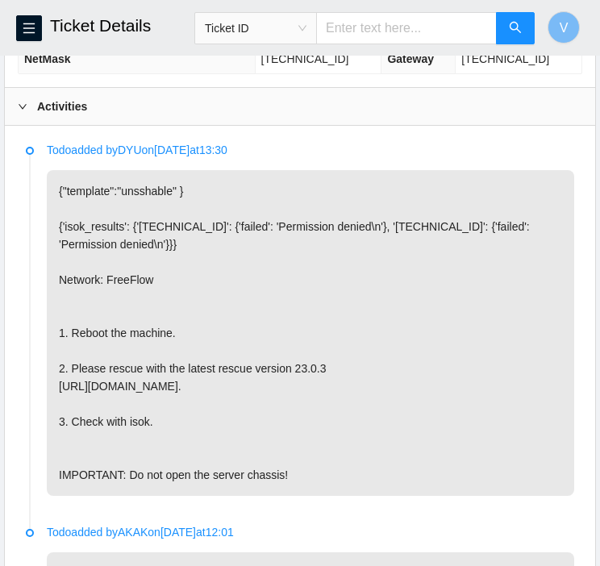
click at [66, 102] on b "Activities" at bounding box center [62, 107] width 50 height 18
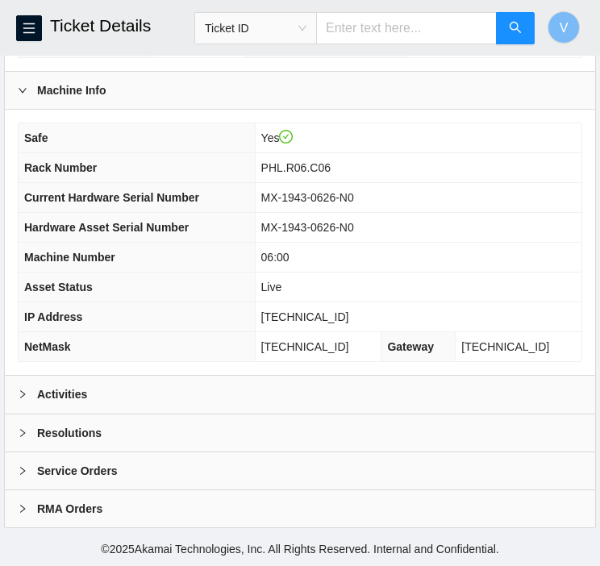
scroll to position [600, 0]
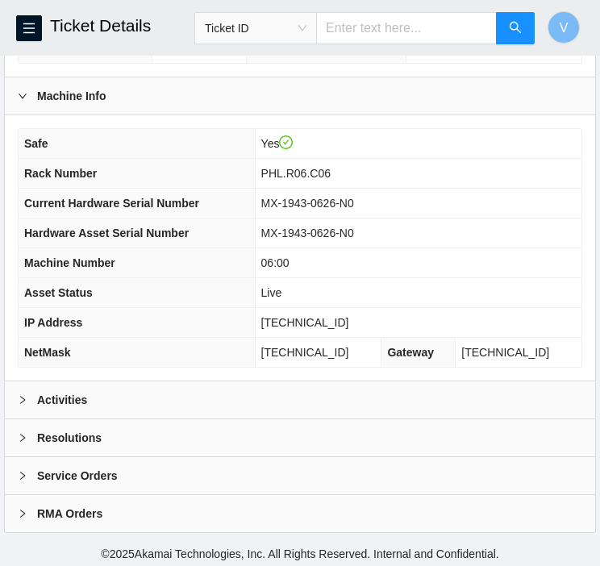
click at [71, 436] on b "Resolutions" at bounding box center [69, 438] width 64 height 18
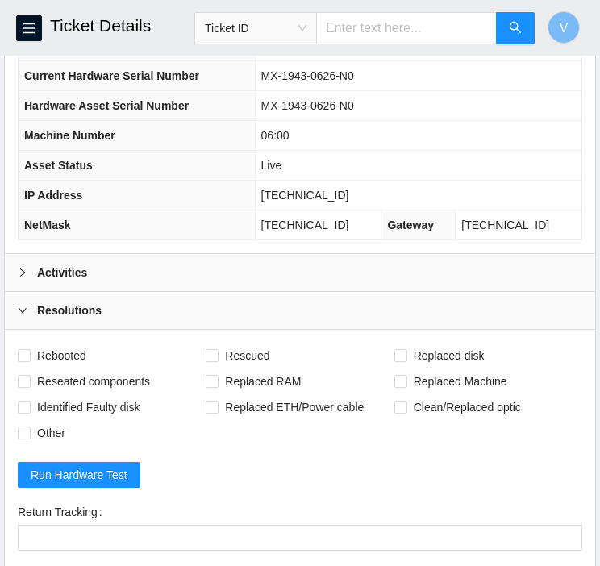
scroll to position [748, 0]
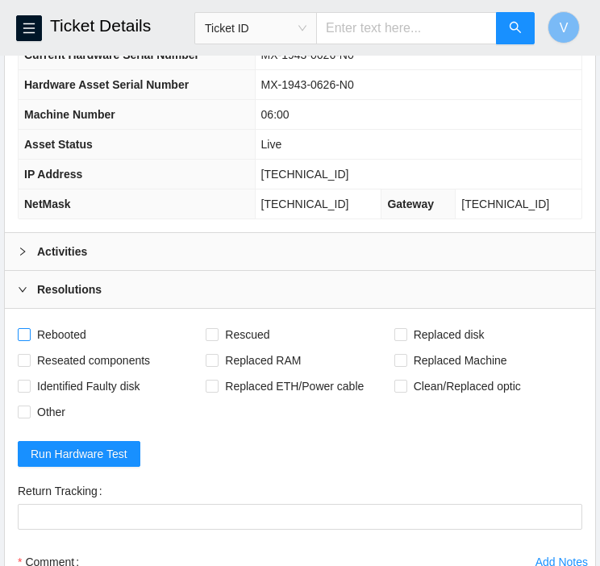
click at [55, 334] on span "Rebooted" at bounding box center [62, 335] width 62 height 26
click at [29, 334] on input "Rebooted" at bounding box center [23, 333] width 11 height 11
checkbox input "true"
click at [214, 328] on input "Rescued" at bounding box center [210, 333] width 11 height 11
checkbox input "true"
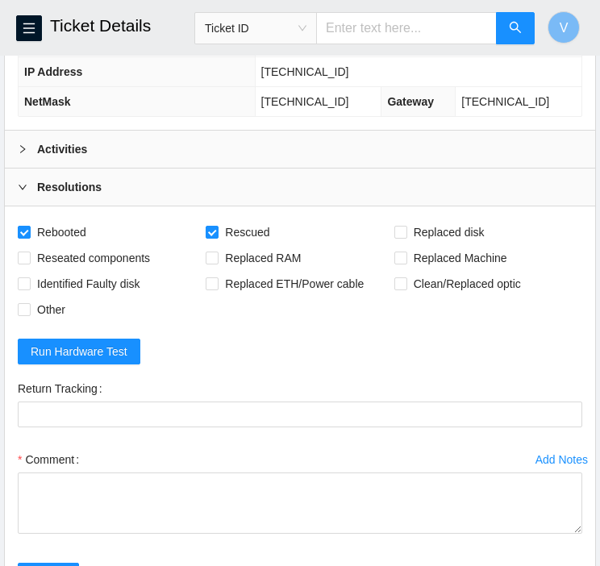
scroll to position [851, 0]
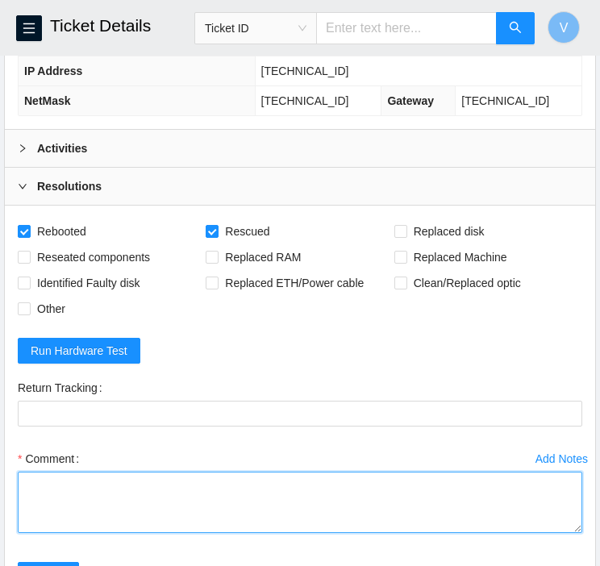
click at [145, 473] on textarea "Comment" at bounding box center [300, 501] width 564 height 61
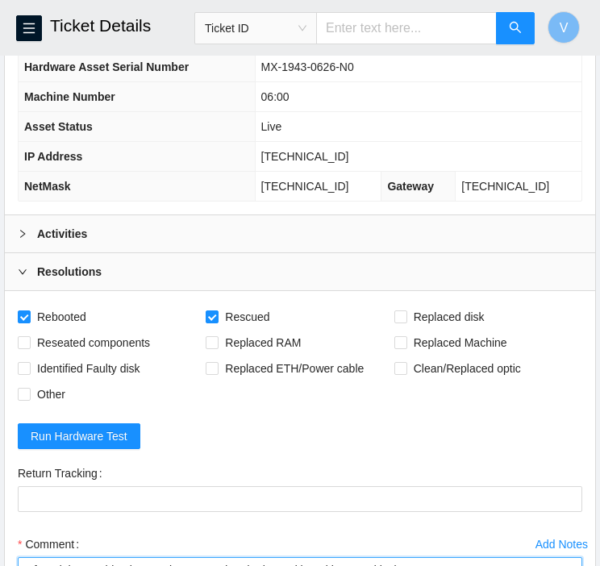
scroll to position [764, 0]
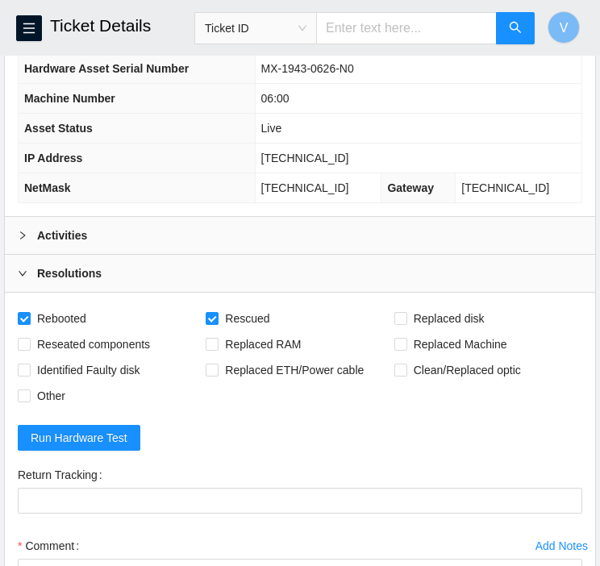
click at [304, 155] on span "[TECHNICAL_ID]" at bounding box center [305, 157] width 88 height 13
copy span "[TECHNICAL_ID]"
click at [241, 159] on th "IP Address" at bounding box center [137, 158] width 236 height 30
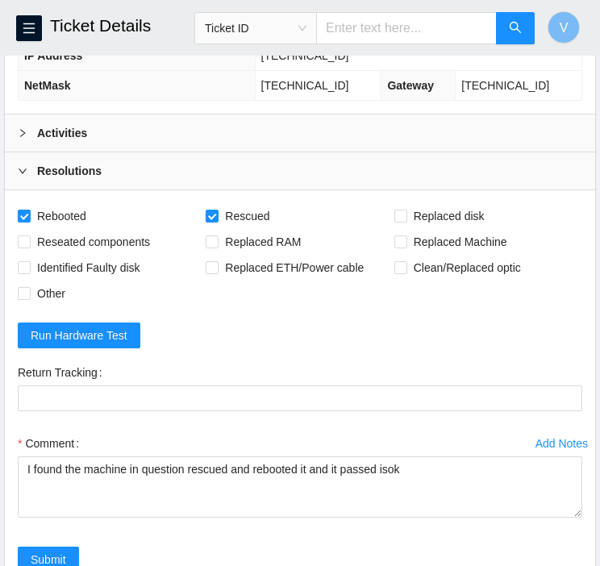
scroll to position [878, 0]
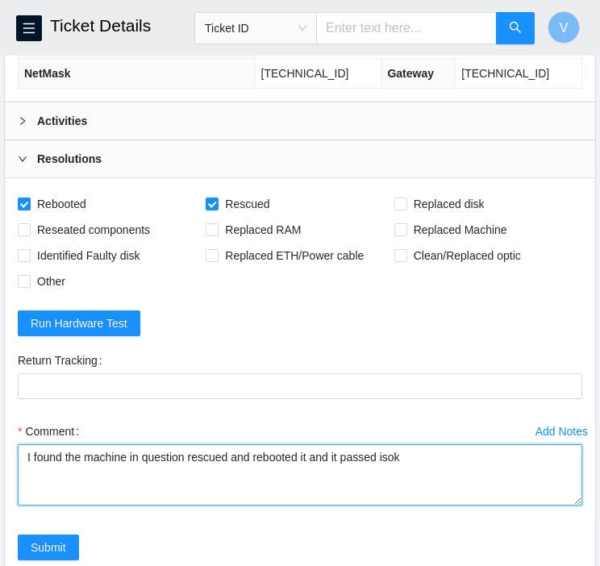
paste textarea "184.25.204.142 : passed: ok"
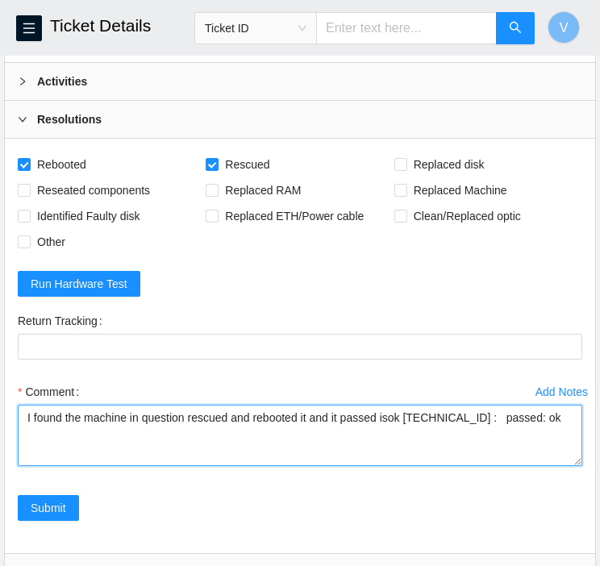
scroll to position [917, 0]
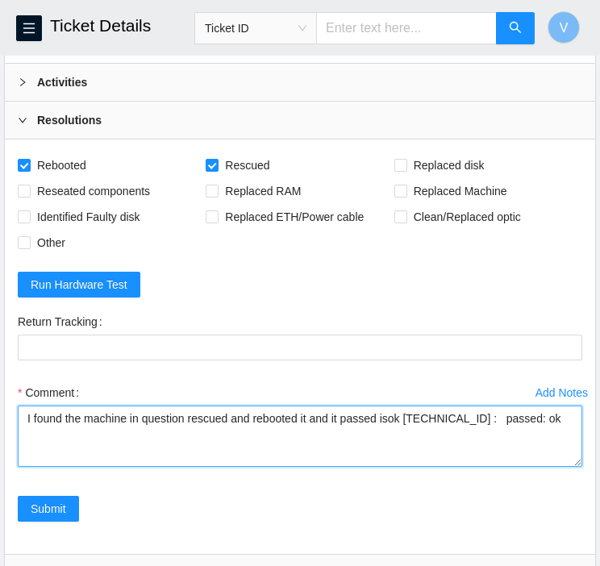
type textarea "I found the machine in question rescued and rebooted it and it passed isok 184.…"
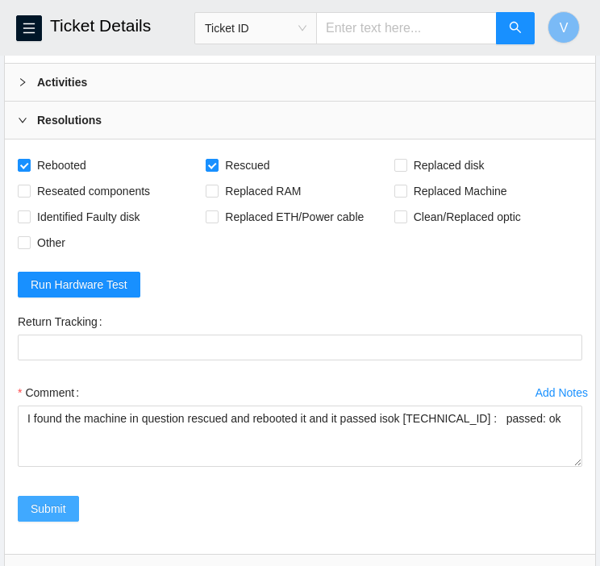
click at [64, 501] on span "Submit" at bounding box center [48, 509] width 35 height 18
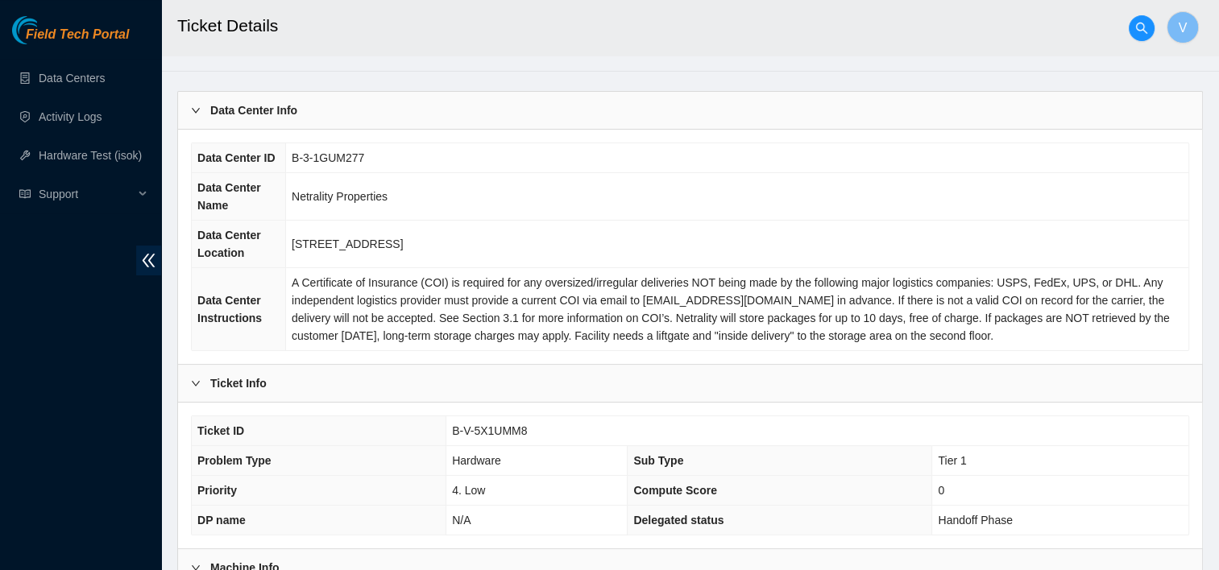
scroll to position [0, 0]
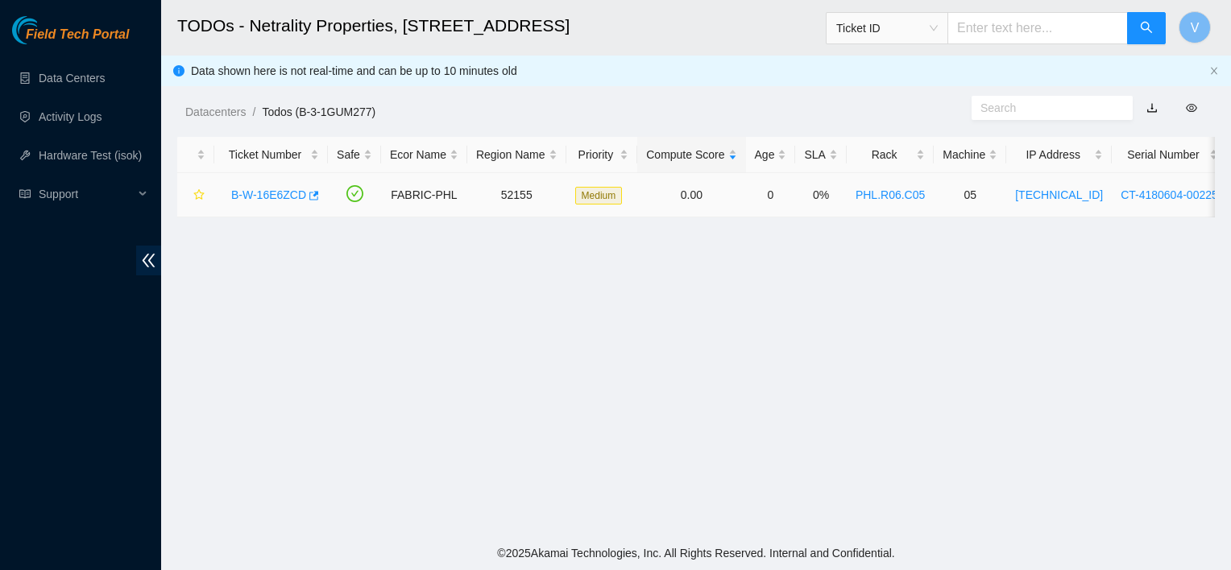
click at [322, 214] on td "B-W-16E6ZCD" at bounding box center [271, 195] width 114 height 44
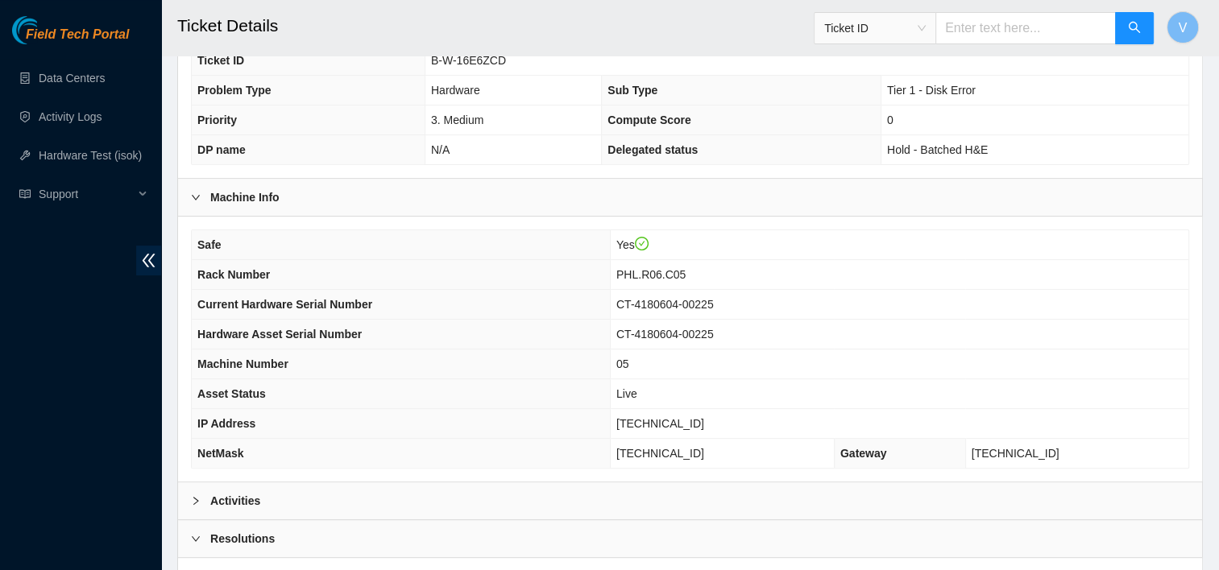
scroll to position [435, 0]
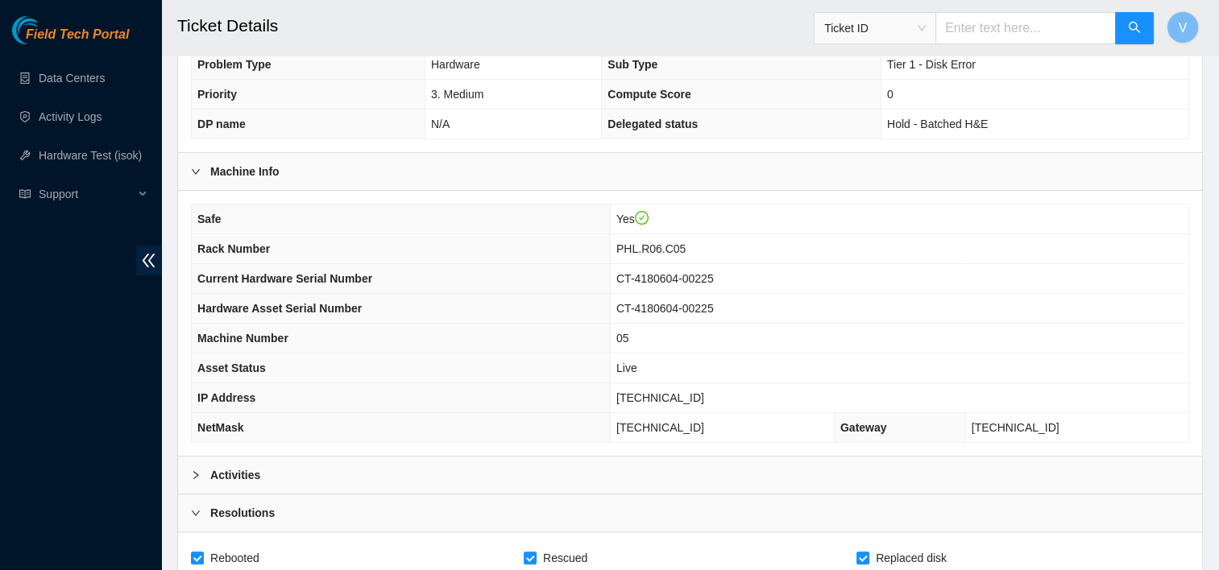
click at [693, 392] on span "[TECHNICAL_ID]" at bounding box center [660, 398] width 88 height 13
copy span "[TECHNICAL_ID]"
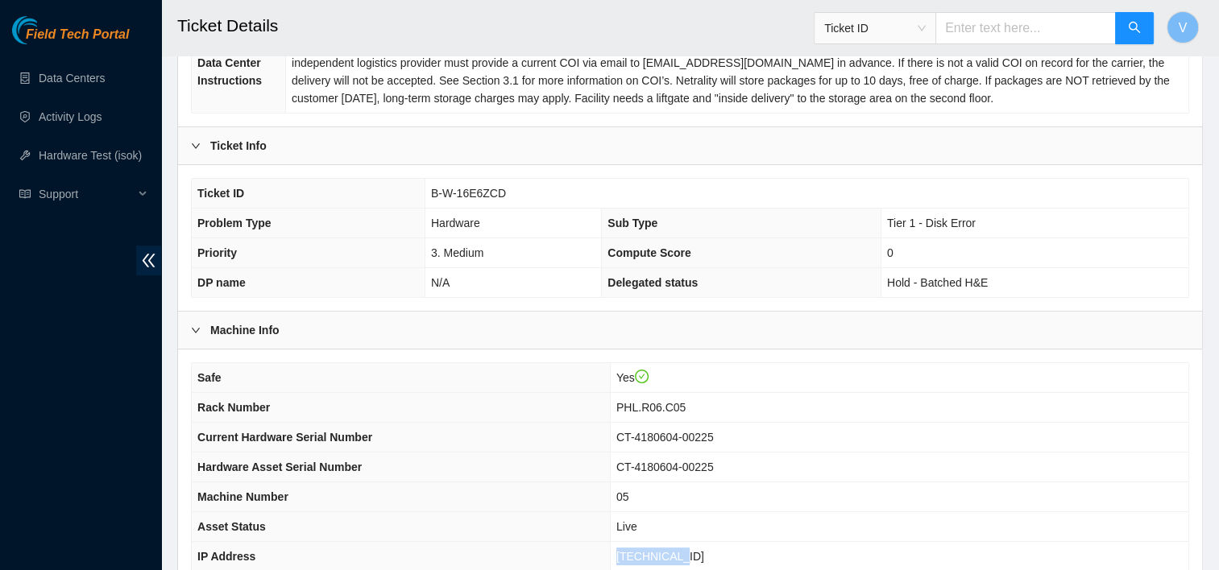
scroll to position [261, 0]
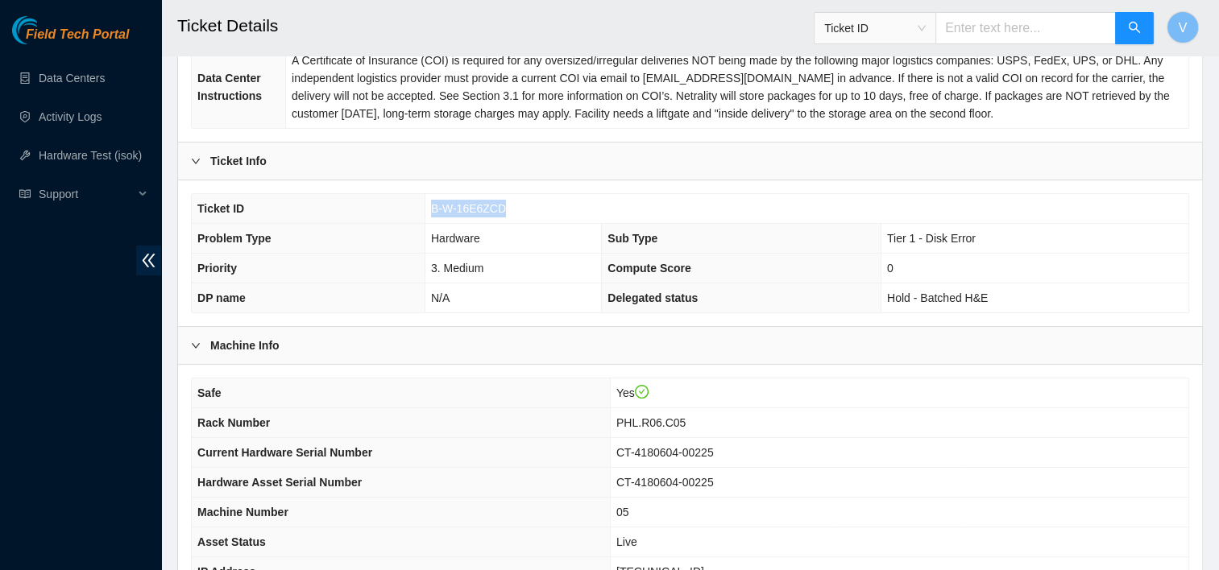
drag, startPoint x: 516, startPoint y: 205, endPoint x: 429, endPoint y: 203, distance: 86.2
click at [429, 203] on td "B-W-16E6ZCD" at bounding box center [807, 209] width 764 height 30
copy span "B-W-16E6ZCD"
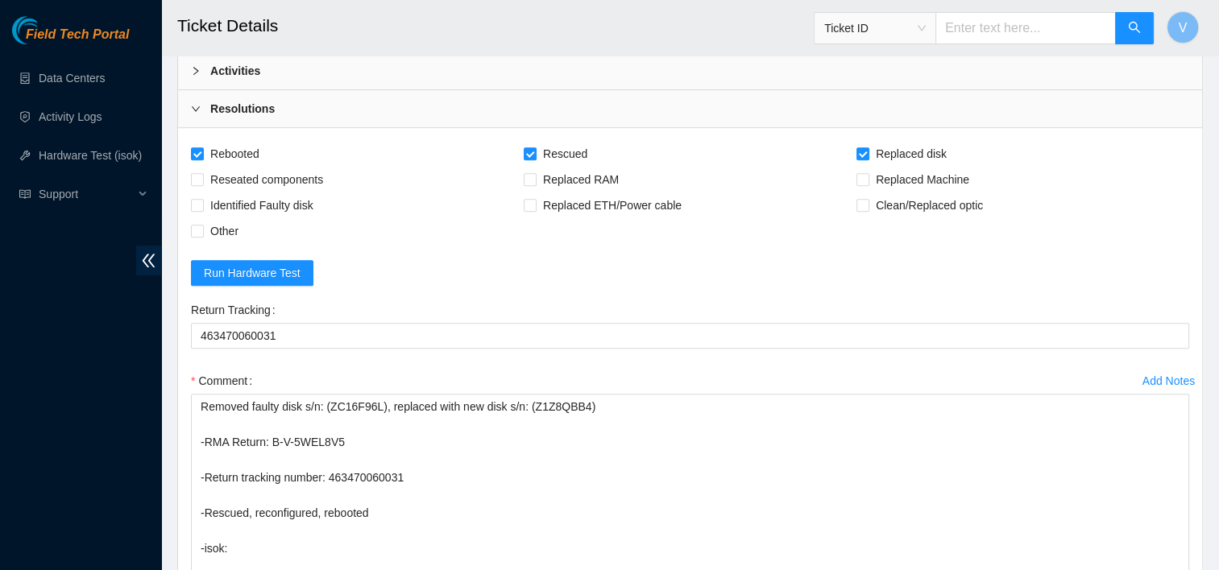
scroll to position [838, 0]
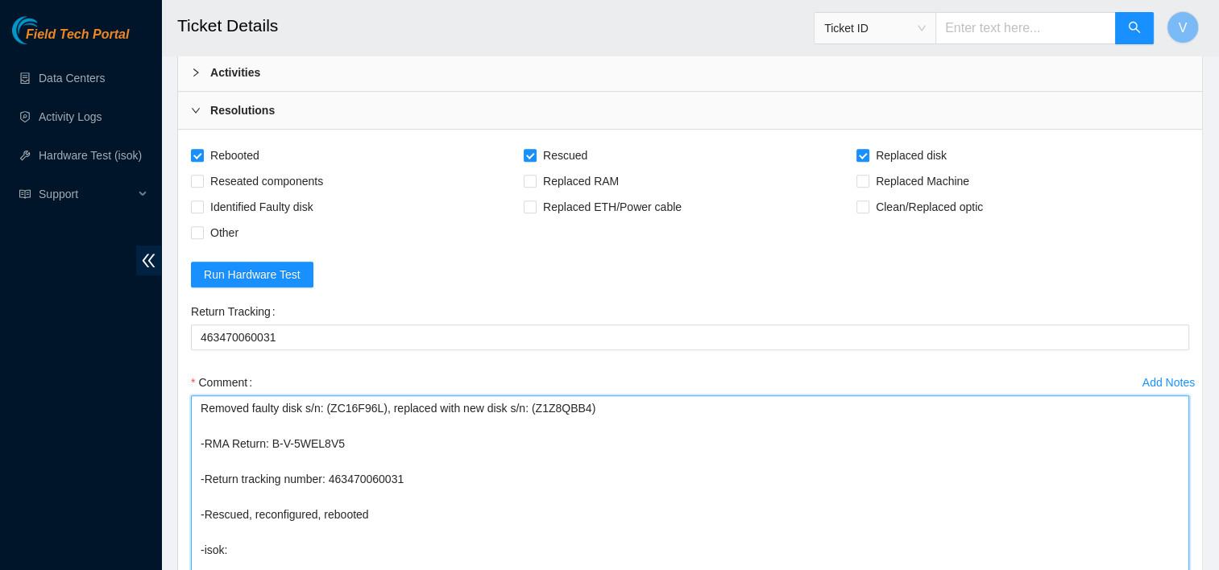
click at [551, 405] on textarea "Removed faulty disk s/n: (ZC16F96L), replaced with new disk s/n: (Z1Z8QBB4) -RM…" at bounding box center [690, 501] width 998 height 210
paste textarea "[TECHNICAL_ID] : failed: disk: disk - Missing disk(s) Currently responding disk…"
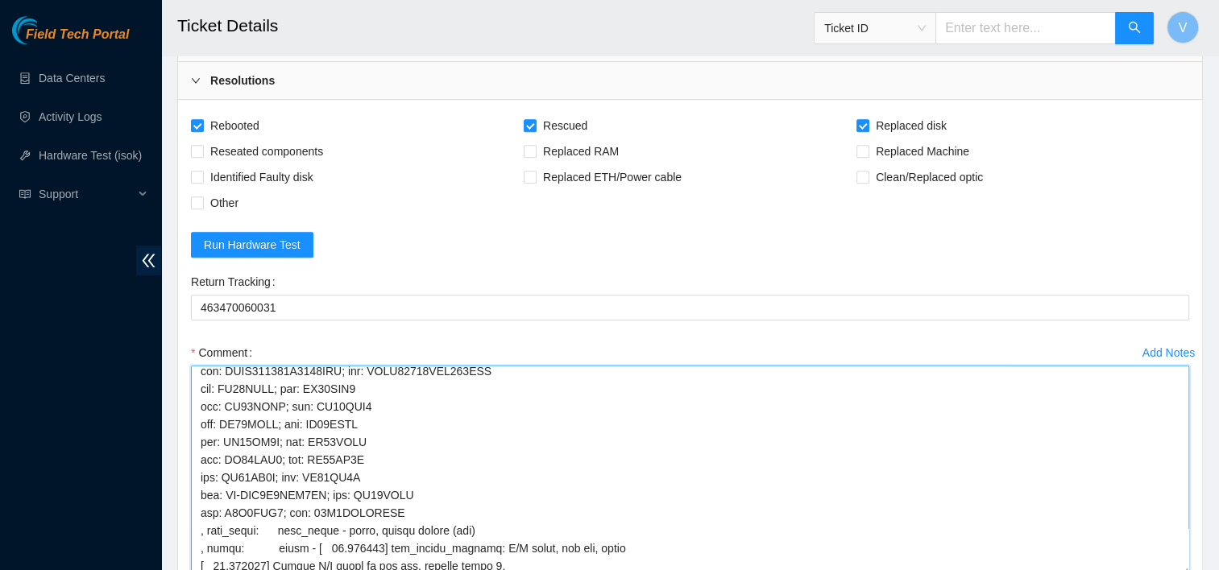
scroll to position [0, 0]
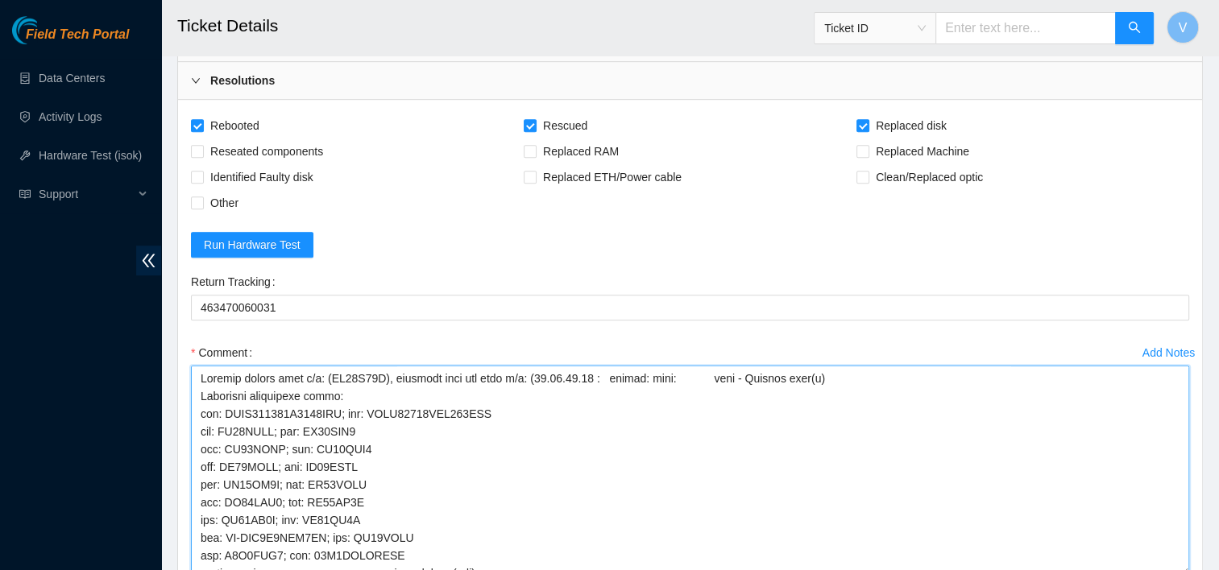
type textarea "Removed faulty disk s/n: (ZC16F96L), replaced with new disk s/n: (Z1Z8QBB4) -RM…"
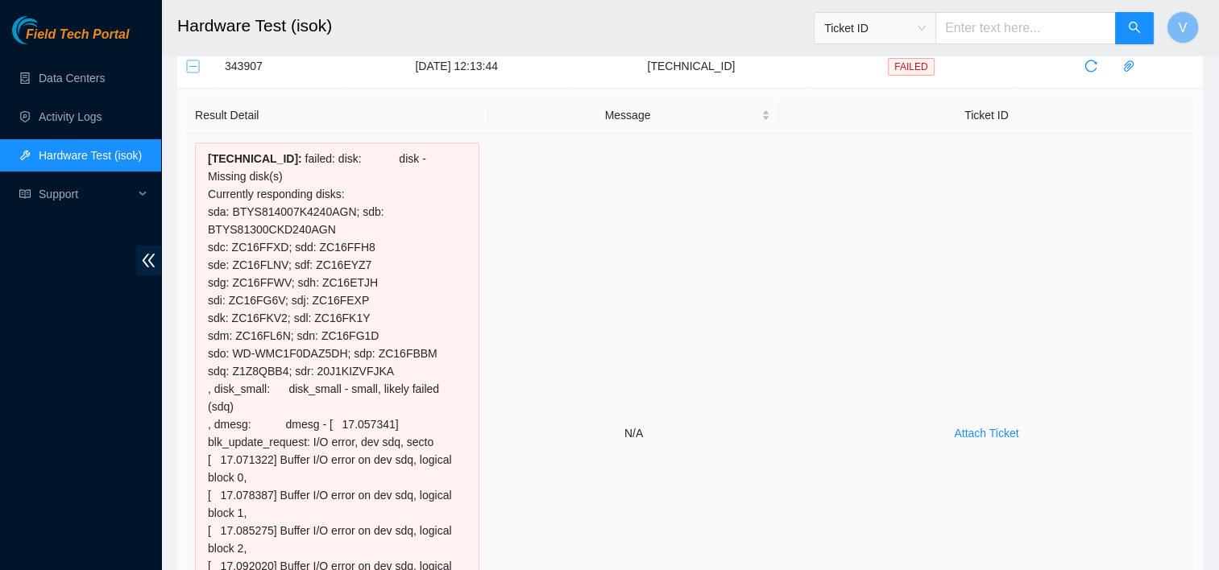
scroll to position [106, 0]
click at [191, 67] on button "Collapse row" at bounding box center [193, 66] width 13 height 13
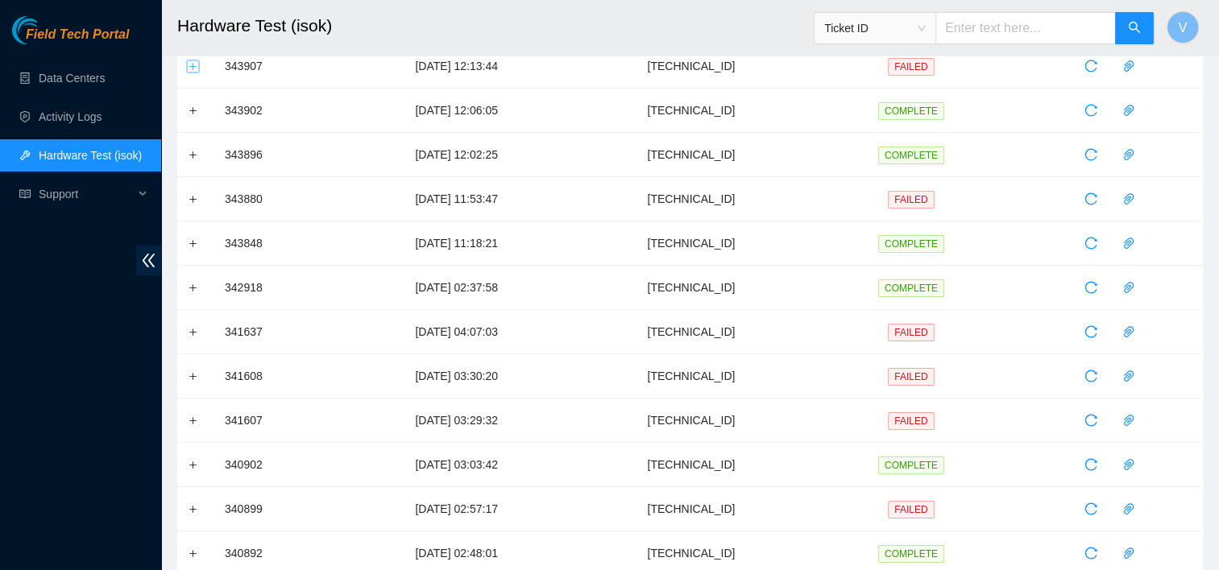
scroll to position [0, 0]
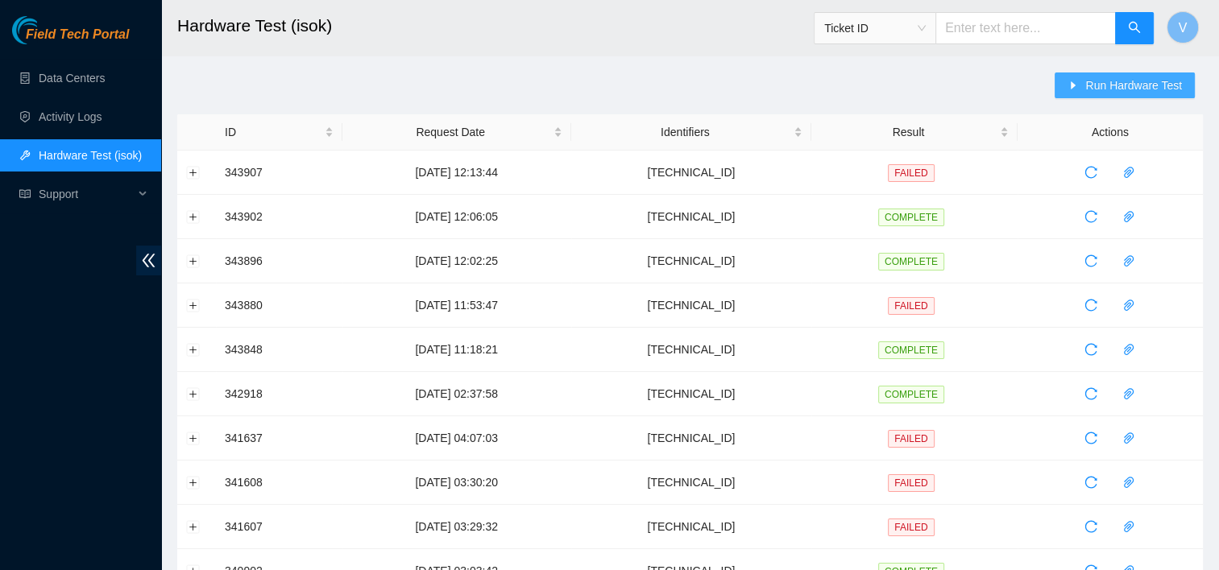
click at [1126, 85] on span "Run Hardware Test" at bounding box center [1133, 86] width 97 height 18
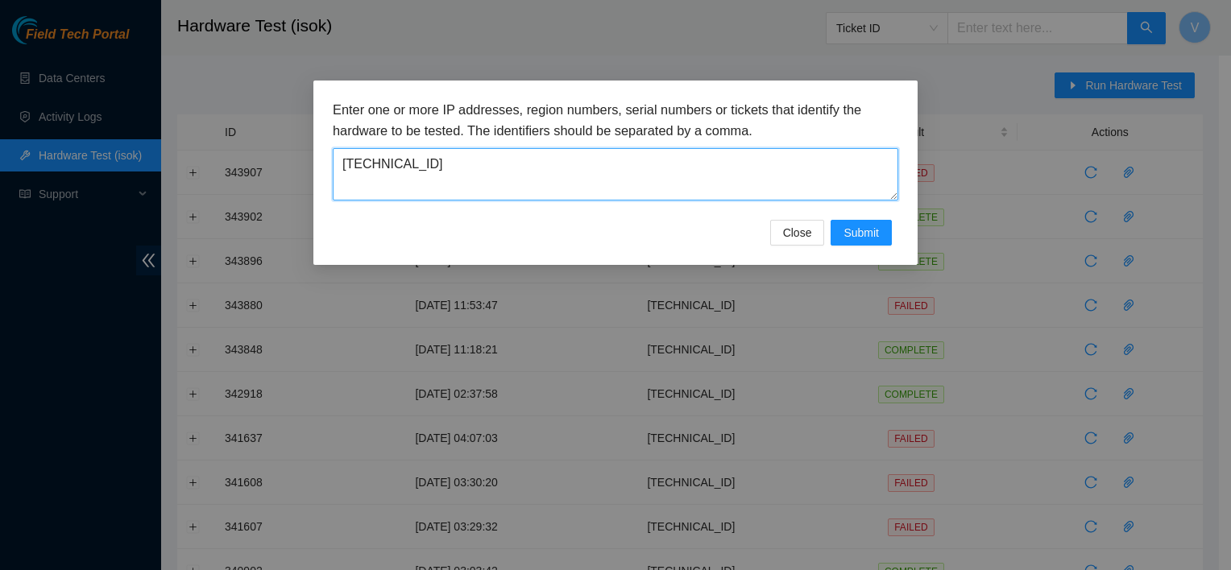
click at [639, 178] on textarea "[TECHNICAL_ID]" at bounding box center [616, 174] width 566 height 52
paste textarea
type textarea "[TECHNICAL_ID]"
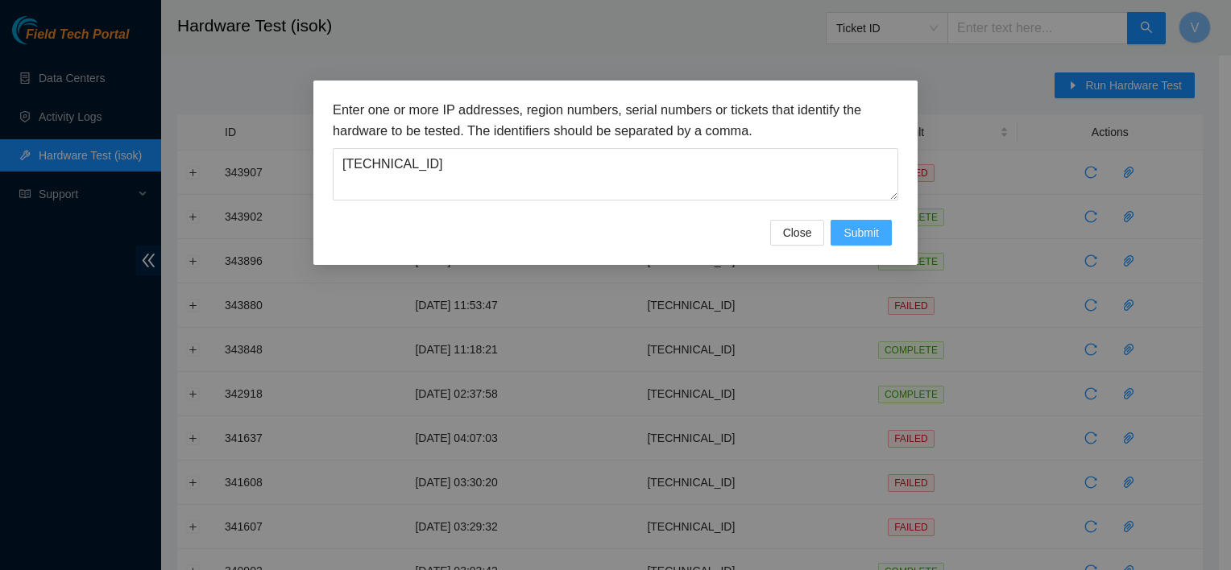
click at [866, 242] on button "Submit" at bounding box center [861, 233] width 61 height 26
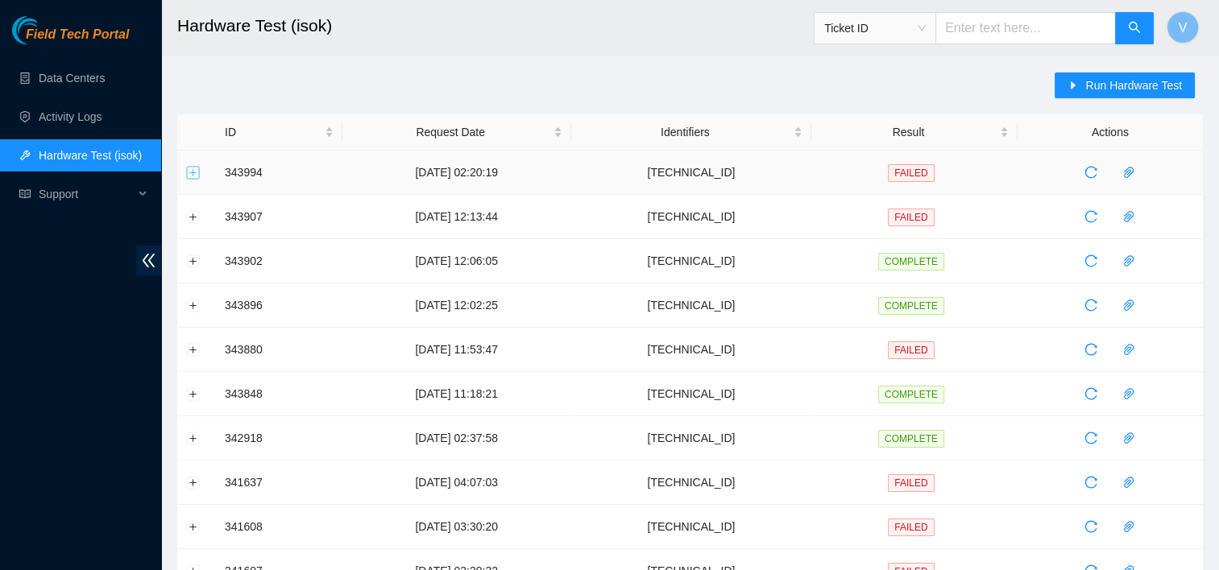
click at [198, 172] on button "Expand row" at bounding box center [193, 172] width 13 height 13
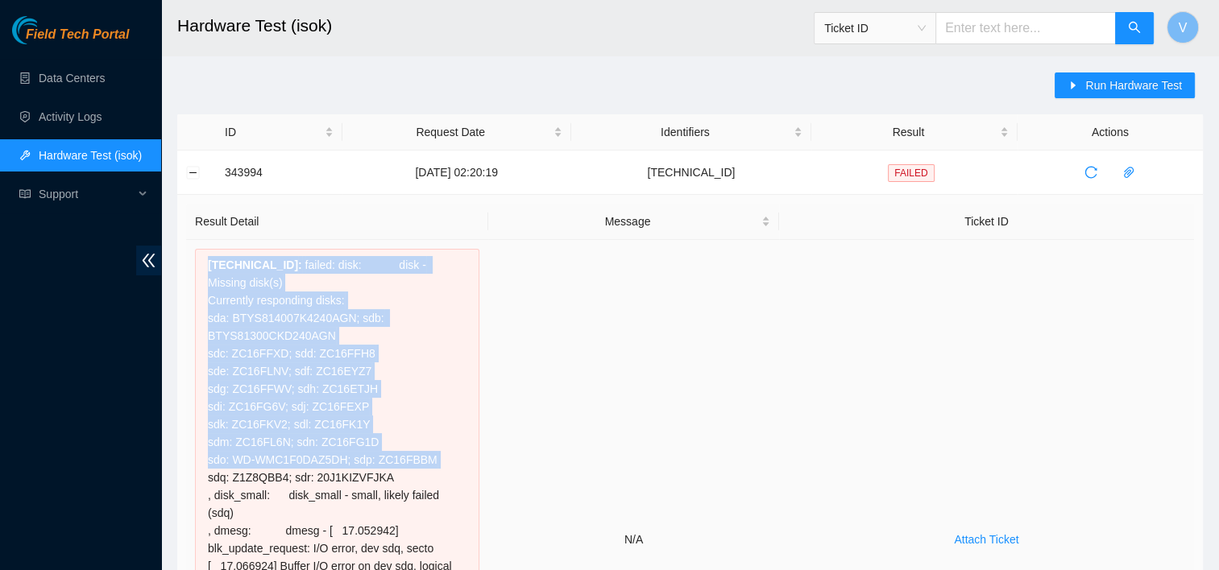
drag, startPoint x: 206, startPoint y: 265, endPoint x: 463, endPoint y: 461, distance: 322.5
click at [463, 461] on div "[TECHNICAL_ID] : failed: disk: disk - Missing disk(s) Currently responding disk…" at bounding box center [337, 540] width 284 height 582
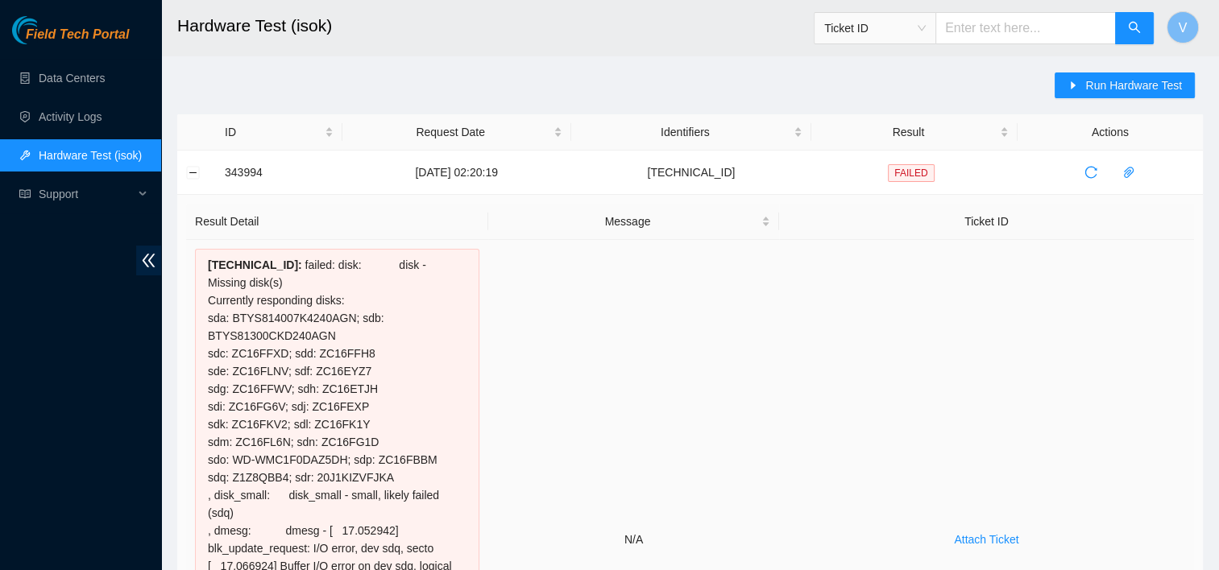
drag, startPoint x: 463, startPoint y: 461, endPoint x: 641, endPoint y: 346, distance: 212.8
click at [641, 346] on td "N/A" at bounding box center [633, 540] width 290 height 600
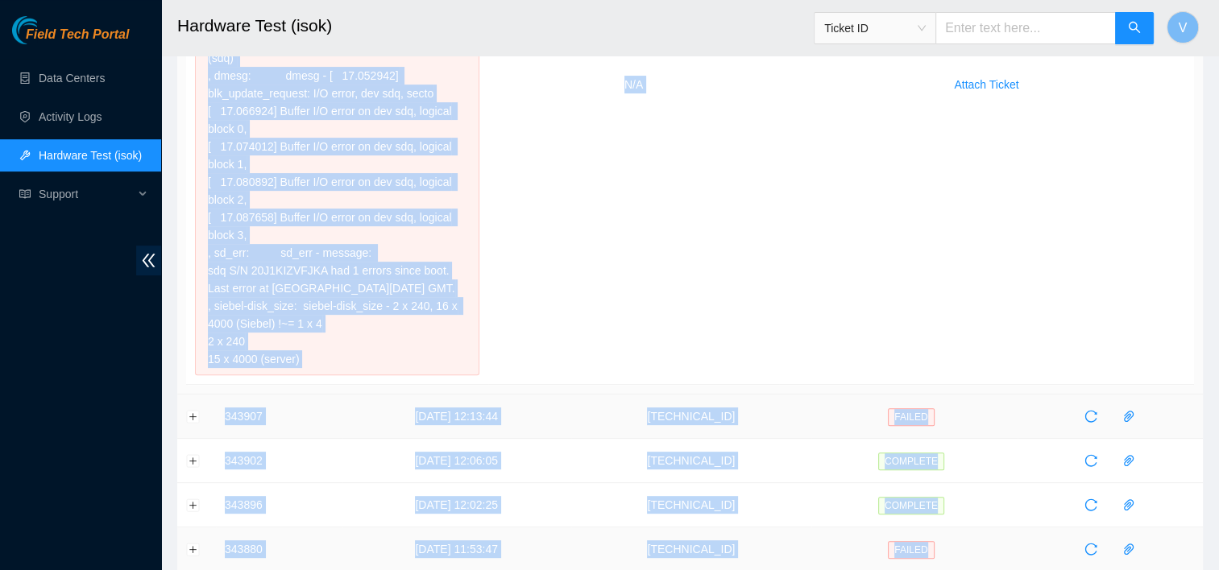
scroll to position [471, 0]
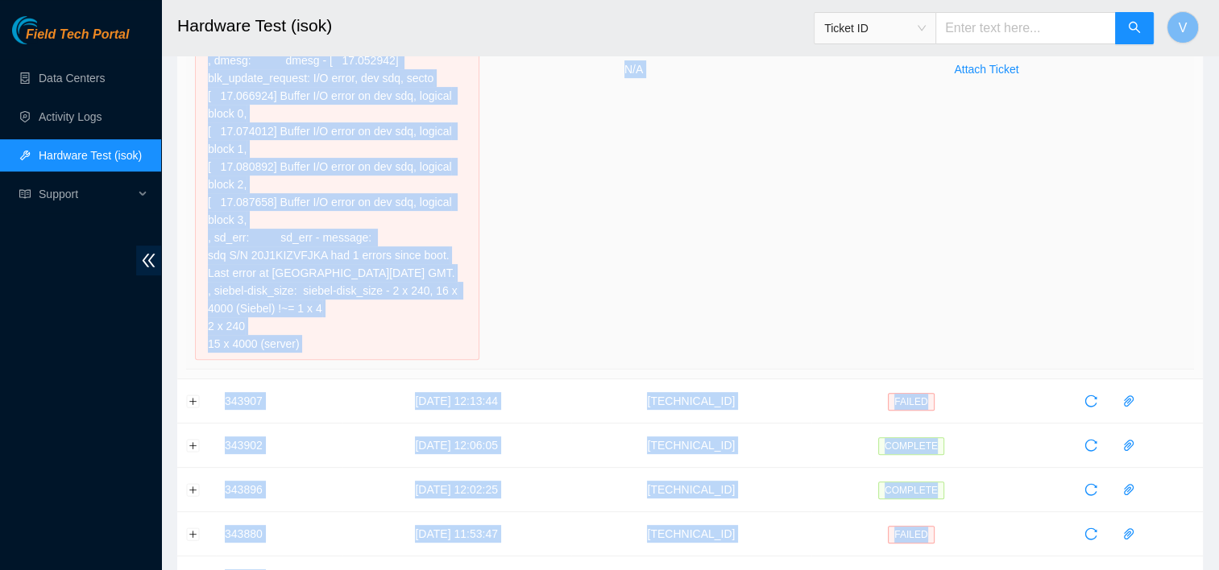
drag, startPoint x: 207, startPoint y: 263, endPoint x: 452, endPoint y: 350, distance: 259.7
click at [452, 350] on td "[TECHNICAL_ID] : failed: disk: disk - Missing disk(s) Currently responding disk…" at bounding box center [337, 70] width 302 height 600
copy div "[TECHNICAL_ID] : failed: disk: disk - Missing disk(s) Currently responding disk…"
